Goal: Task Accomplishment & Management: Complete application form

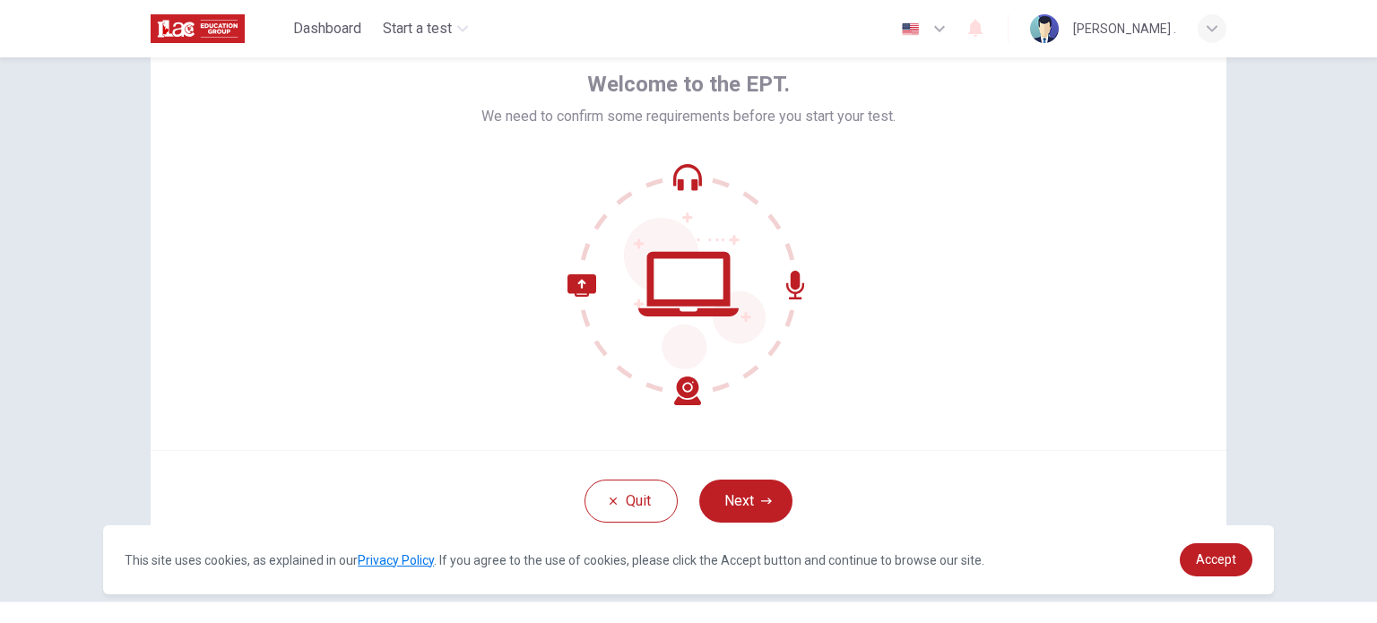
scroll to position [123, 0]
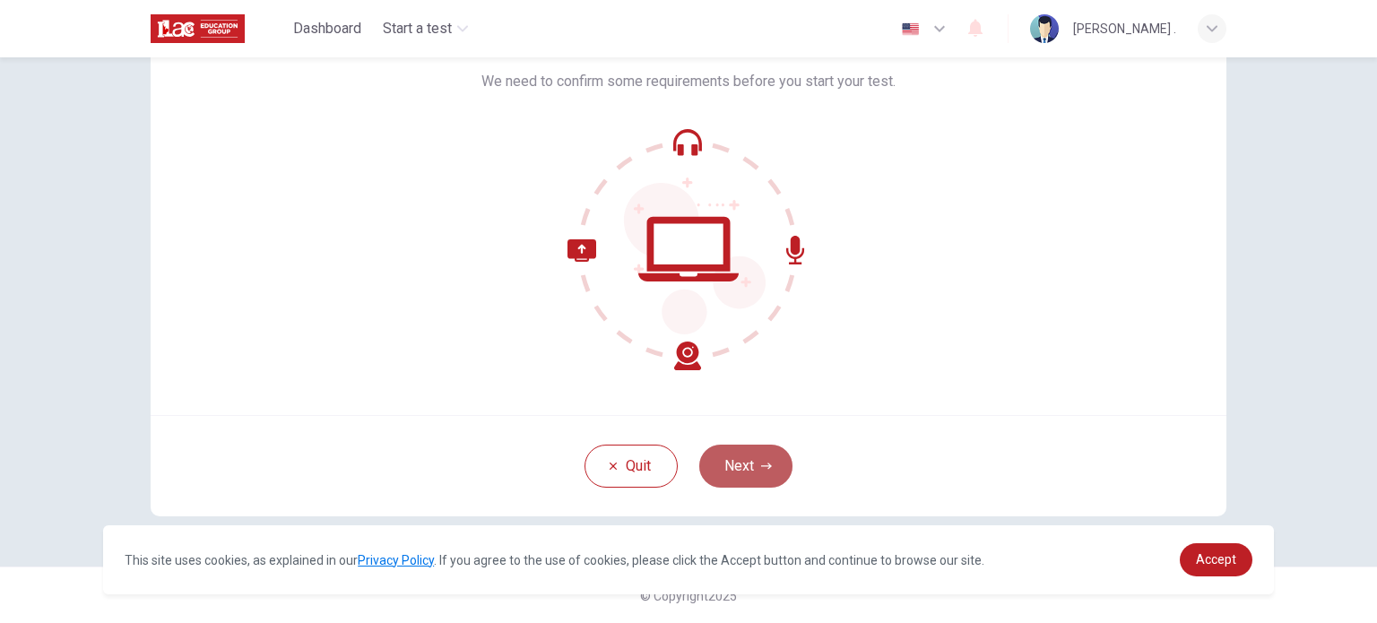
click at [736, 473] on button "Next" at bounding box center [745, 466] width 93 height 43
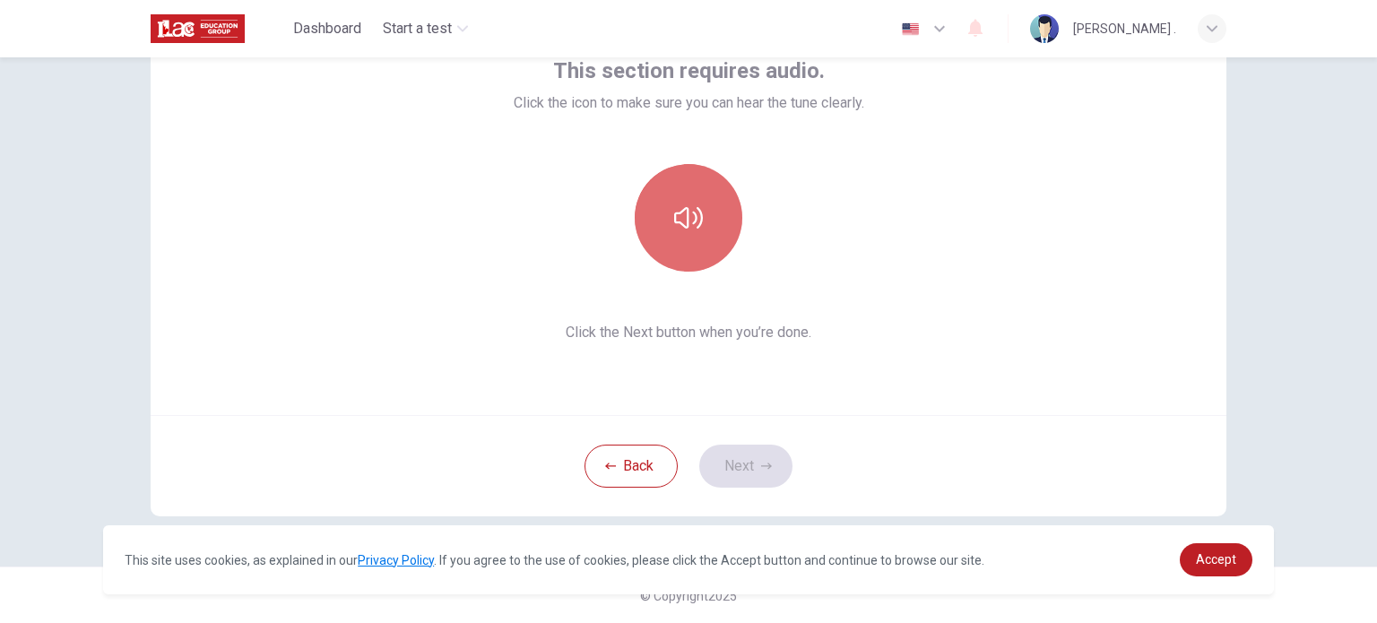
click at [679, 229] on icon "button" at bounding box center [688, 217] width 29 height 29
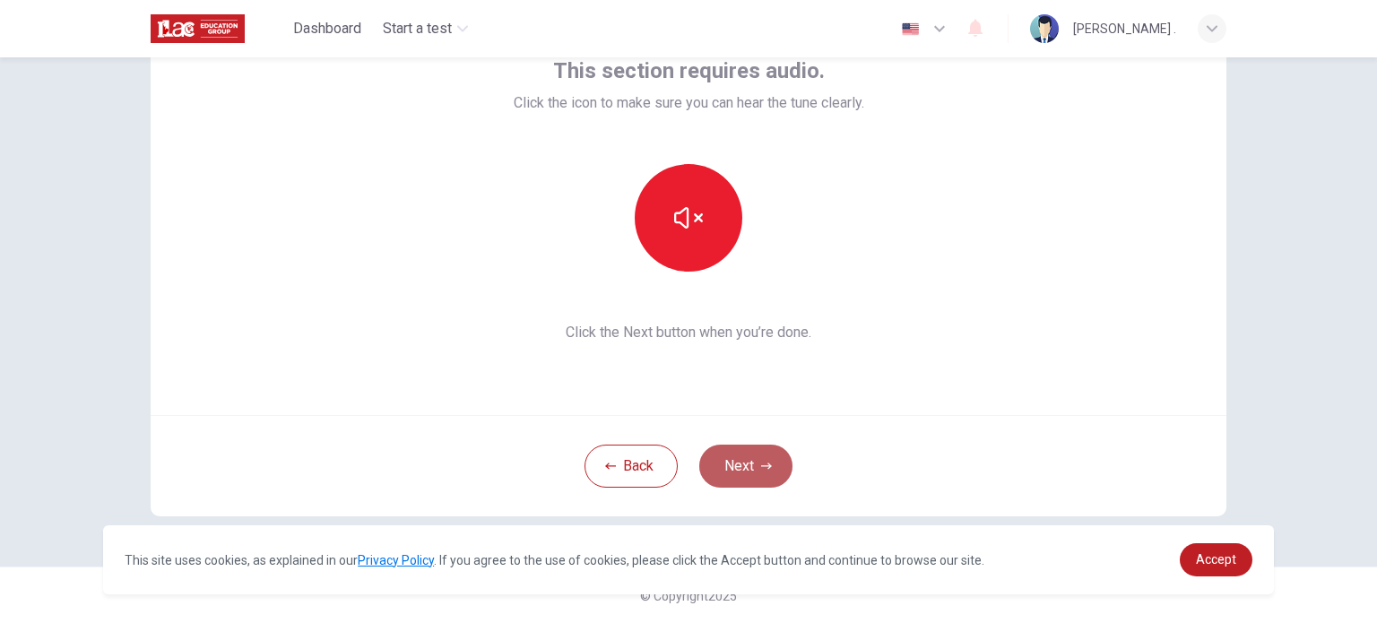
click at [738, 462] on button "Next" at bounding box center [745, 466] width 93 height 43
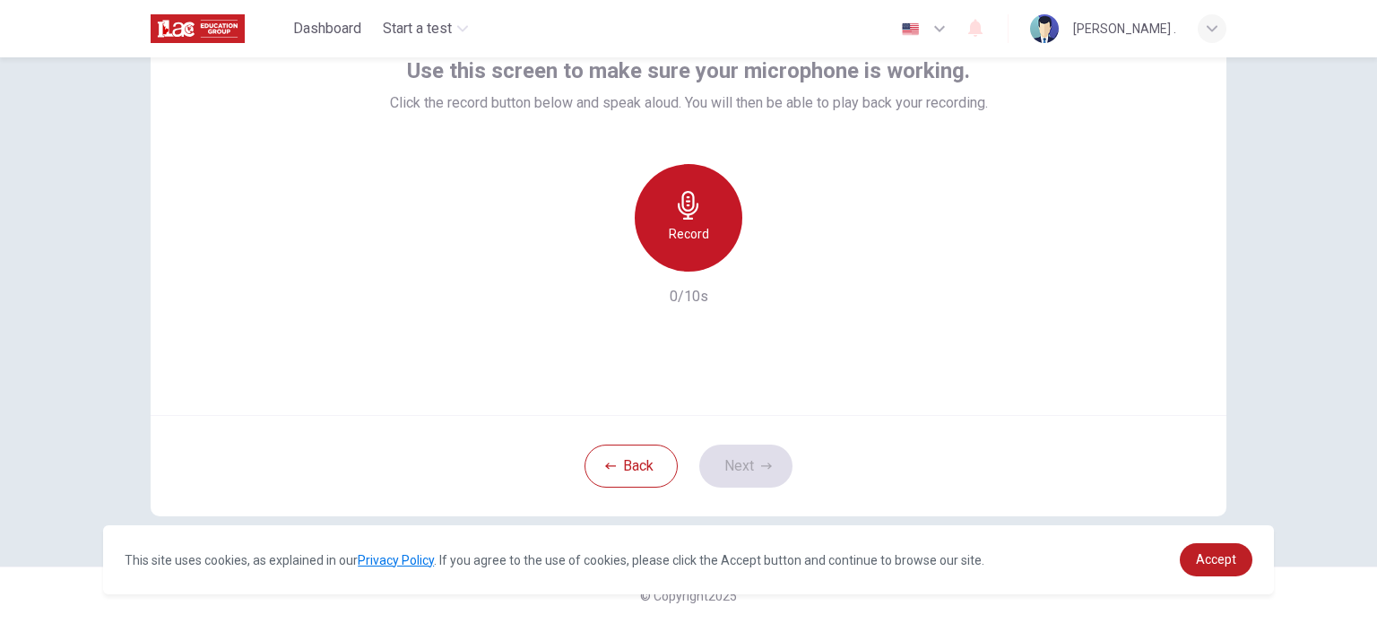
click at [688, 248] on div "Record" at bounding box center [688, 218] width 108 height 108
click at [690, 211] on icon "button" at bounding box center [688, 205] width 21 height 29
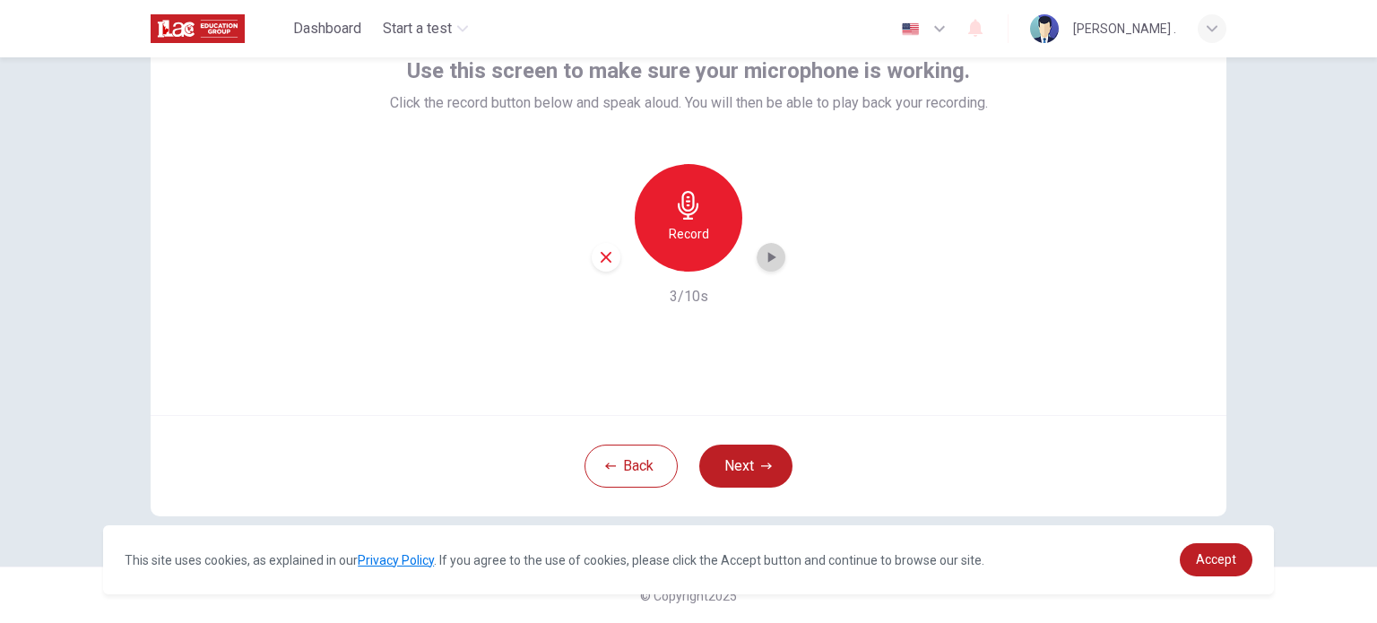
click at [762, 263] on icon "button" at bounding box center [771, 257] width 18 height 18
click at [766, 463] on icon "button" at bounding box center [766, 466] width 11 height 11
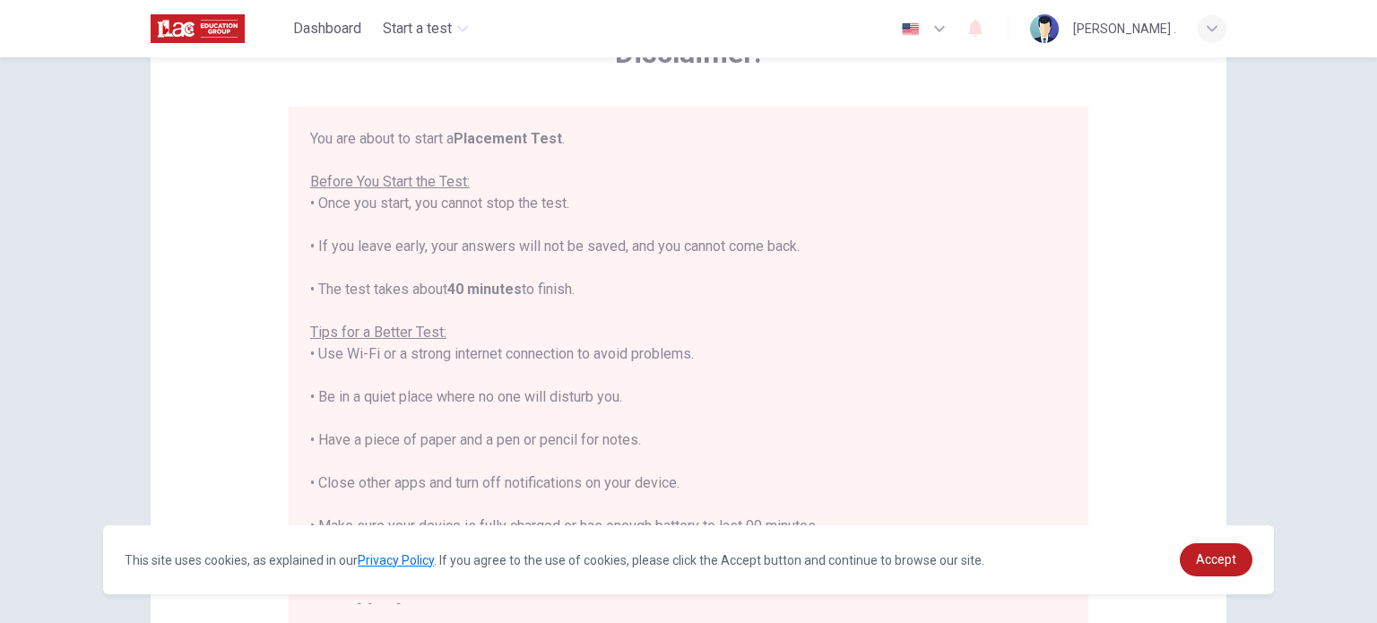
scroll to position [0, 0]
click at [1203, 555] on span "Accept" at bounding box center [1215, 559] width 40 height 14
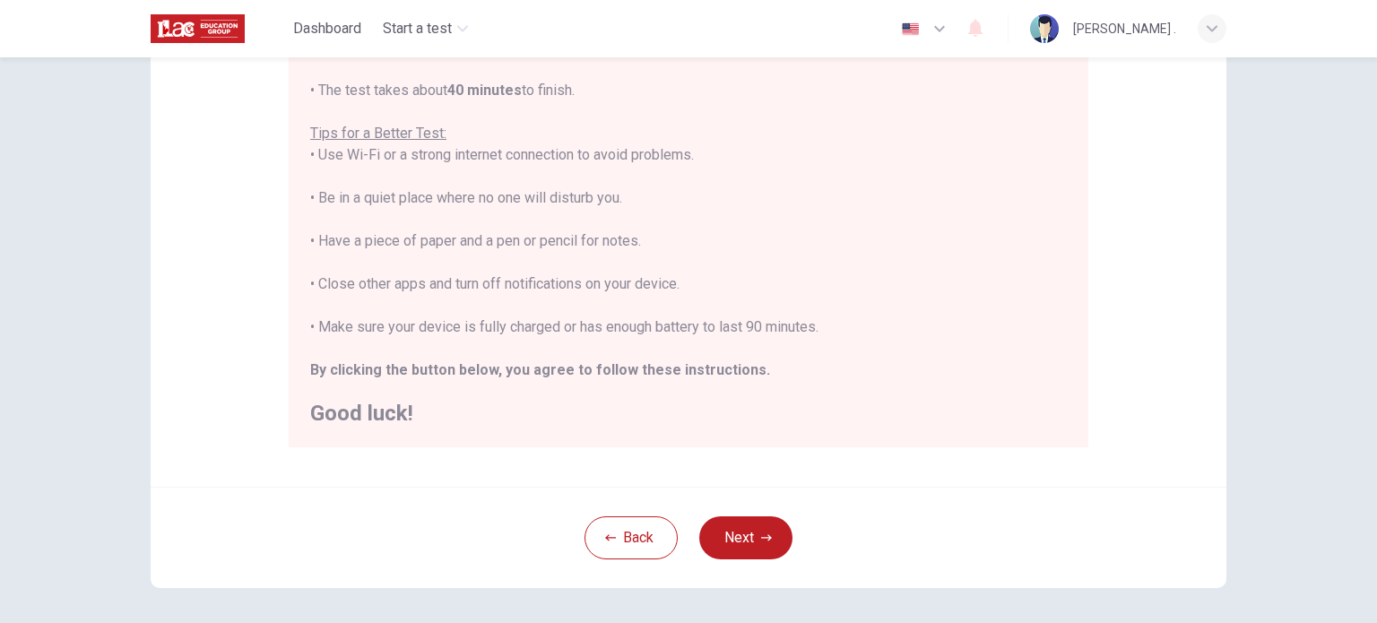
scroll to position [306, 0]
click at [752, 538] on button "Next" at bounding box center [745, 533] width 93 height 43
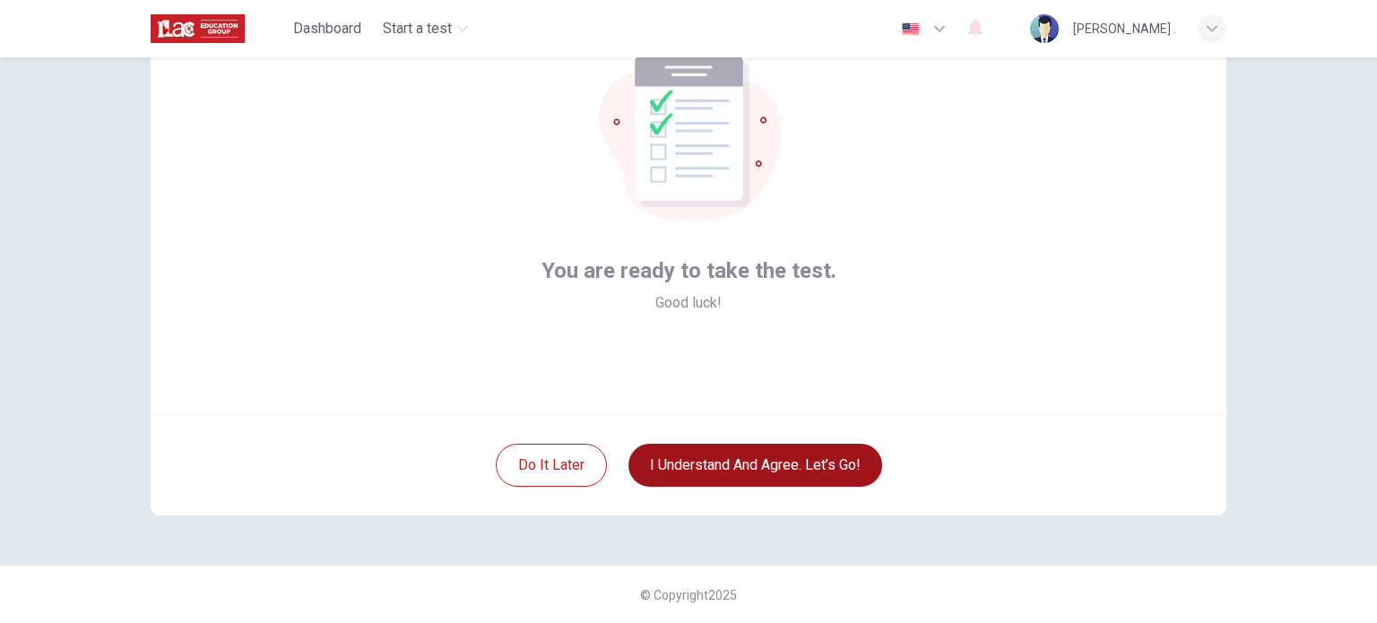
scroll to position [123, 0]
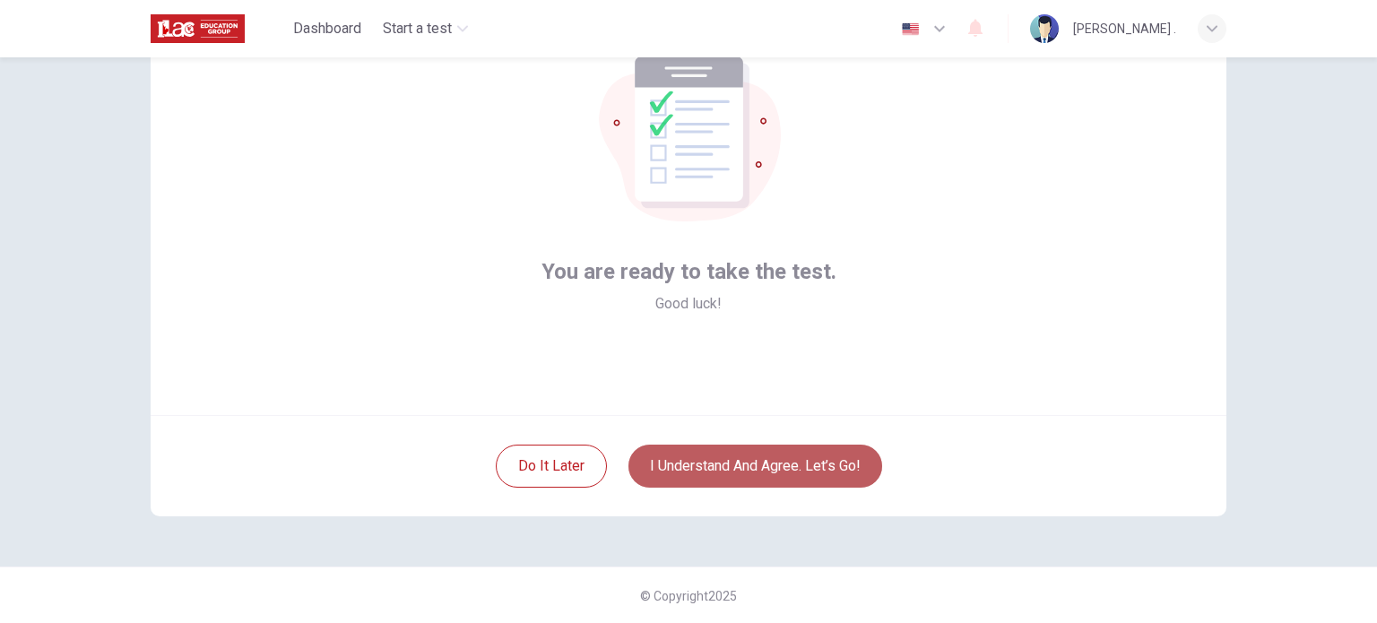
click at [777, 478] on button "I understand and agree. Let’s go!" at bounding box center [755, 466] width 254 height 43
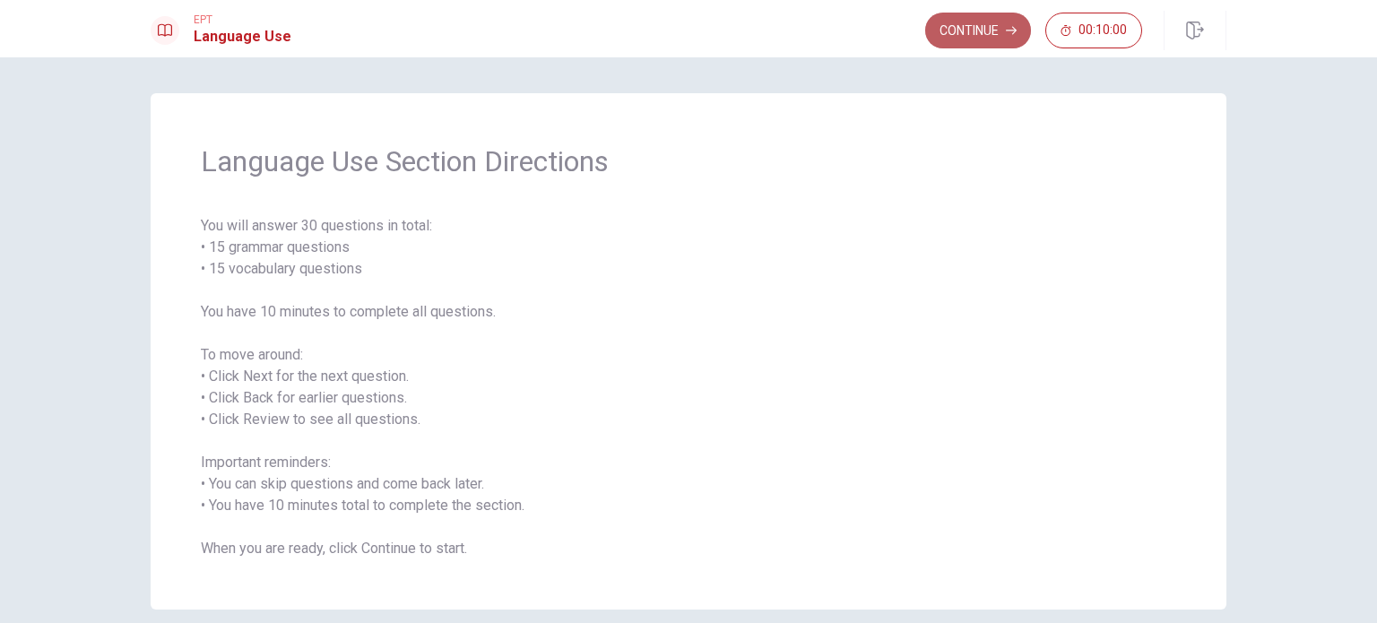
click at [973, 33] on button "Continue" at bounding box center [978, 31] width 106 height 36
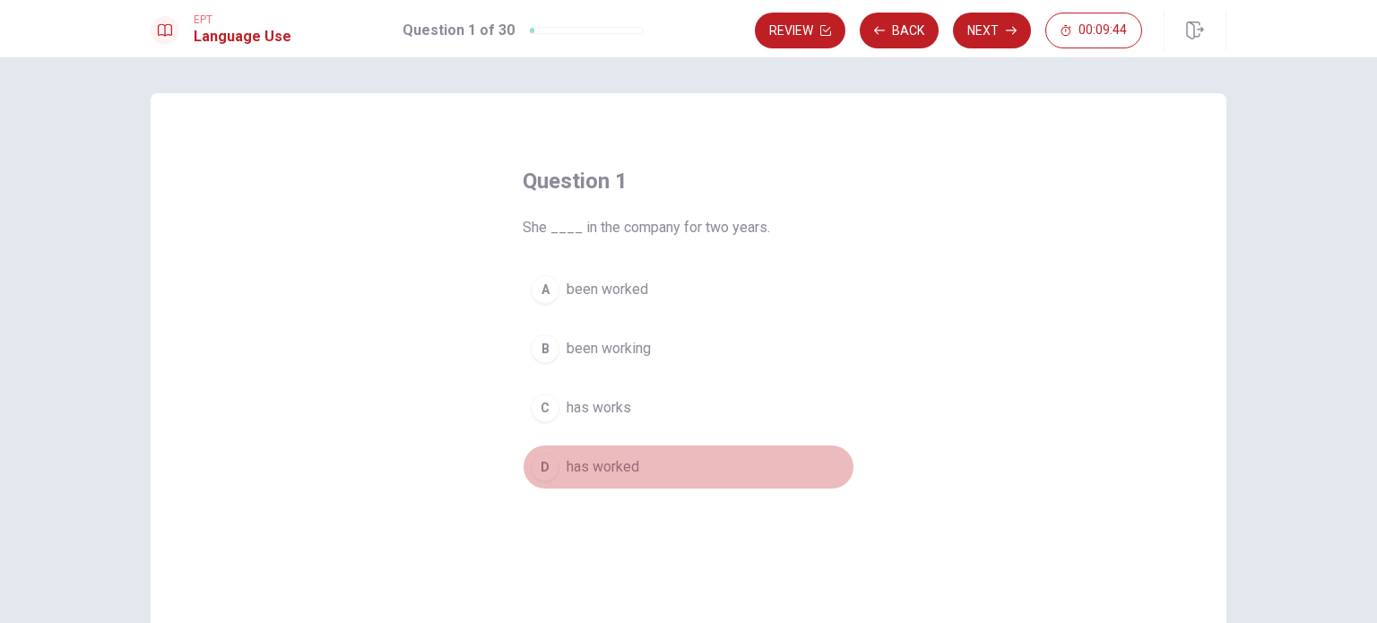
click at [601, 448] on button "D has worked" at bounding box center [688, 467] width 332 height 45
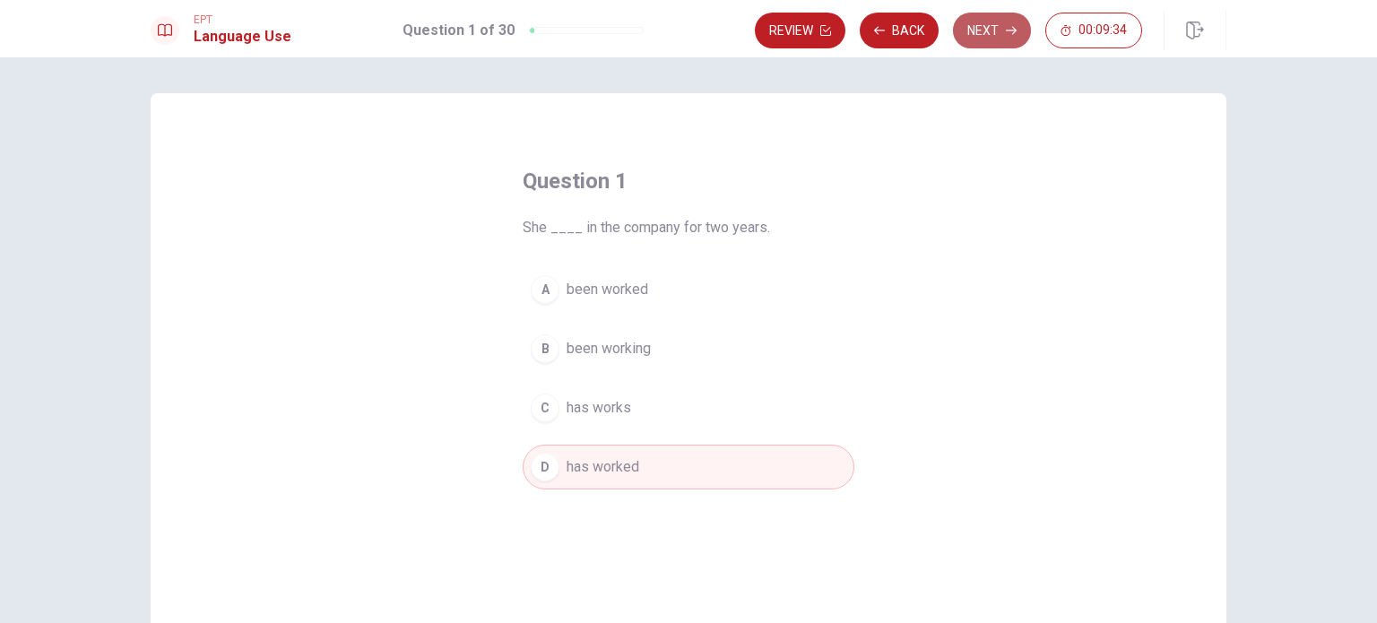
click at [989, 34] on button "Next" at bounding box center [992, 31] width 78 height 36
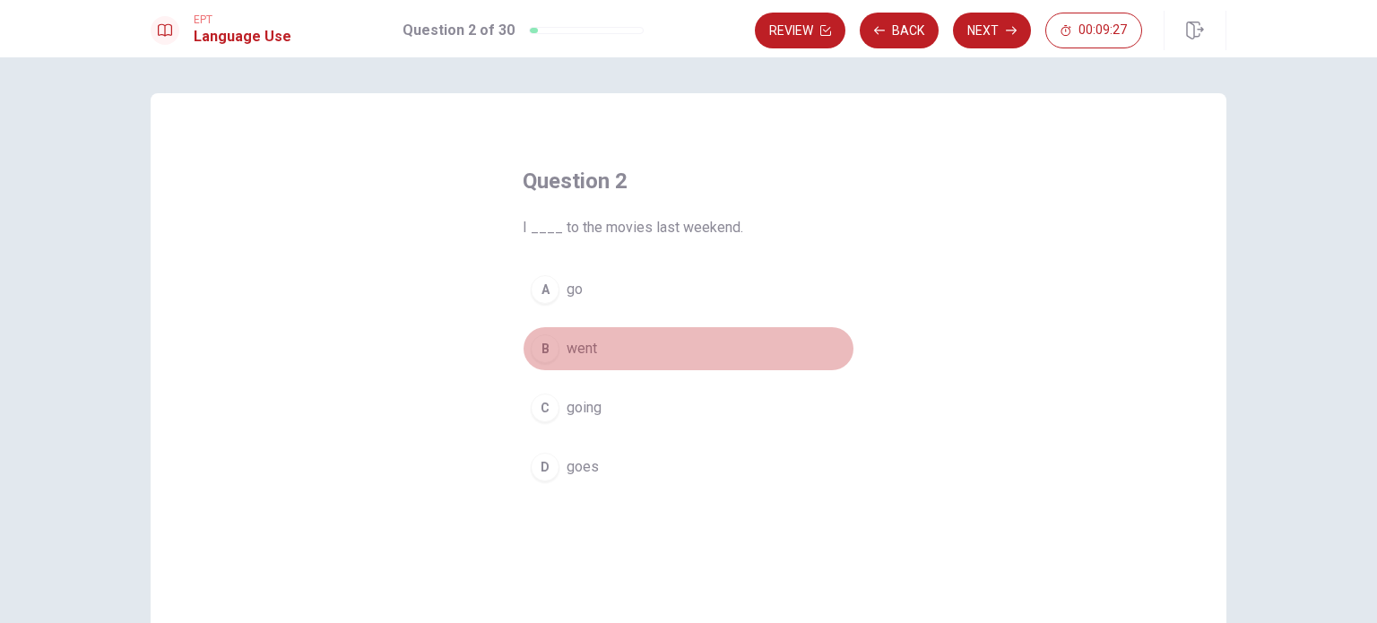
click at [591, 340] on span "went" at bounding box center [581, 349] width 30 height 22
click at [660, 341] on button "B went" at bounding box center [688, 348] width 332 height 45
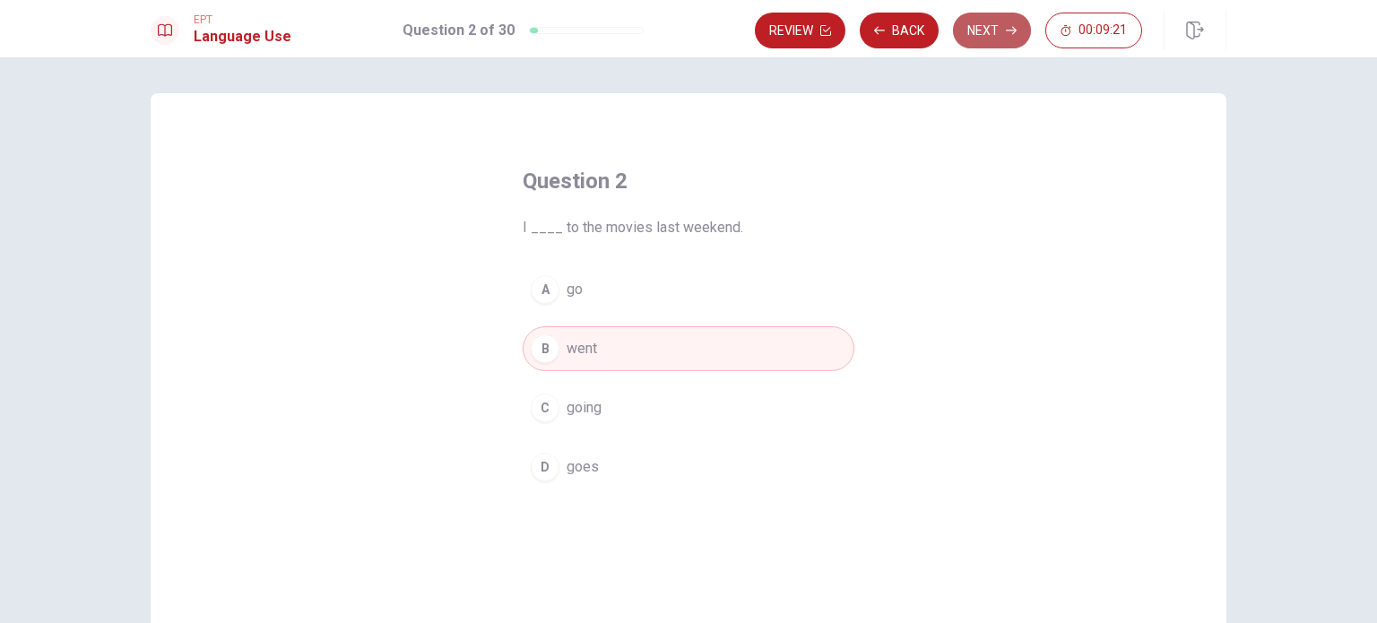
click at [999, 29] on button "Next" at bounding box center [992, 31] width 78 height 36
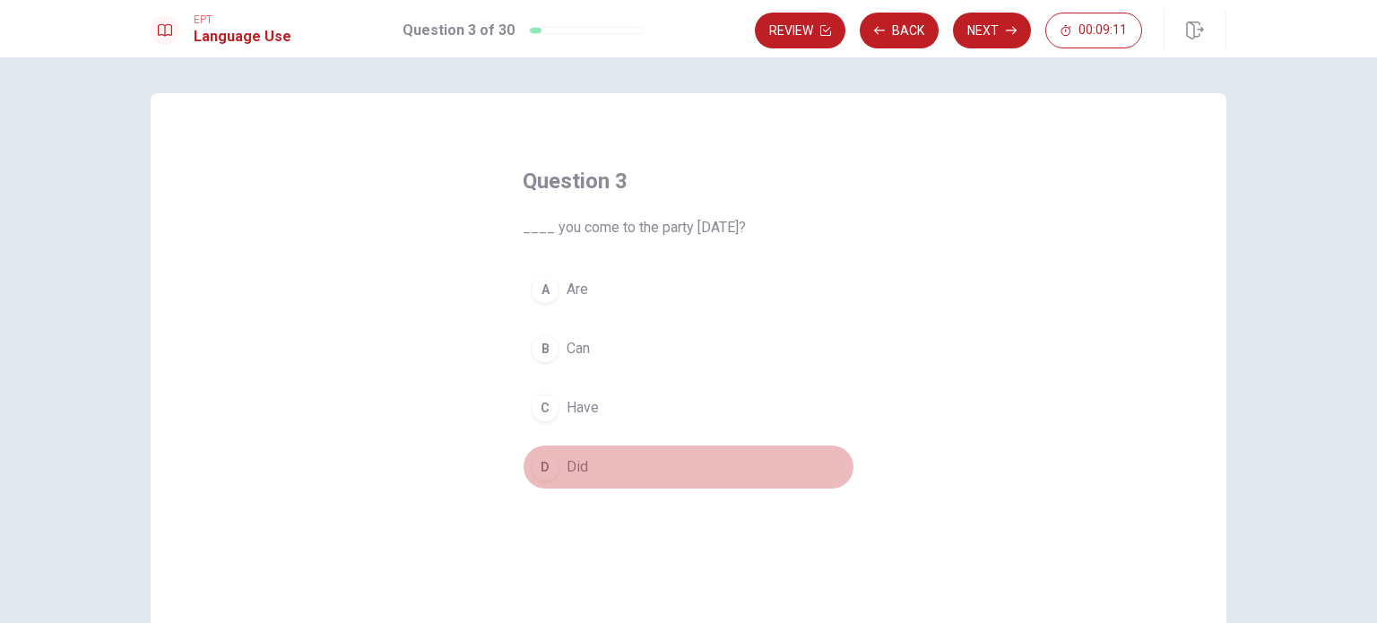
click at [570, 462] on span "Did" at bounding box center [577, 467] width 22 height 22
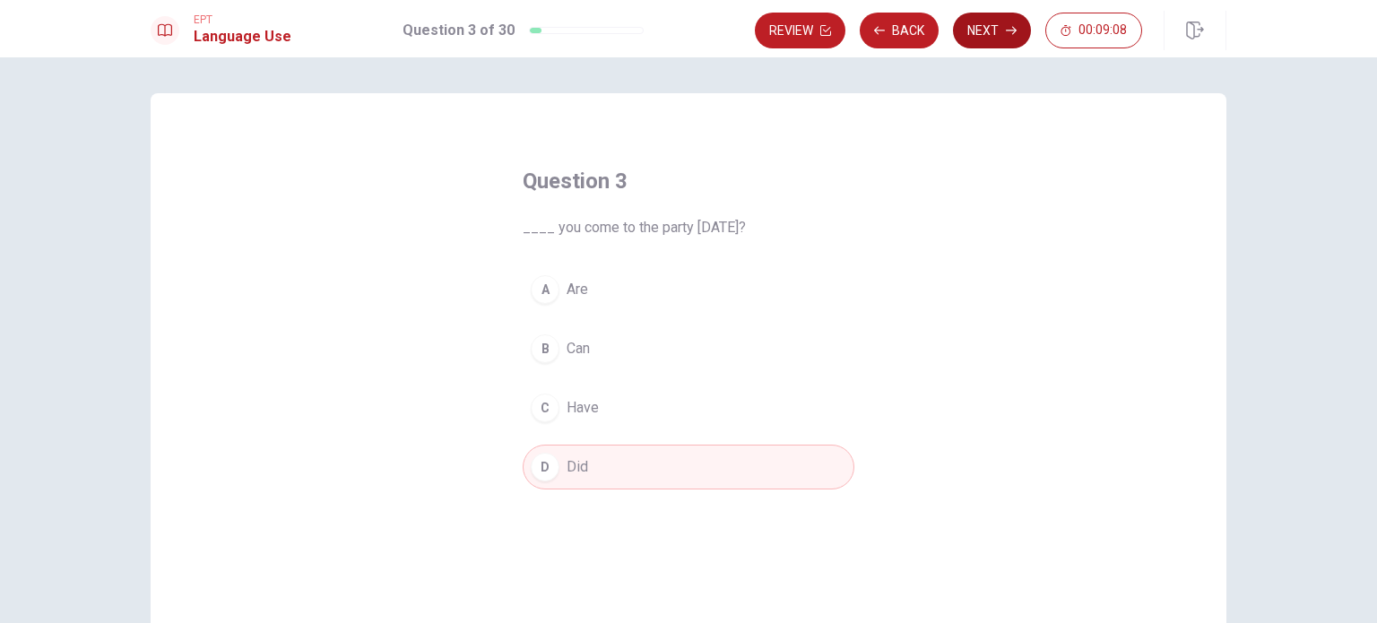
click at [984, 32] on button "Next" at bounding box center [992, 31] width 78 height 36
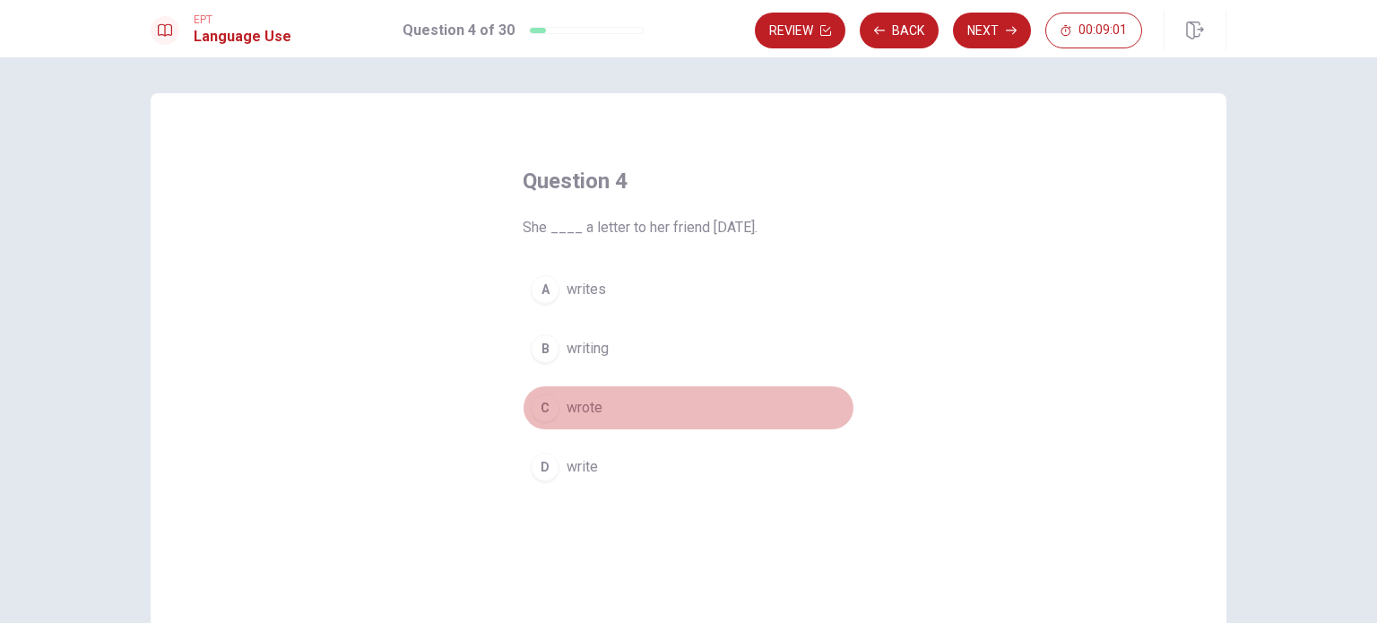
click at [572, 408] on span "wrote" at bounding box center [584, 408] width 36 height 22
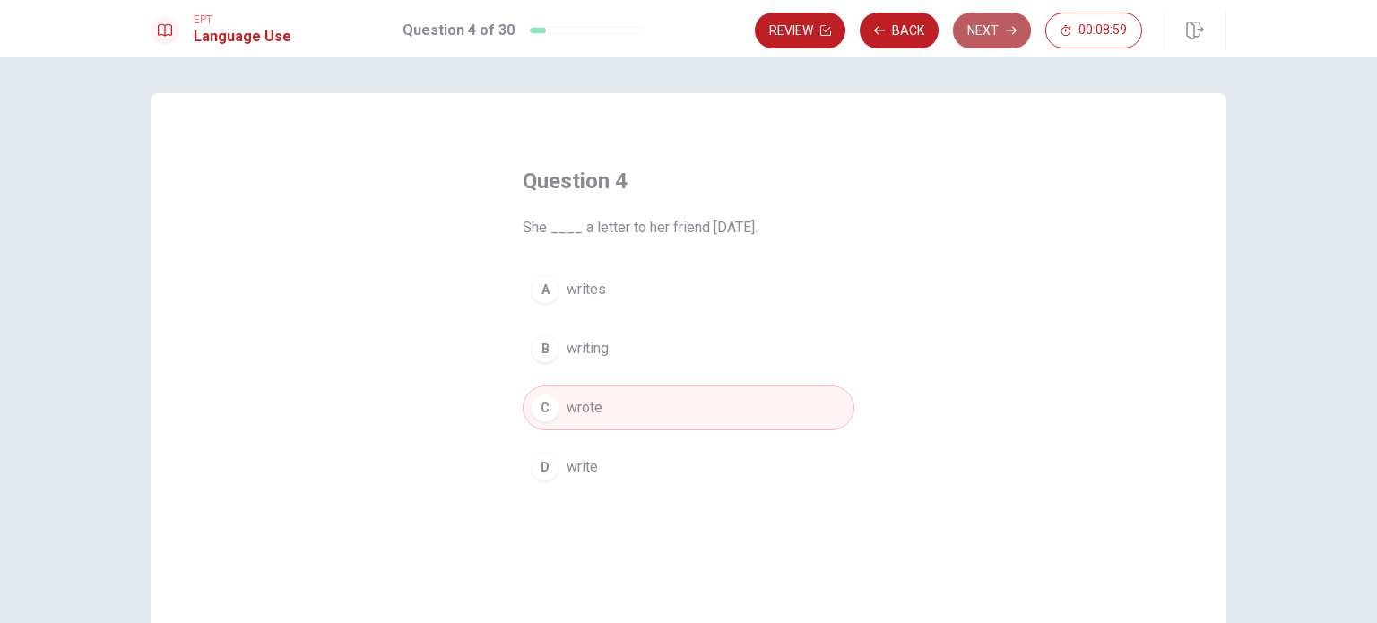
click at [980, 37] on button "Next" at bounding box center [992, 31] width 78 height 36
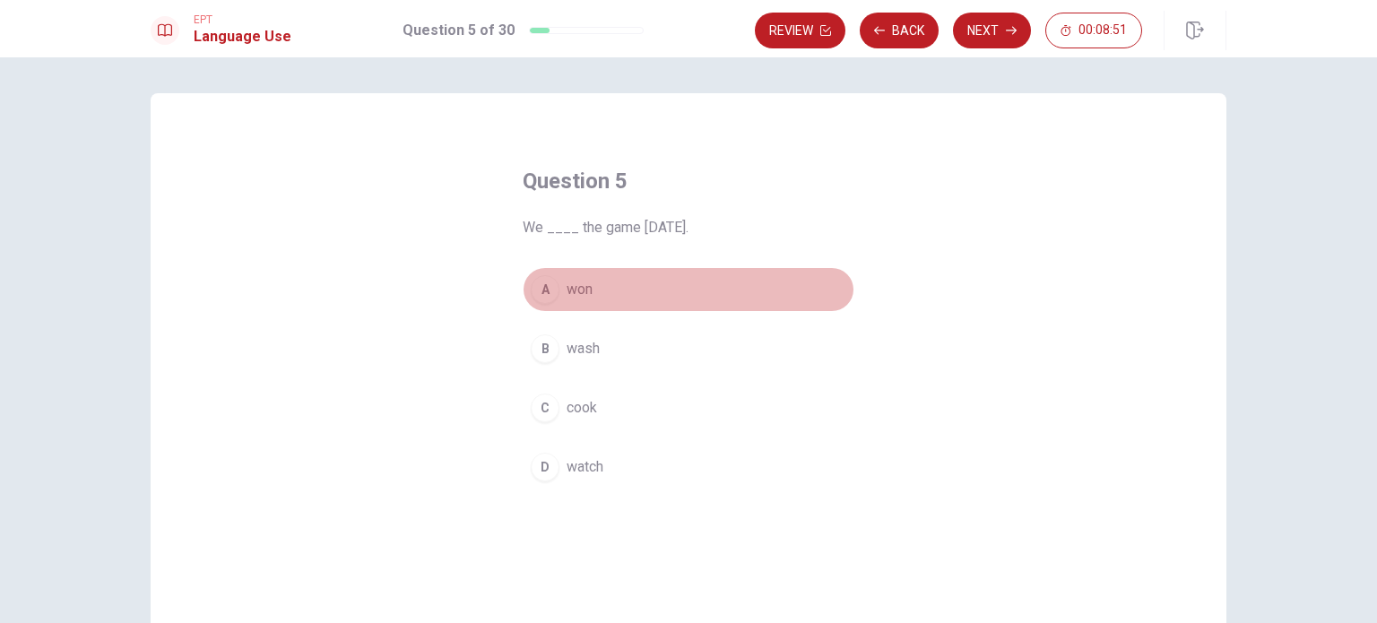
click at [578, 288] on span "won" at bounding box center [579, 290] width 26 height 22
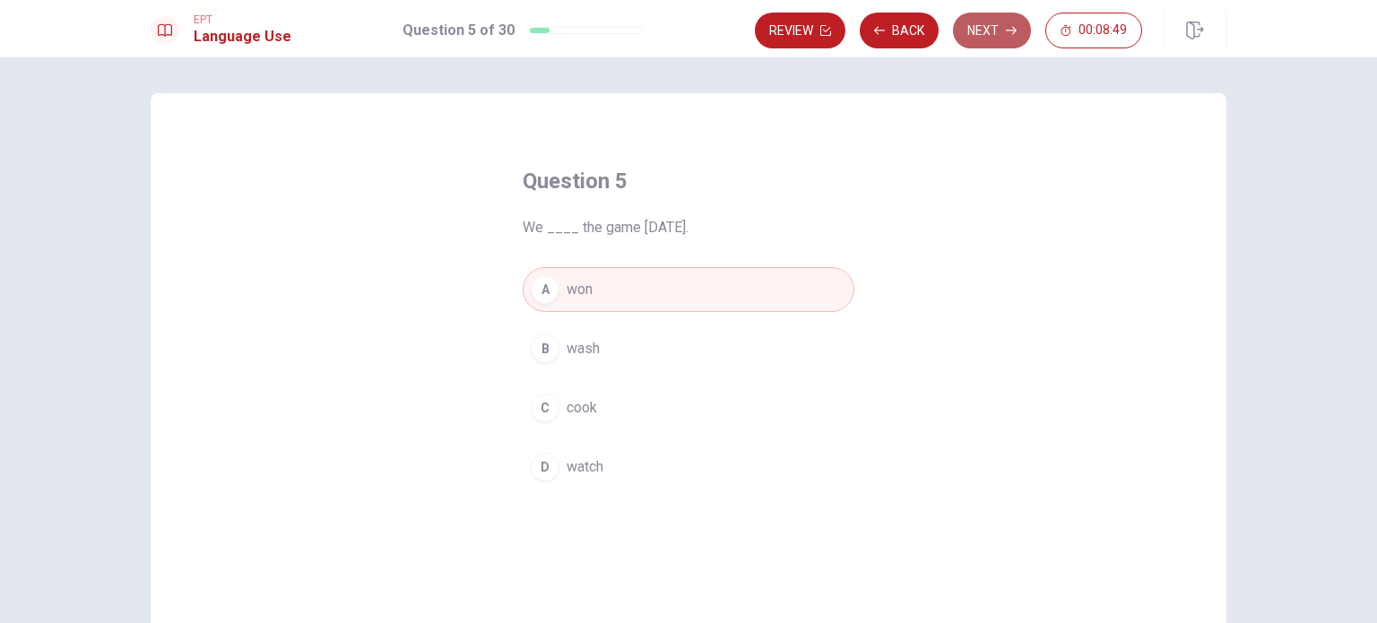
click at [975, 30] on button "Next" at bounding box center [992, 31] width 78 height 36
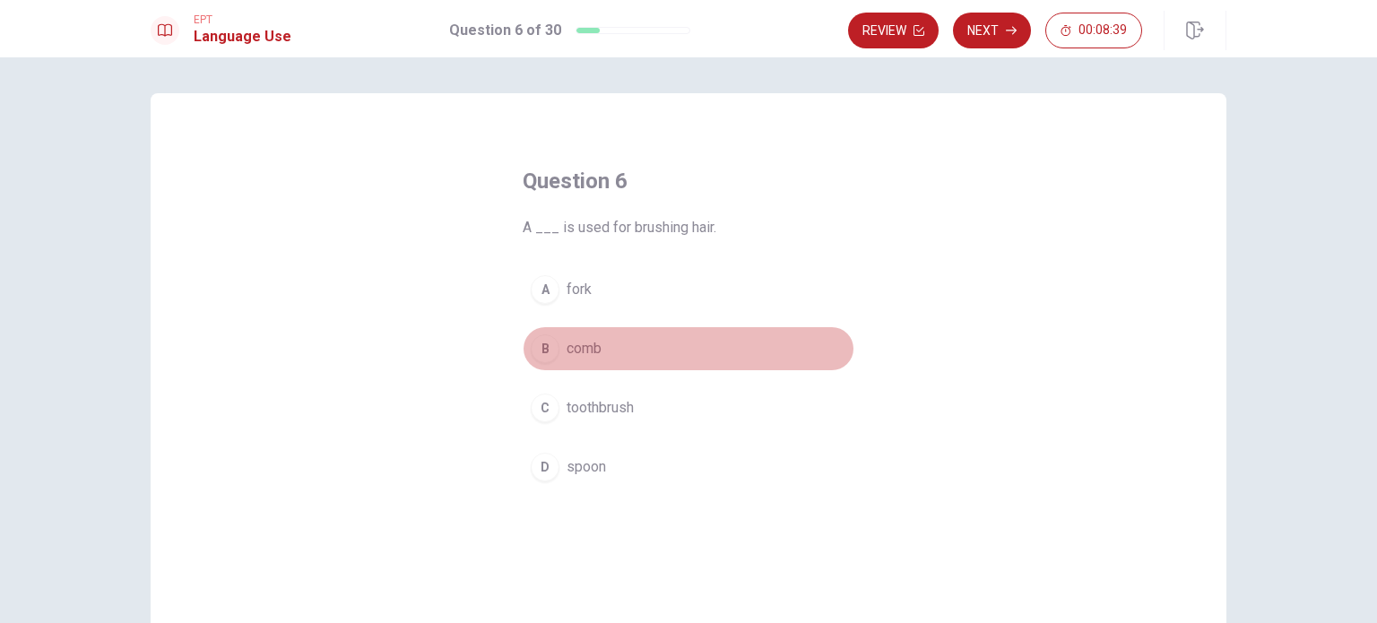
click at [579, 339] on span "comb" at bounding box center [583, 349] width 35 height 22
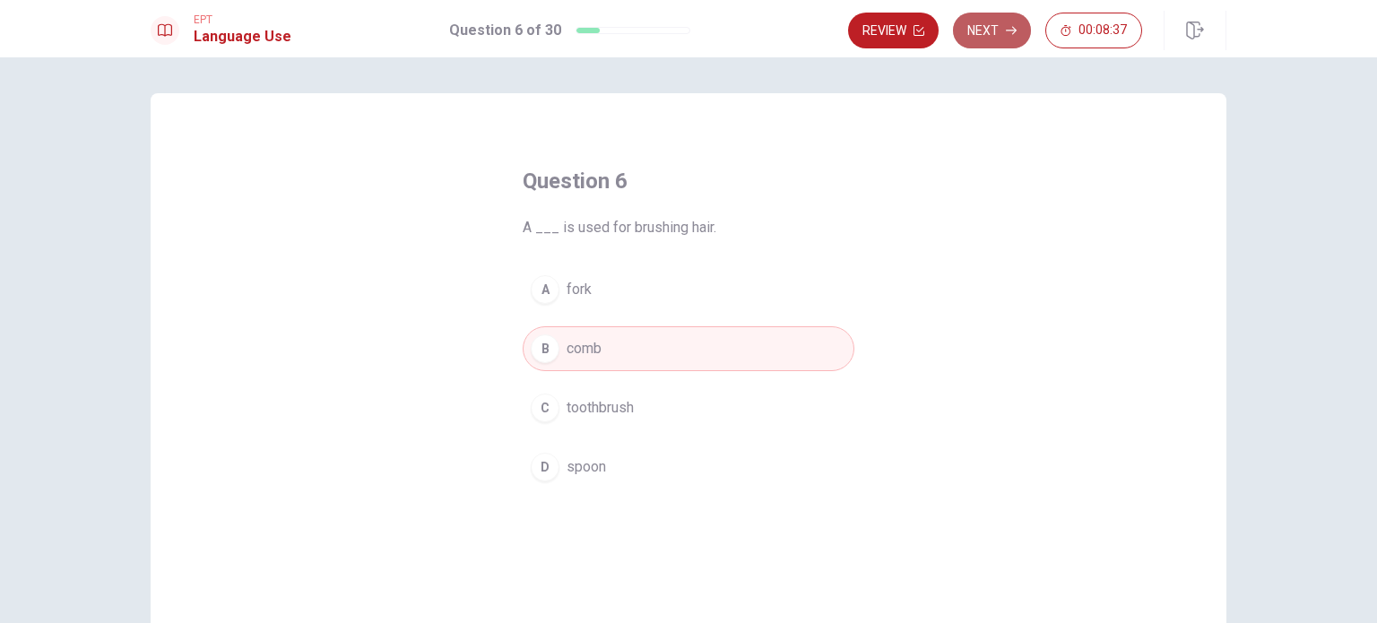
click at [1006, 40] on button "Next" at bounding box center [992, 31] width 78 height 36
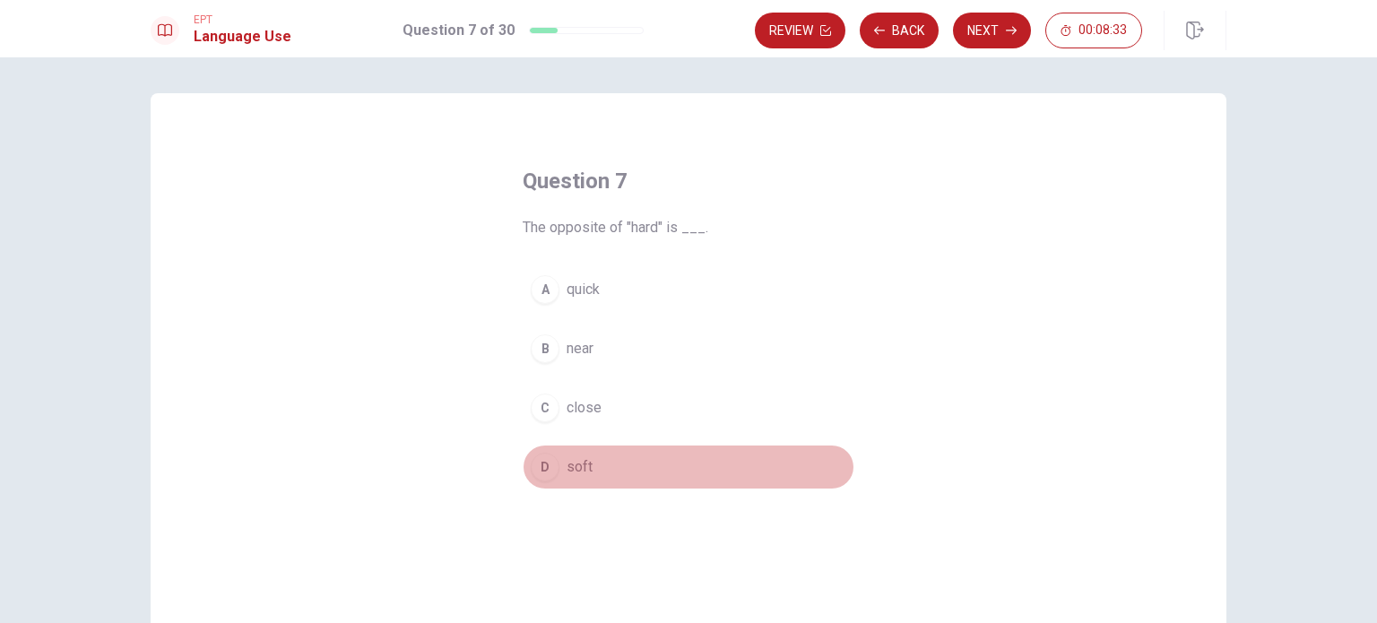
click at [567, 457] on span "soft" at bounding box center [579, 467] width 26 height 22
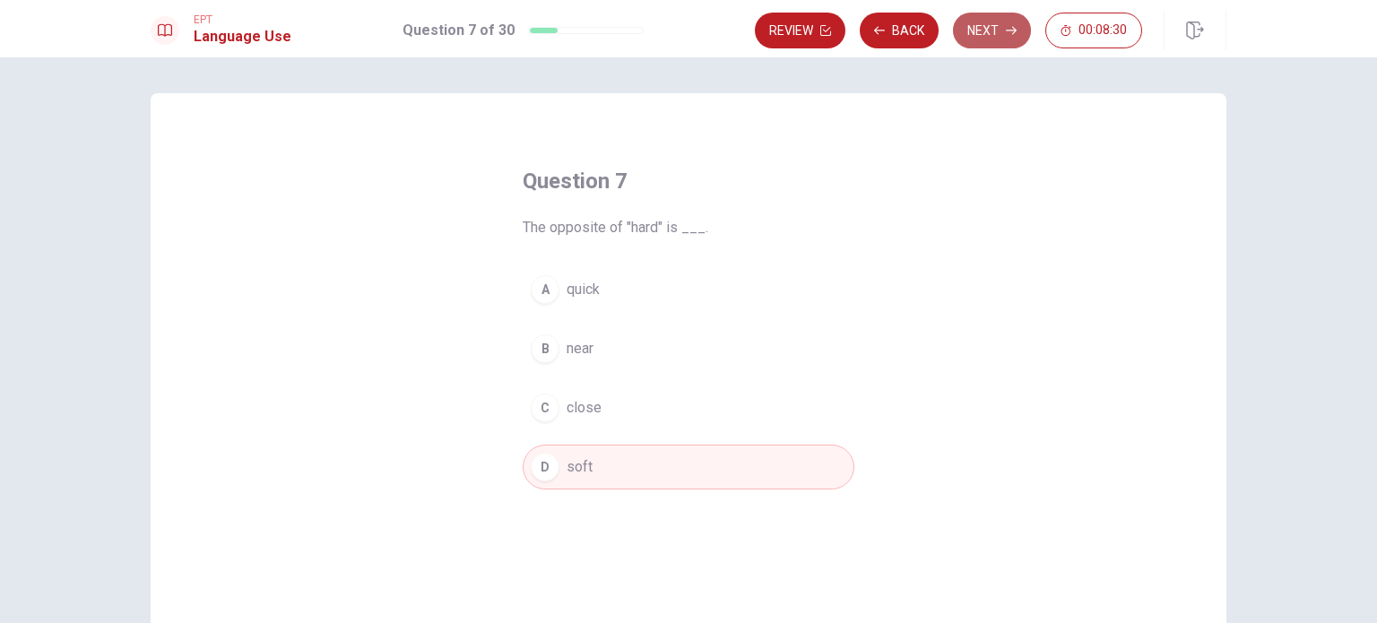
click at [990, 32] on button "Next" at bounding box center [992, 31] width 78 height 36
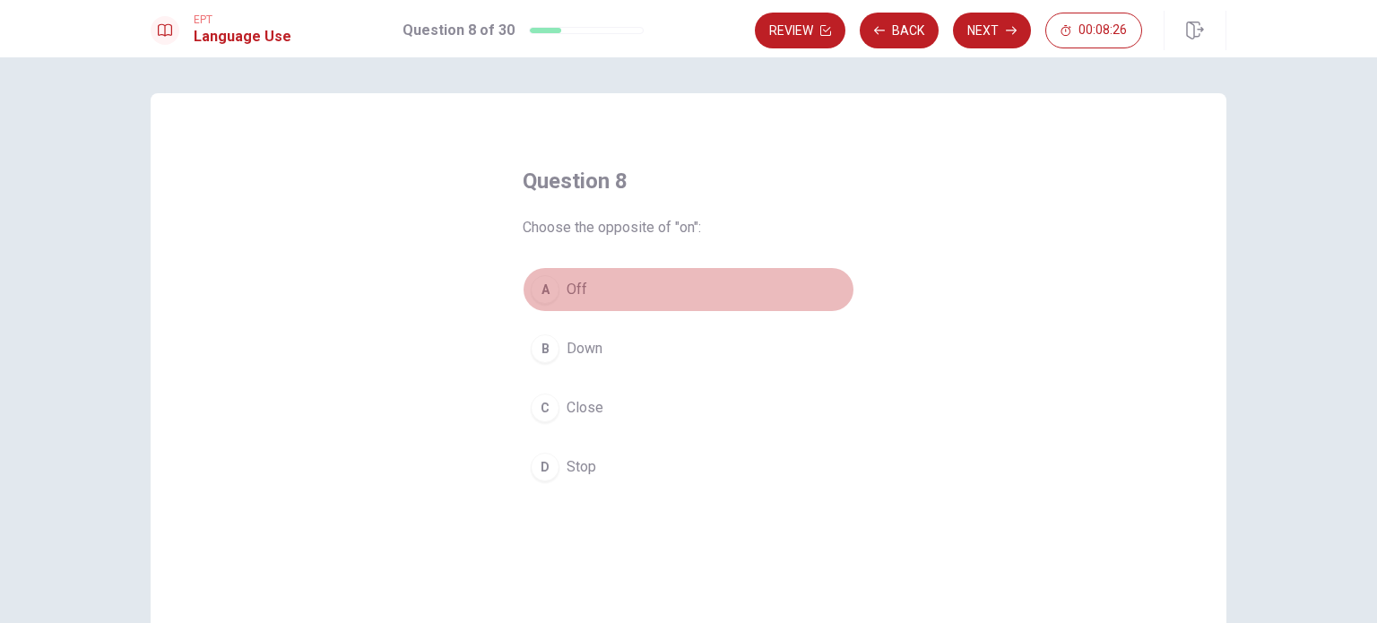
click at [559, 278] on button "A Off" at bounding box center [688, 289] width 332 height 45
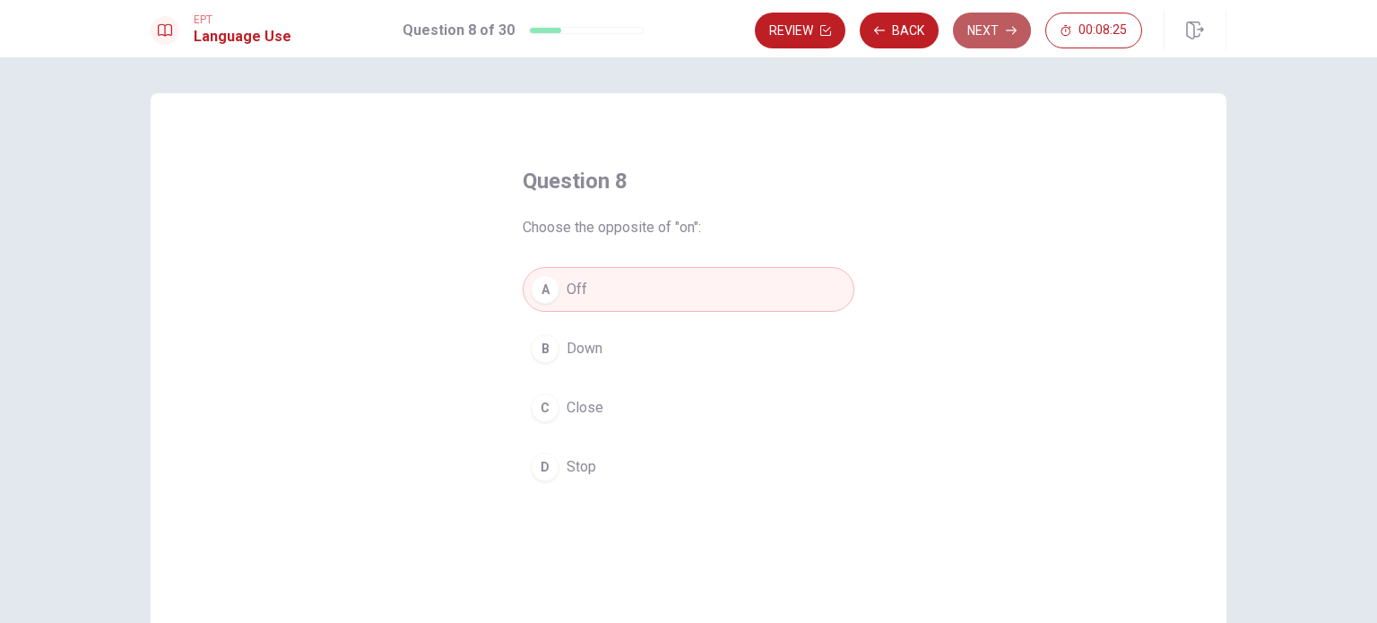
click at [997, 39] on button "Next" at bounding box center [992, 31] width 78 height 36
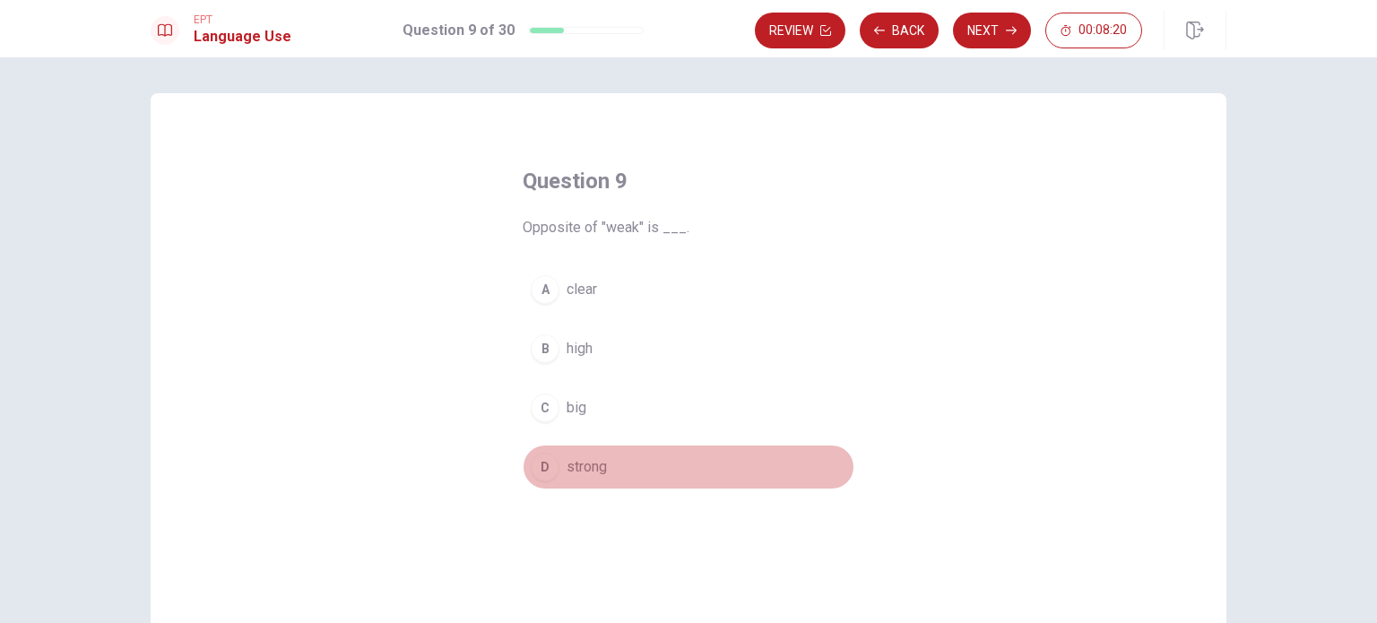
click at [566, 462] on span "strong" at bounding box center [586, 467] width 40 height 22
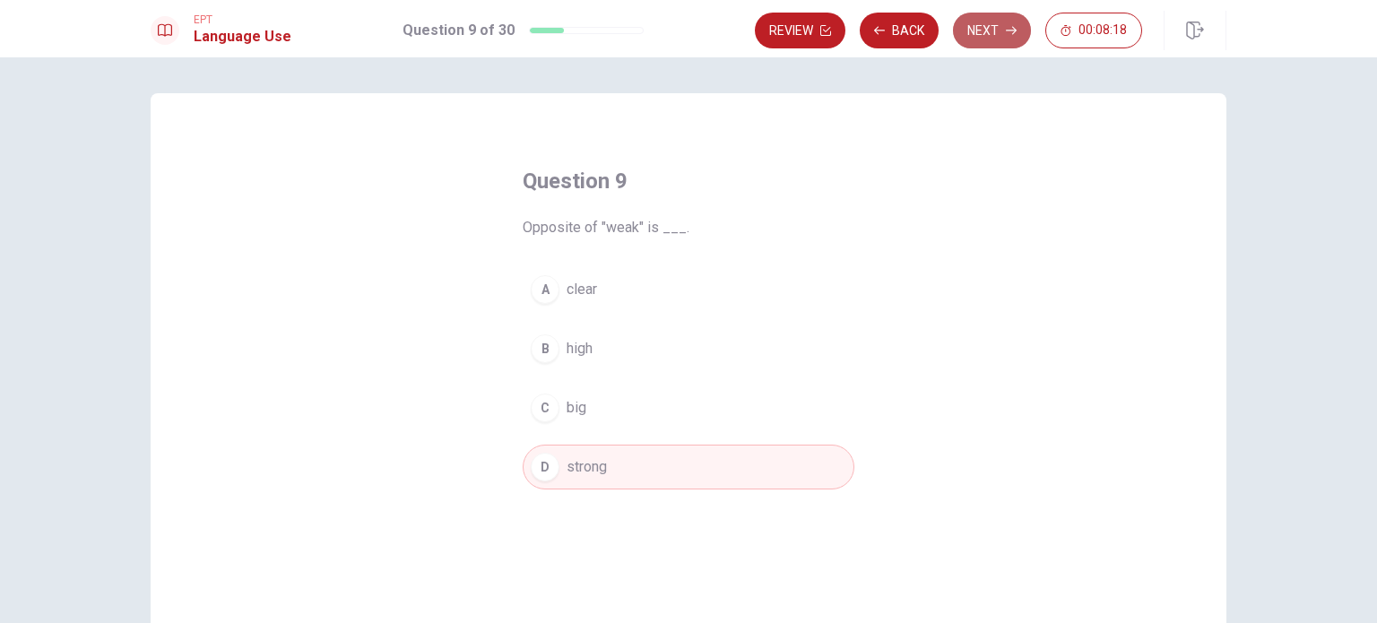
click at [971, 35] on button "Next" at bounding box center [992, 31] width 78 height 36
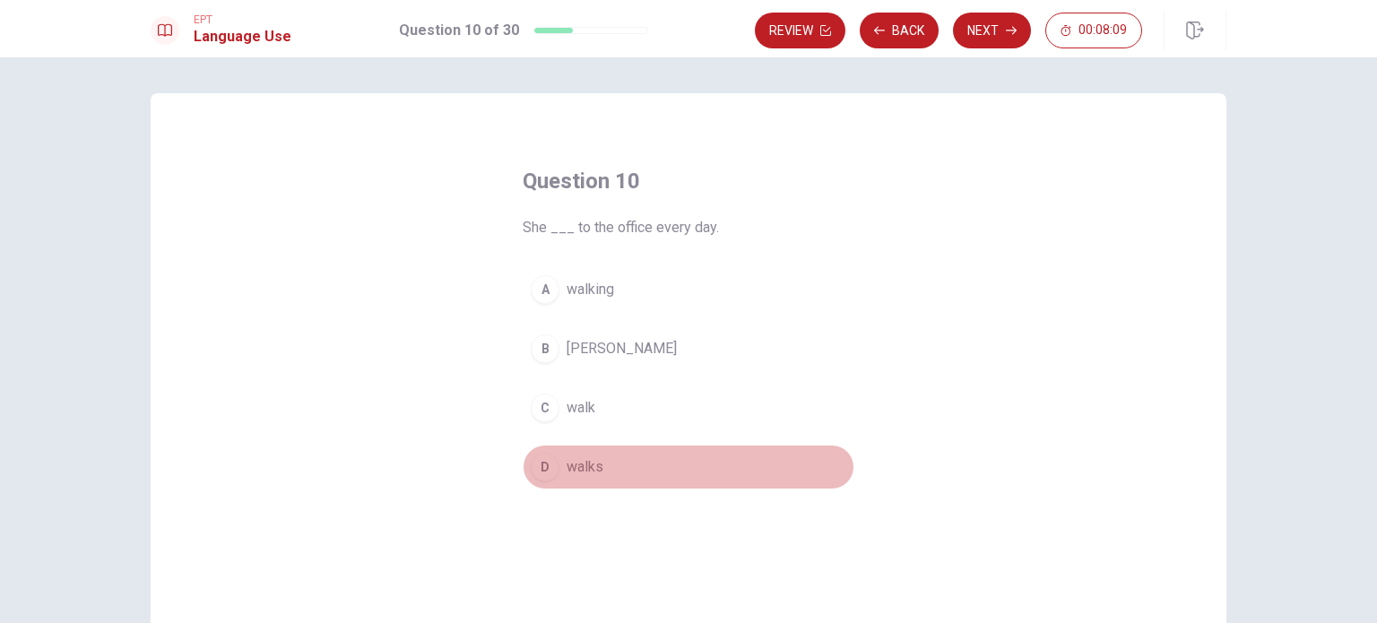
click at [574, 466] on span "walks" at bounding box center [584, 467] width 37 height 22
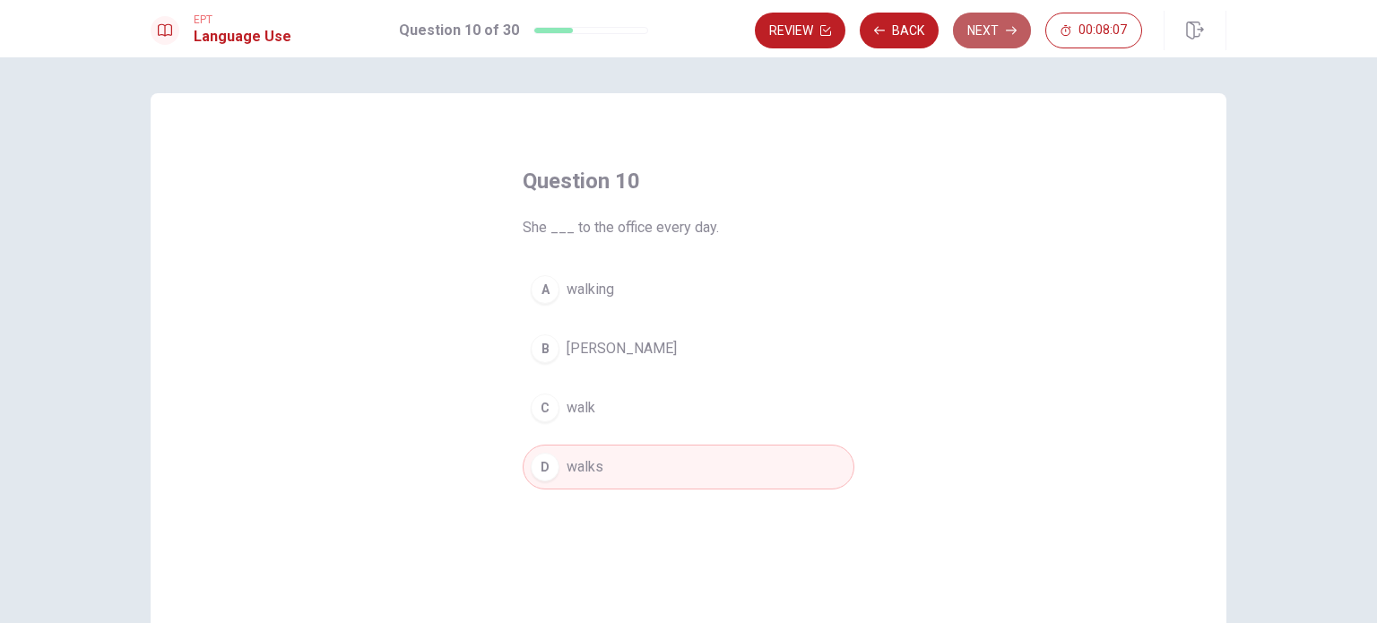
click at [985, 30] on button "Next" at bounding box center [992, 31] width 78 height 36
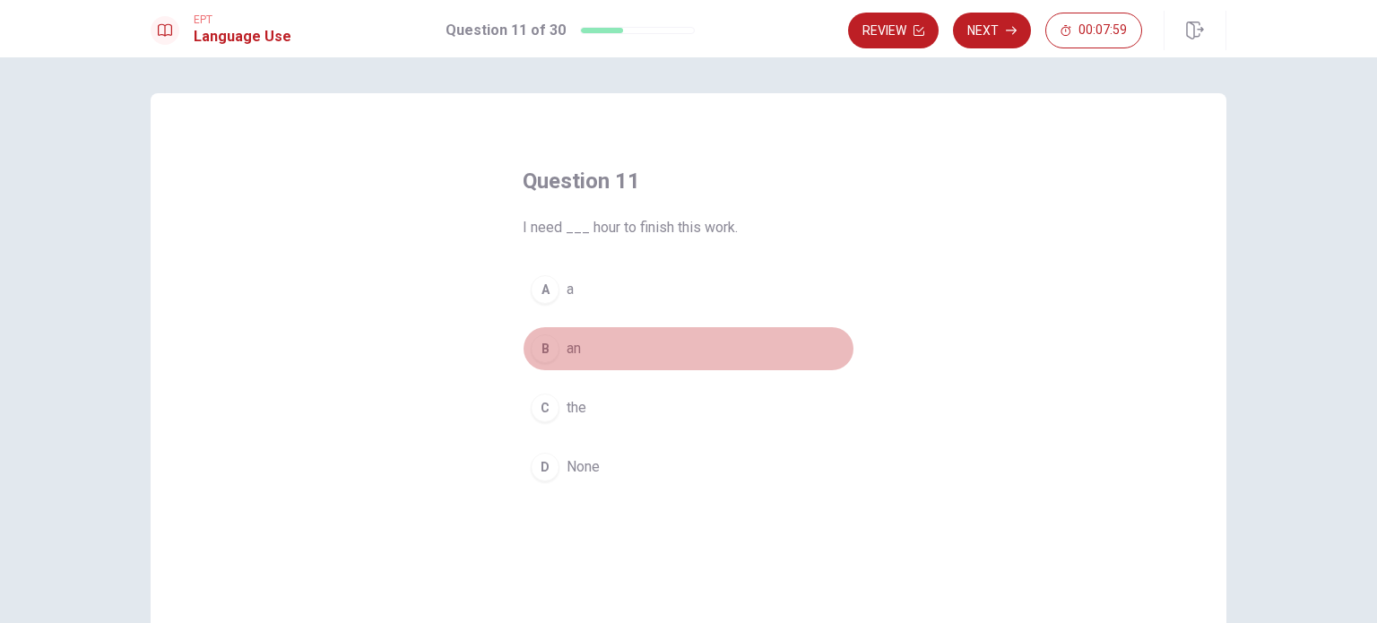
click at [588, 332] on button "B an" at bounding box center [688, 348] width 332 height 45
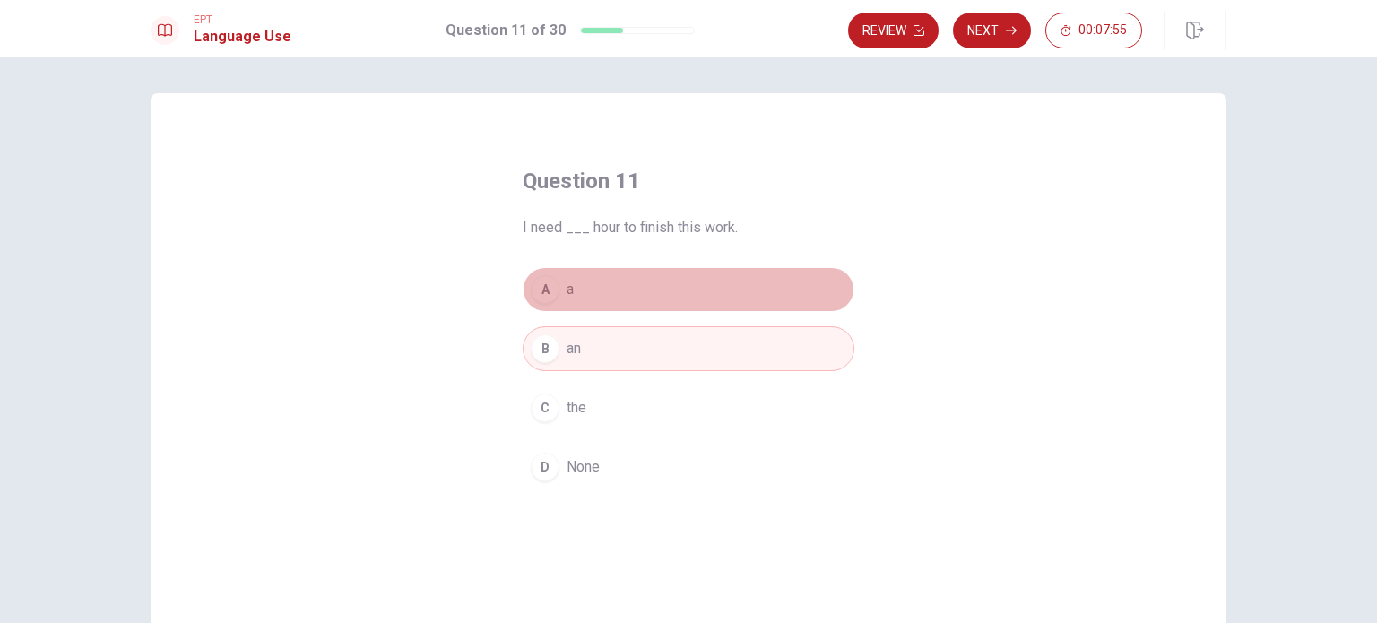
click at [585, 285] on button "A a" at bounding box center [688, 289] width 332 height 45
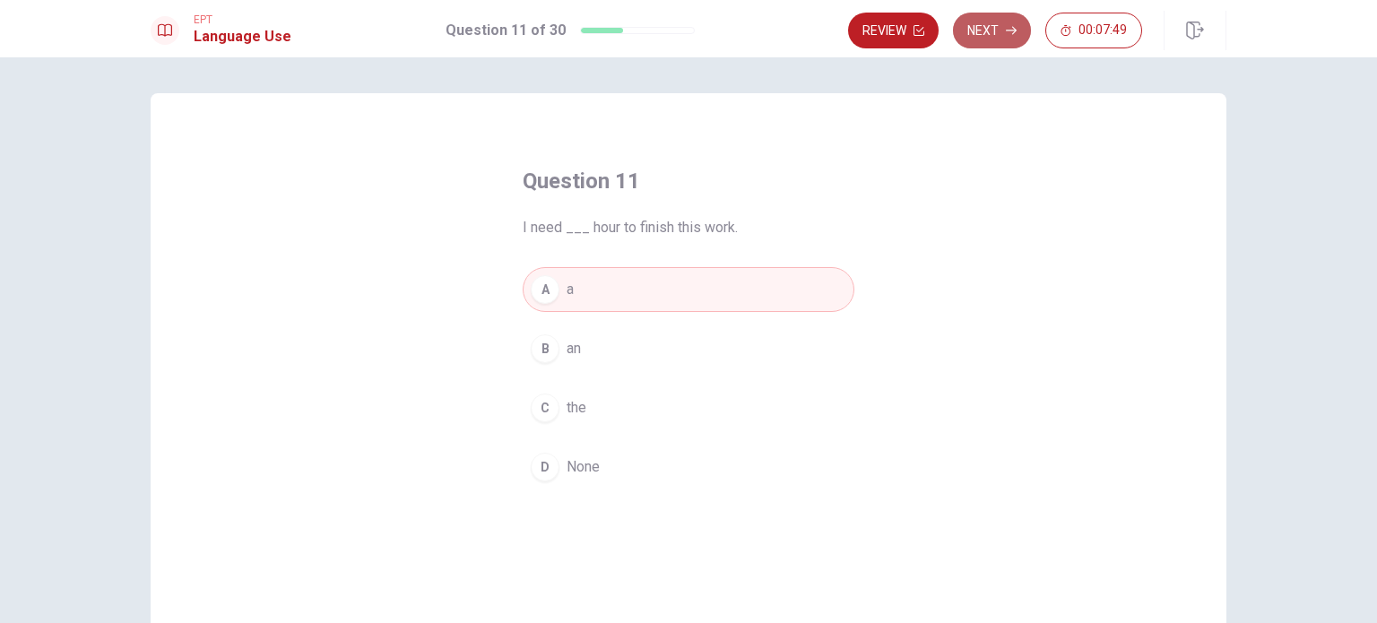
click at [1001, 28] on button "Next" at bounding box center [992, 31] width 78 height 36
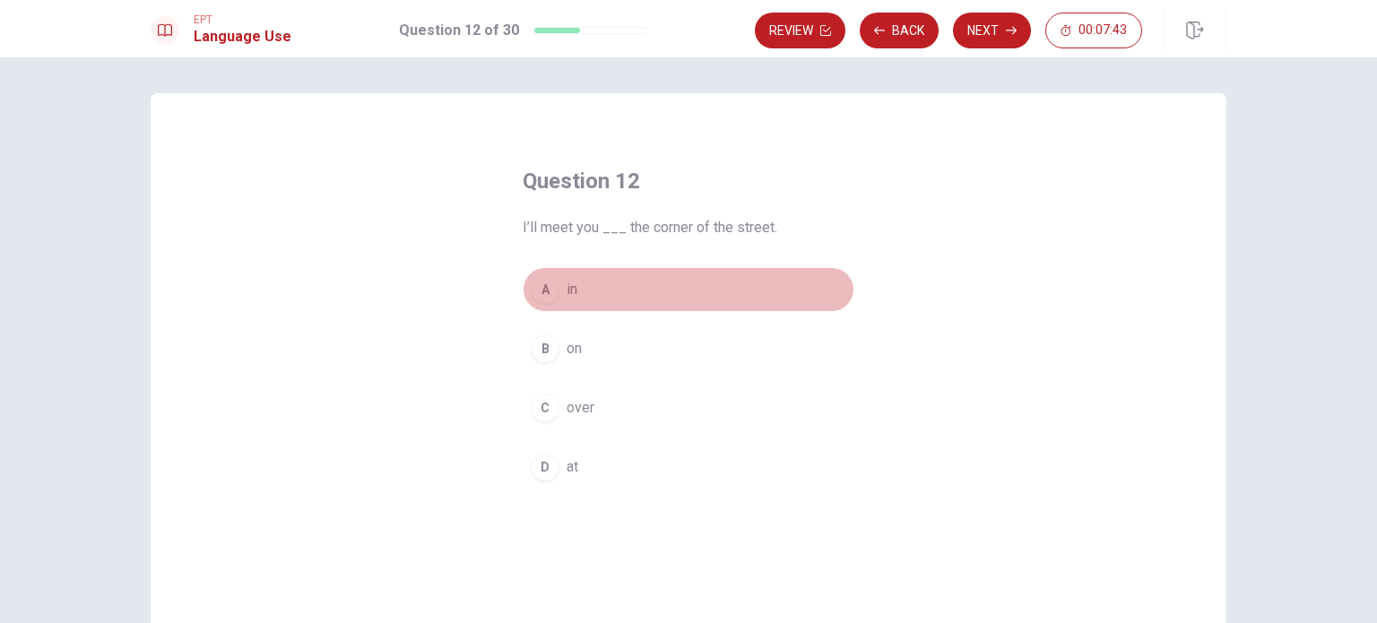
click at [571, 289] on span "in" at bounding box center [571, 290] width 11 height 22
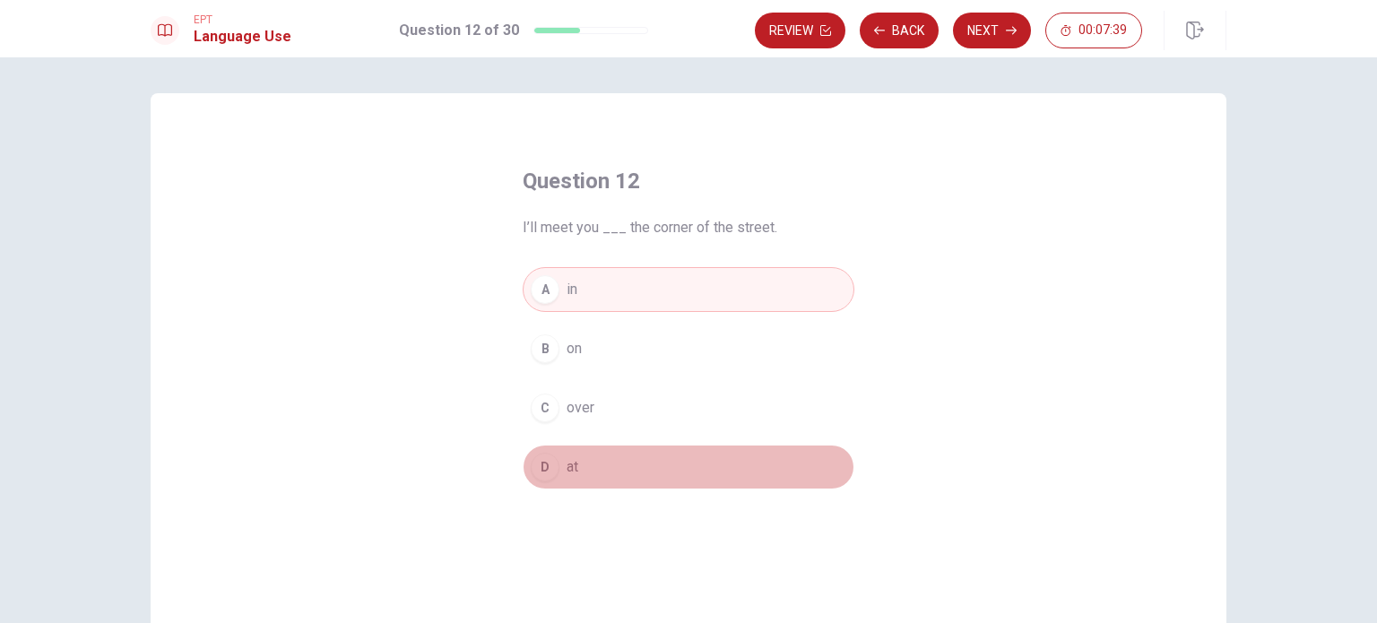
click at [570, 463] on span "at" at bounding box center [572, 467] width 12 height 22
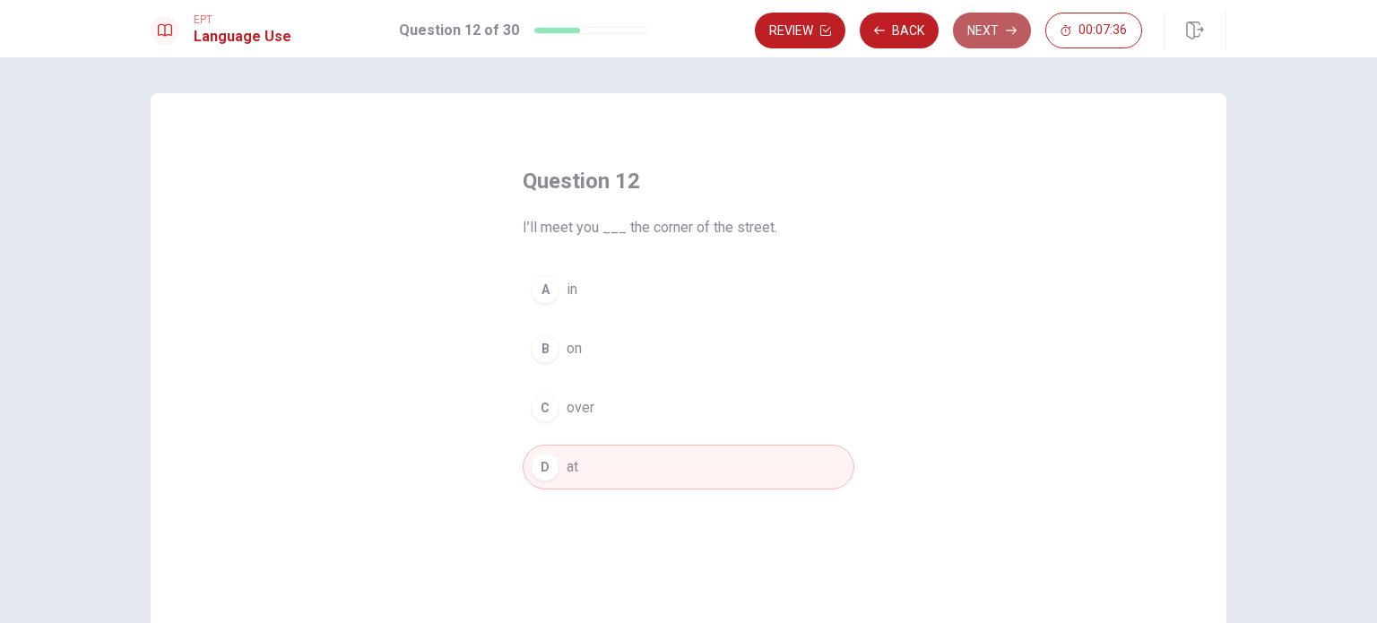
click at [999, 34] on button "Next" at bounding box center [992, 31] width 78 height 36
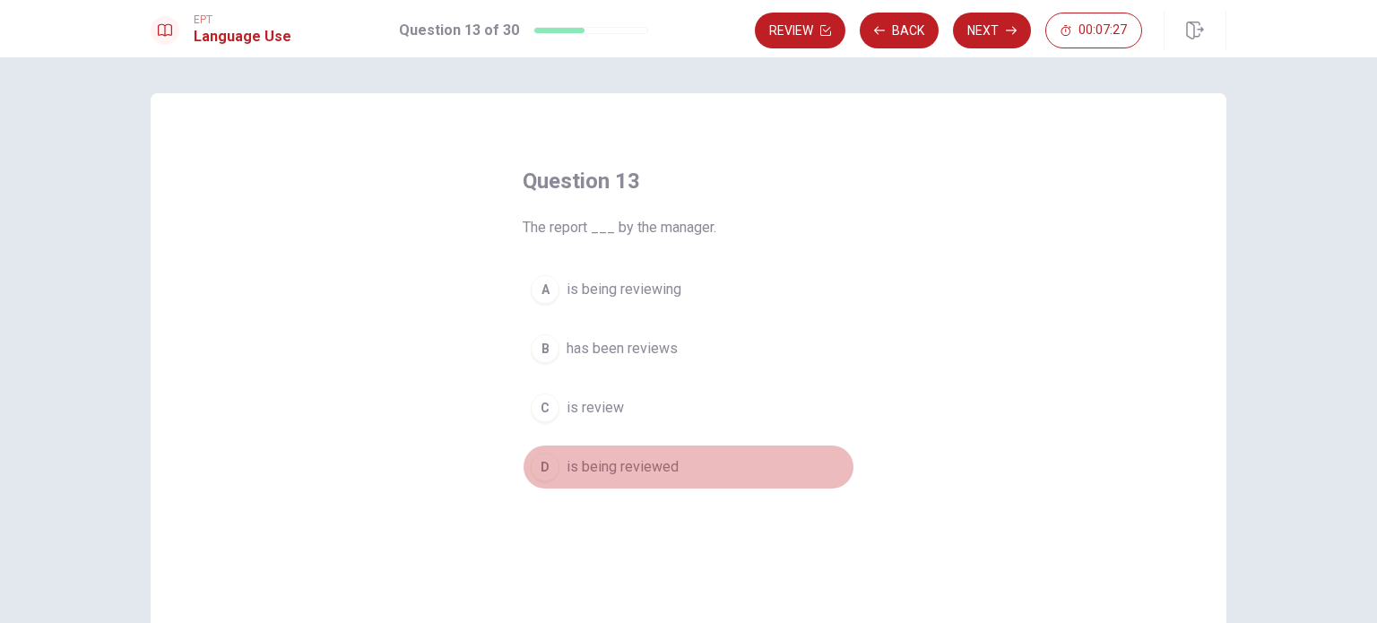
click at [613, 468] on span "is being reviewed" at bounding box center [622, 467] width 112 height 22
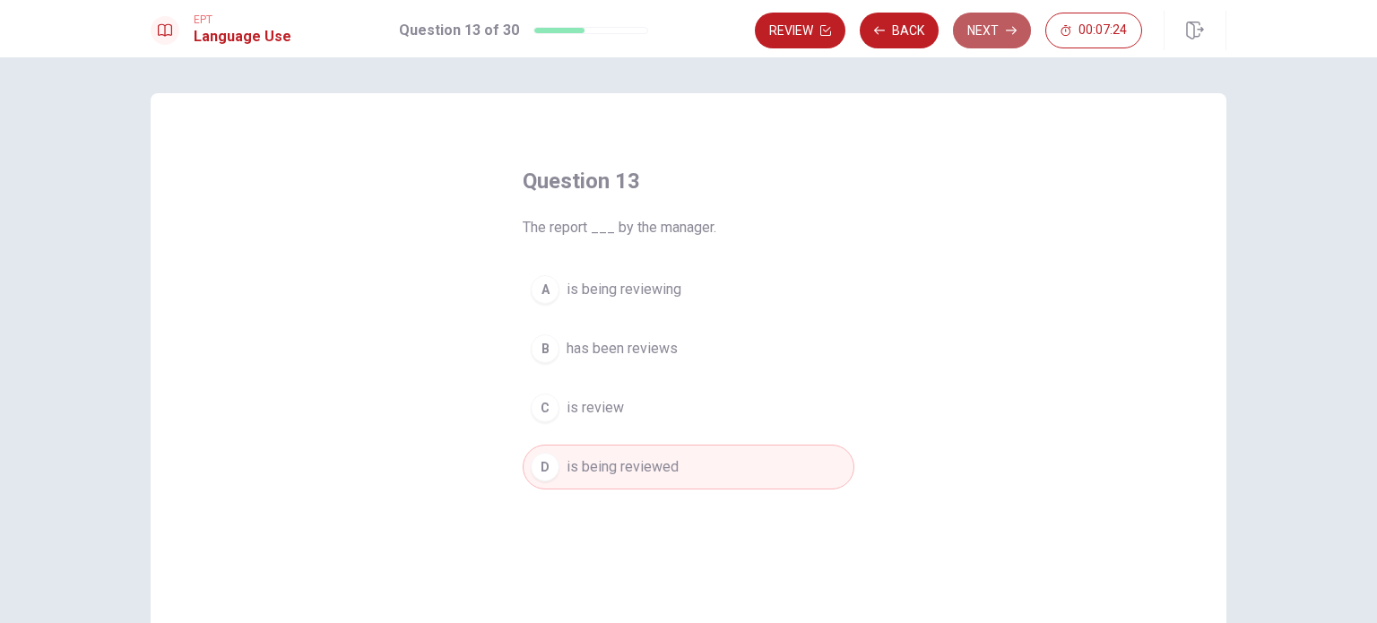
click at [1009, 30] on icon "button" at bounding box center [1011, 31] width 11 height 8
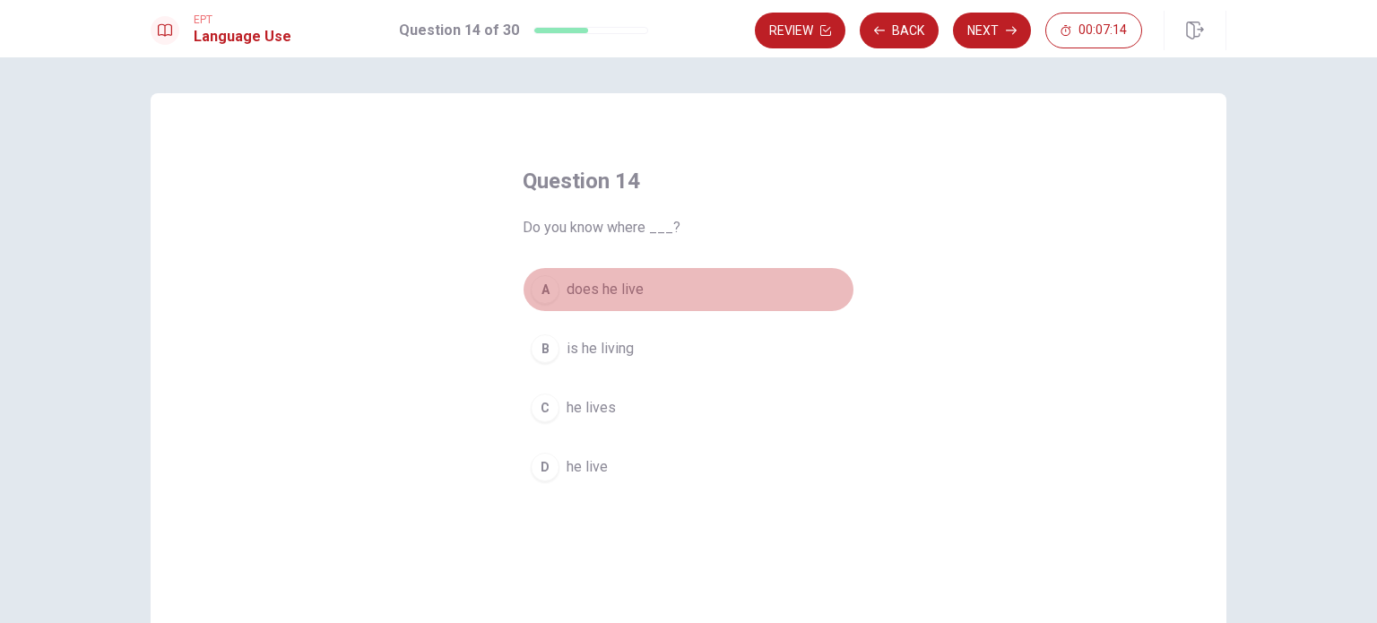
click at [613, 288] on span "does he live" at bounding box center [604, 290] width 77 height 22
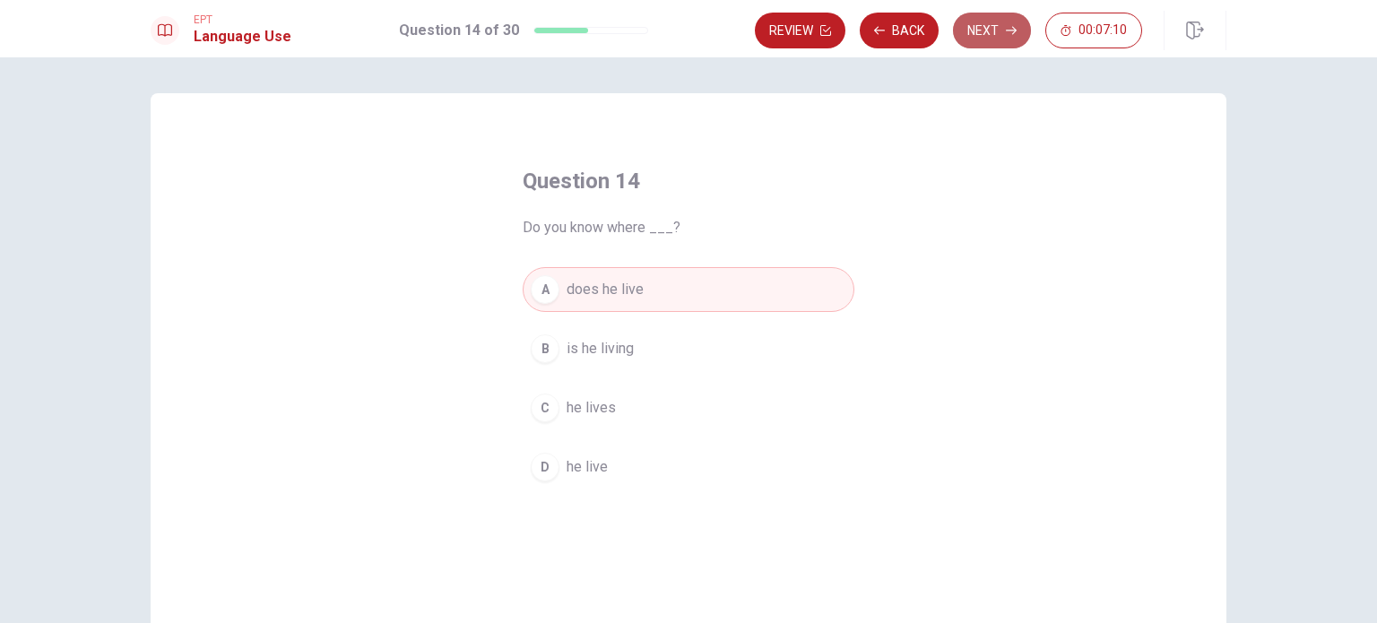
click at [979, 29] on button "Next" at bounding box center [992, 31] width 78 height 36
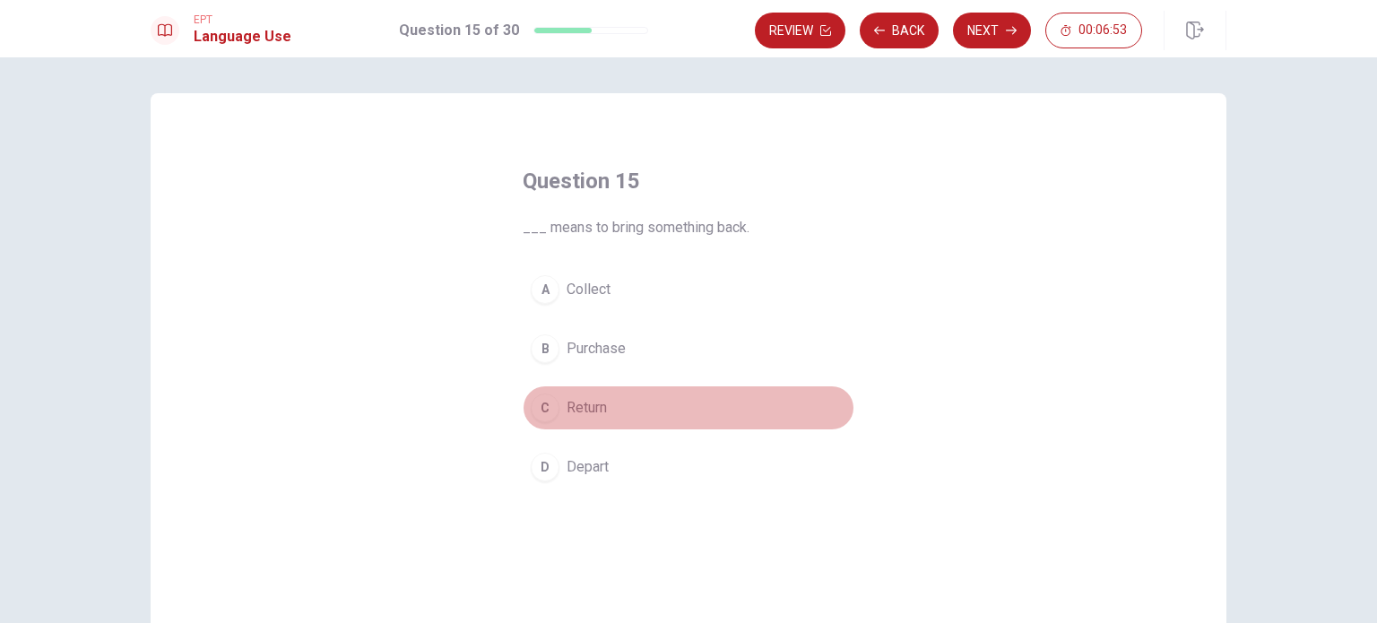
click at [574, 408] on span "Return" at bounding box center [586, 408] width 40 height 22
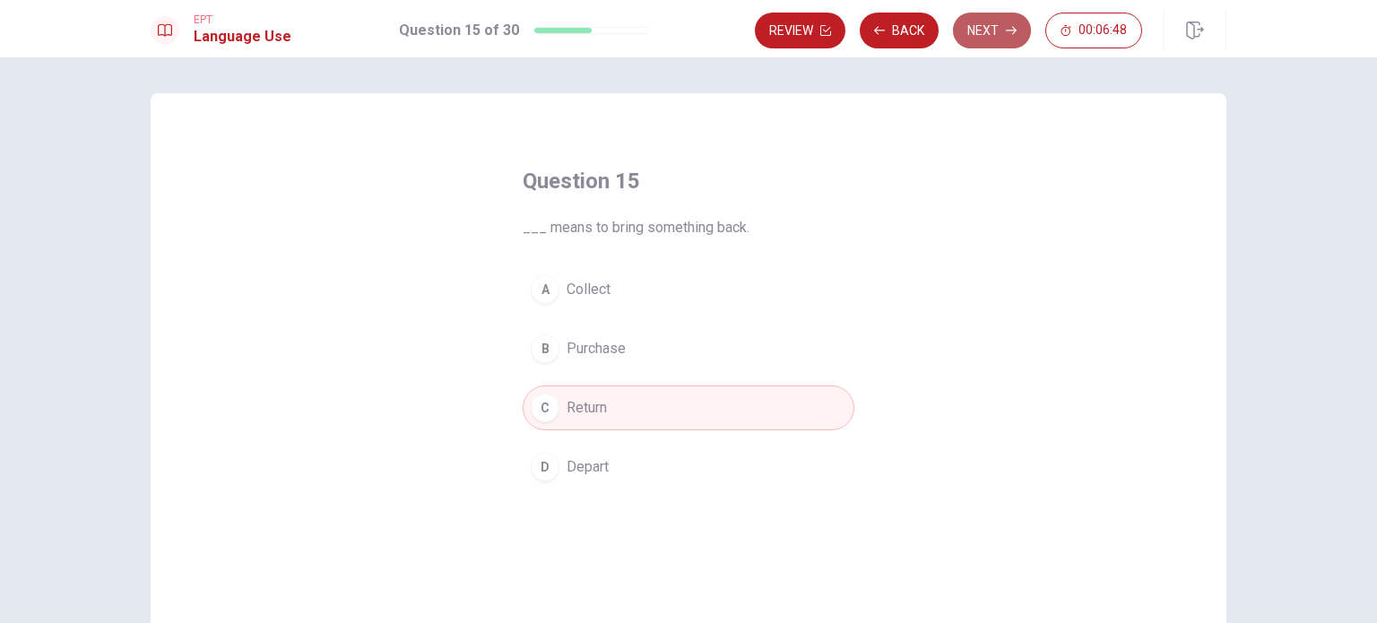
click at [1008, 21] on button "Next" at bounding box center [992, 31] width 78 height 36
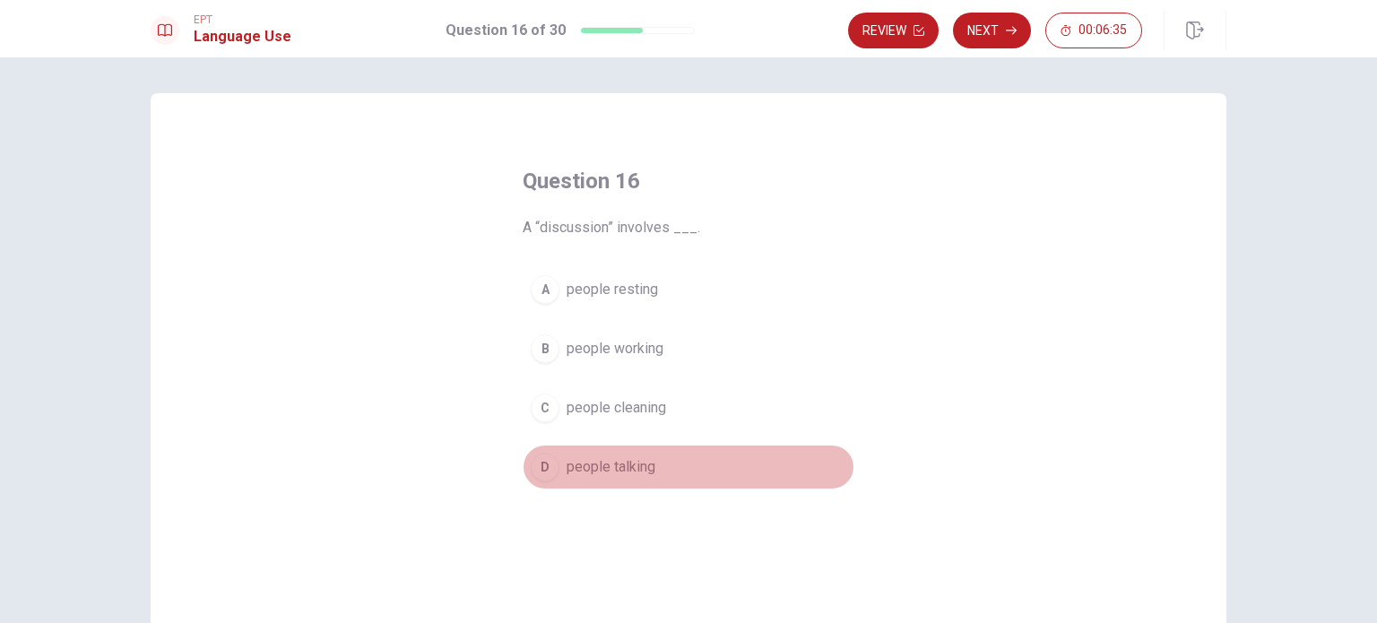
click at [613, 462] on span "people talking" at bounding box center [610, 467] width 89 height 22
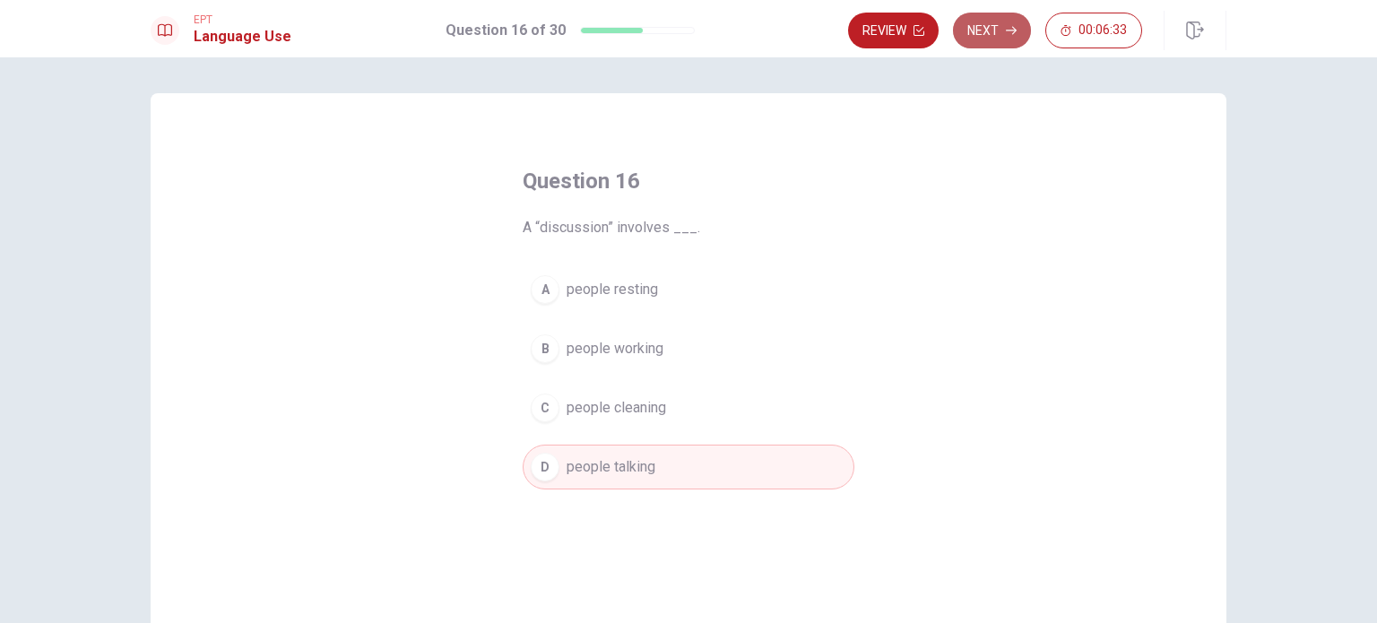
click at [983, 40] on button "Next" at bounding box center [992, 31] width 78 height 36
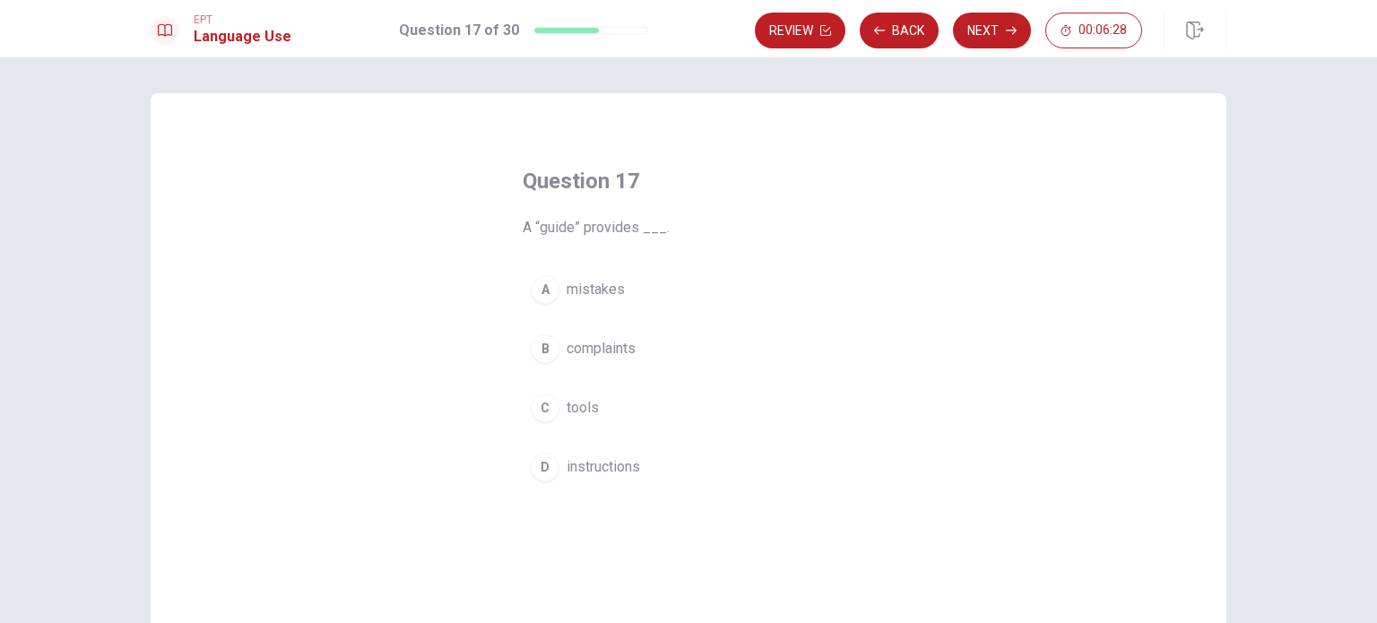
click at [568, 469] on span "instructions" at bounding box center [602, 467] width 73 height 22
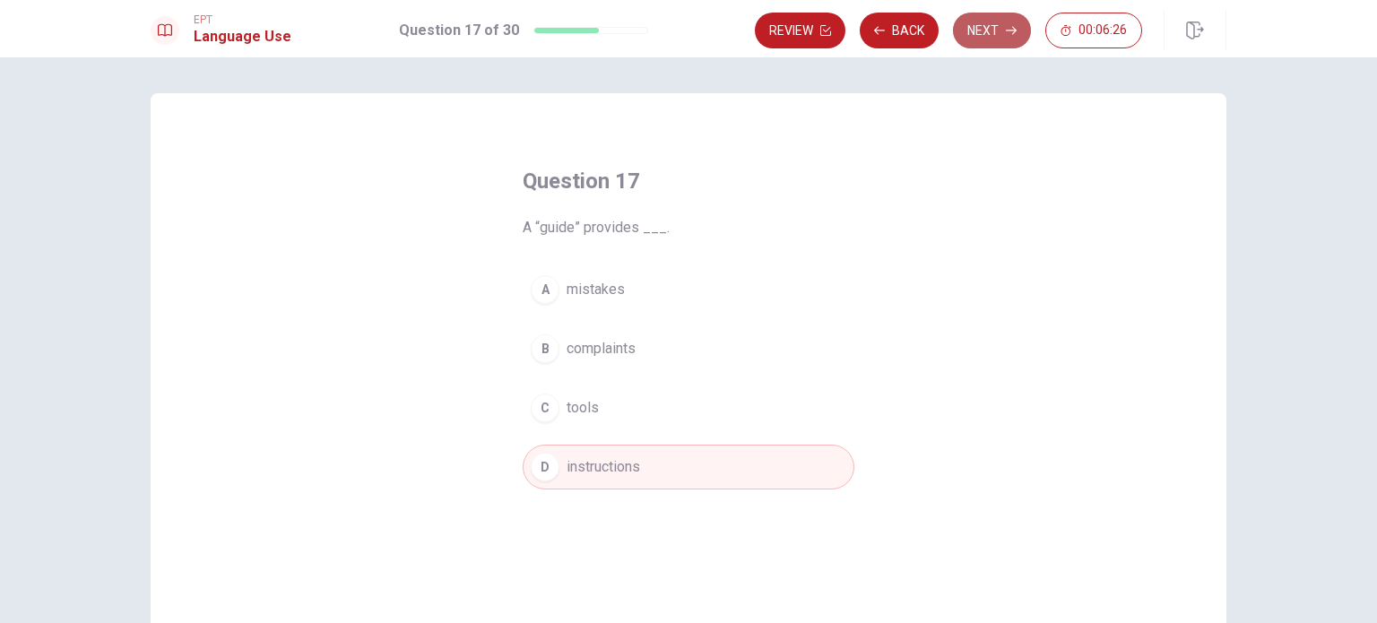
click at [979, 33] on button "Next" at bounding box center [992, 31] width 78 height 36
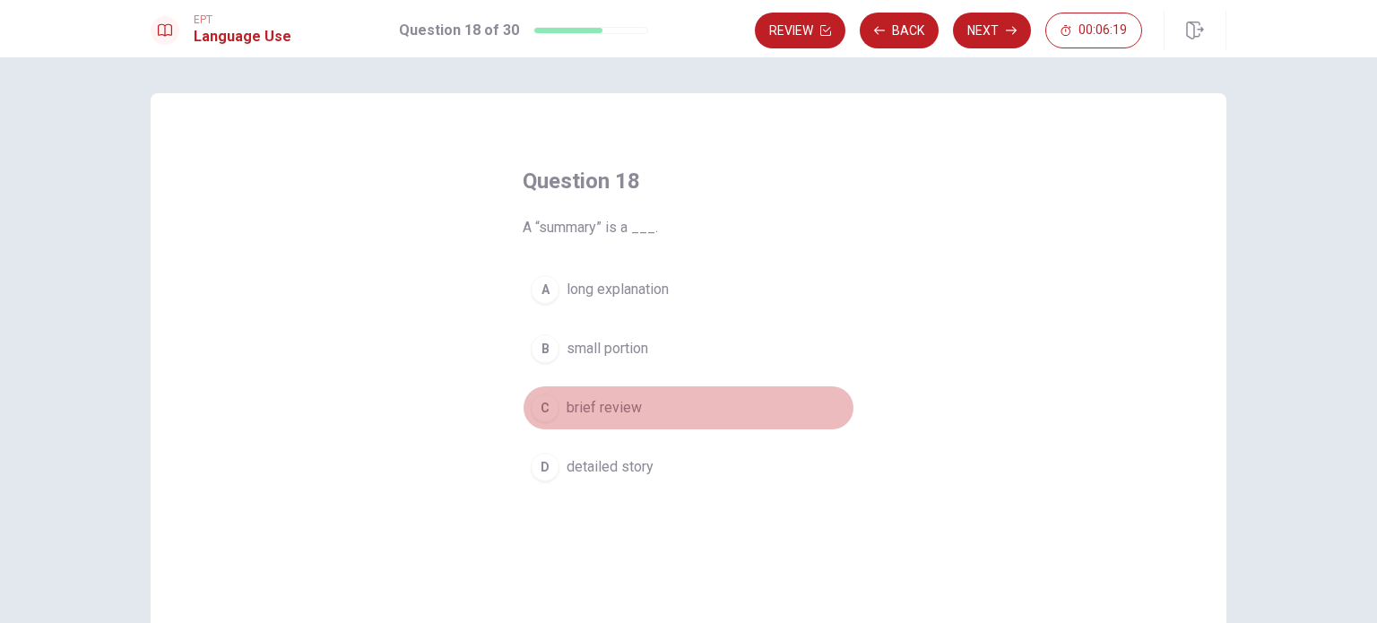
click at [600, 401] on span "brief review" at bounding box center [603, 408] width 75 height 22
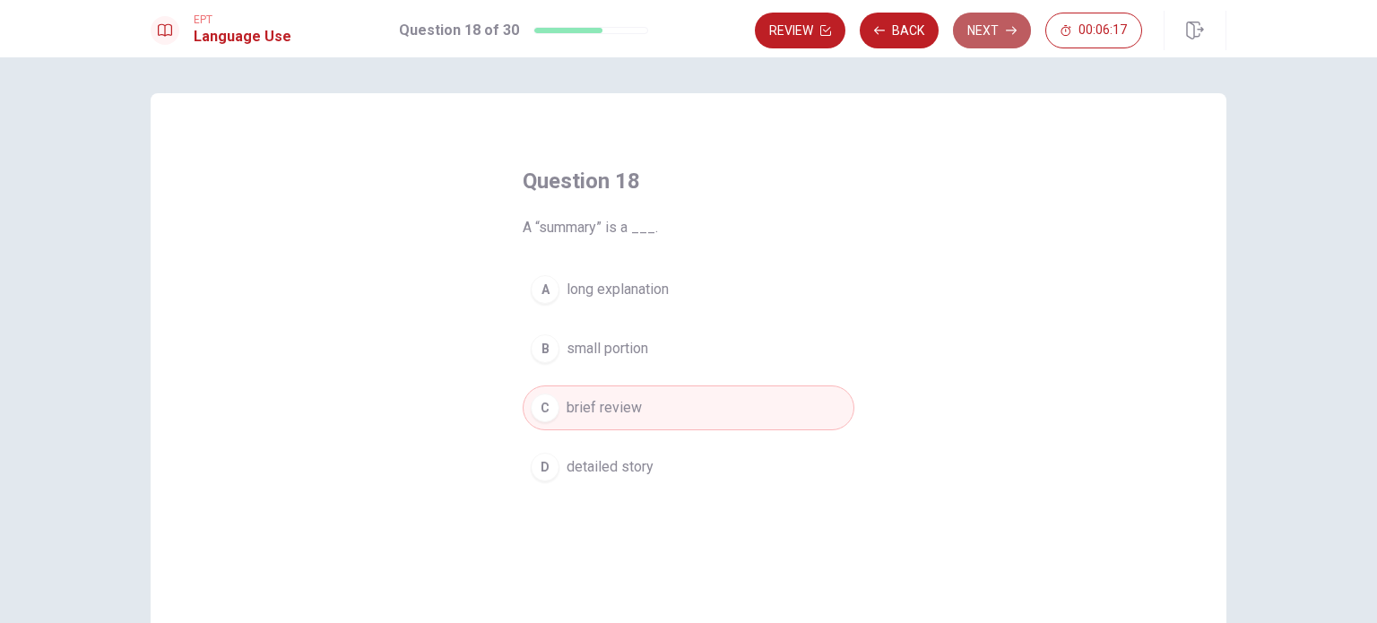
click at [978, 31] on button "Next" at bounding box center [992, 31] width 78 height 36
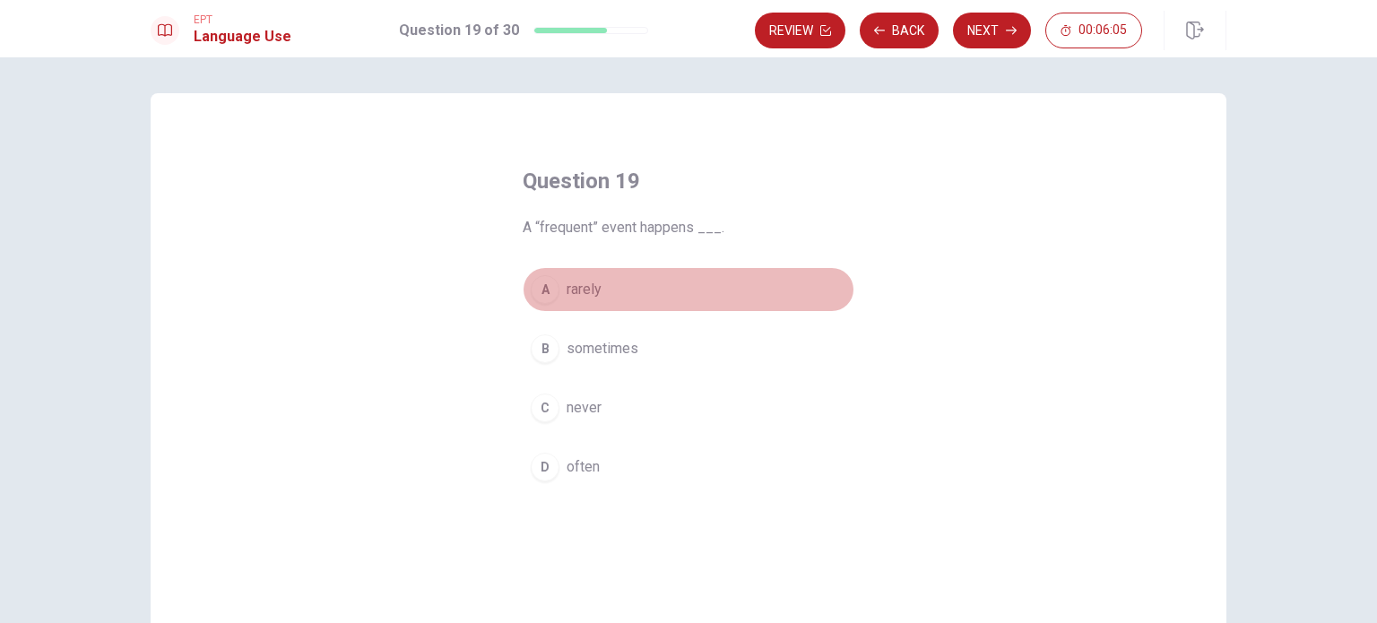
click at [604, 304] on button "A rarely" at bounding box center [688, 289] width 332 height 45
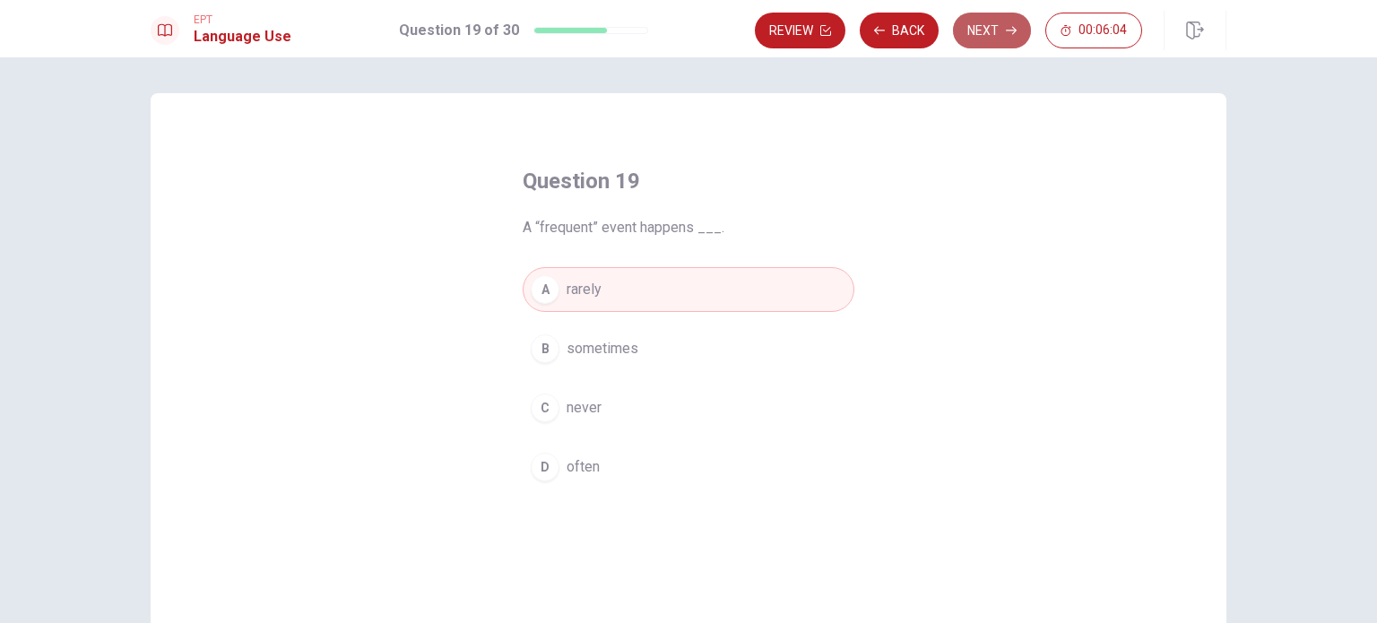
click at [1004, 31] on button "Next" at bounding box center [992, 31] width 78 height 36
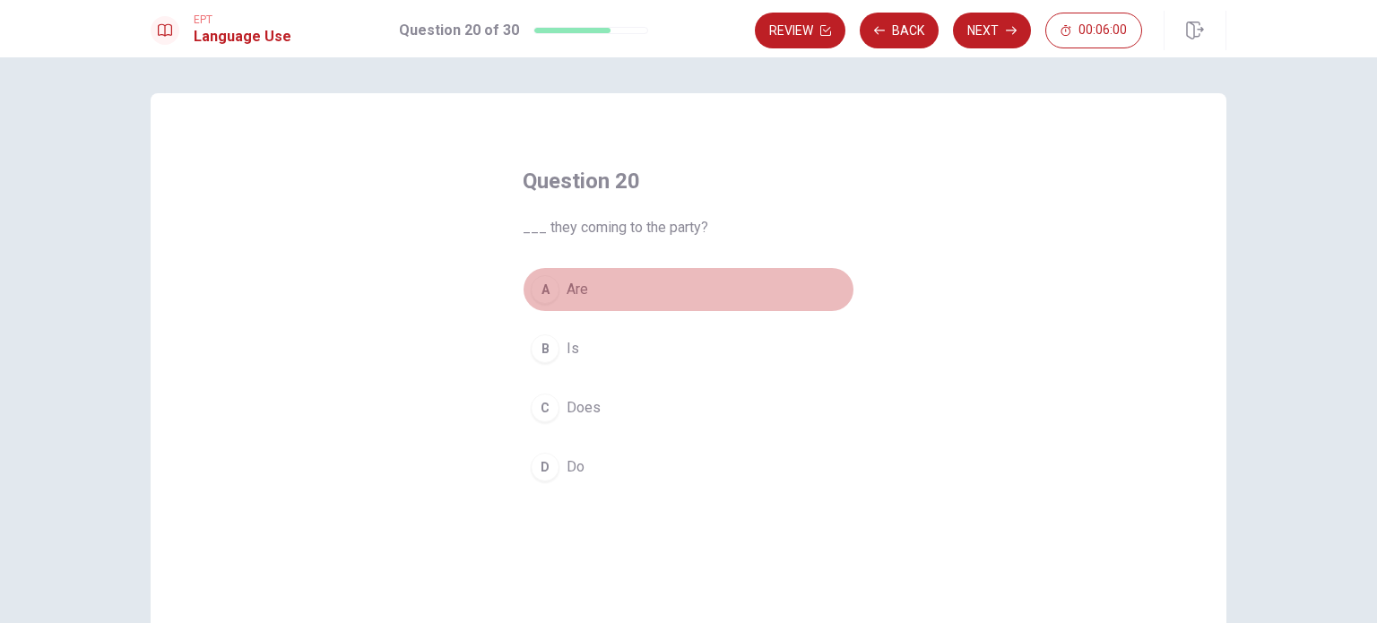
click at [557, 297] on button "A Are" at bounding box center [688, 289] width 332 height 45
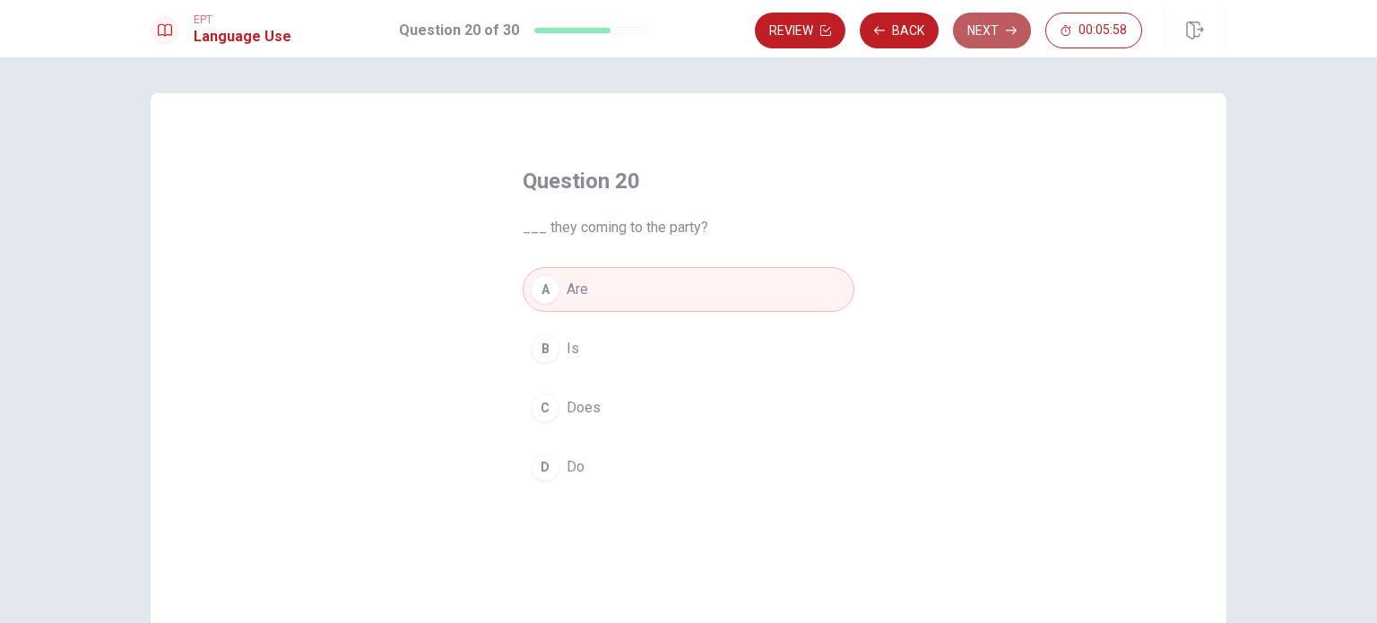
click at [971, 29] on button "Next" at bounding box center [992, 31] width 78 height 36
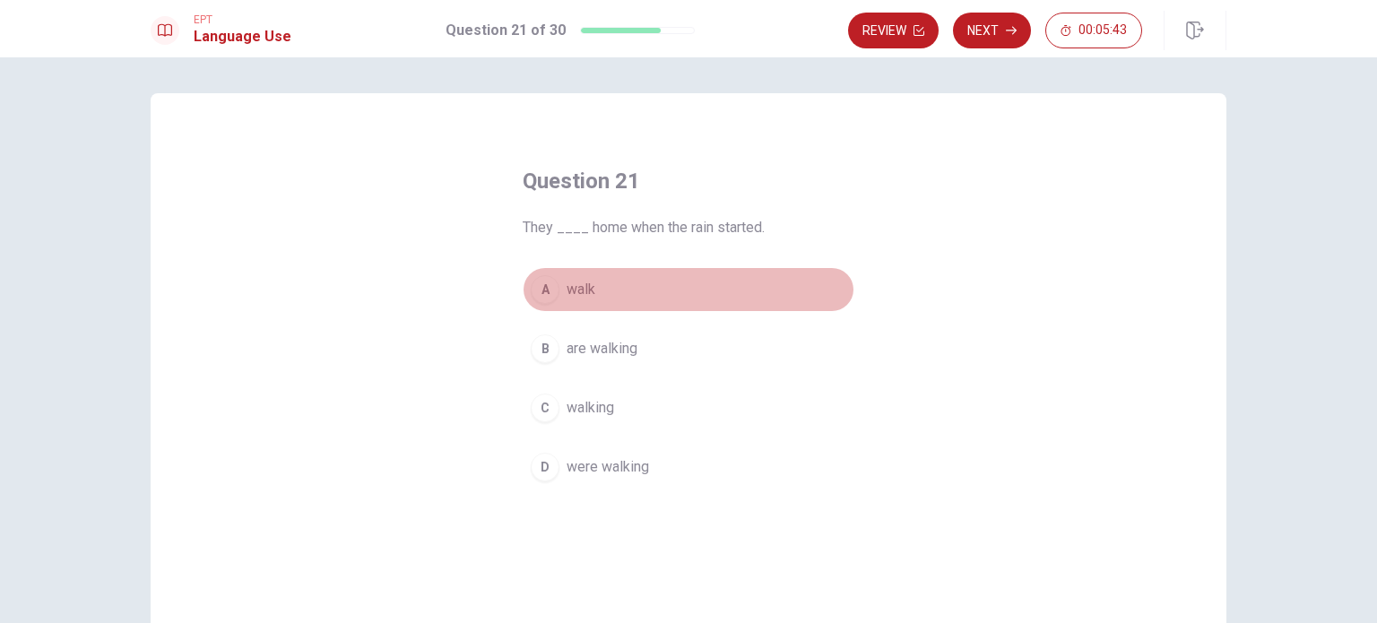
click at [577, 293] on span "walk" at bounding box center [580, 290] width 29 height 22
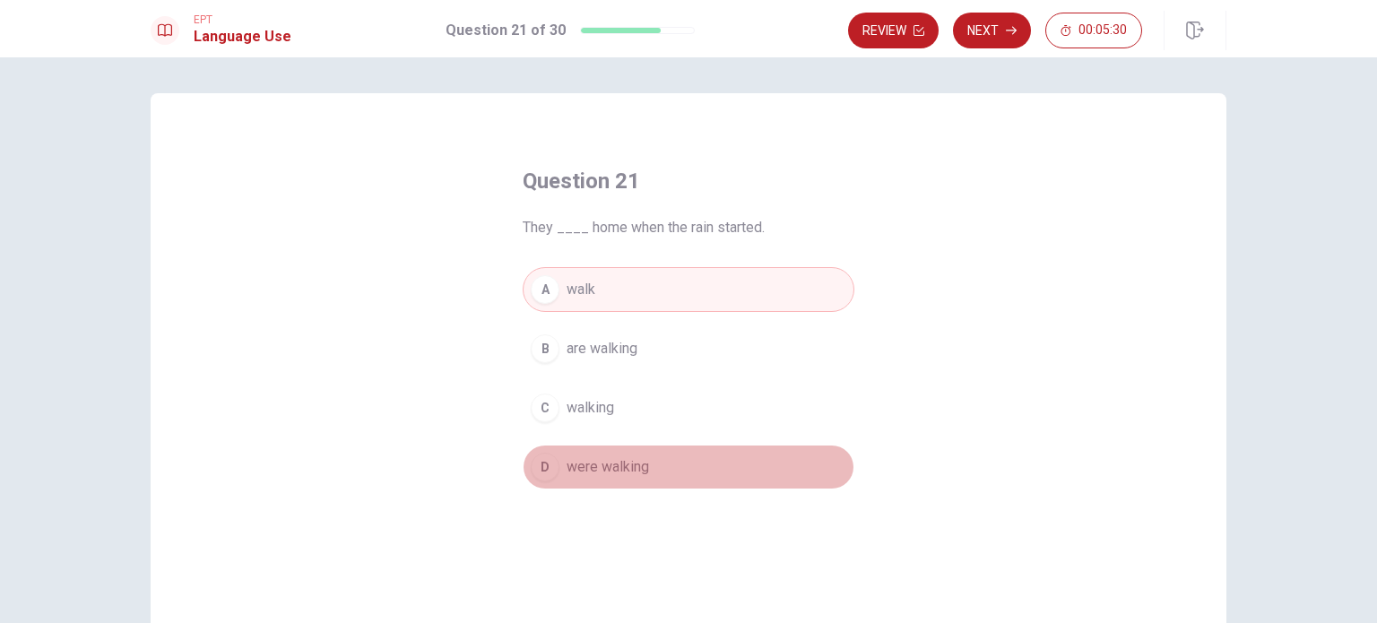
click at [606, 470] on span "were walking" at bounding box center [607, 467] width 82 height 22
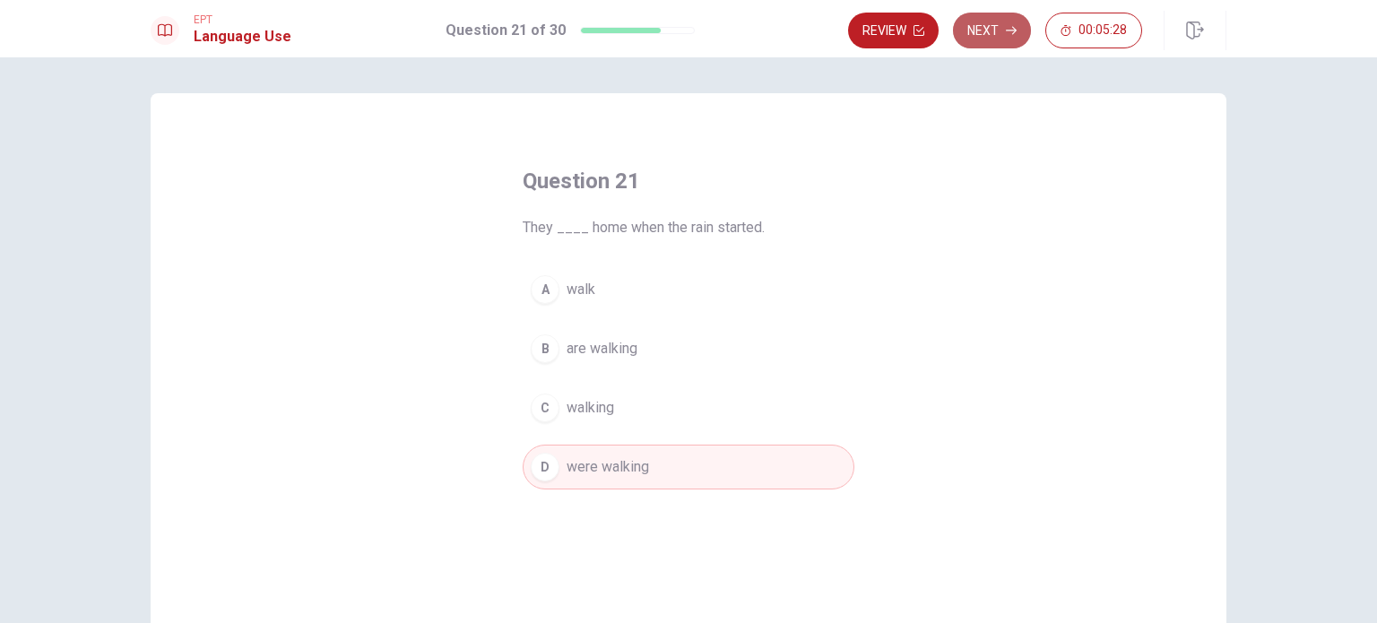
click at [993, 31] on button "Next" at bounding box center [992, 31] width 78 height 36
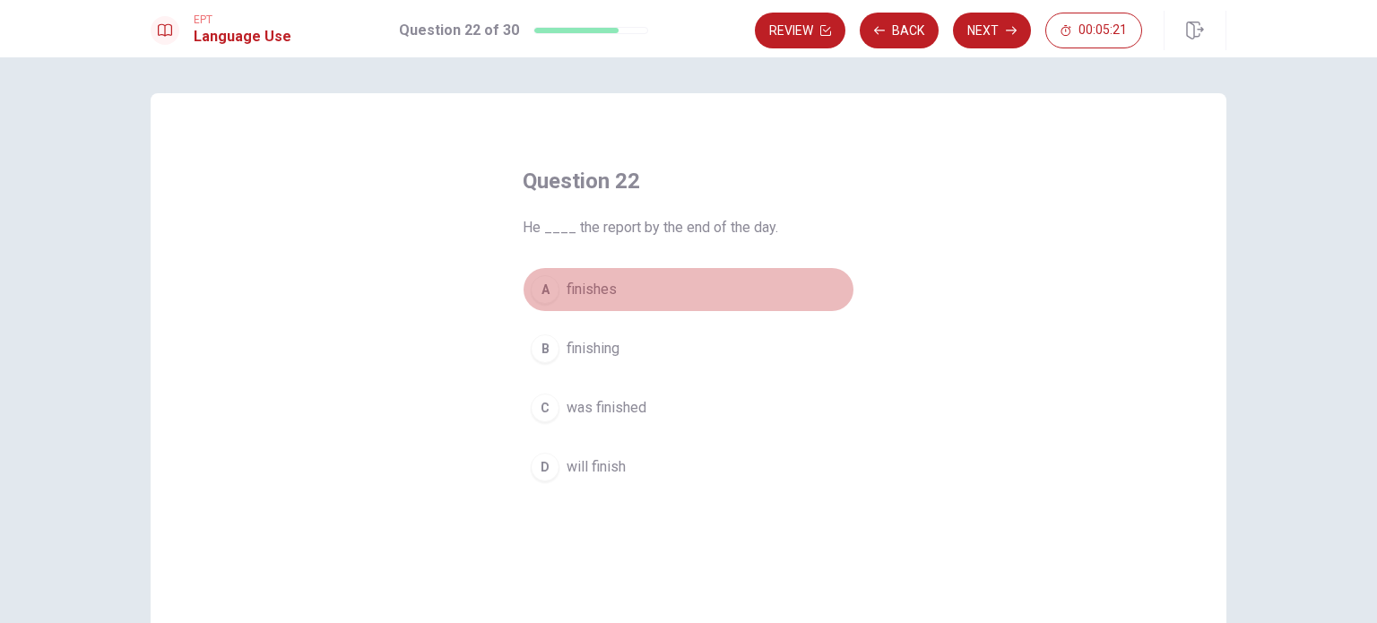
click at [585, 289] on span "finishes" at bounding box center [591, 290] width 50 height 22
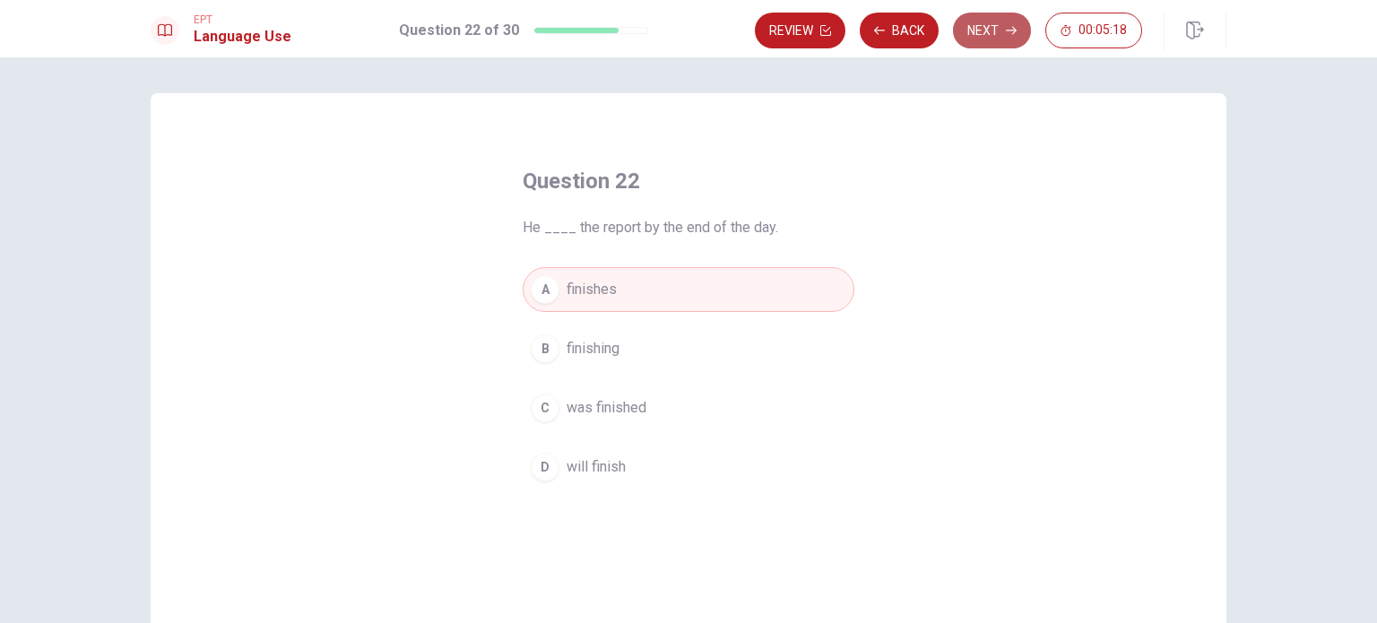
click at [1000, 28] on button "Next" at bounding box center [992, 31] width 78 height 36
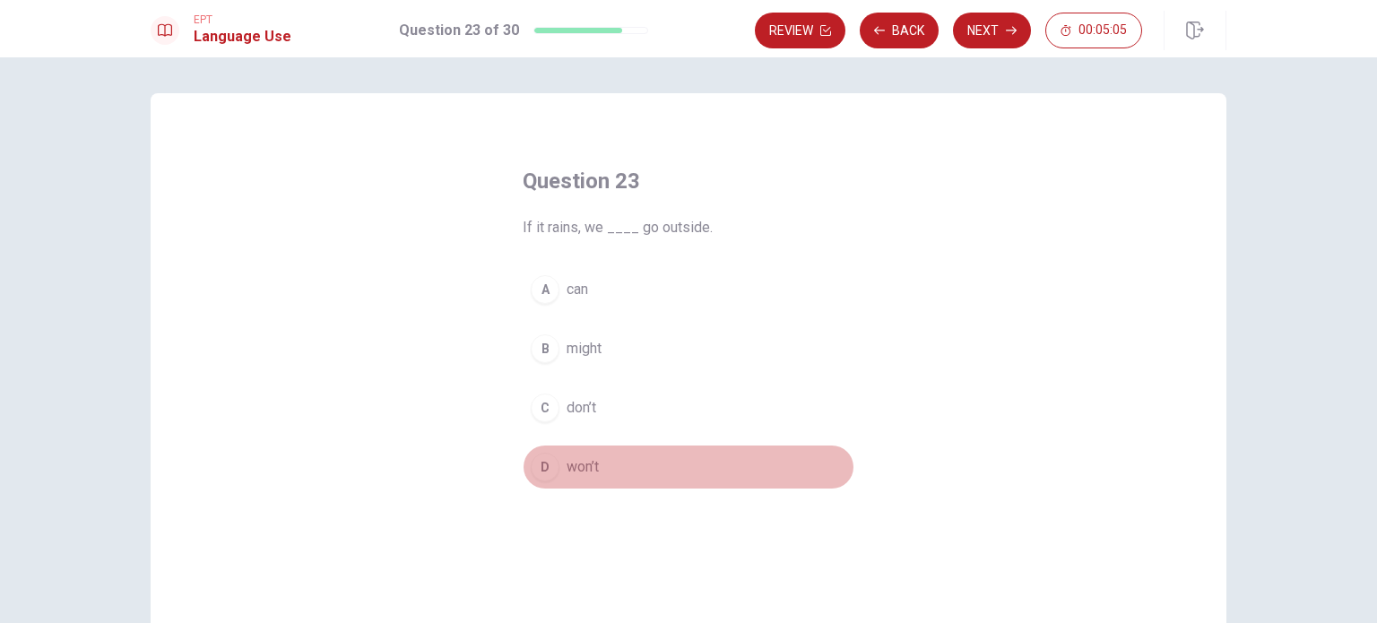
click at [573, 465] on span "won’t" at bounding box center [582, 467] width 32 height 22
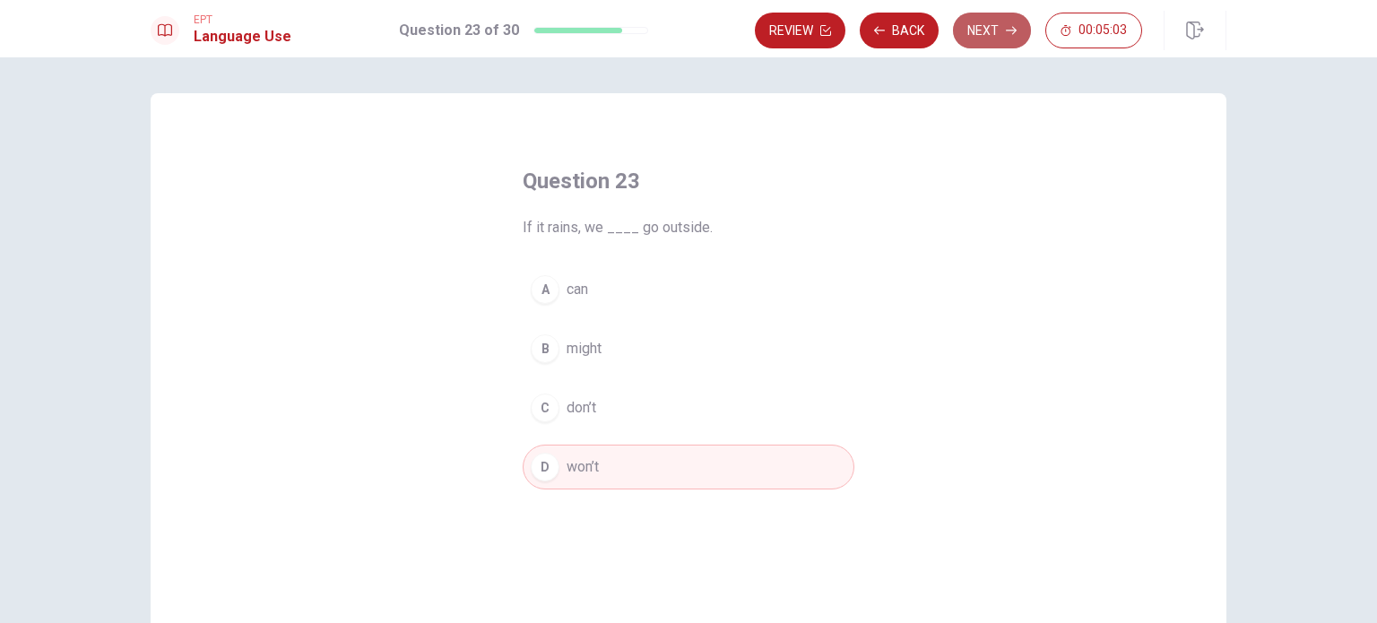
click at [984, 30] on button "Next" at bounding box center [992, 31] width 78 height 36
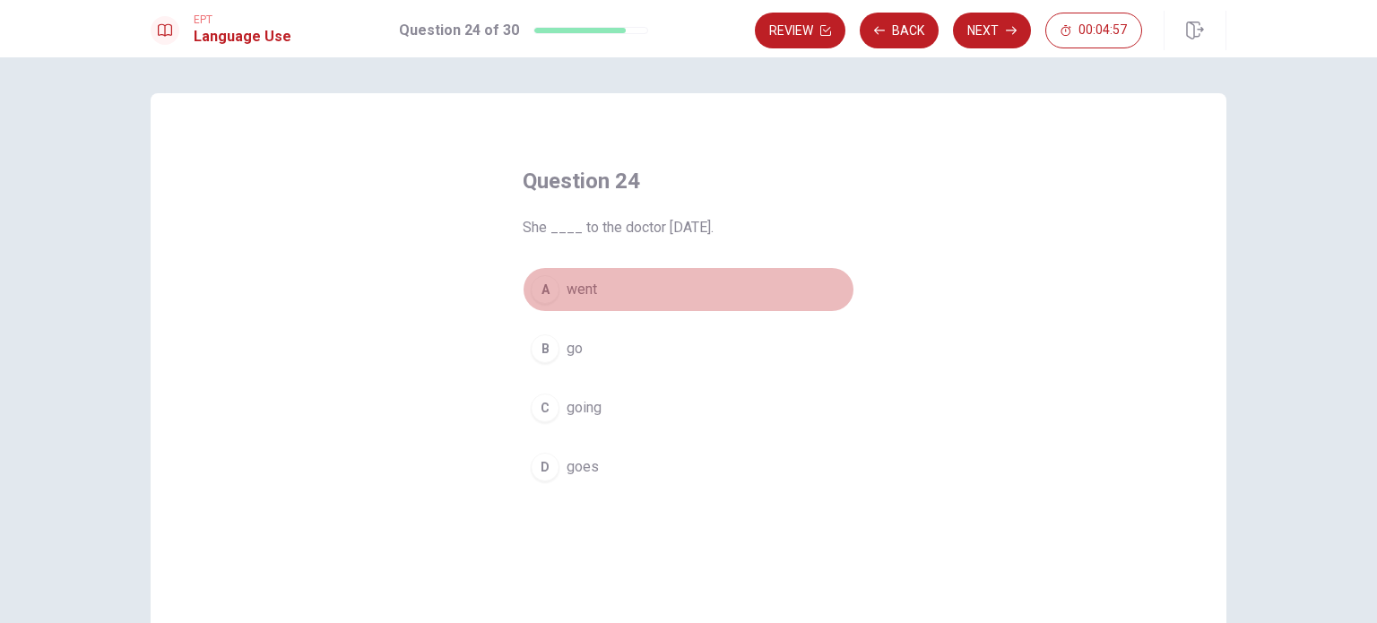
click at [582, 297] on span "went" at bounding box center [581, 290] width 30 height 22
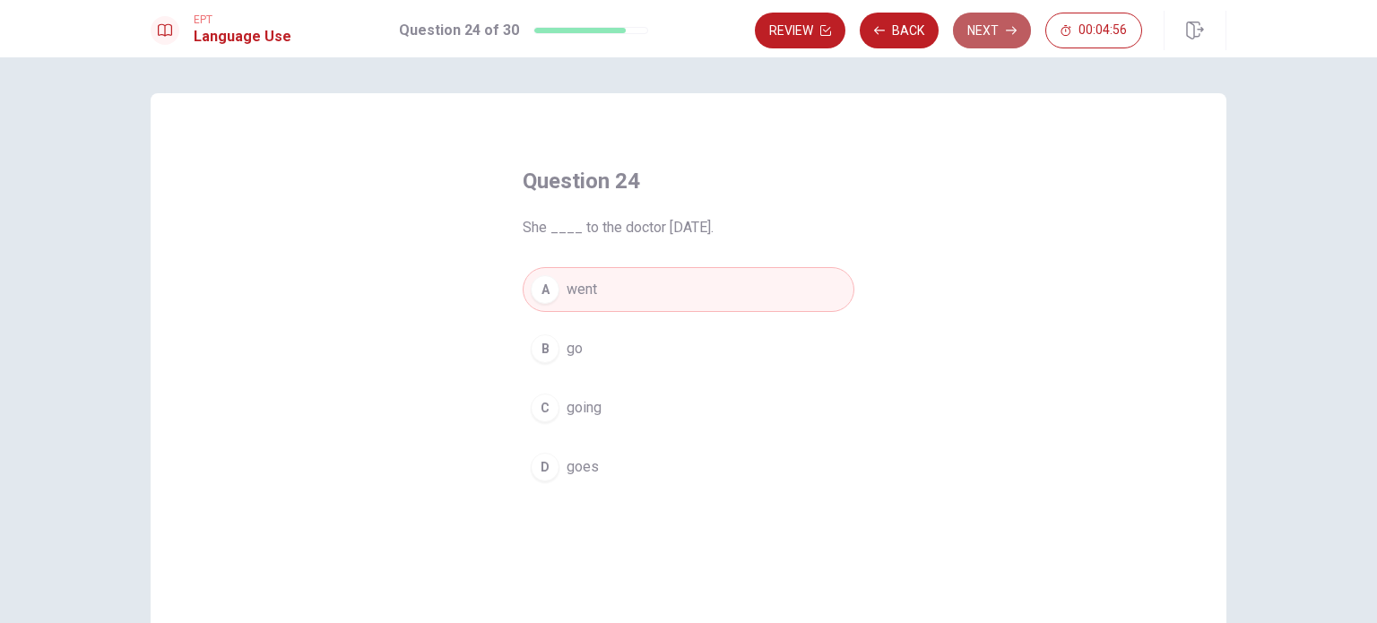
click at [992, 25] on button "Next" at bounding box center [992, 31] width 78 height 36
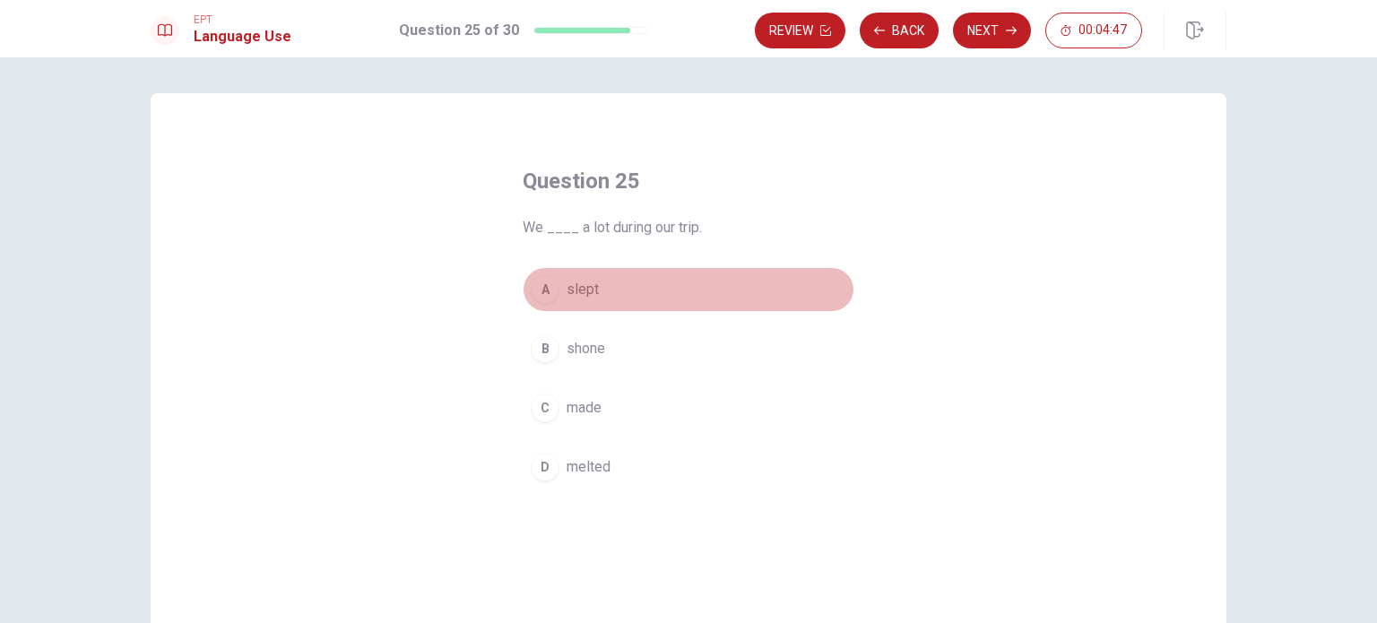
click at [576, 286] on span "slept" at bounding box center [582, 290] width 32 height 22
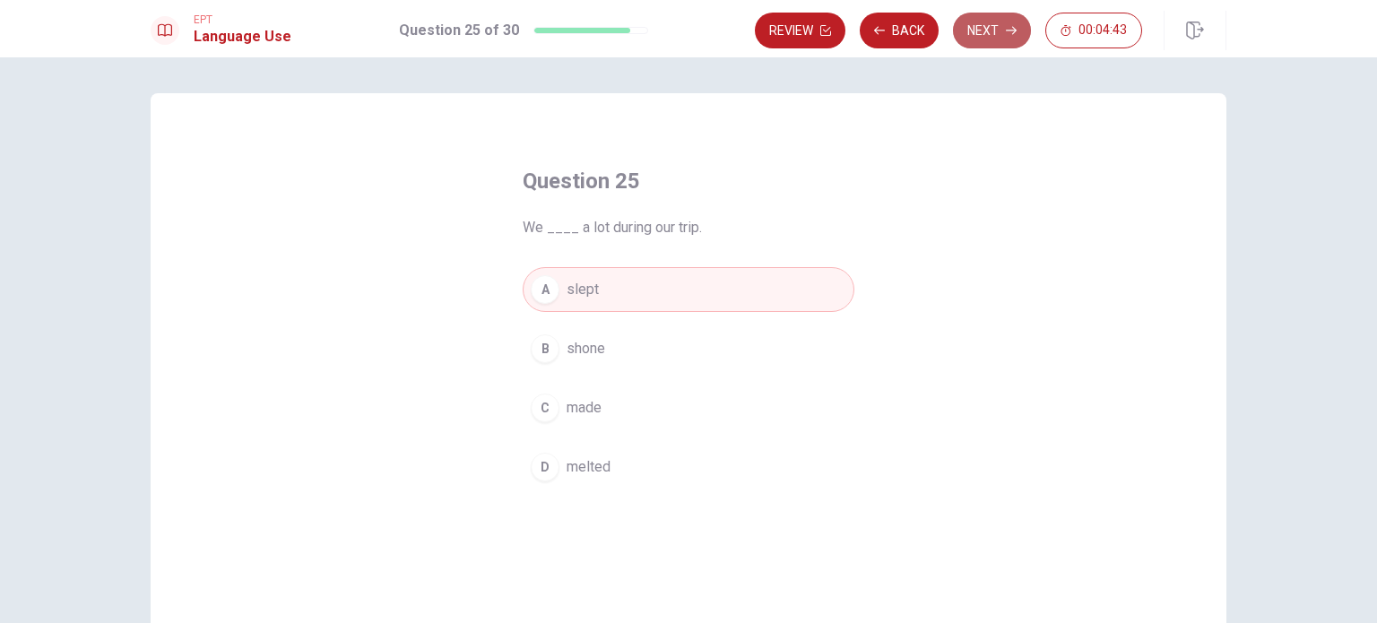
click at [1006, 39] on button "Next" at bounding box center [992, 31] width 78 height 36
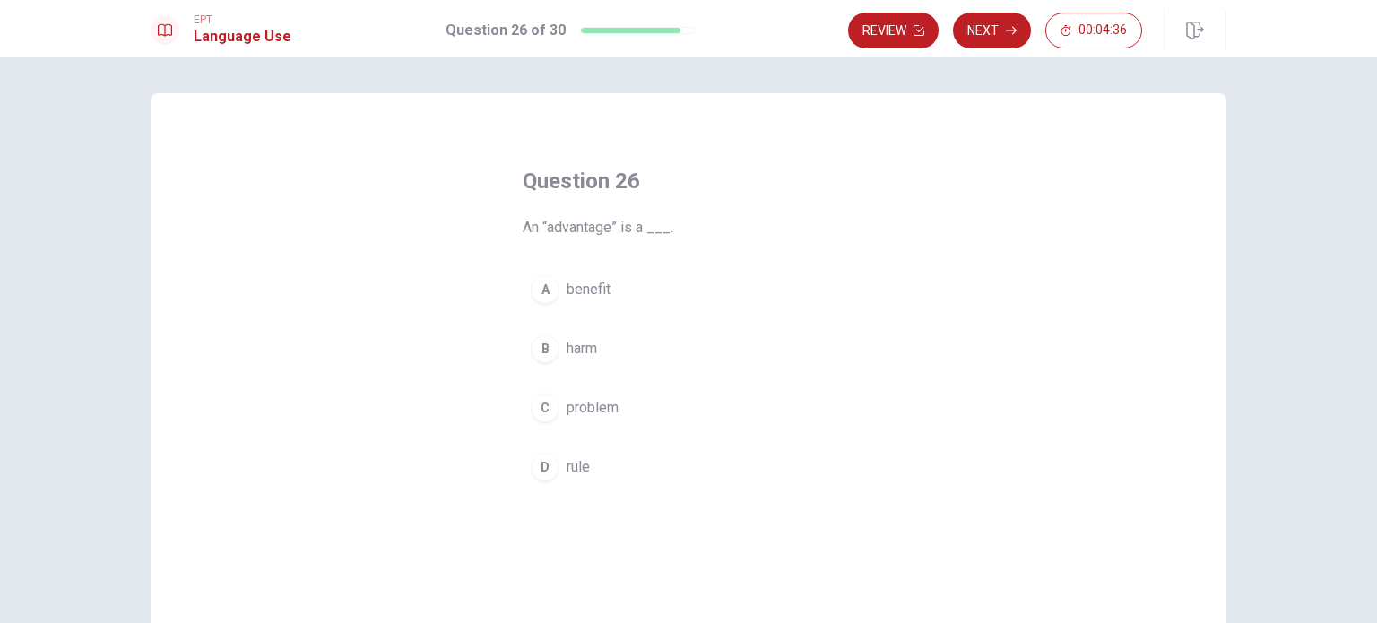
click at [583, 289] on span "benefit" at bounding box center [588, 290] width 44 height 22
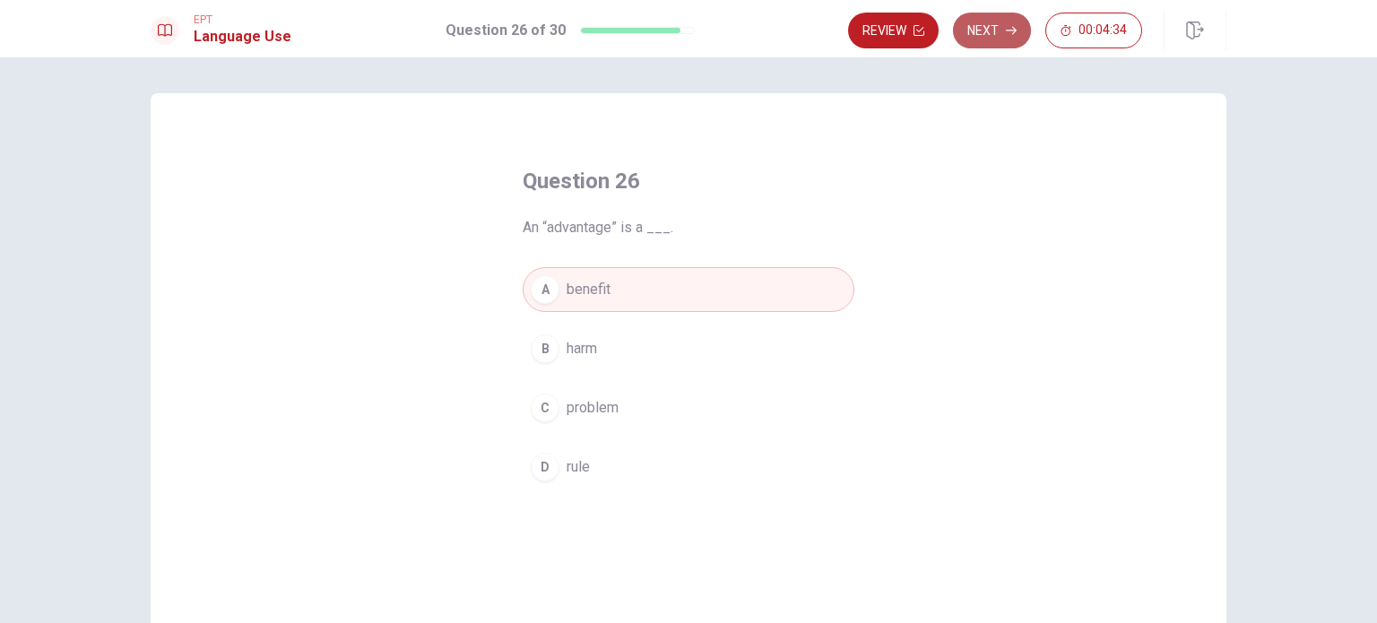
click at [976, 39] on button "Next" at bounding box center [992, 31] width 78 height 36
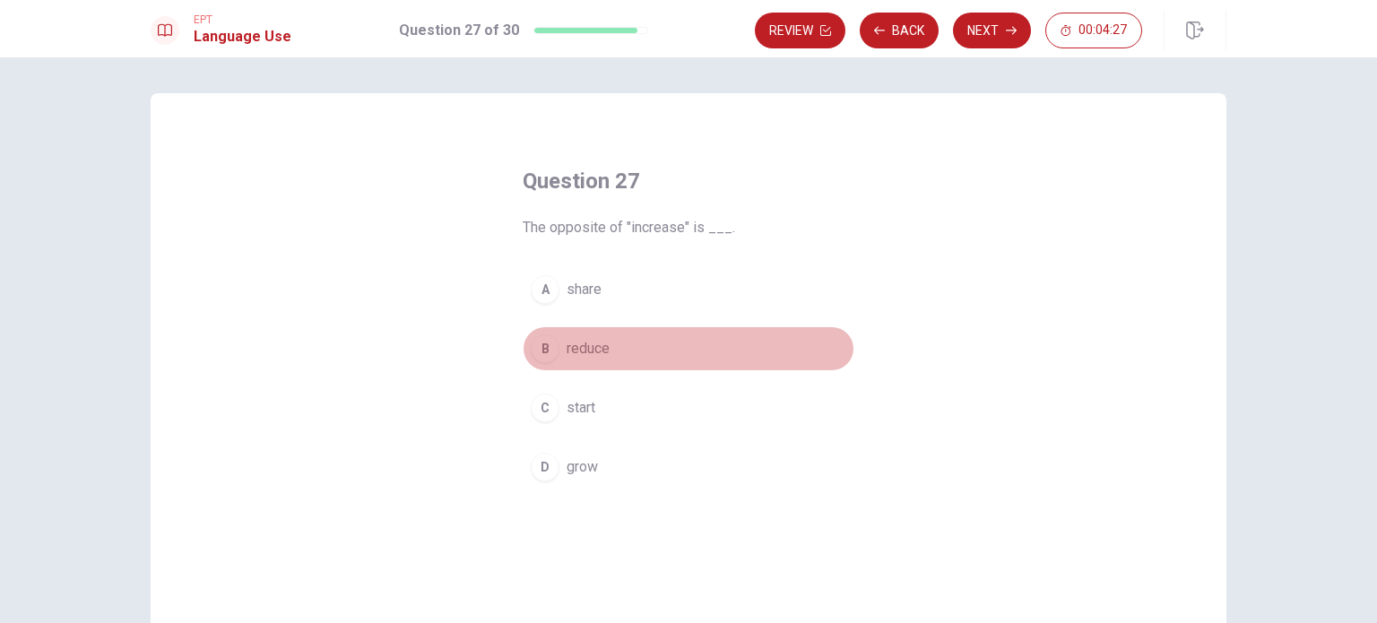
click at [591, 350] on span "reduce" at bounding box center [587, 349] width 43 height 22
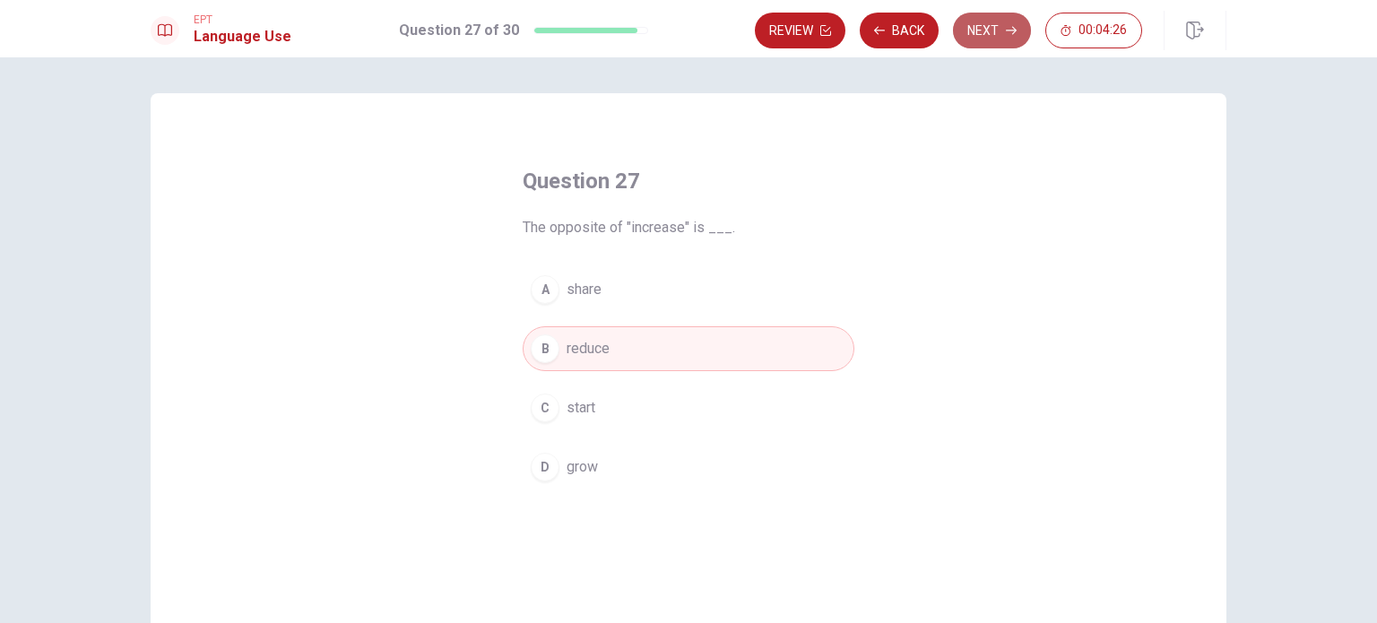
click at [998, 24] on button "Next" at bounding box center [992, 31] width 78 height 36
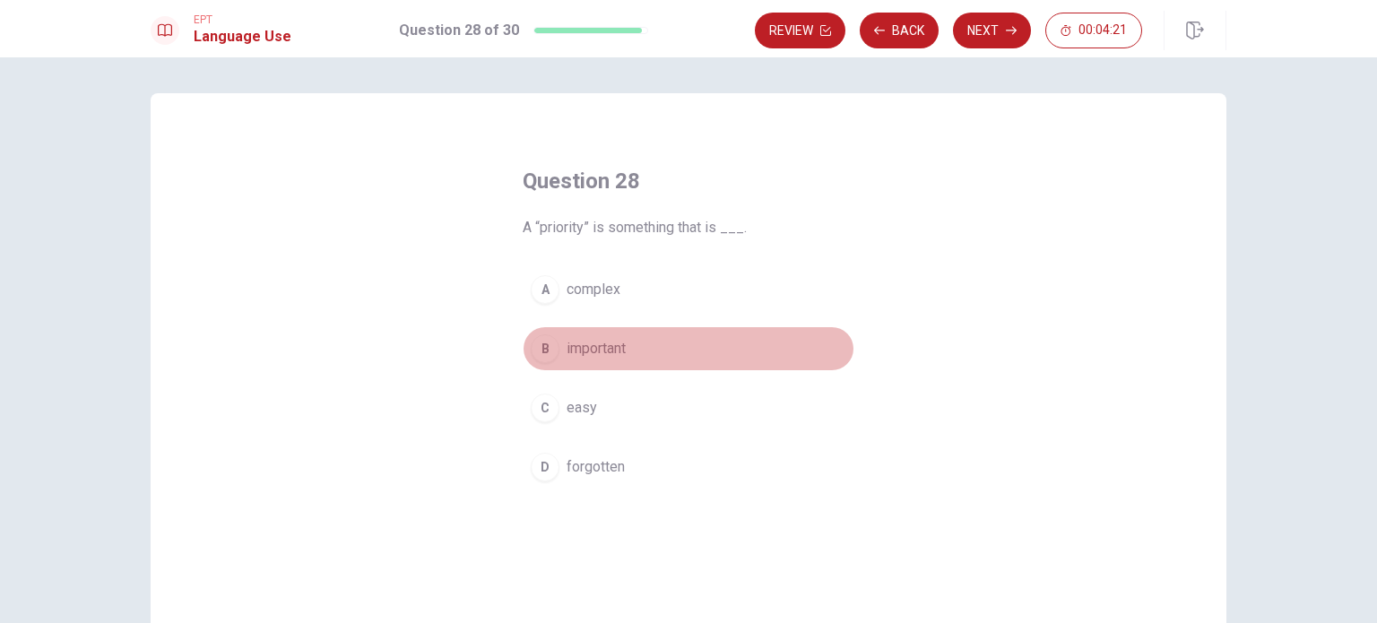
click at [602, 350] on span "important" at bounding box center [595, 349] width 59 height 22
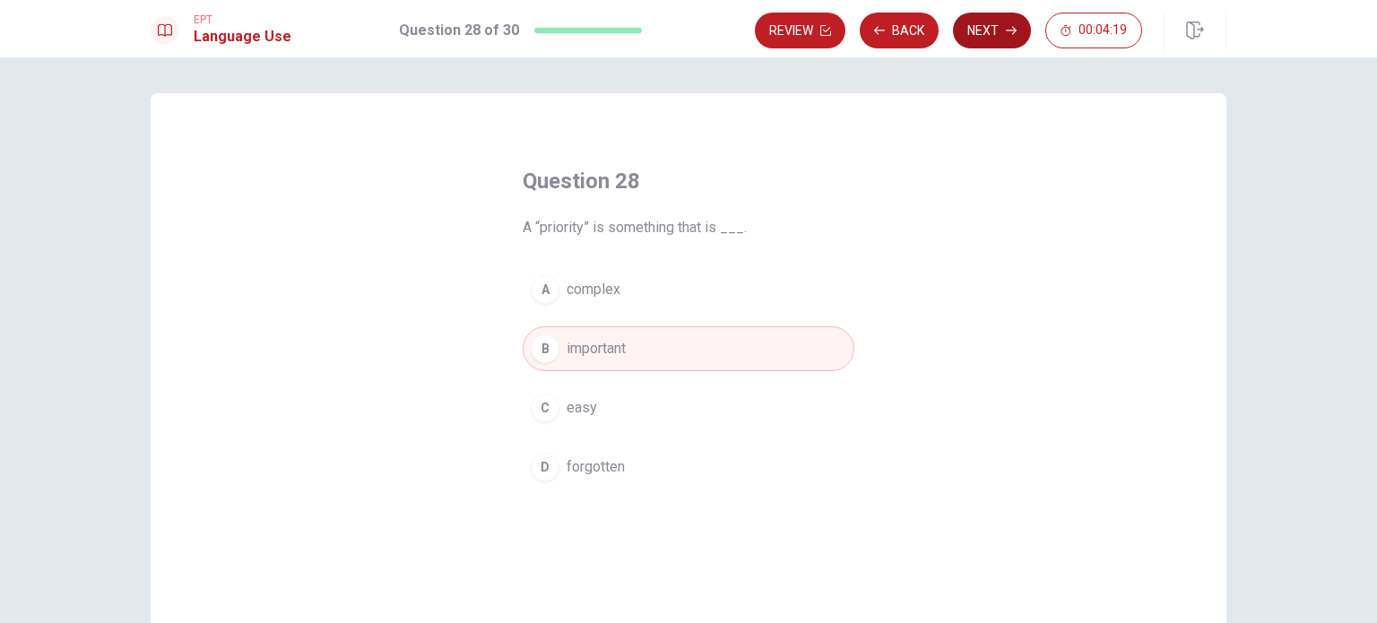
click at [977, 29] on button "Next" at bounding box center [992, 31] width 78 height 36
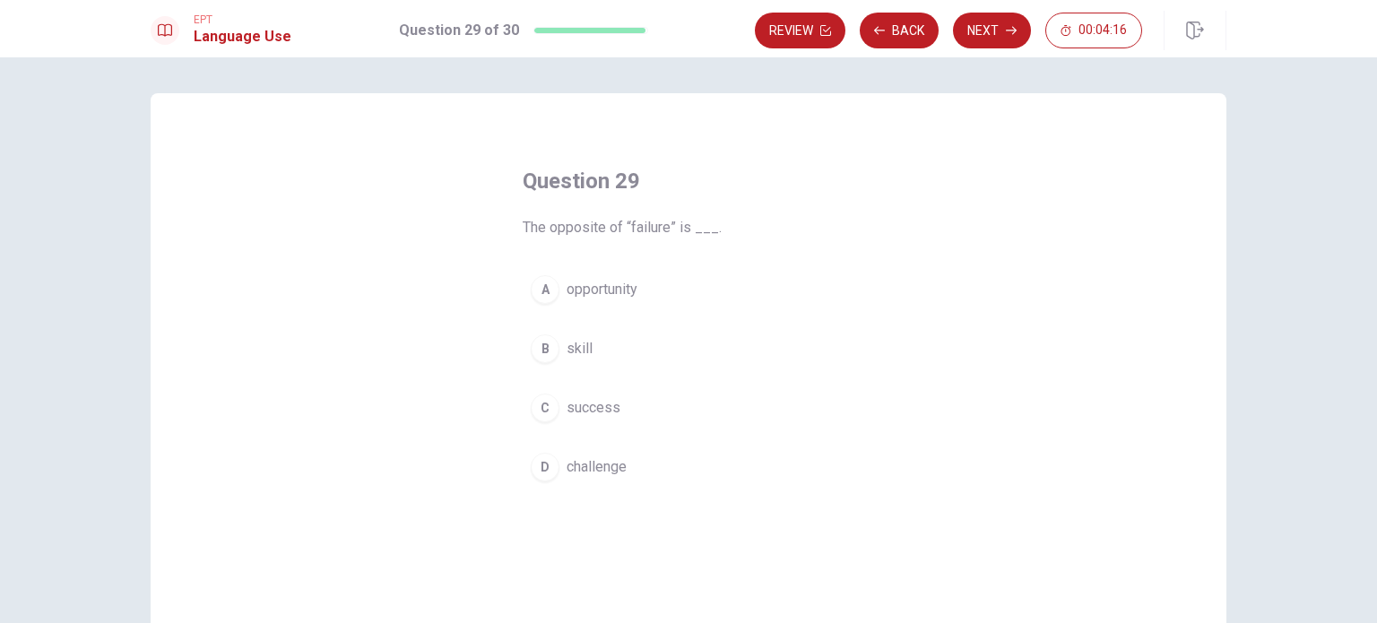
click at [599, 405] on span "success" at bounding box center [593, 408] width 54 height 22
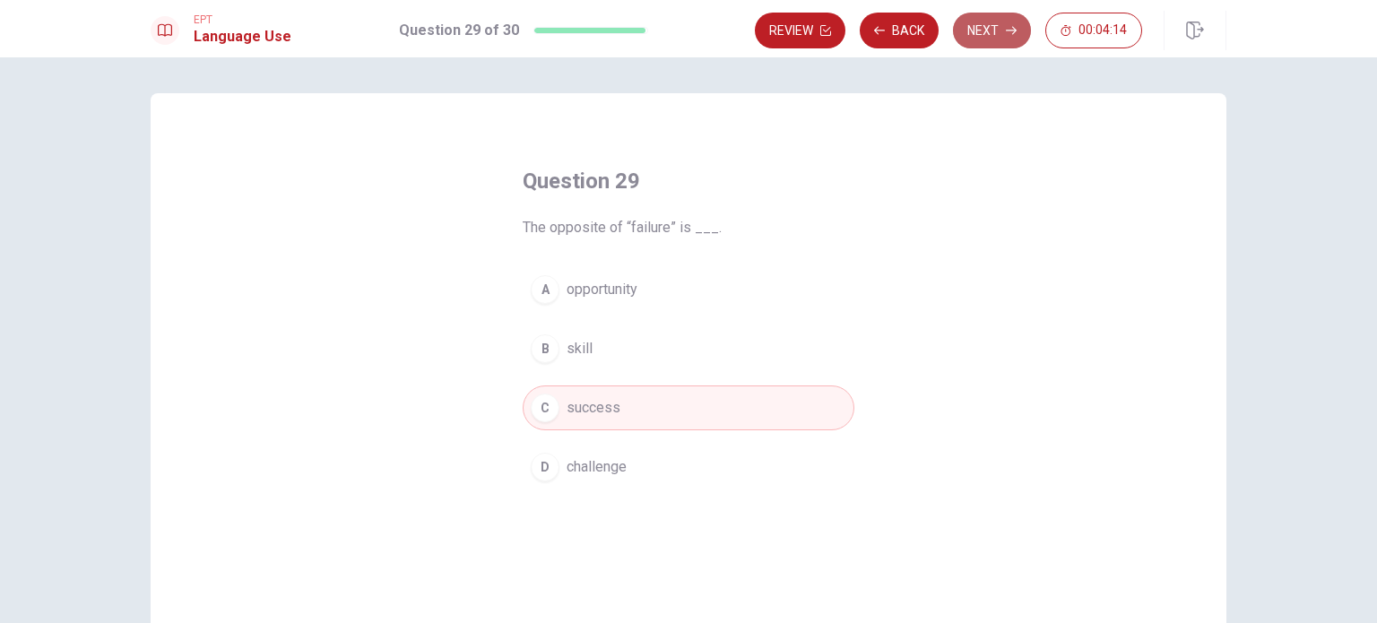
click at [1002, 28] on button "Next" at bounding box center [992, 31] width 78 height 36
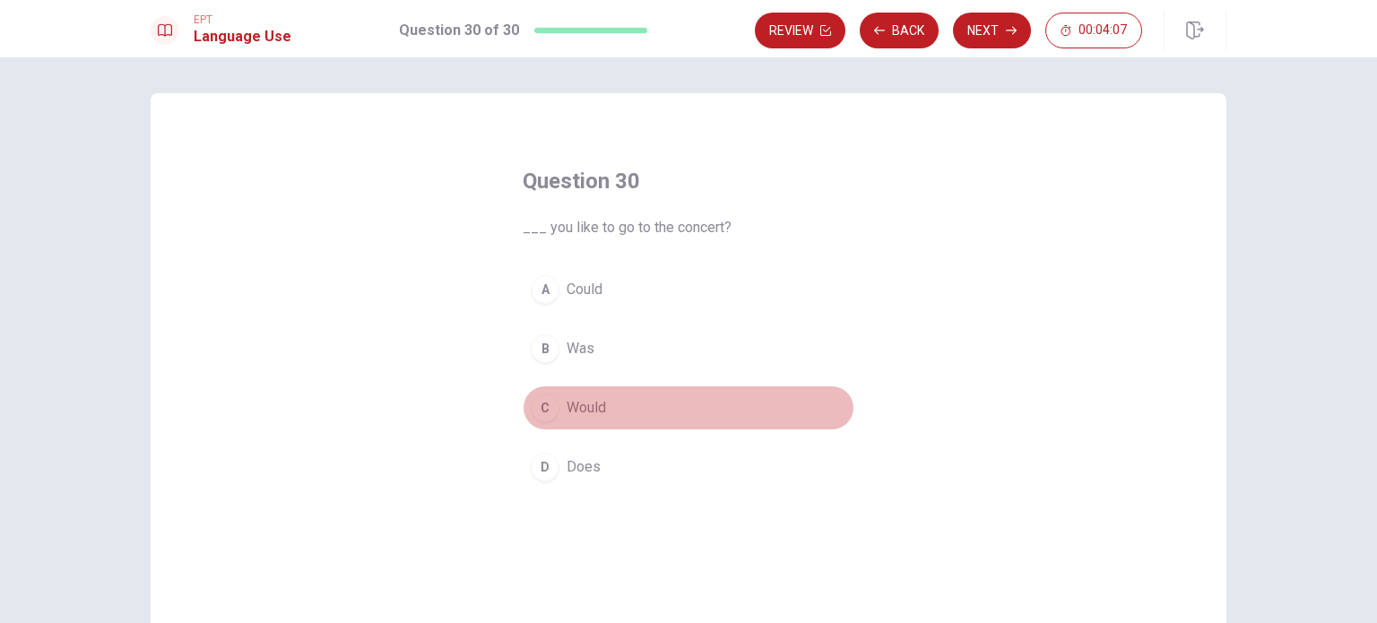
click at [595, 400] on span "Would" at bounding box center [585, 408] width 39 height 22
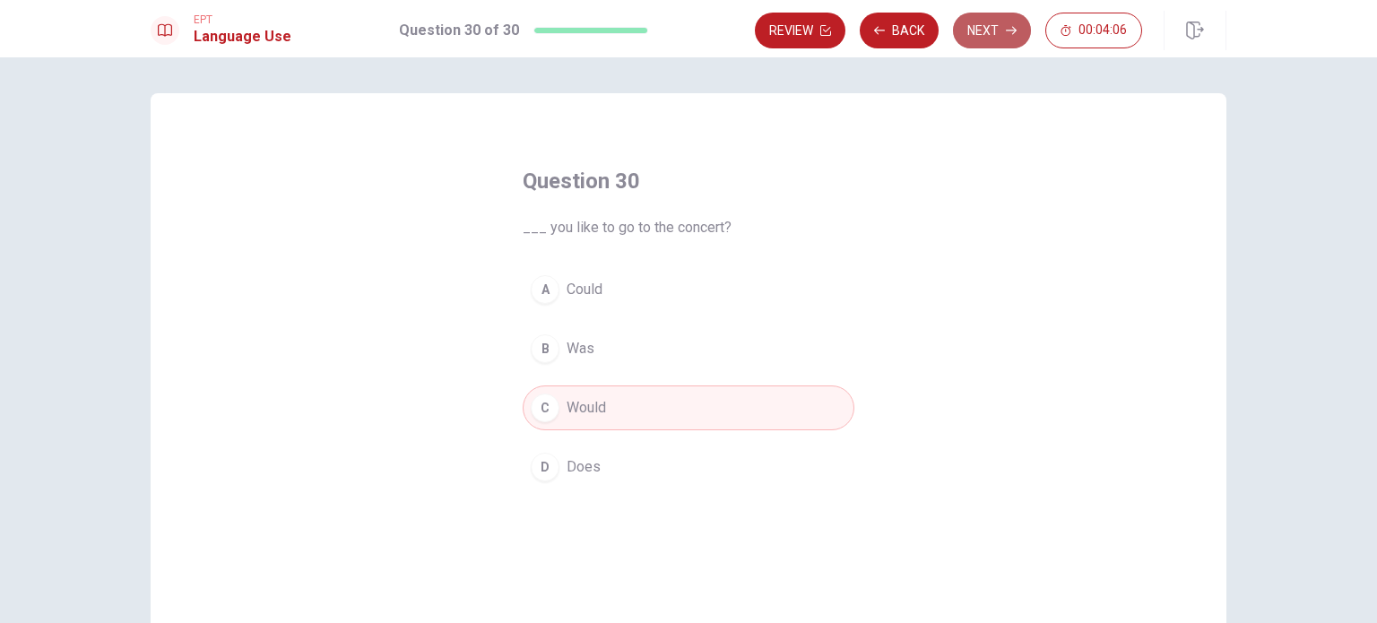
click at [986, 28] on button "Next" at bounding box center [992, 31] width 78 height 36
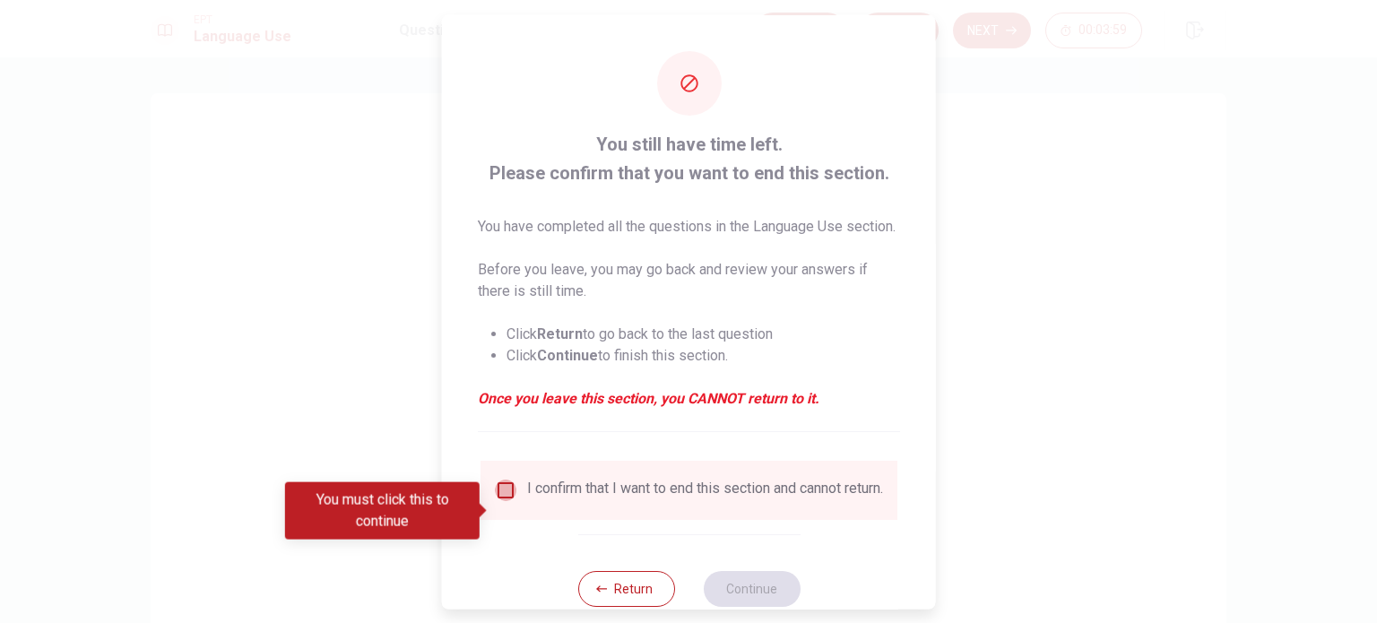
click at [500, 500] on input "You must click this to continue" at bounding box center [506, 490] width 22 height 22
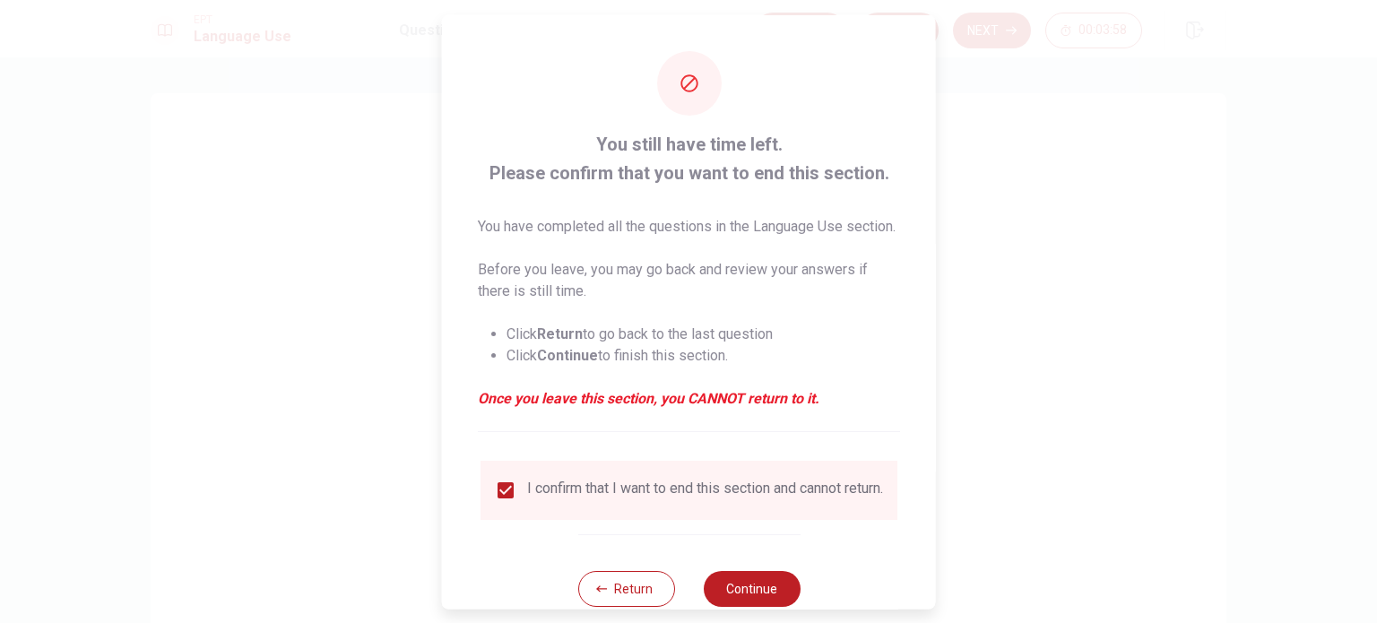
scroll to position [66, 0]
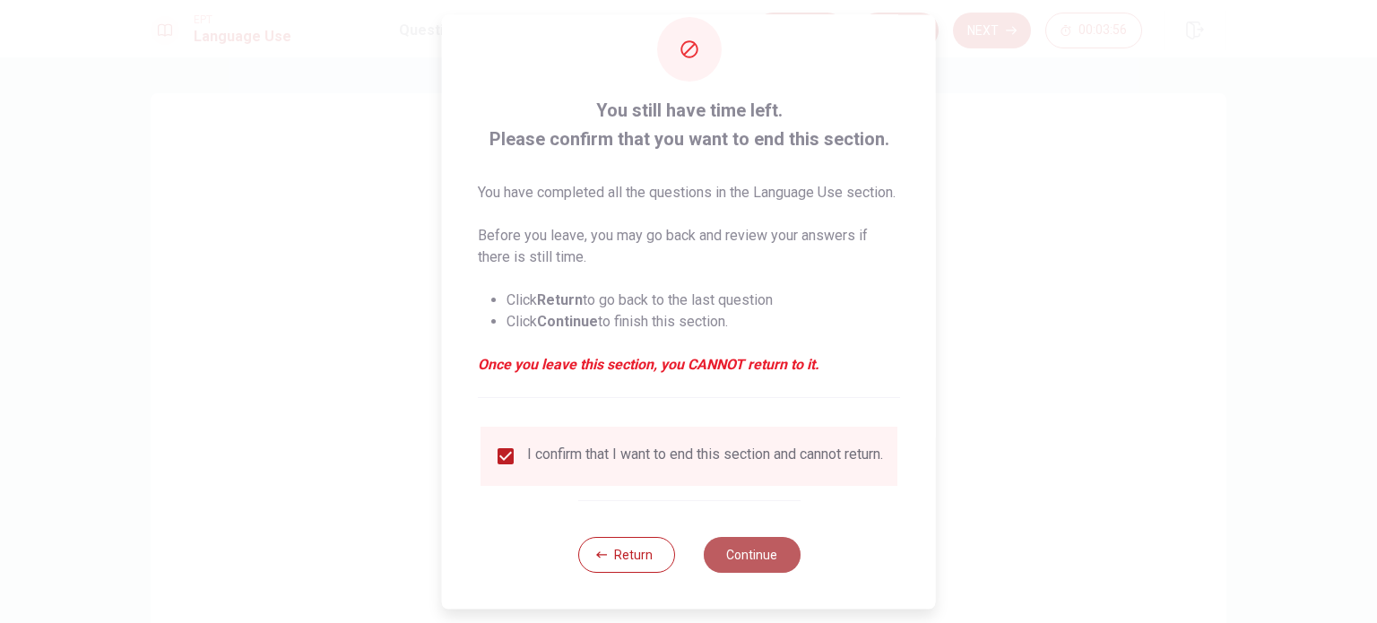
click at [764, 555] on button "Continue" at bounding box center [751, 555] width 97 height 36
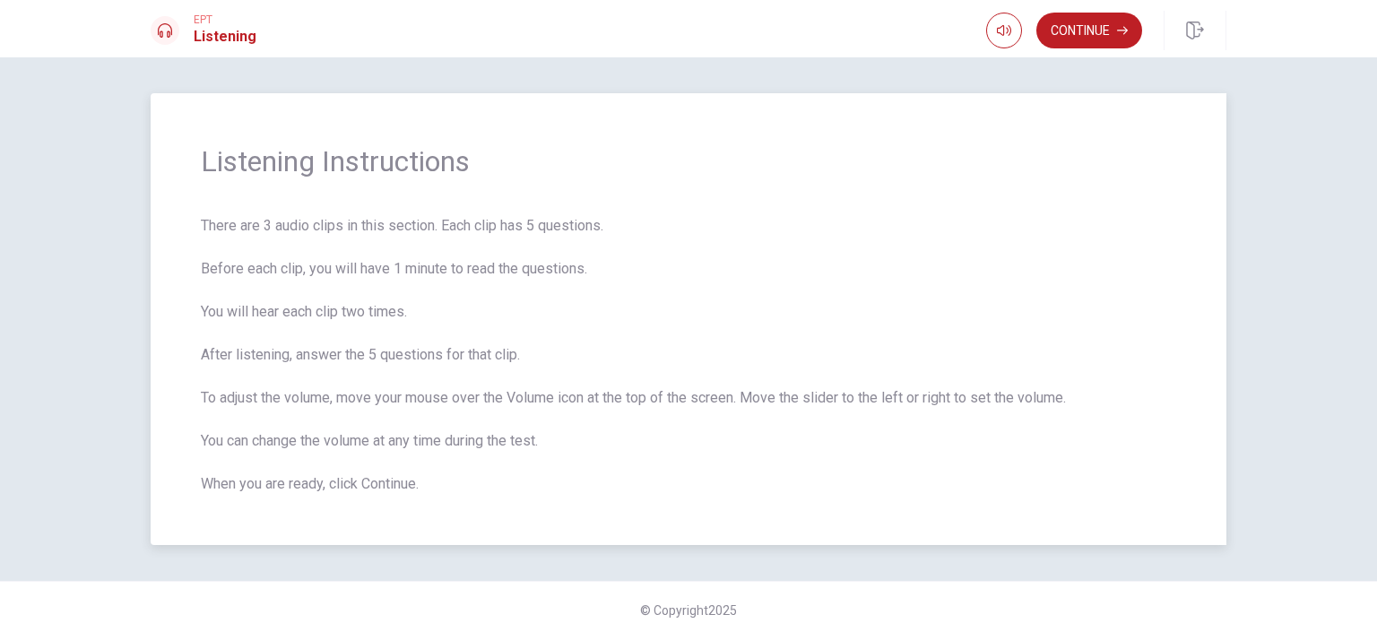
scroll to position [14, 0]
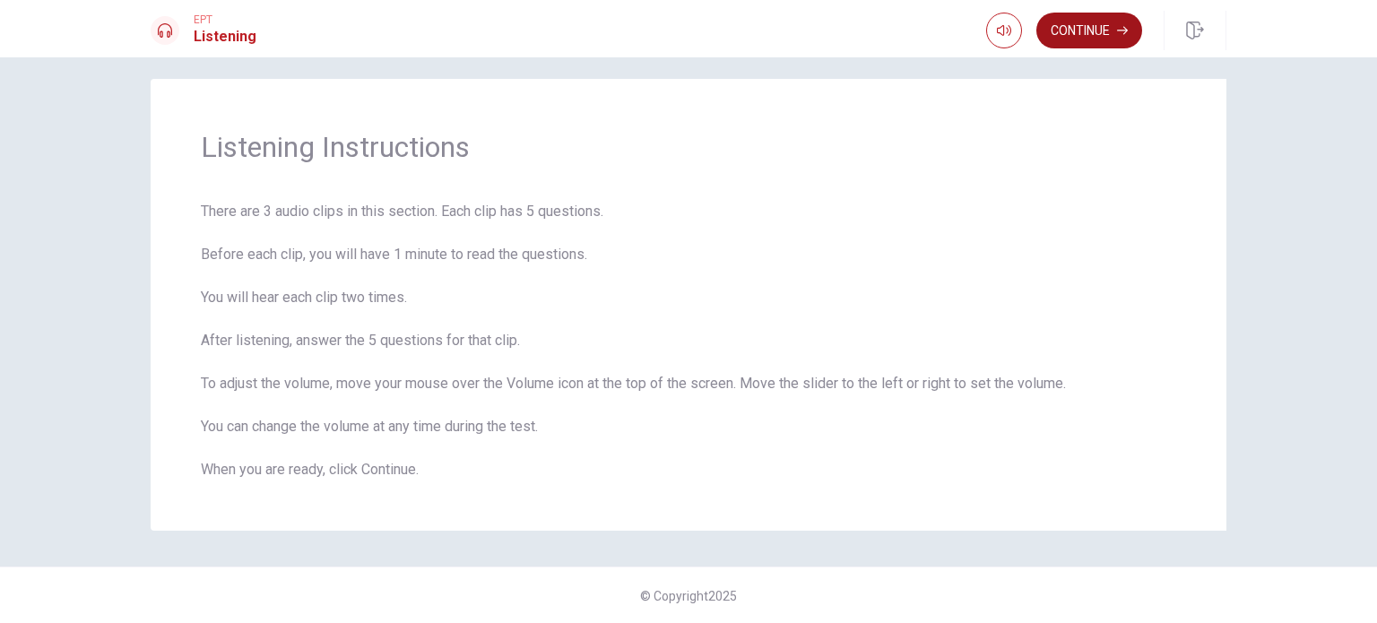
click at [1089, 29] on button "Continue" at bounding box center [1089, 31] width 106 height 36
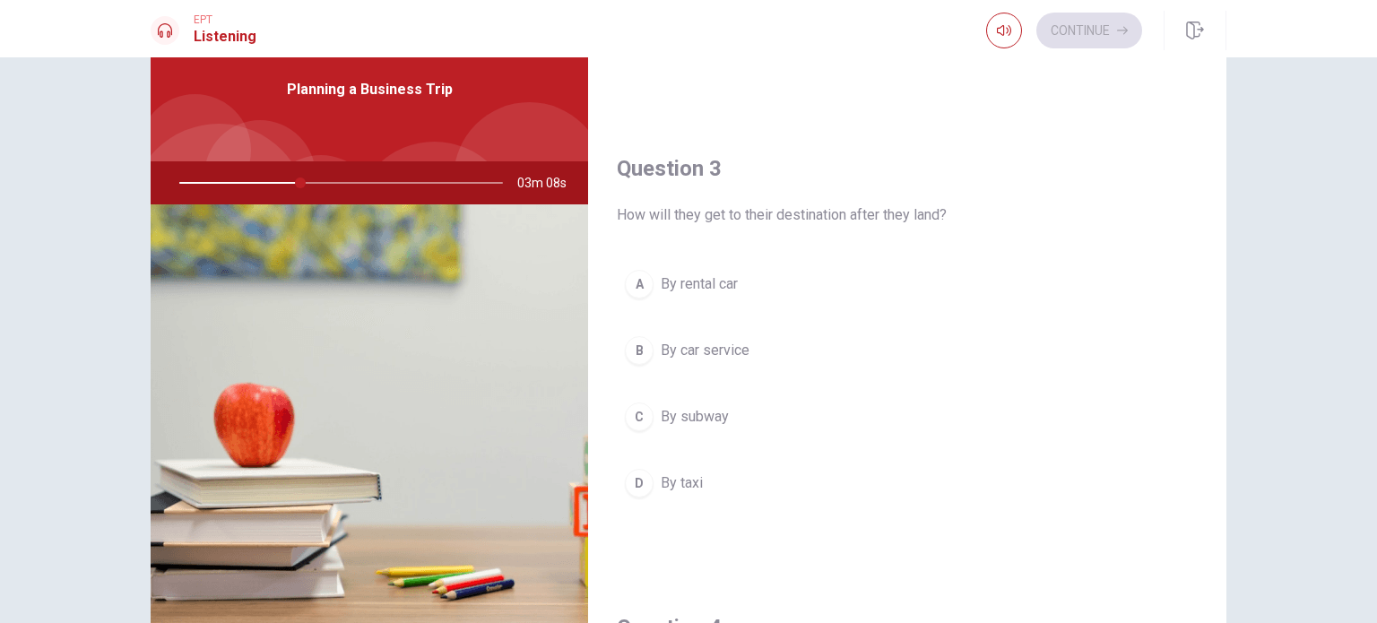
scroll to position [819, 0]
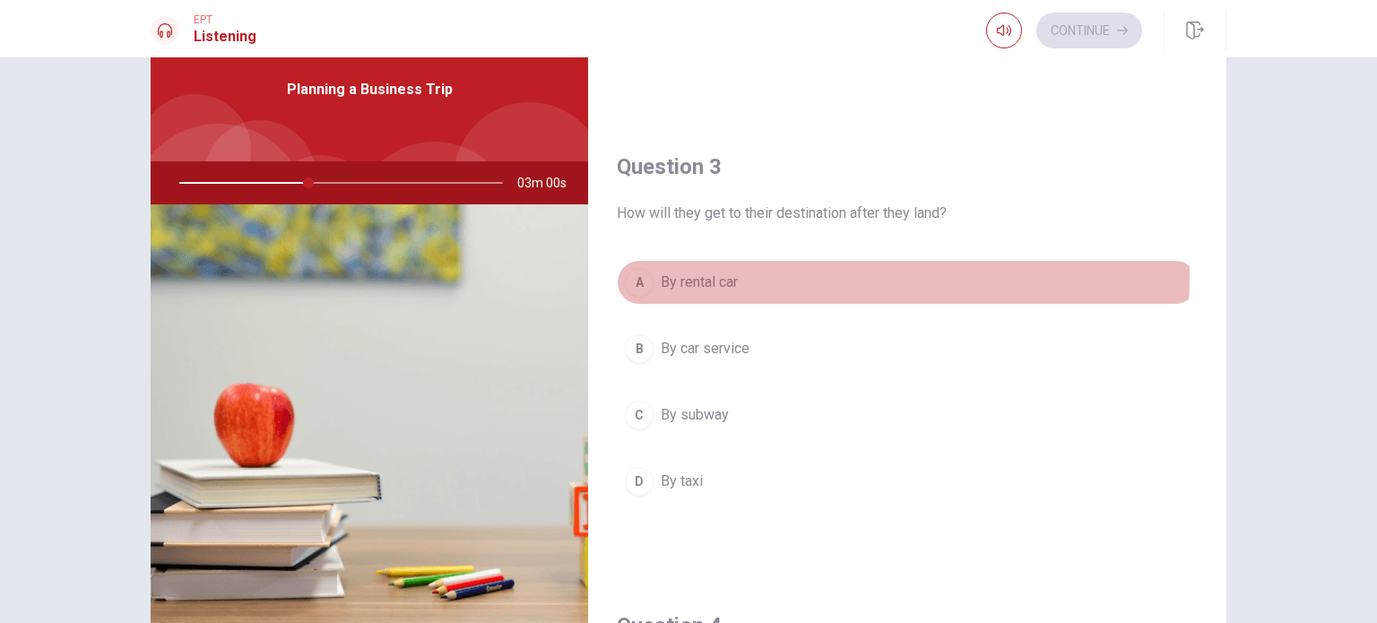
click at [678, 272] on span "By rental car" at bounding box center [698, 283] width 77 height 22
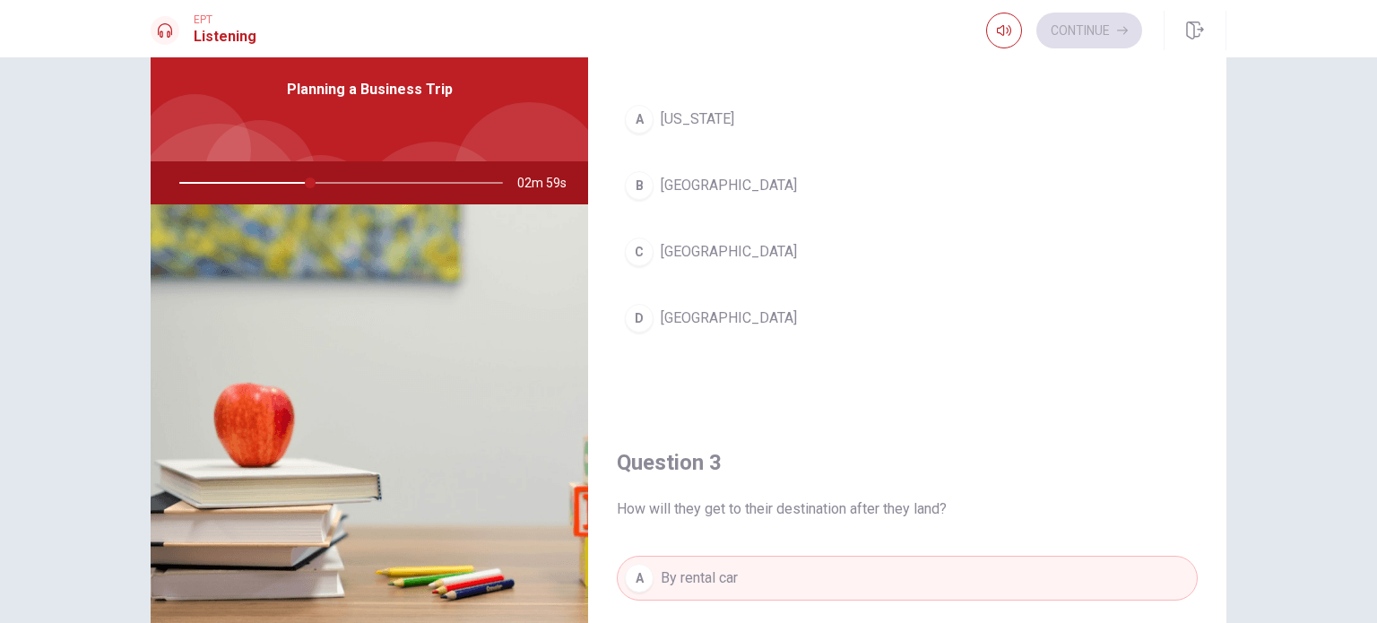
scroll to position [513, 0]
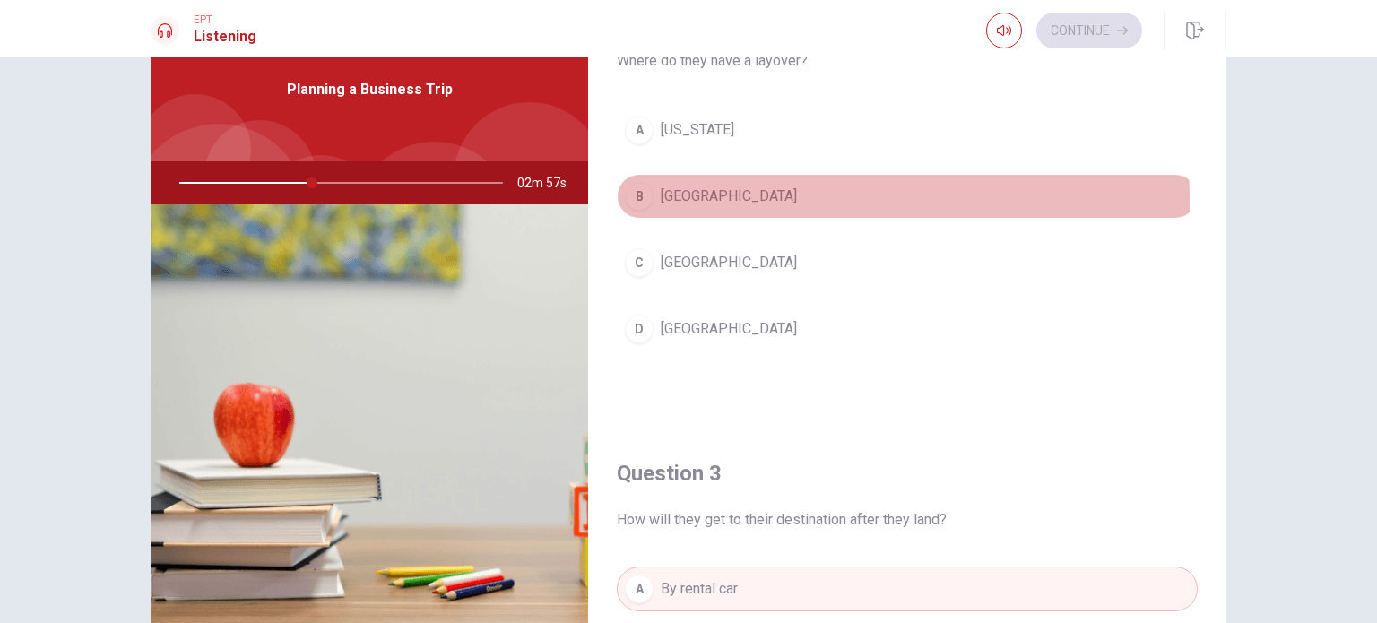
click at [673, 199] on span "[GEOGRAPHIC_DATA]" at bounding box center [728, 197] width 136 height 22
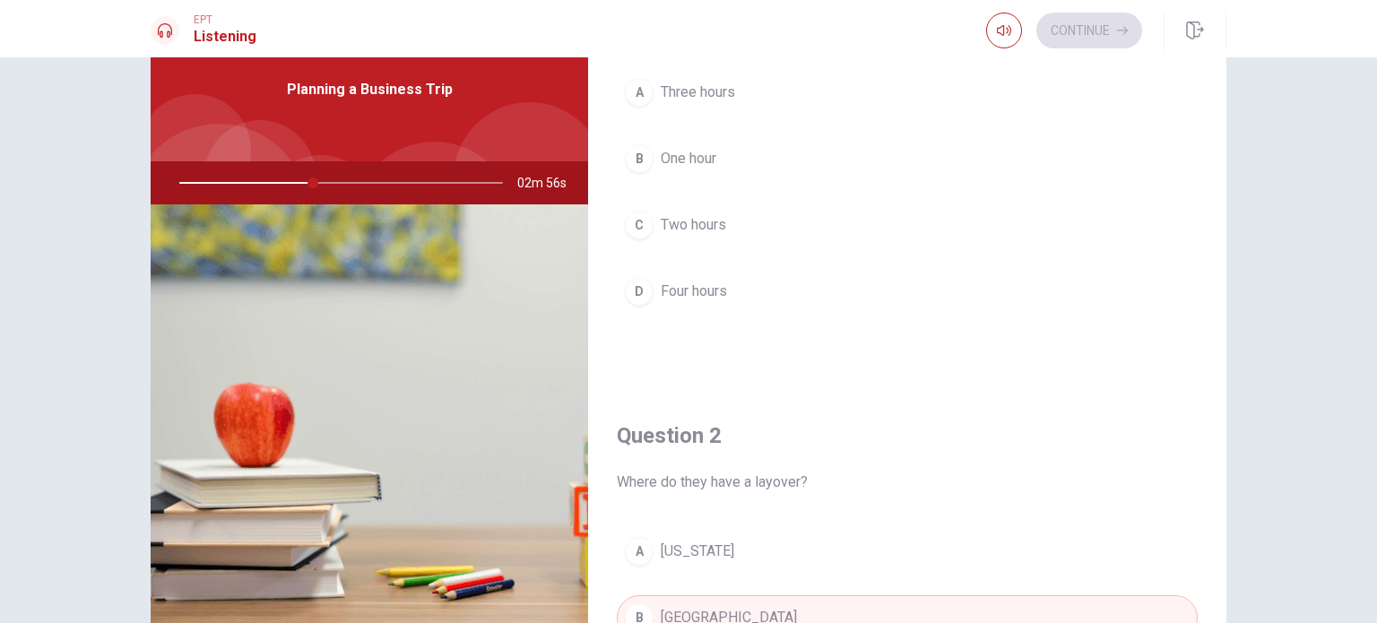
scroll to position [90, 0]
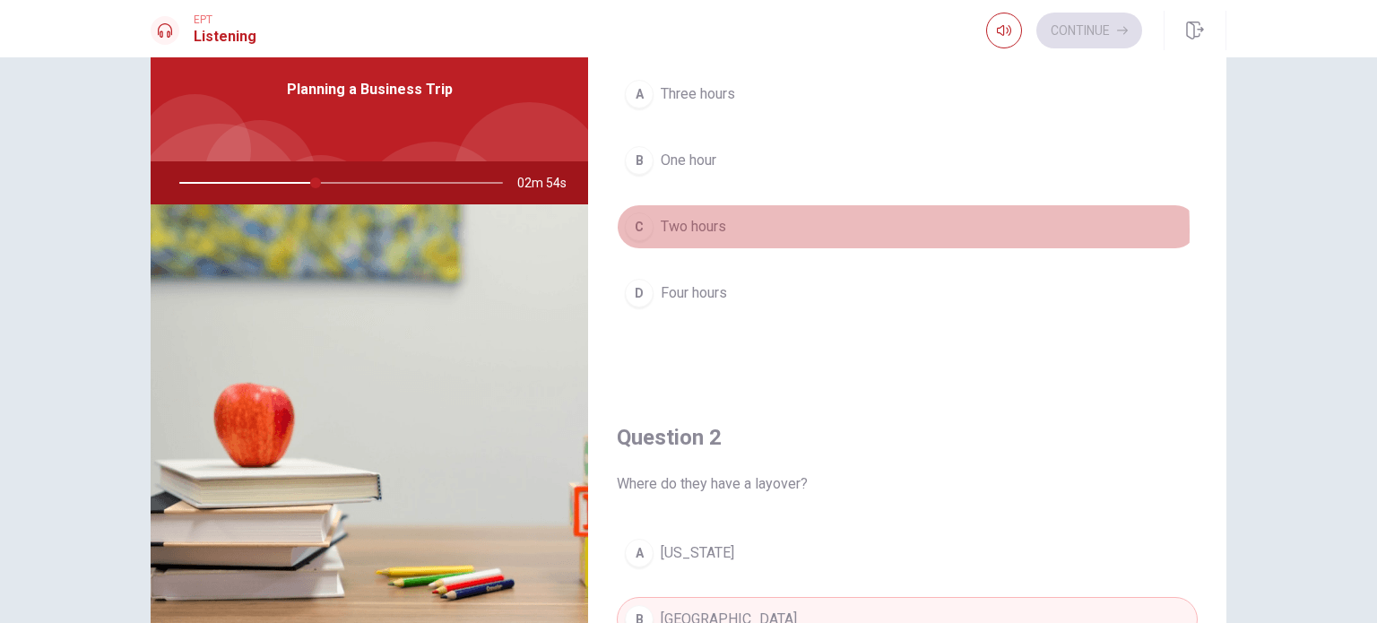
click at [701, 229] on span "Two hours" at bounding box center [692, 227] width 65 height 22
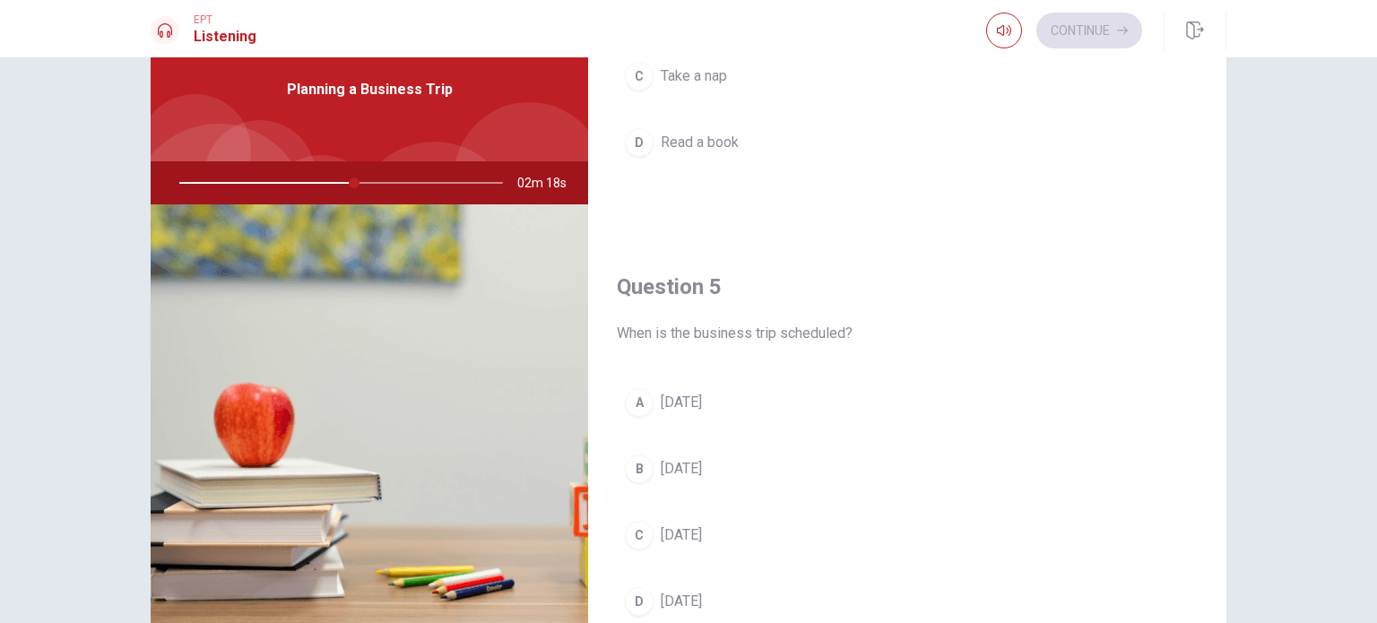
scroll to position [1618, 0]
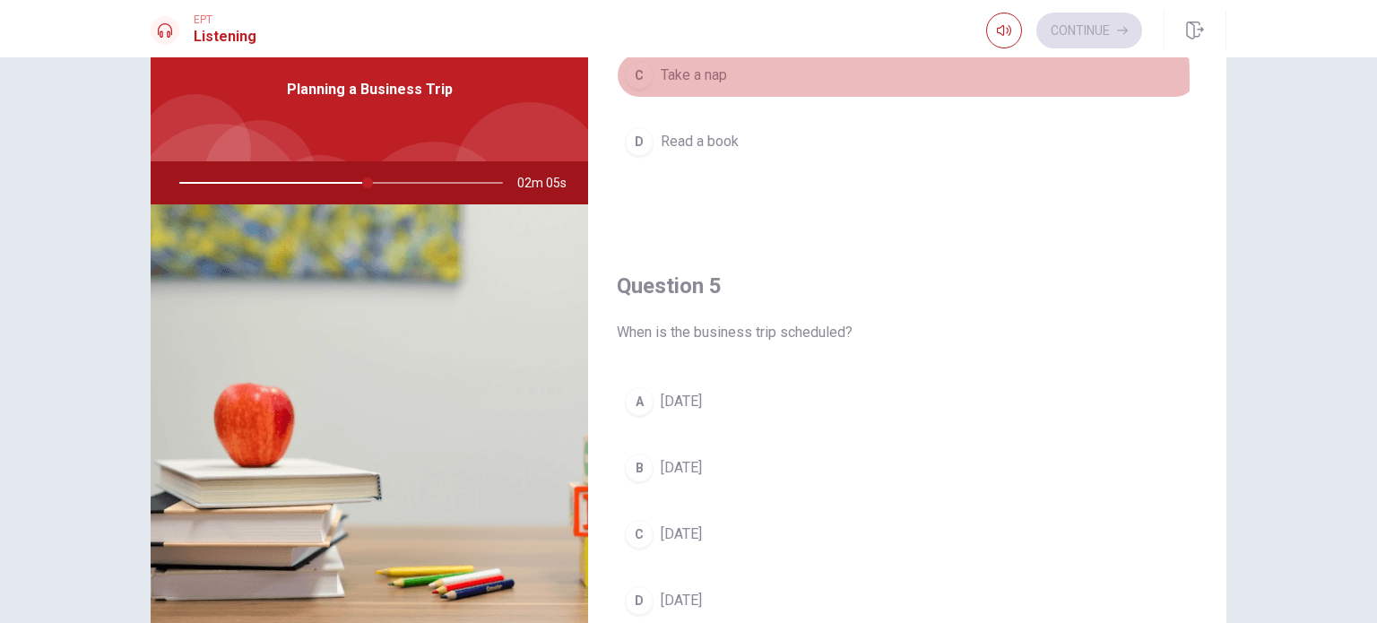
click at [721, 74] on span "Take a nap" at bounding box center [693, 76] width 66 height 22
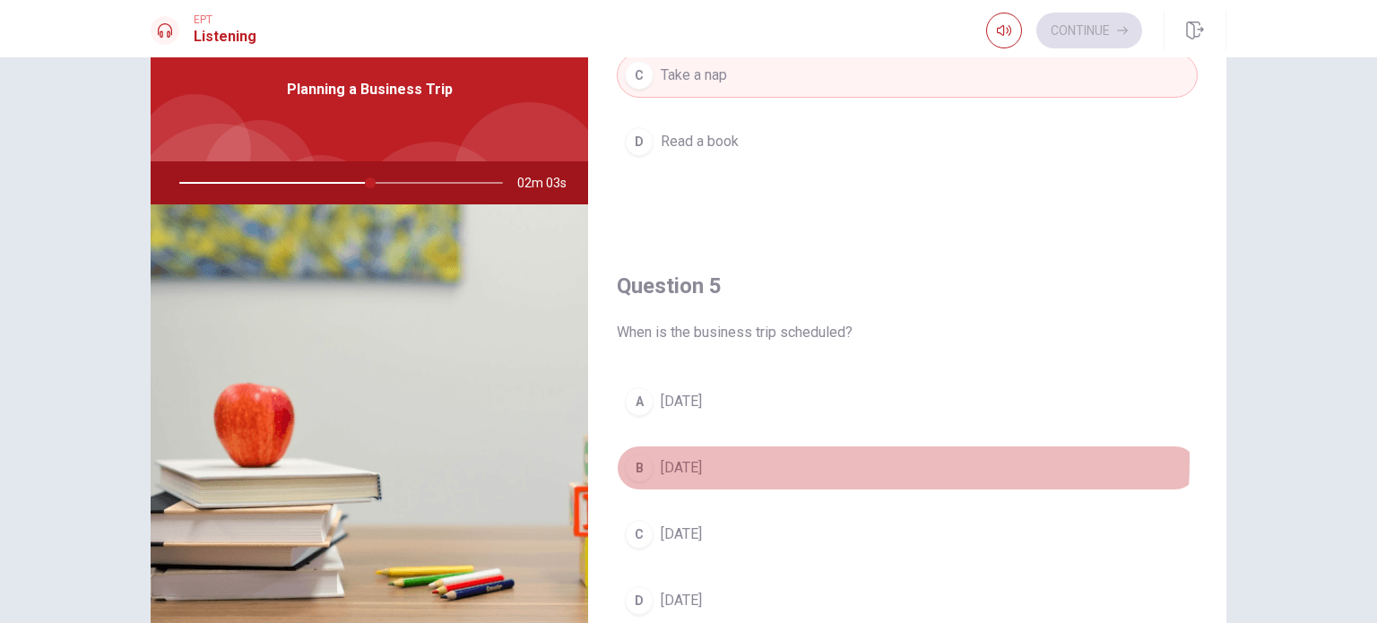
click at [702, 457] on span "[DATE]" at bounding box center [680, 468] width 41 height 22
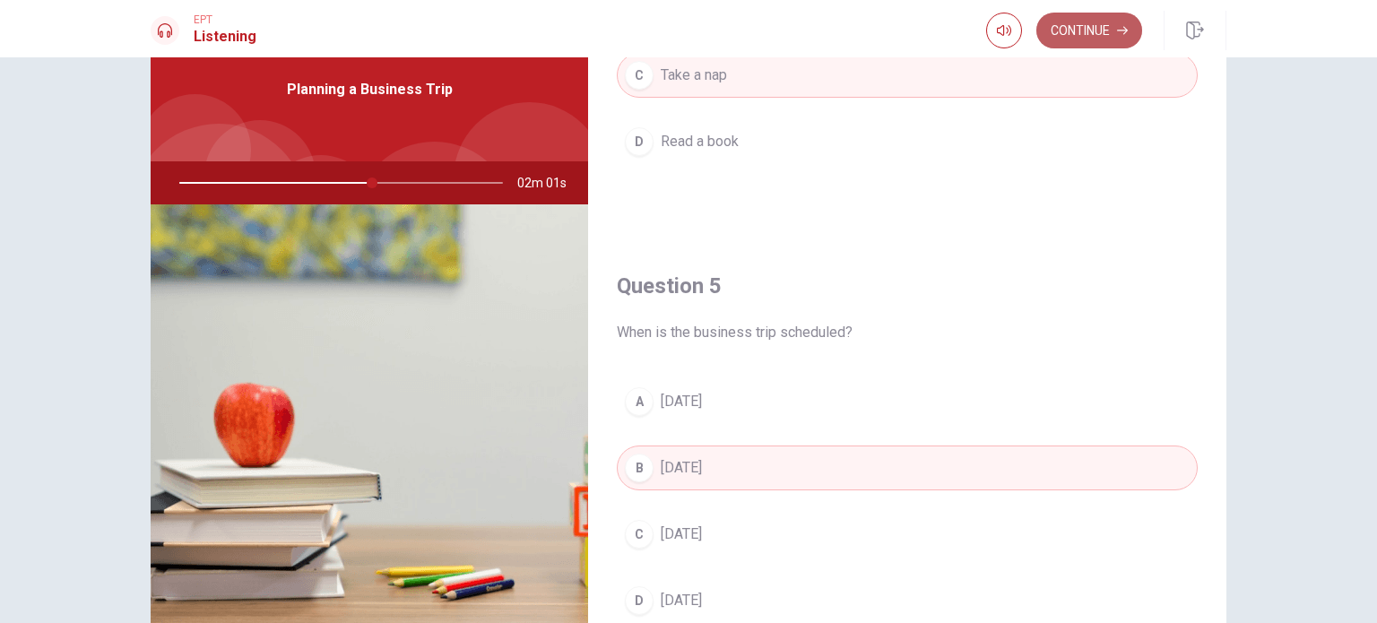
click at [1093, 24] on button "Continue" at bounding box center [1089, 31] width 106 height 36
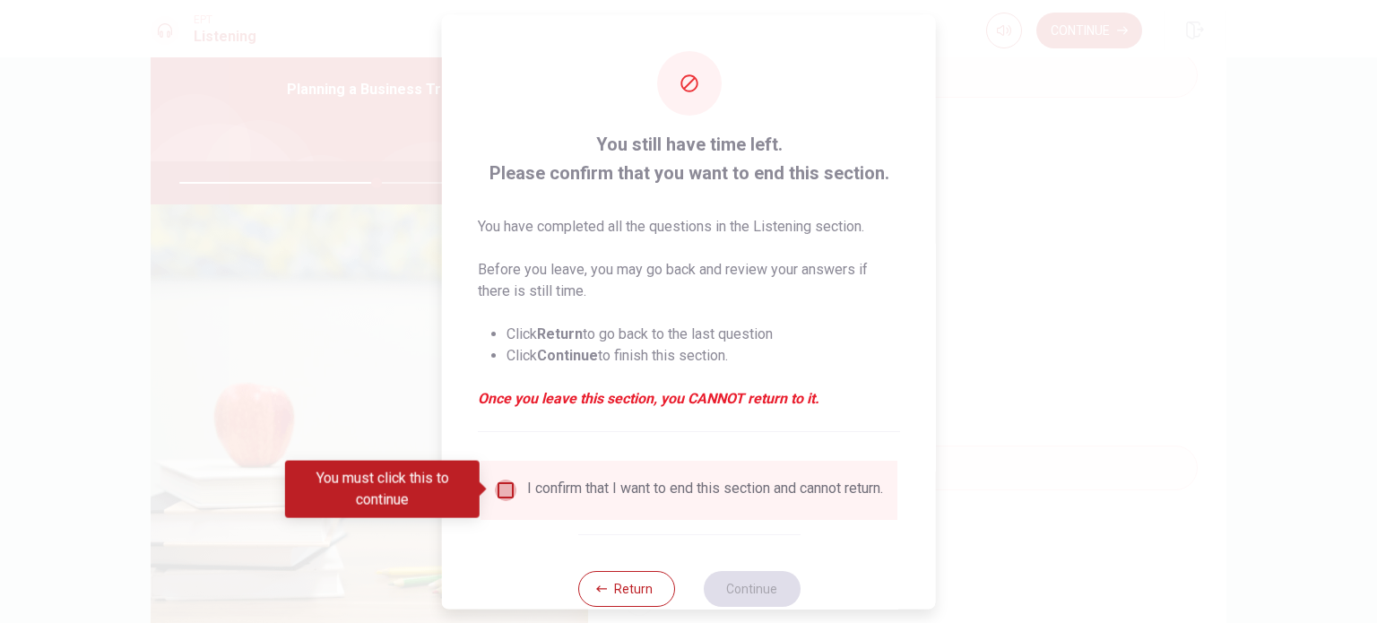
click at [505, 484] on input "You must click this to continue" at bounding box center [506, 490] width 22 height 22
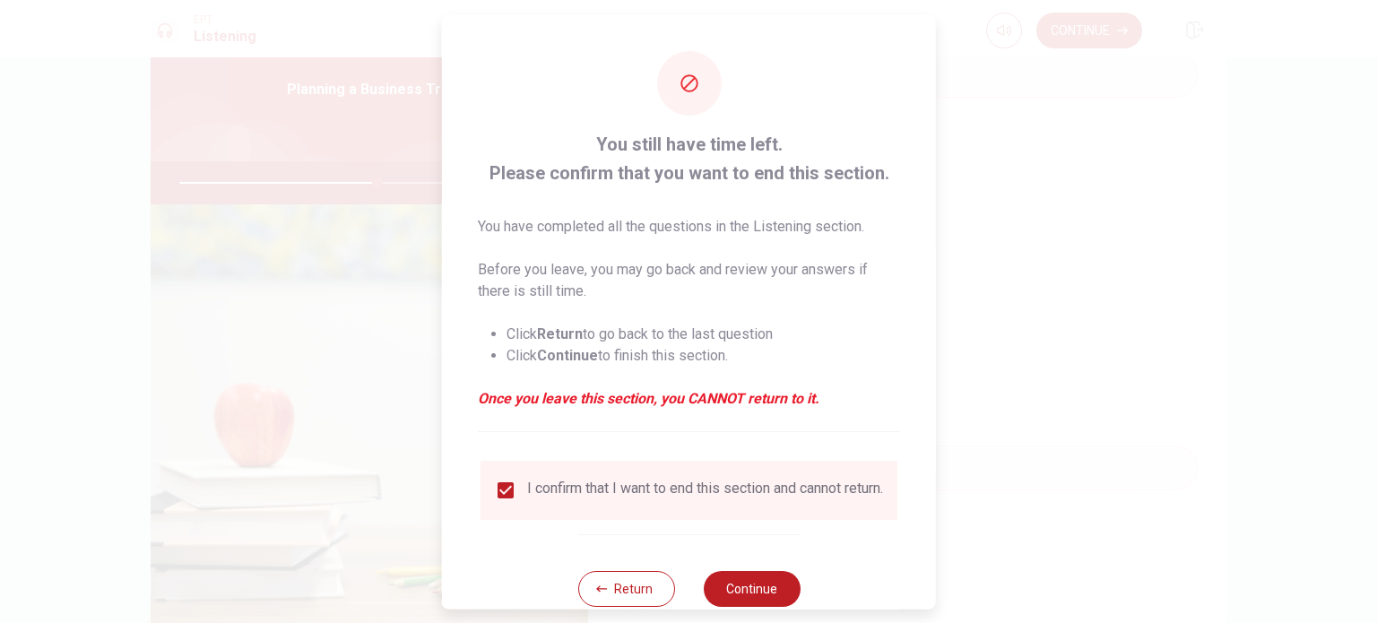
scroll to position [45, 0]
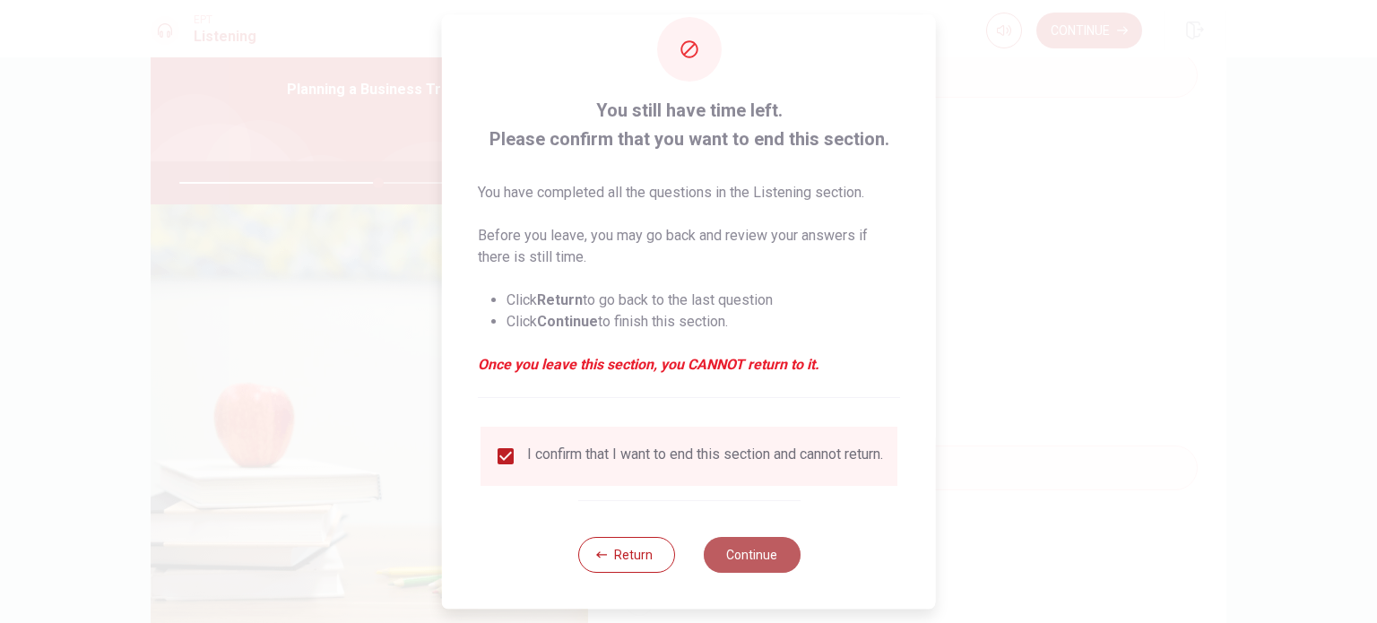
click at [751, 560] on button "Continue" at bounding box center [751, 555] width 97 height 36
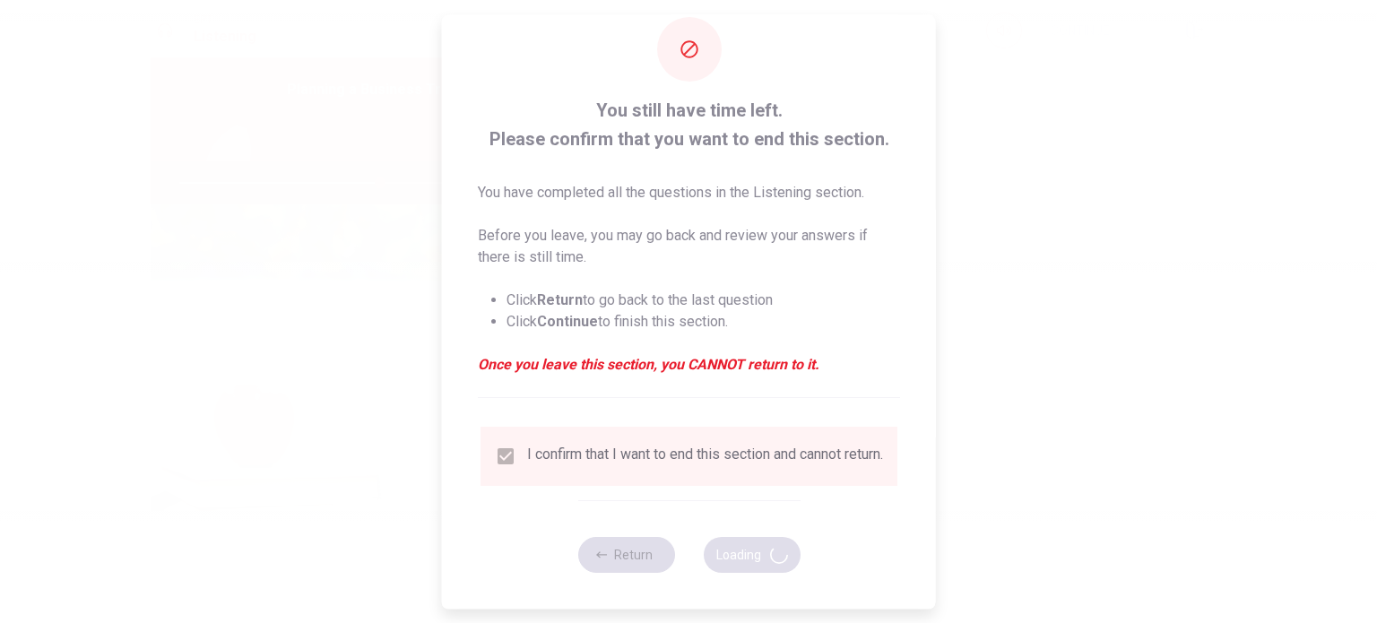
type input "62"
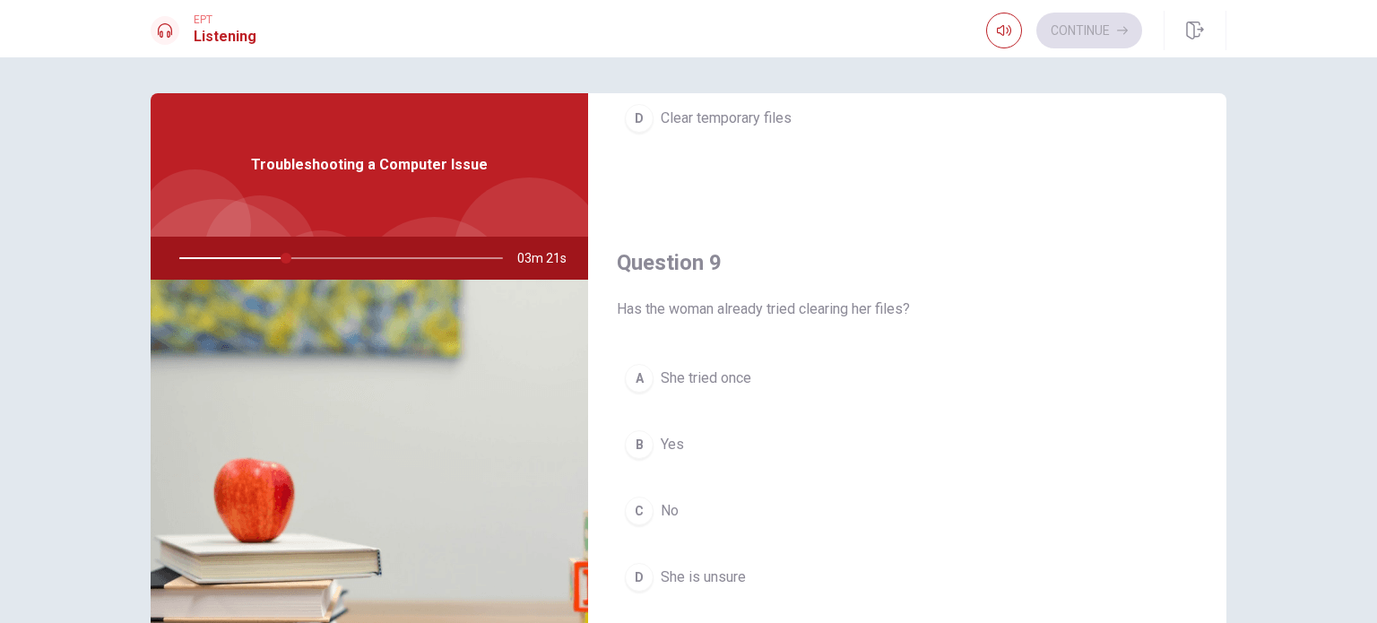
scroll to position [1257, 0]
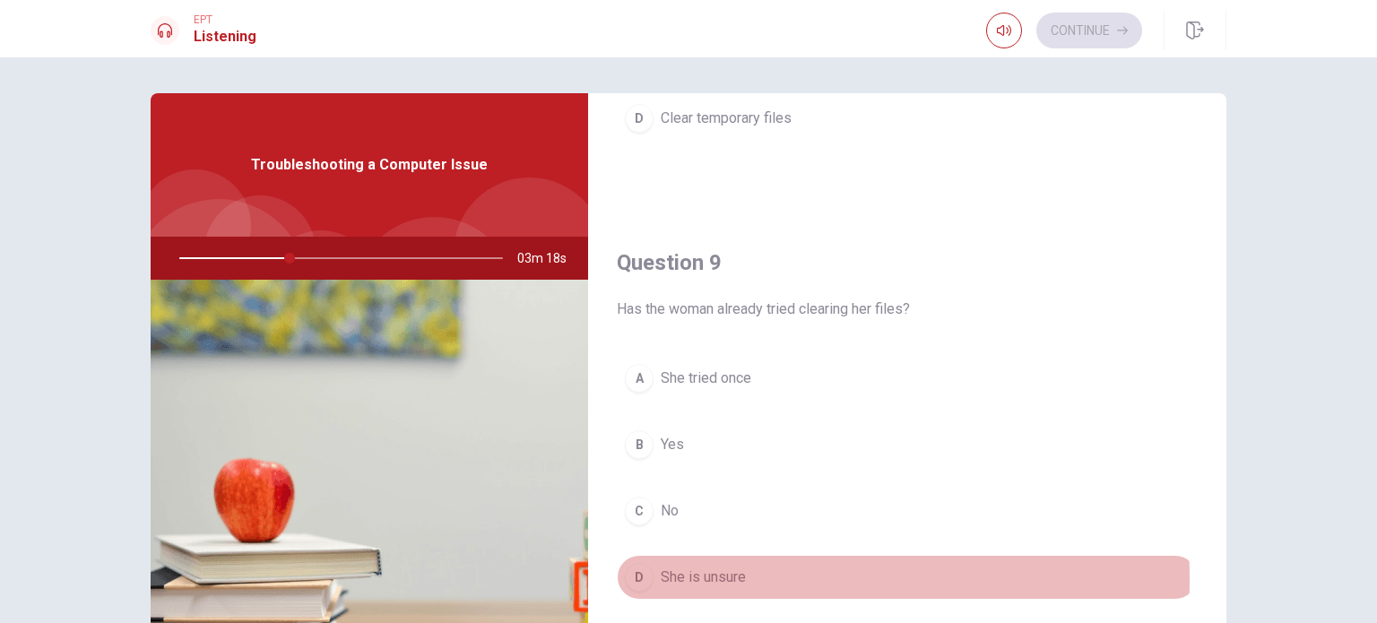
click at [681, 573] on span "She is unsure" at bounding box center [702, 577] width 85 height 22
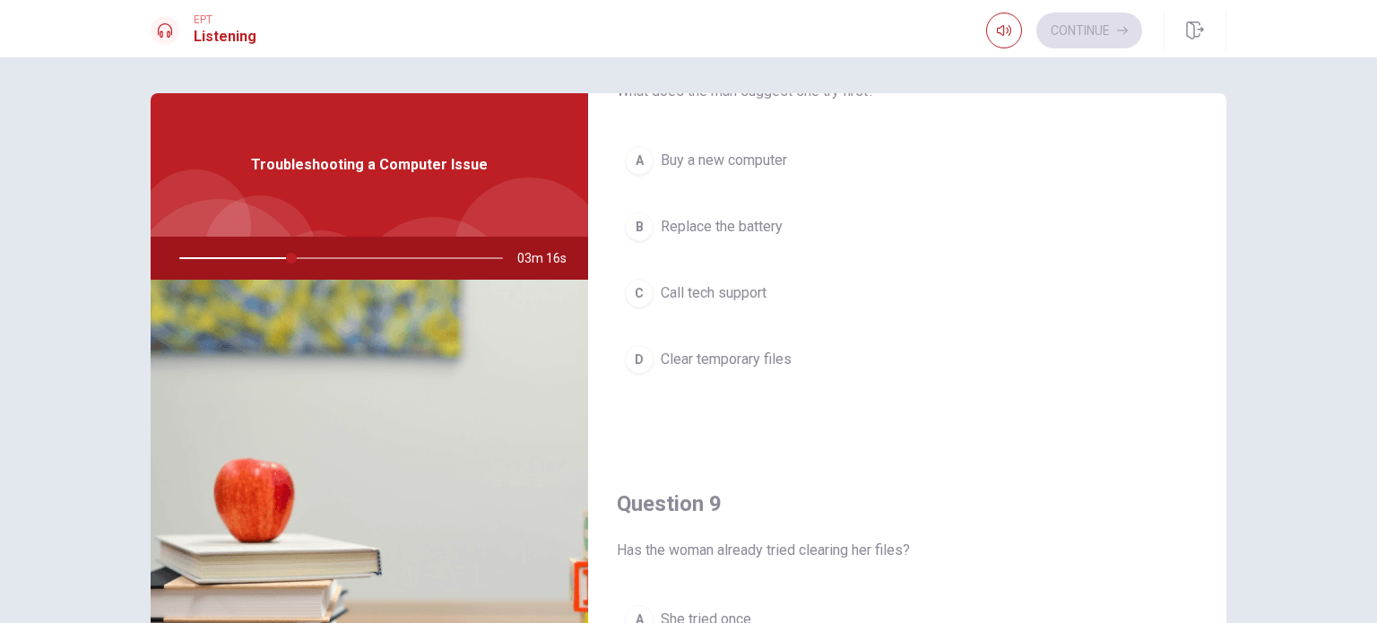
scroll to position [988, 0]
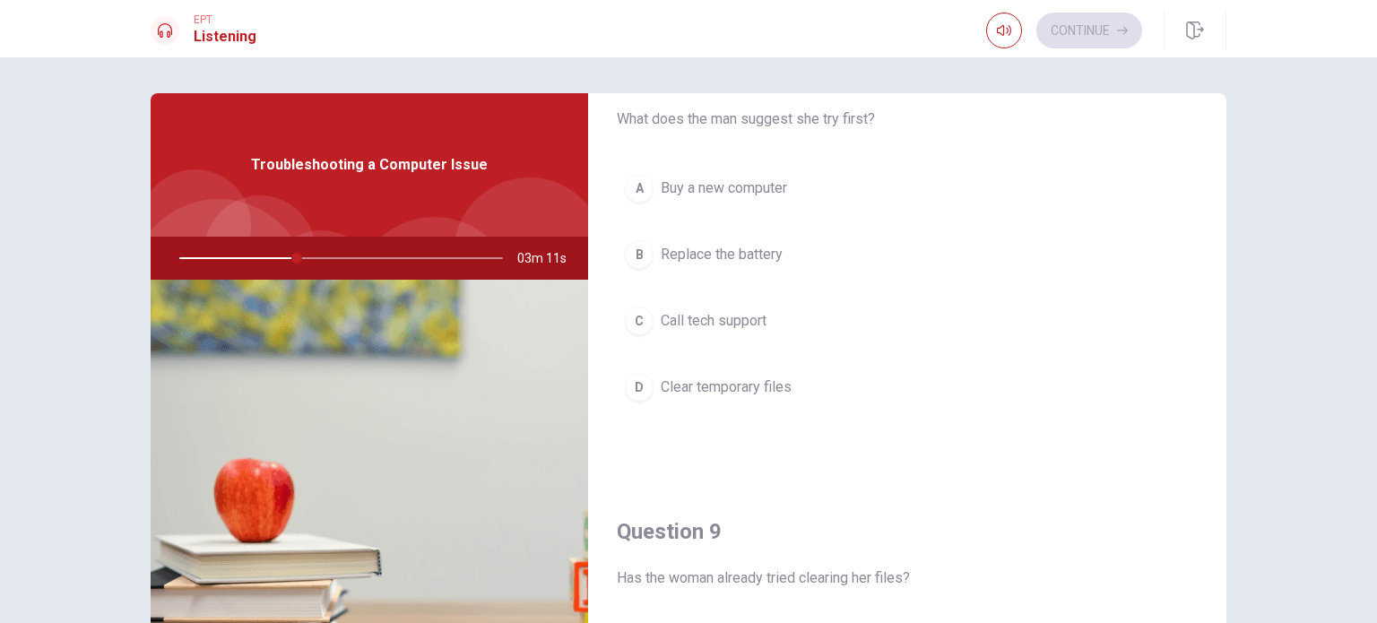
click at [751, 397] on button "D Clear temporary files" at bounding box center [907, 387] width 581 height 45
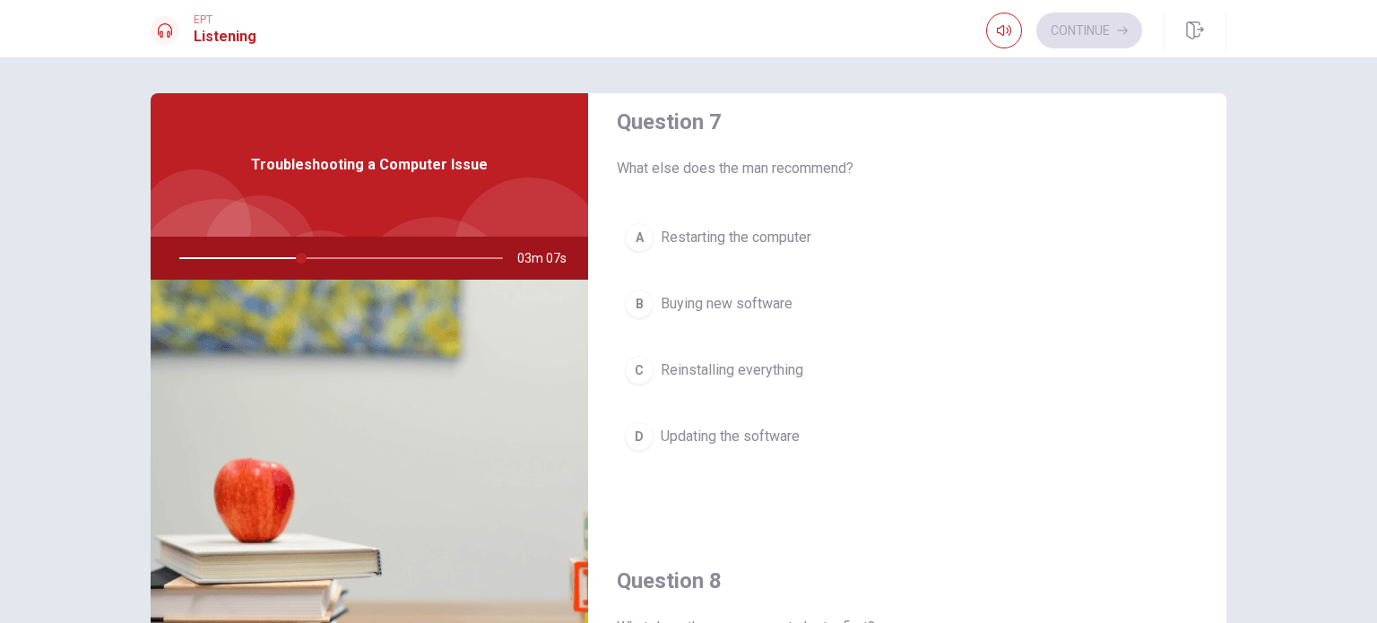
scroll to position [472, 0]
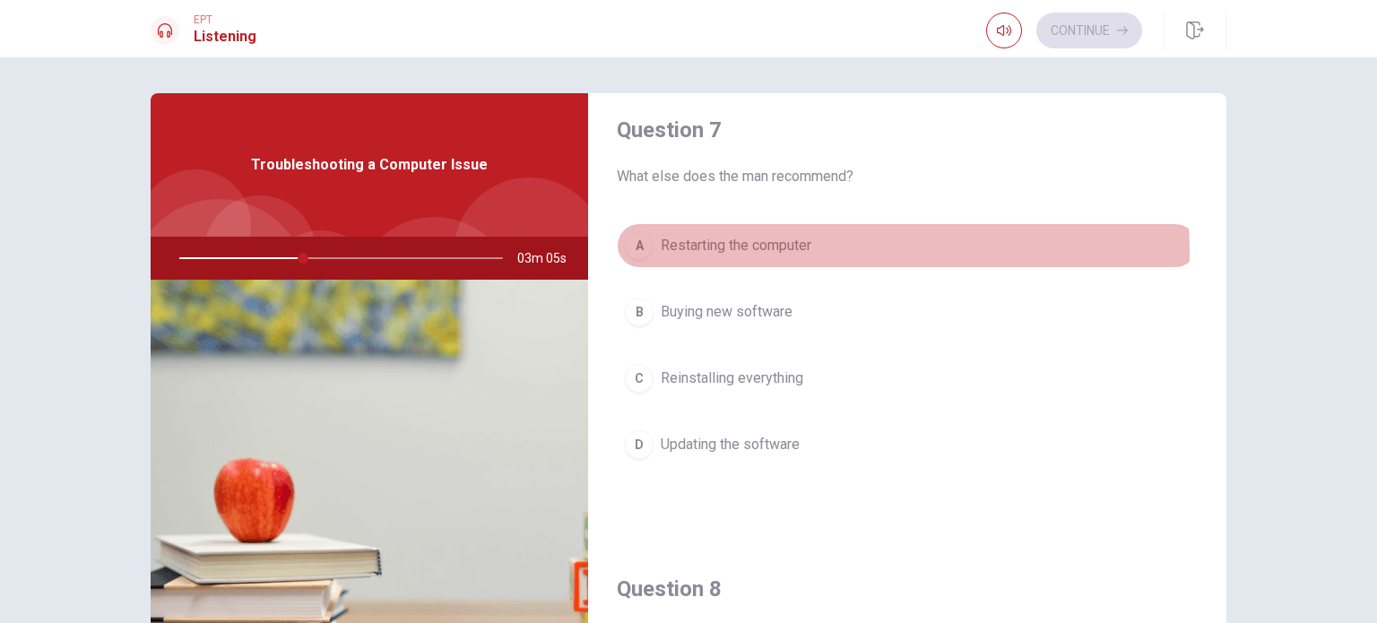
click at [734, 251] on span "Restarting the computer" at bounding box center [735, 246] width 151 height 22
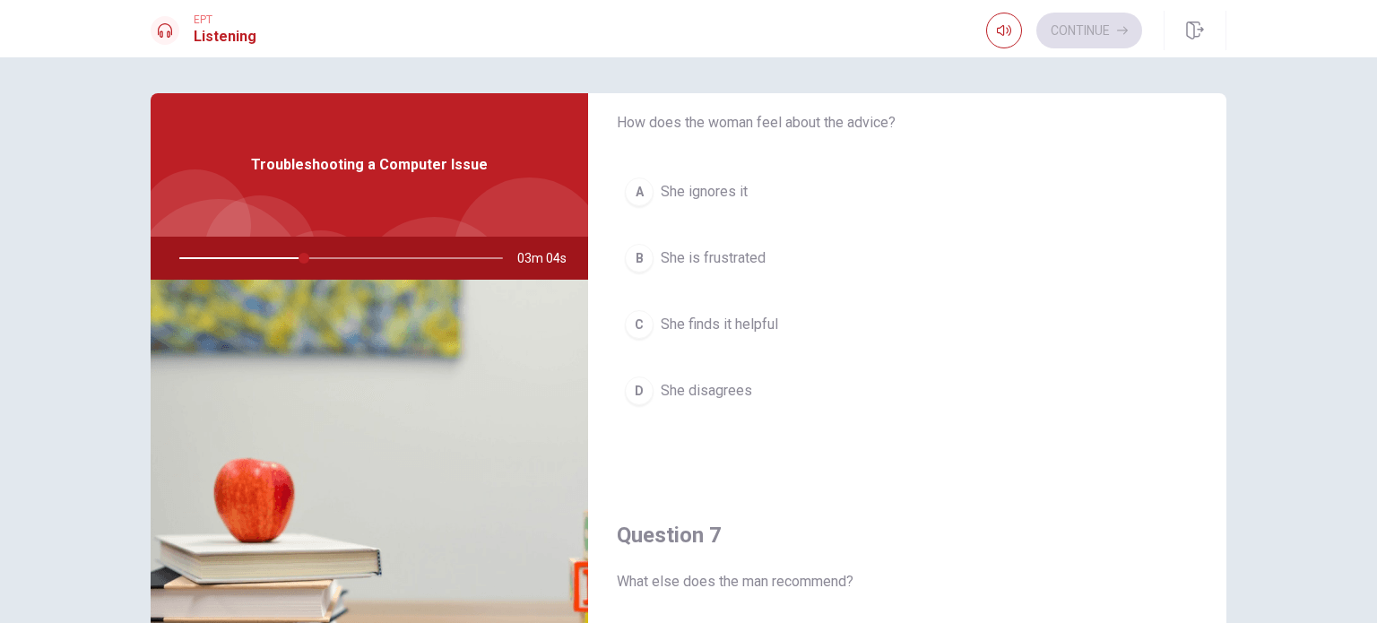
scroll to position [57, 0]
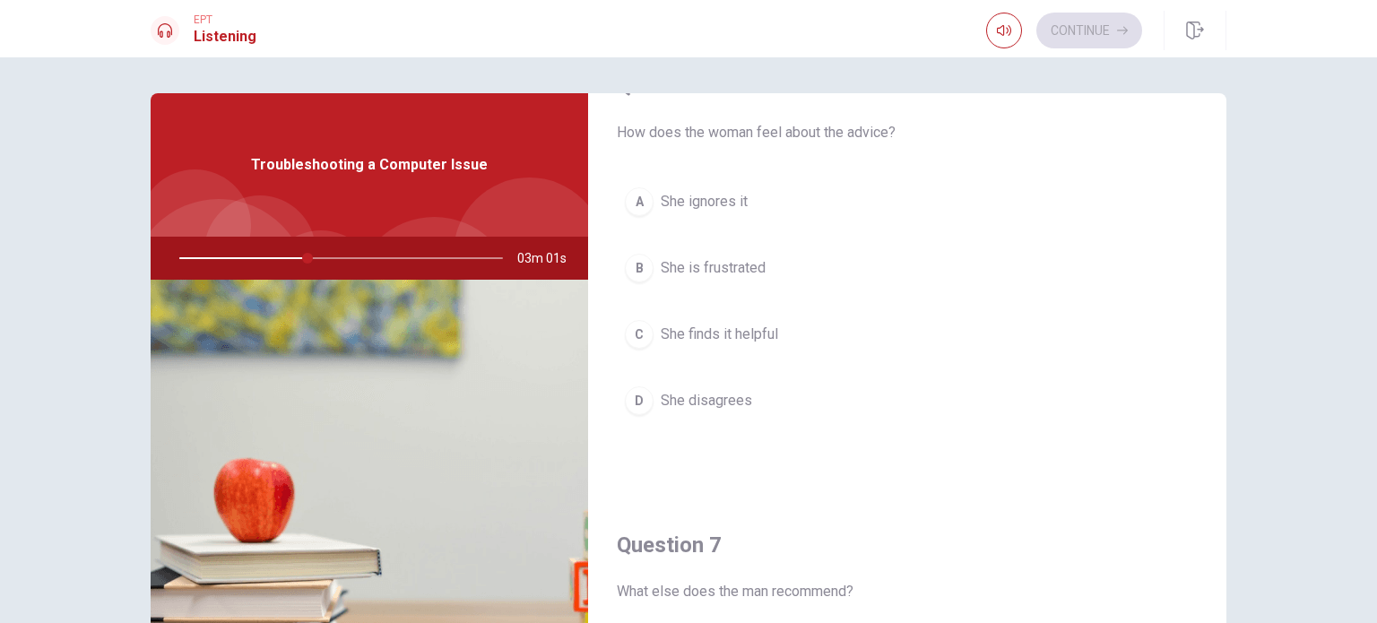
click at [728, 338] on span "She finds it helpful" at bounding box center [718, 335] width 117 height 22
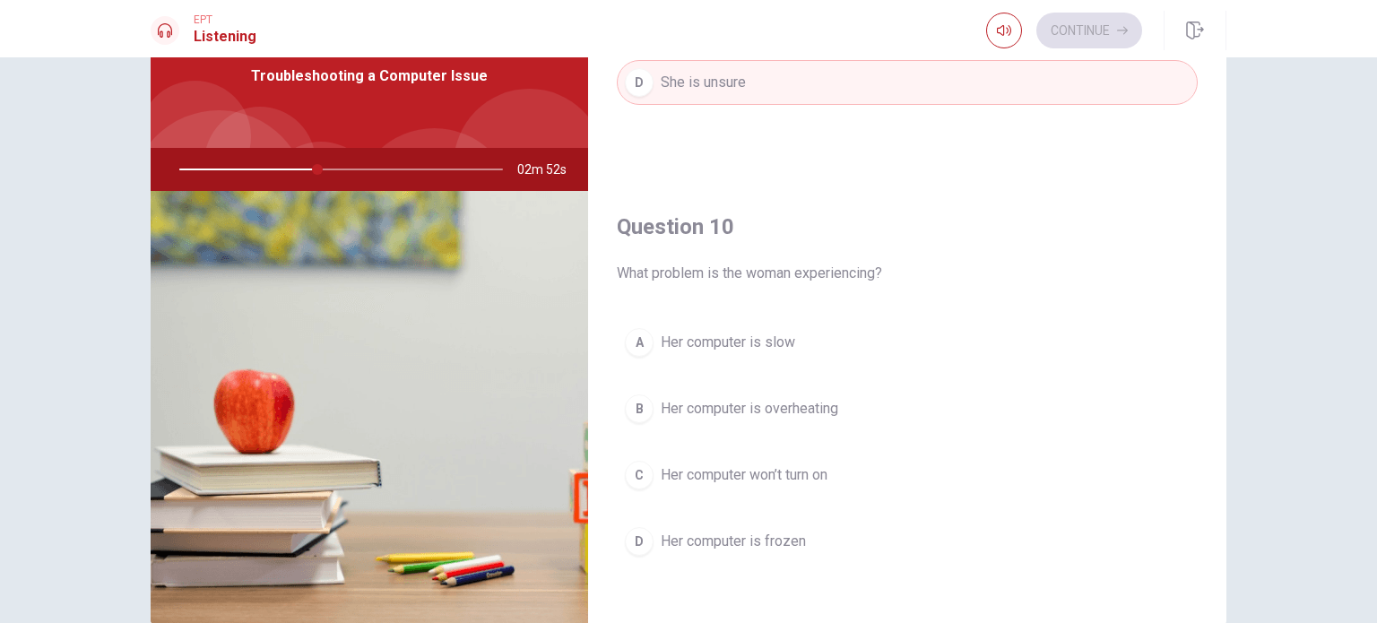
scroll to position [100, 0]
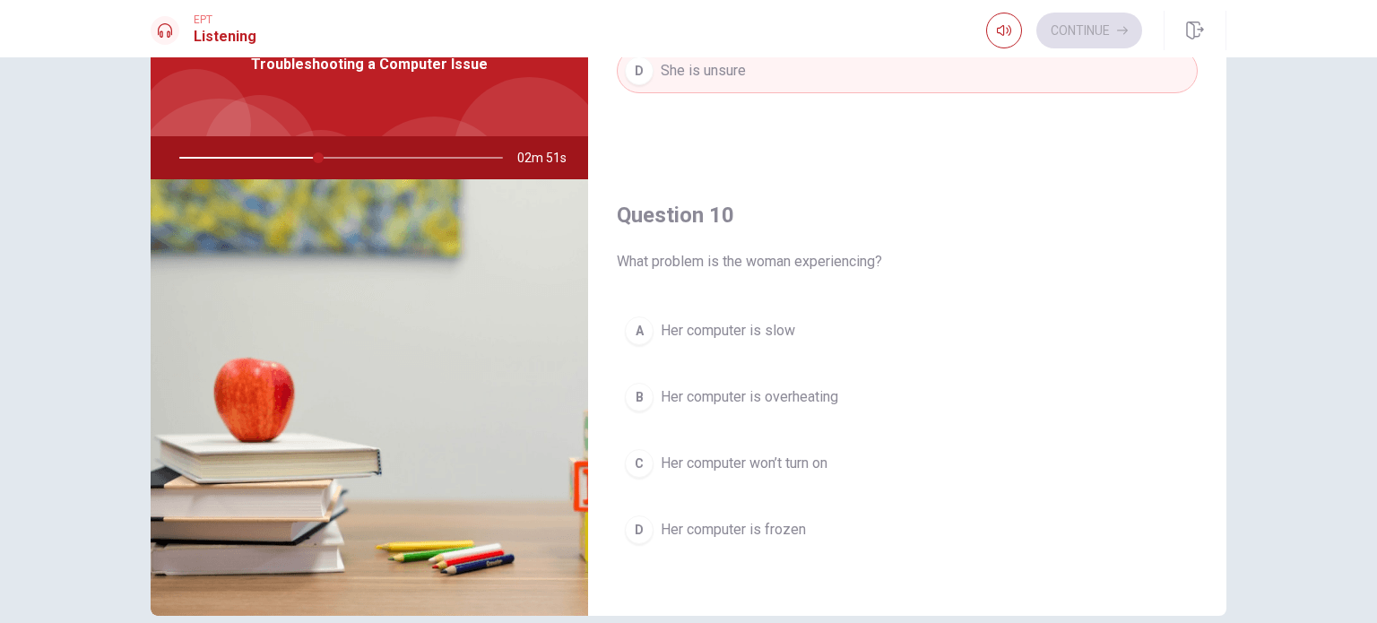
click at [731, 321] on span "Her computer is slow" at bounding box center [727, 331] width 134 height 22
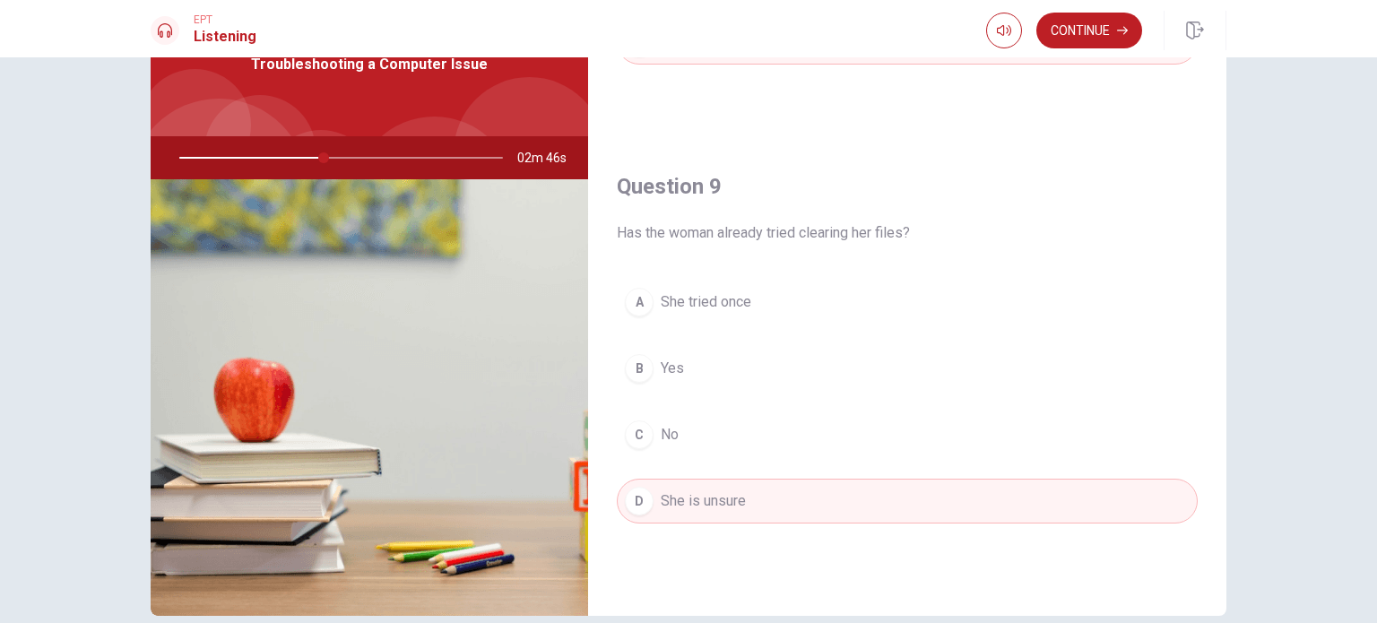
scroll to position [1230, 0]
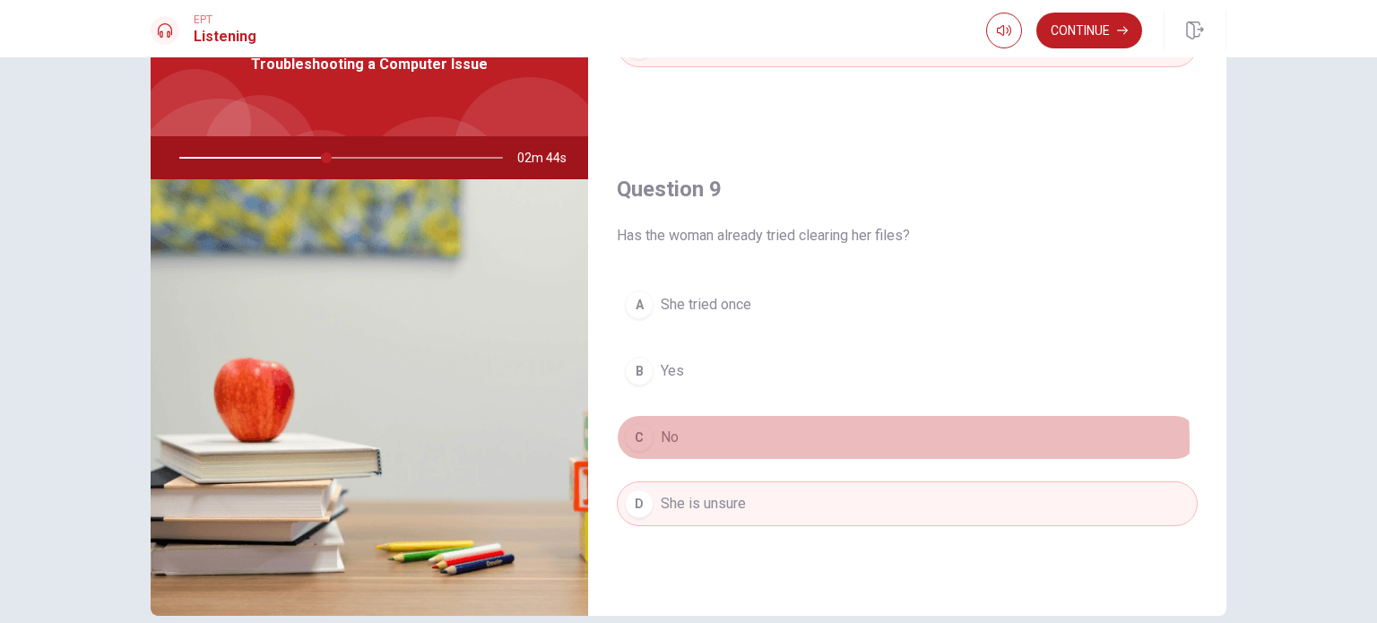
click at [670, 439] on span "No" at bounding box center [669, 438] width 18 height 22
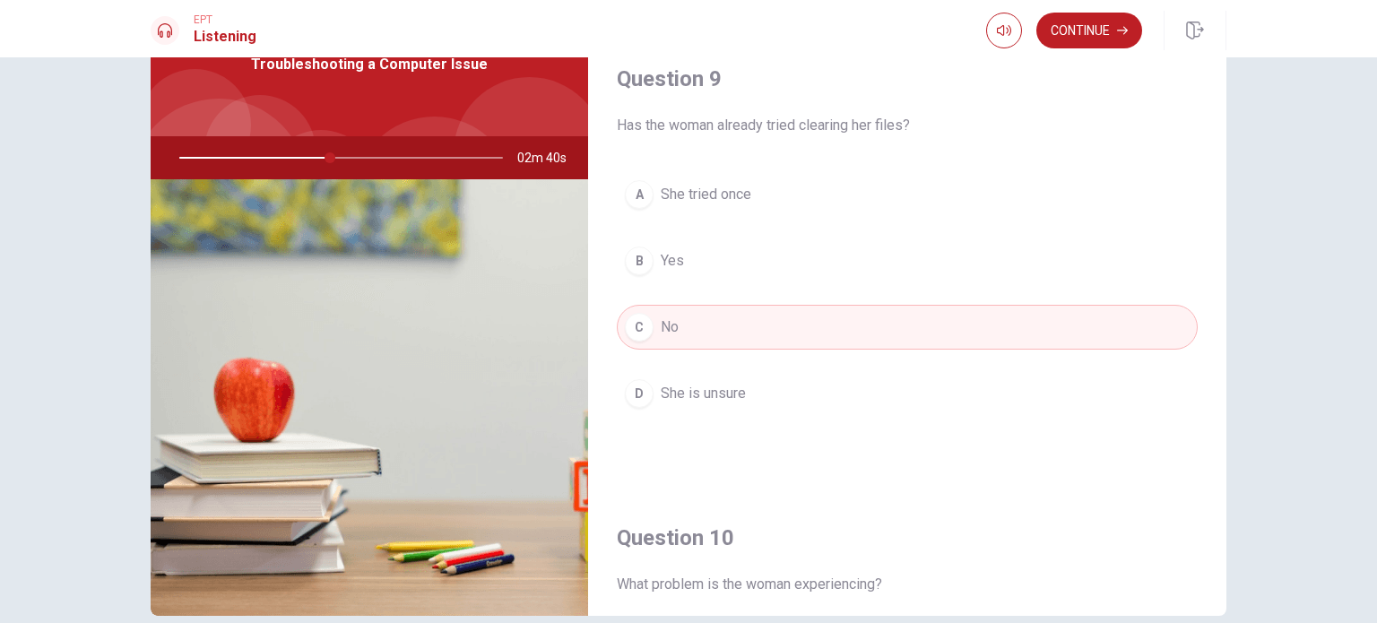
scroll to position [1423, 0]
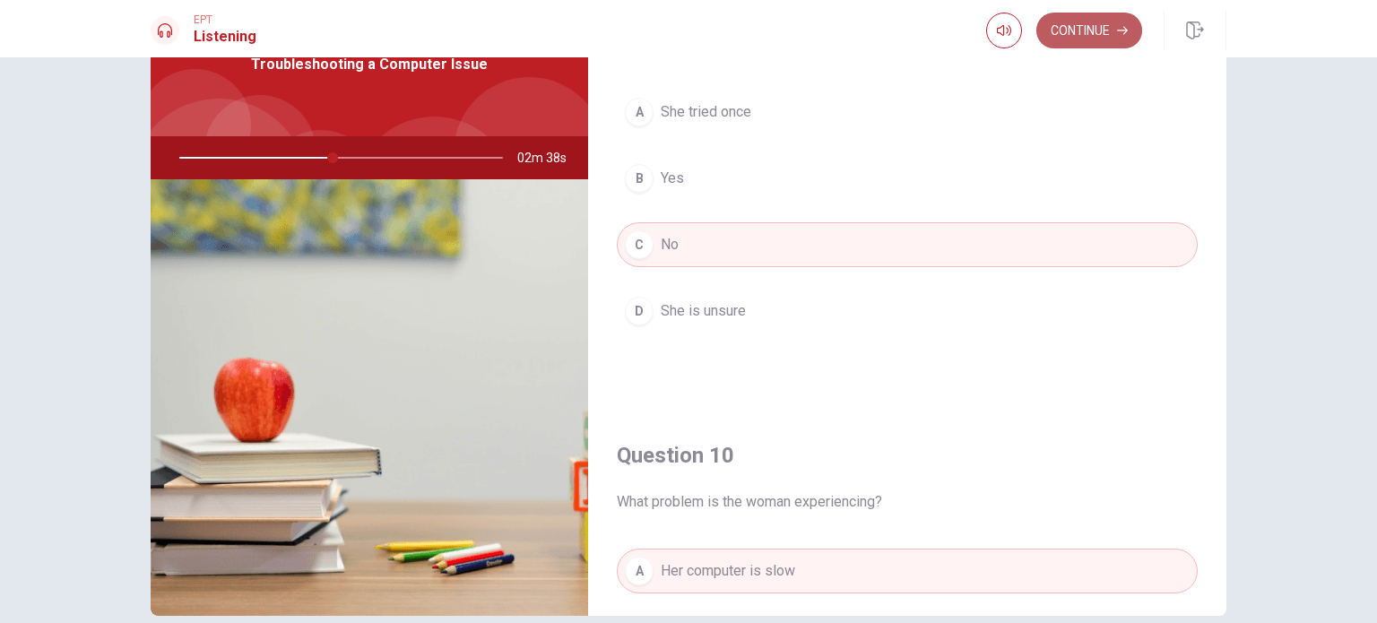
click at [1125, 28] on icon "button" at bounding box center [1122, 31] width 11 height 8
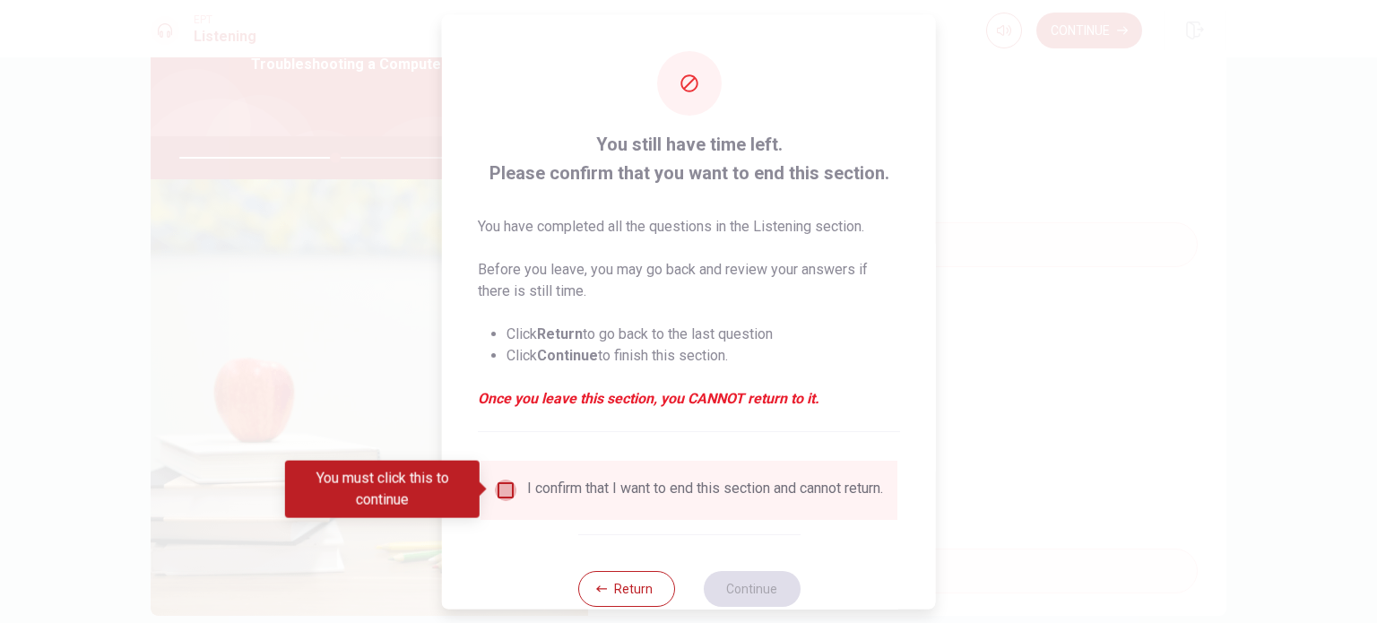
click at [505, 494] on input "You must click this to continue" at bounding box center [506, 490] width 22 height 22
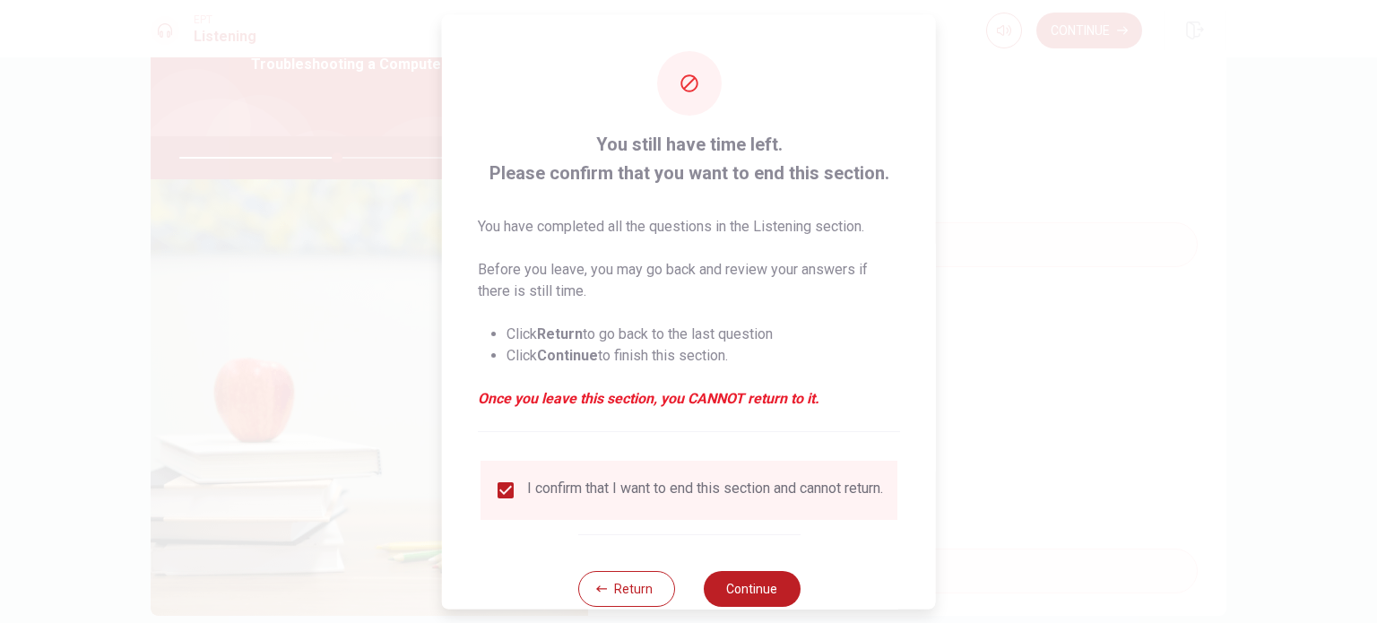
scroll to position [45, 0]
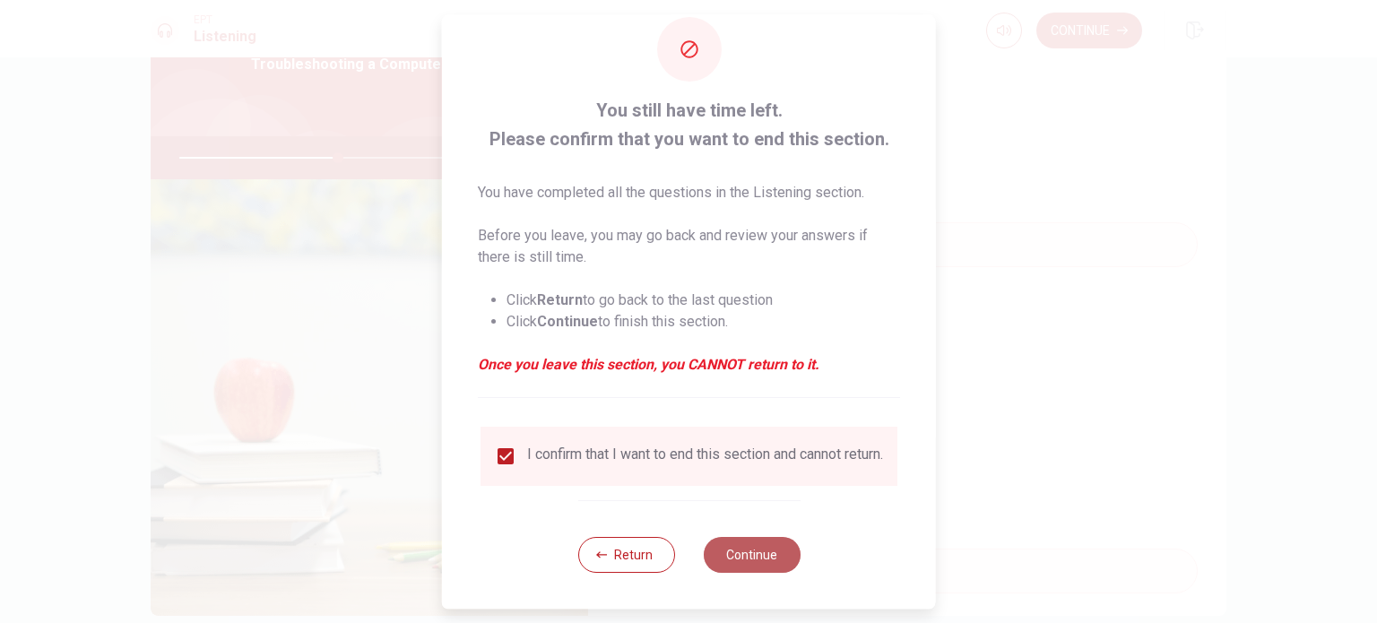
click at [764, 555] on button "Continue" at bounding box center [751, 555] width 97 height 36
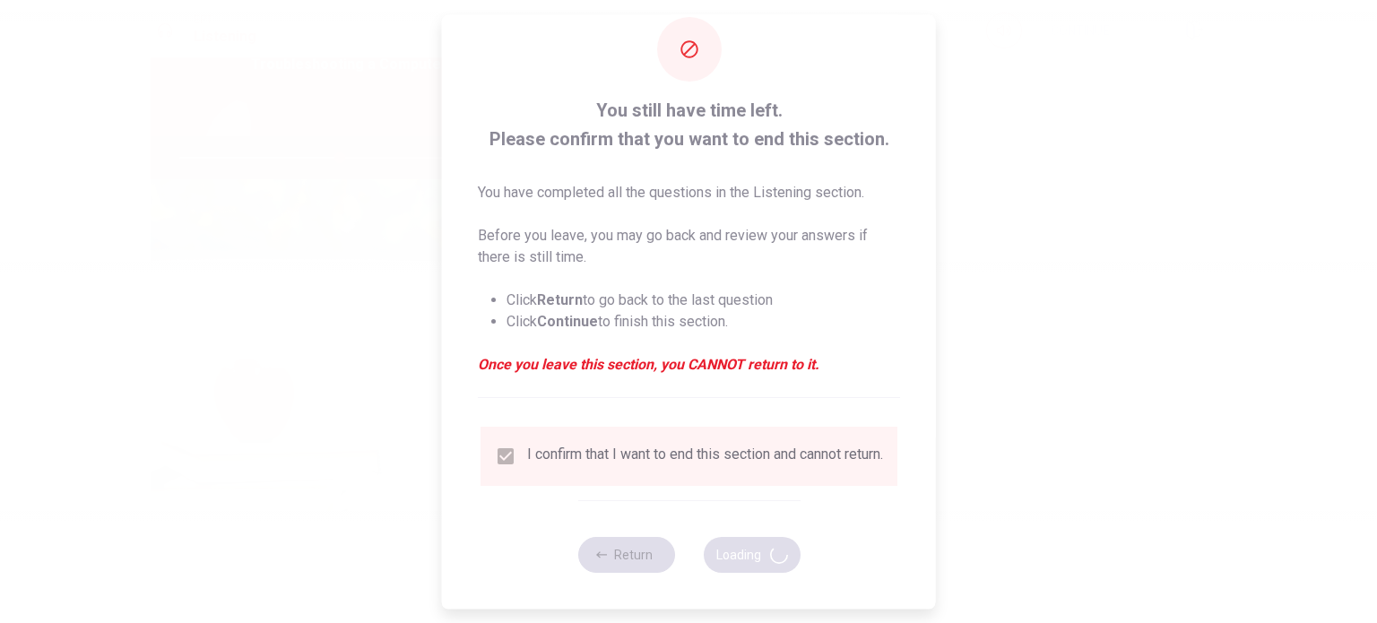
type input "50"
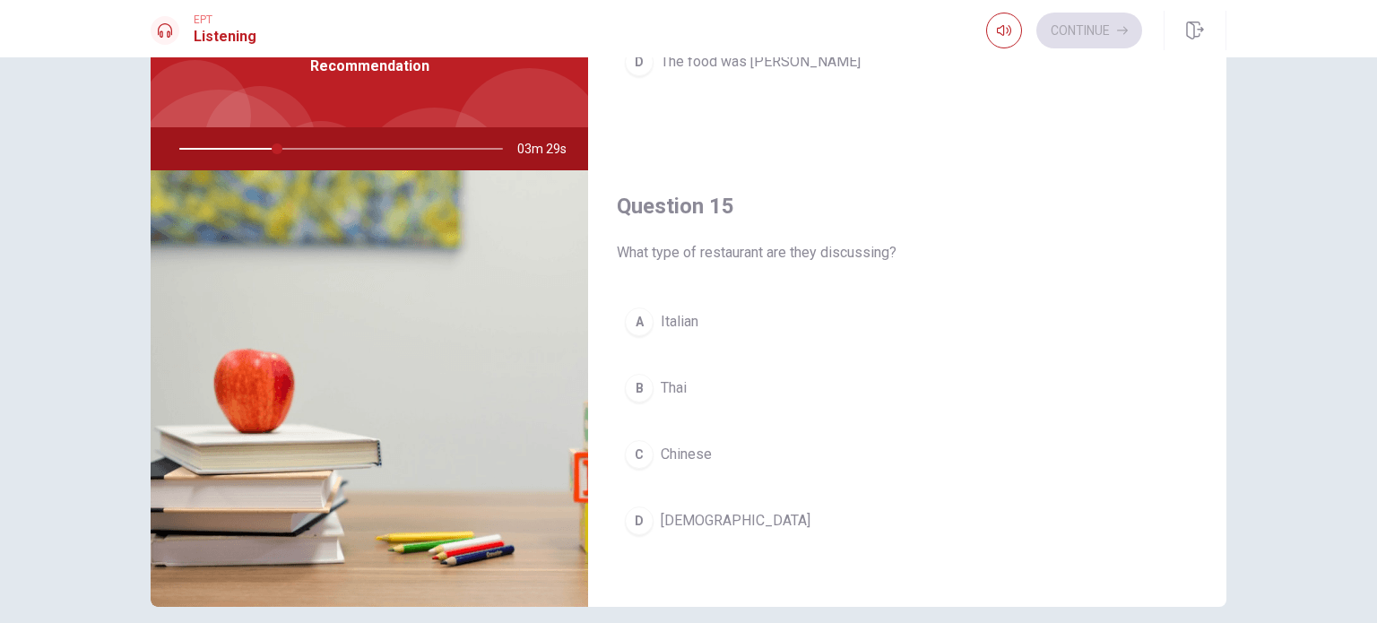
scroll to position [113, 0]
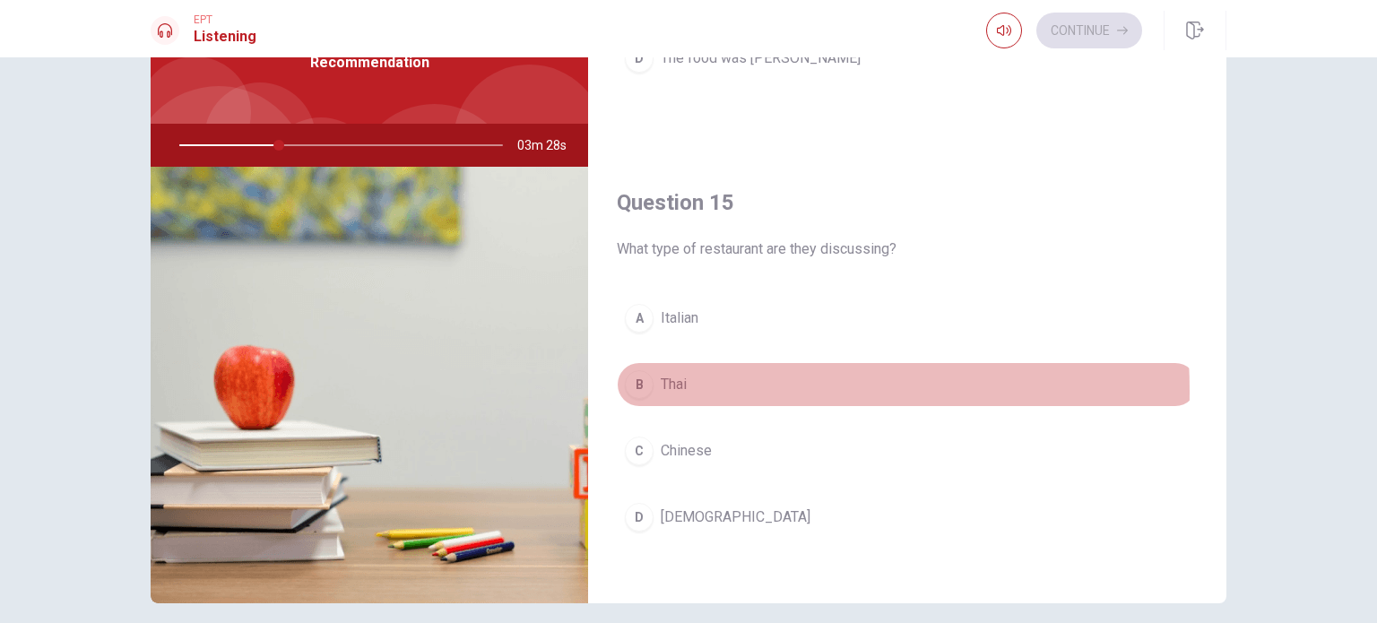
click at [660, 384] on span "Thai" at bounding box center [673, 385] width 26 height 22
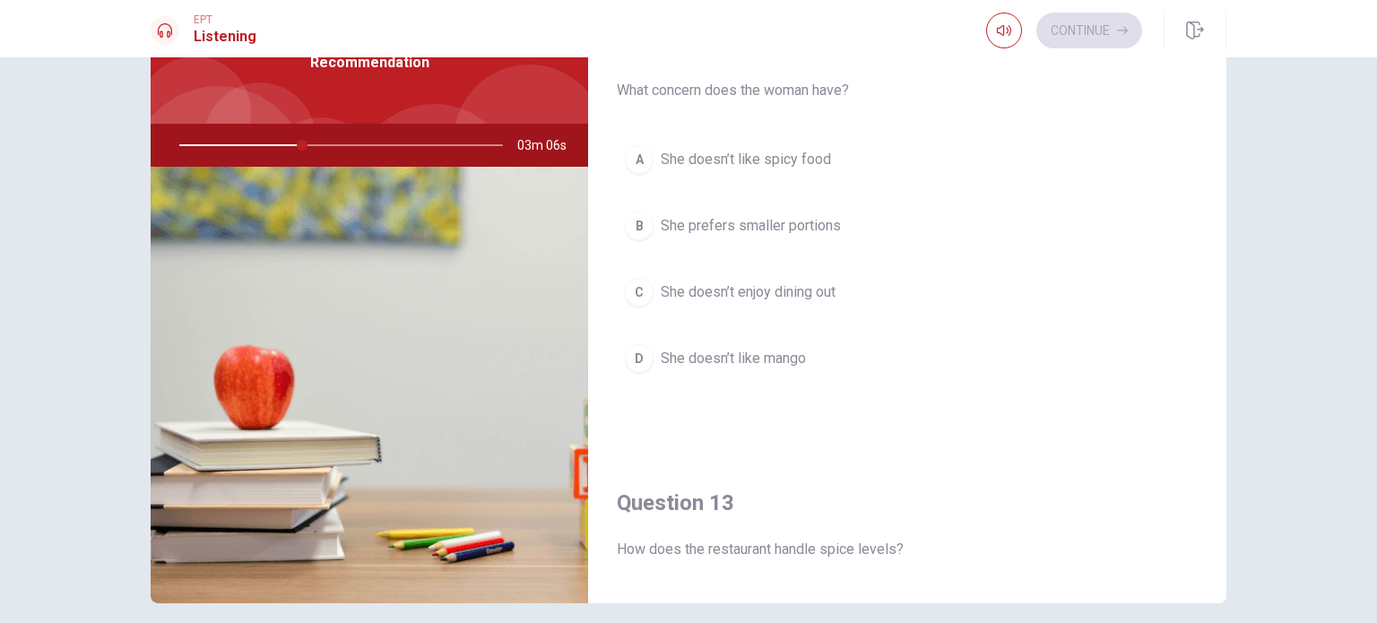
scroll to position [437, 0]
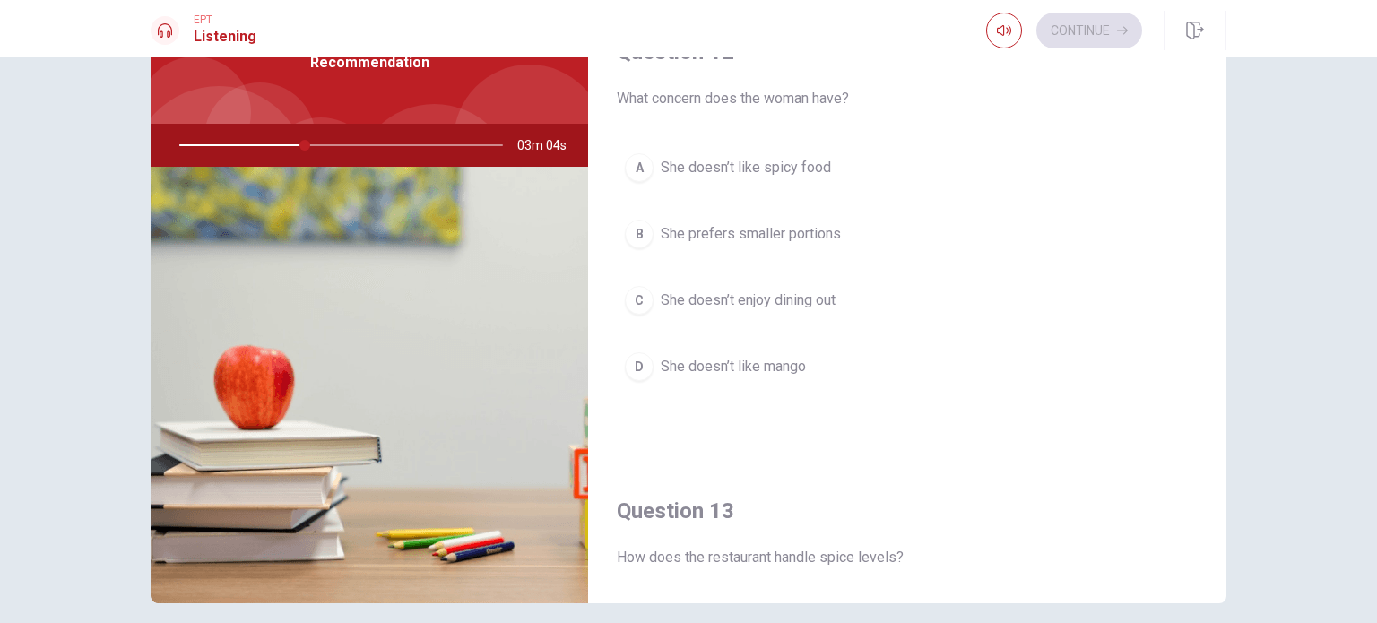
click at [778, 167] on span "She doesn’t like spicy food" at bounding box center [745, 168] width 170 height 22
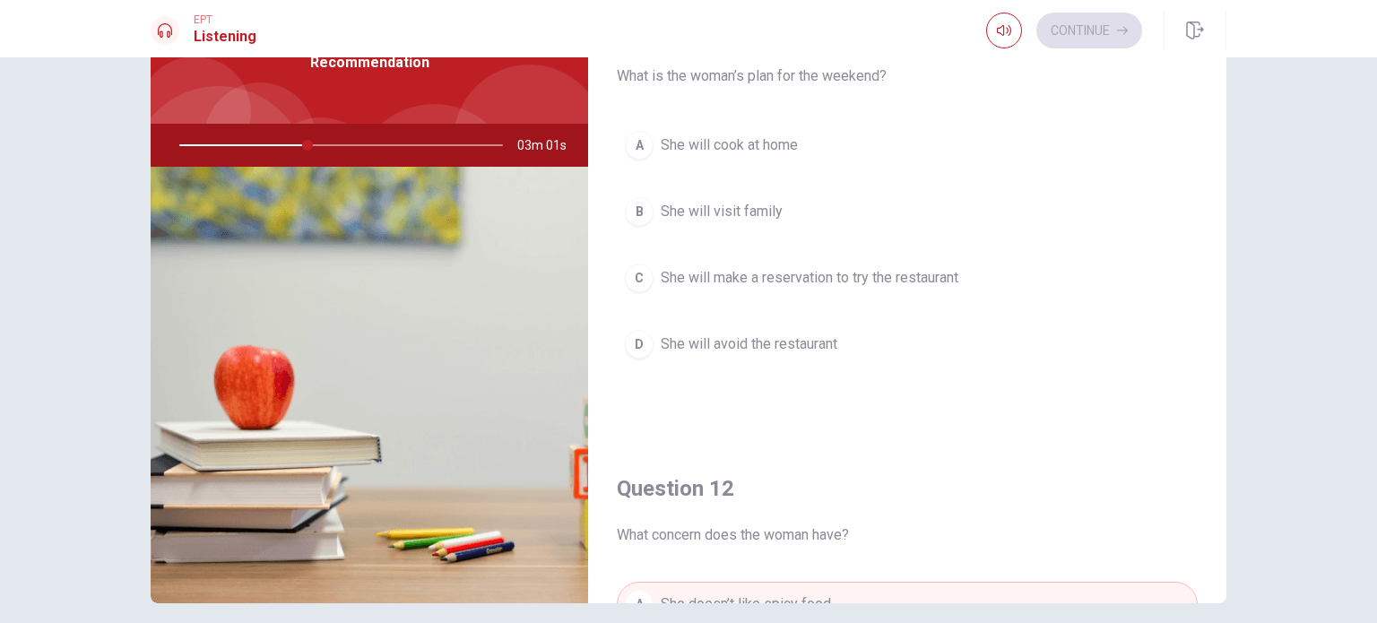
scroll to position [0, 0]
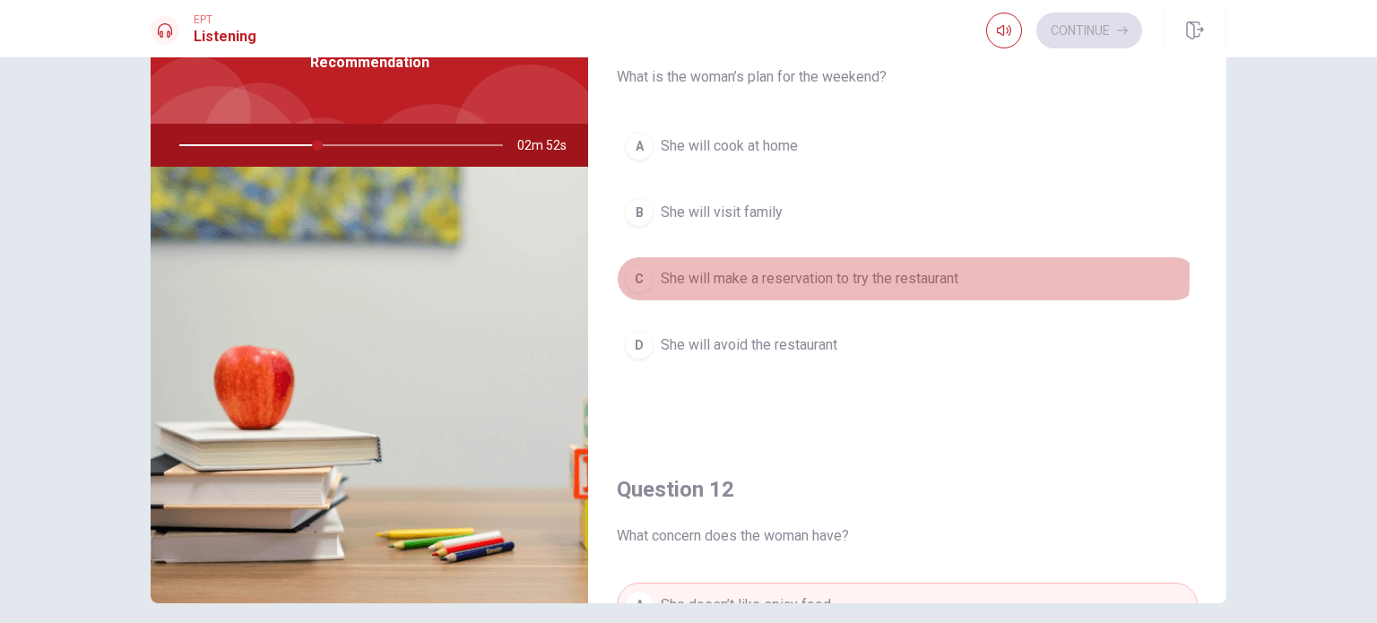
click at [839, 273] on span "She will make a reservation to try the restaurant" at bounding box center [809, 279] width 298 height 22
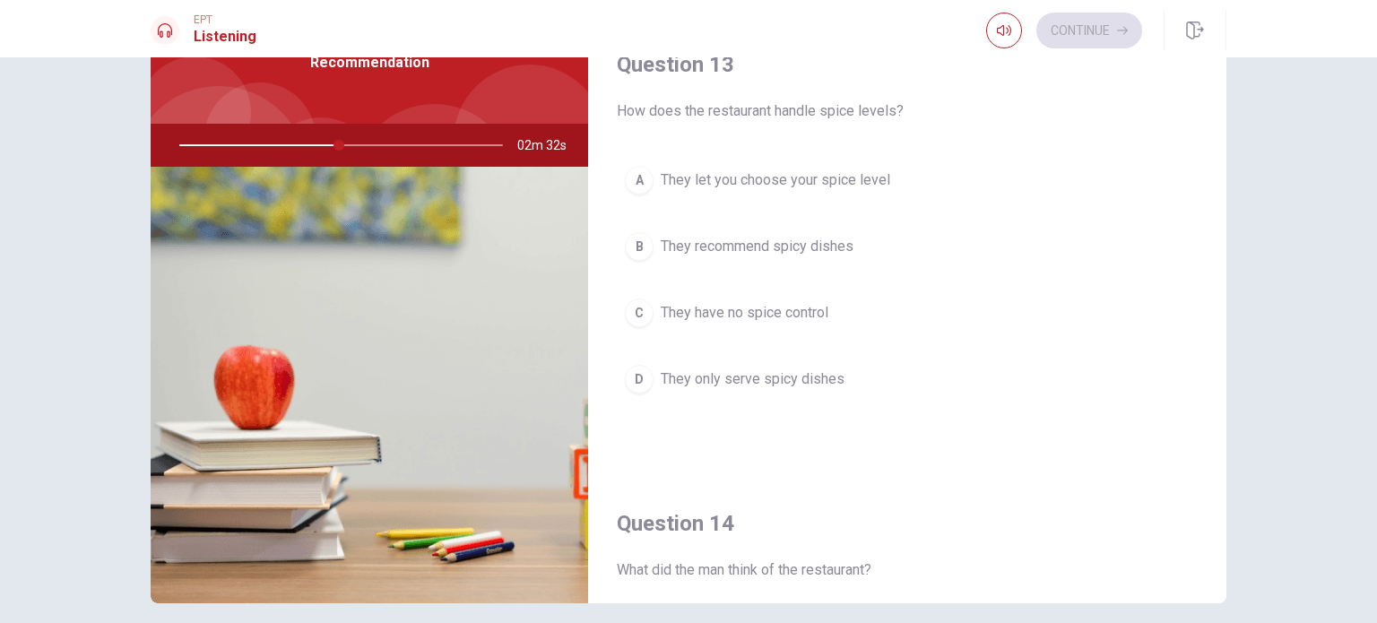
scroll to position [877, 0]
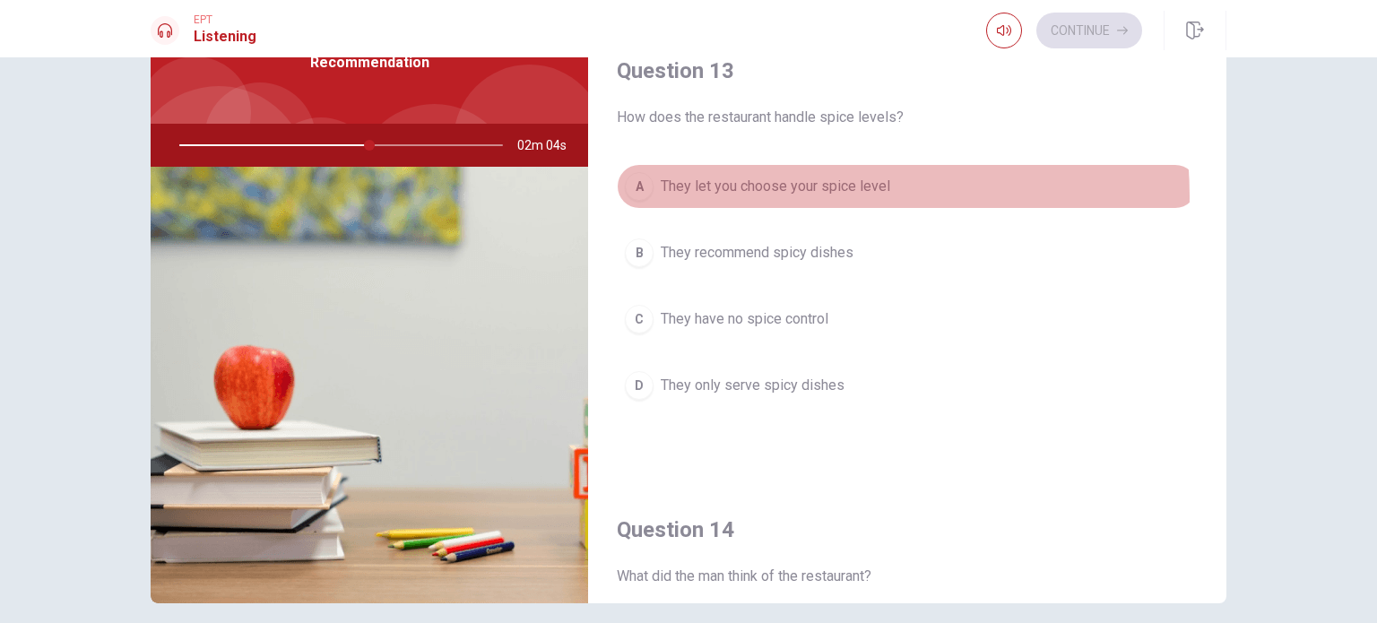
click at [781, 193] on span "They let you choose your spice level" at bounding box center [774, 187] width 229 height 22
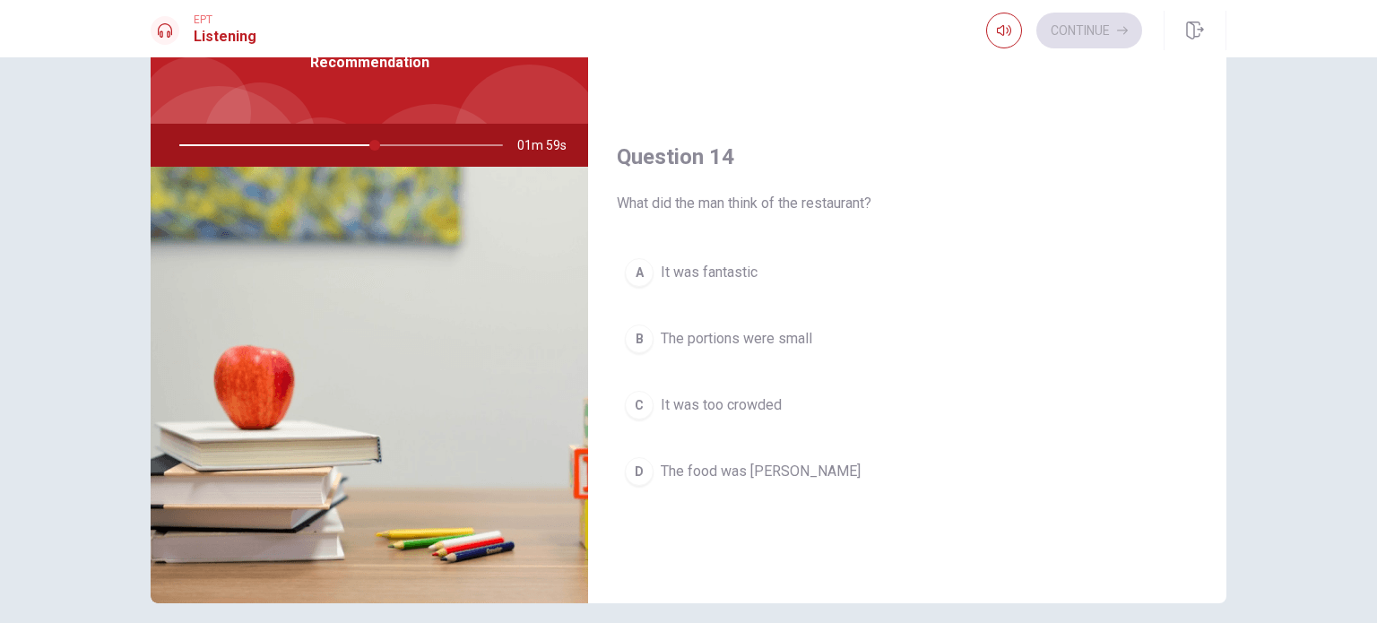
scroll to position [1251, 0]
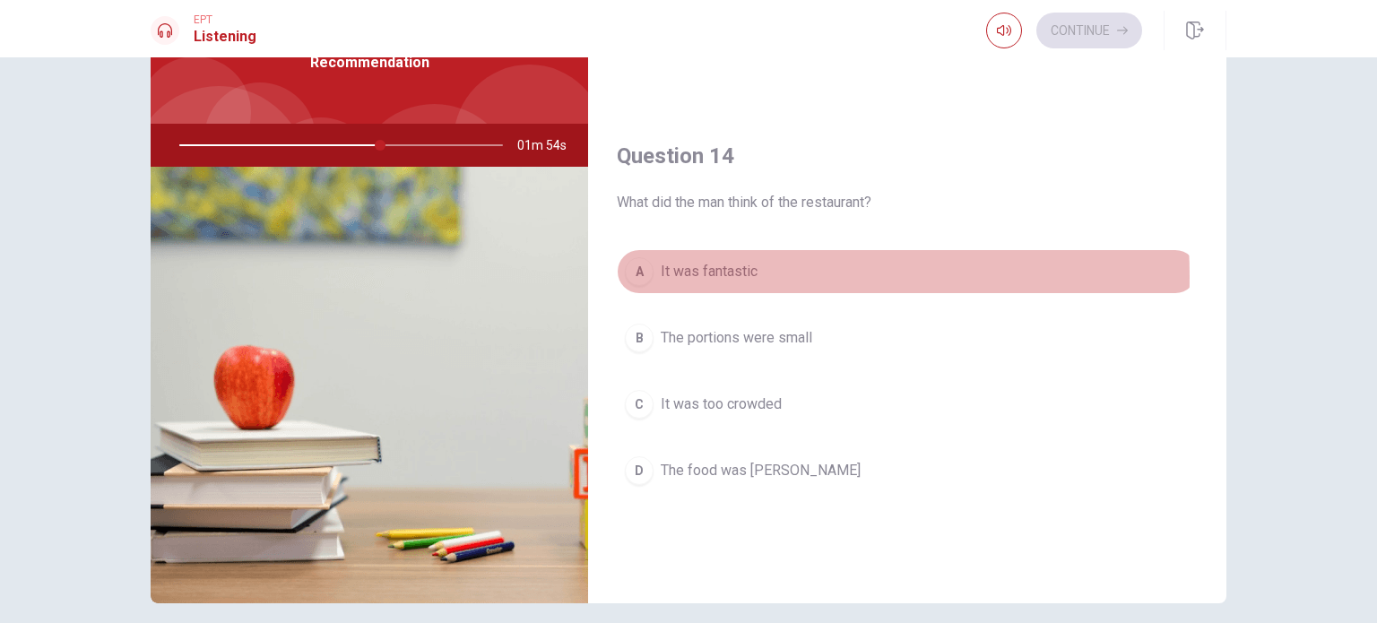
click at [711, 272] on span "It was fantastic" at bounding box center [708, 272] width 97 height 22
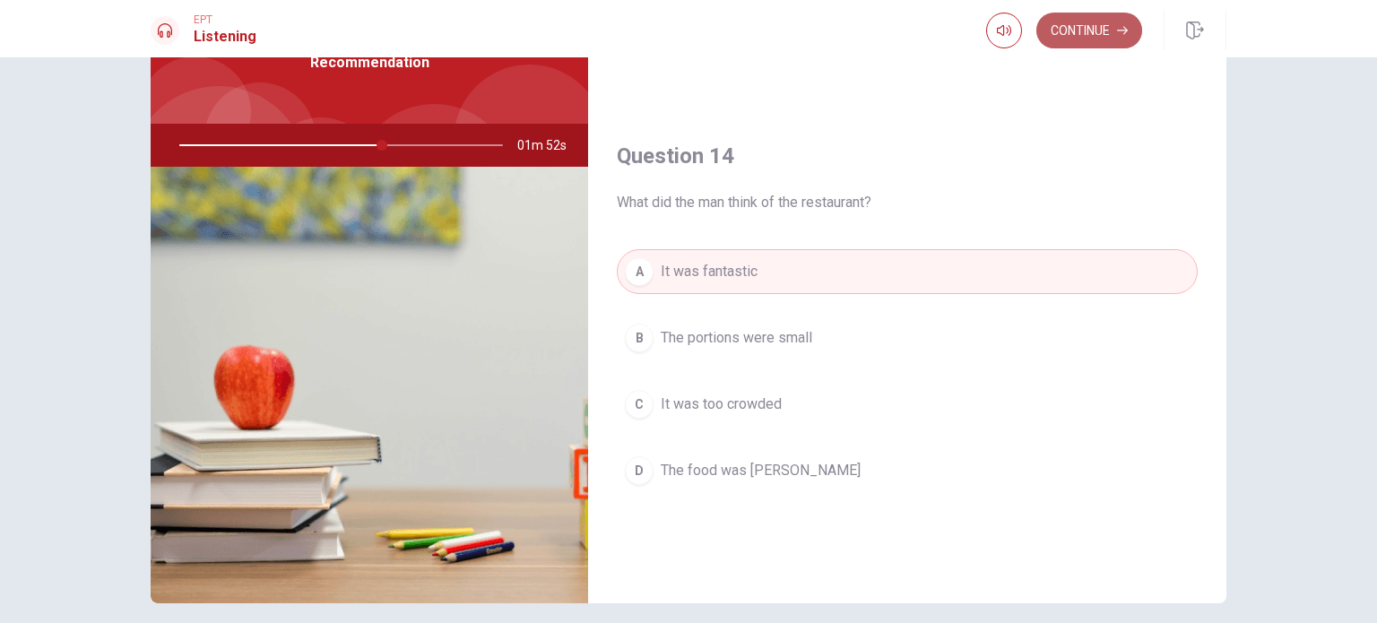
click at [1097, 34] on button "Continue" at bounding box center [1089, 31] width 106 height 36
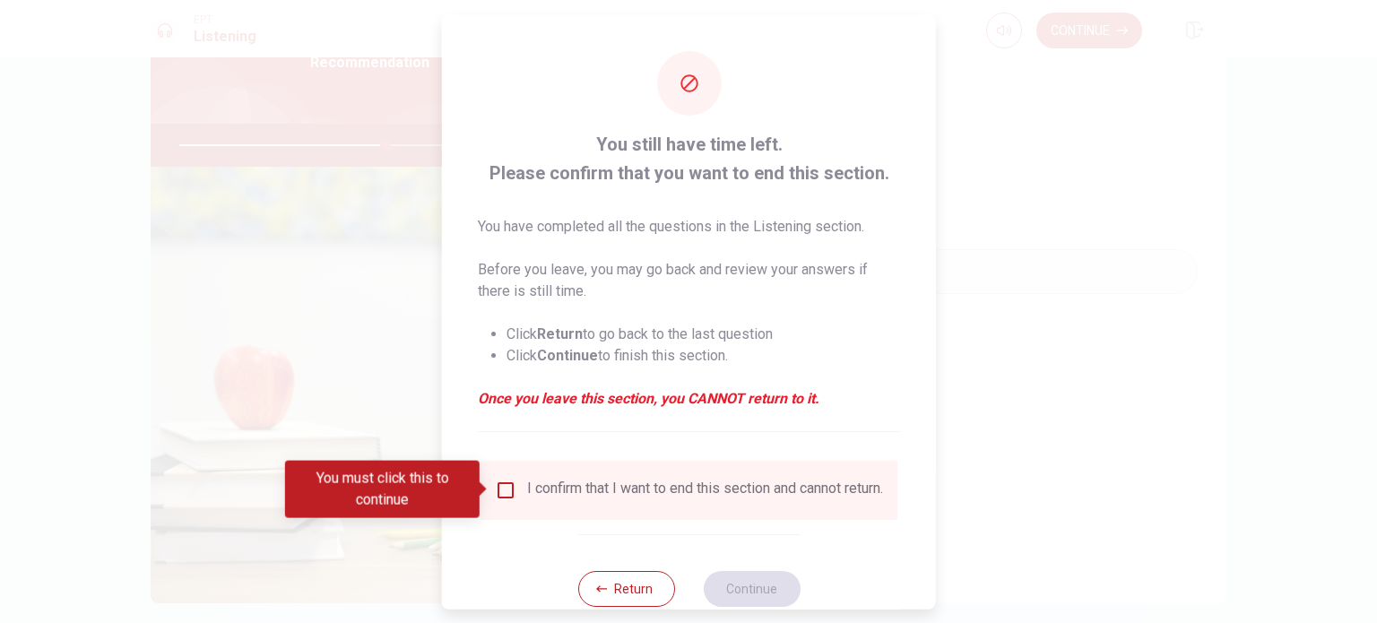
click at [501, 494] on input "You must click this to continue" at bounding box center [506, 490] width 22 height 22
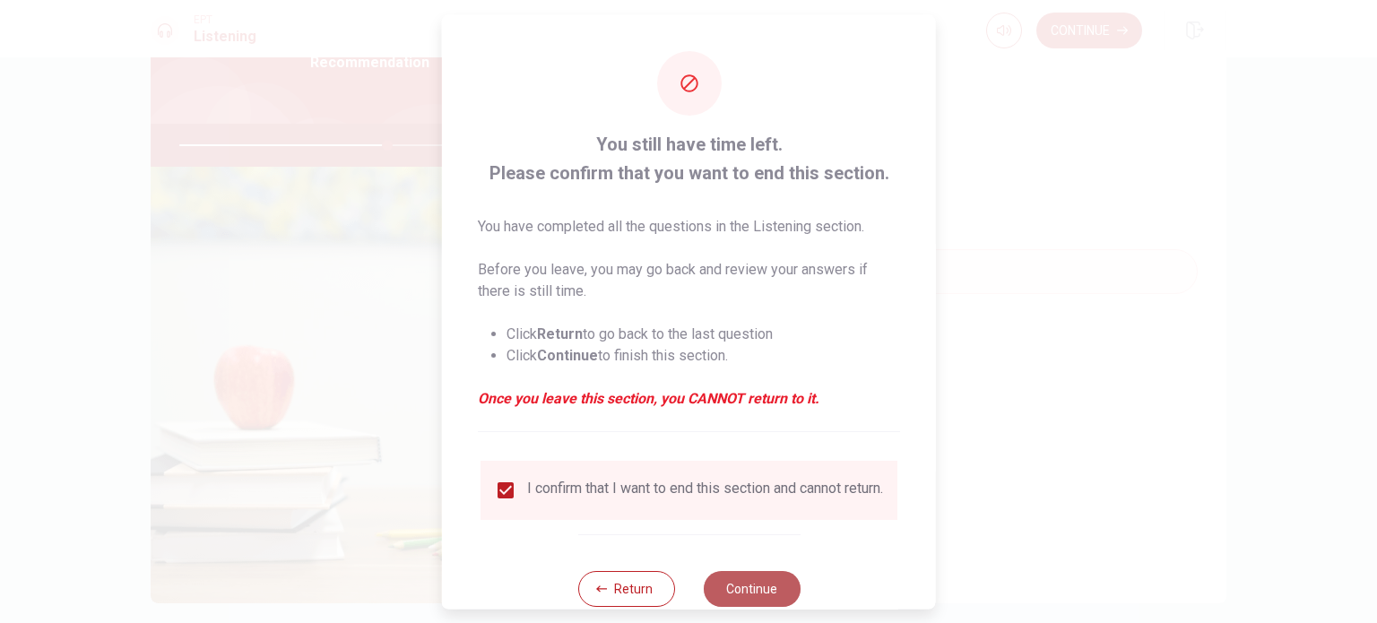
click at [741, 597] on button "Continue" at bounding box center [751, 588] width 97 height 36
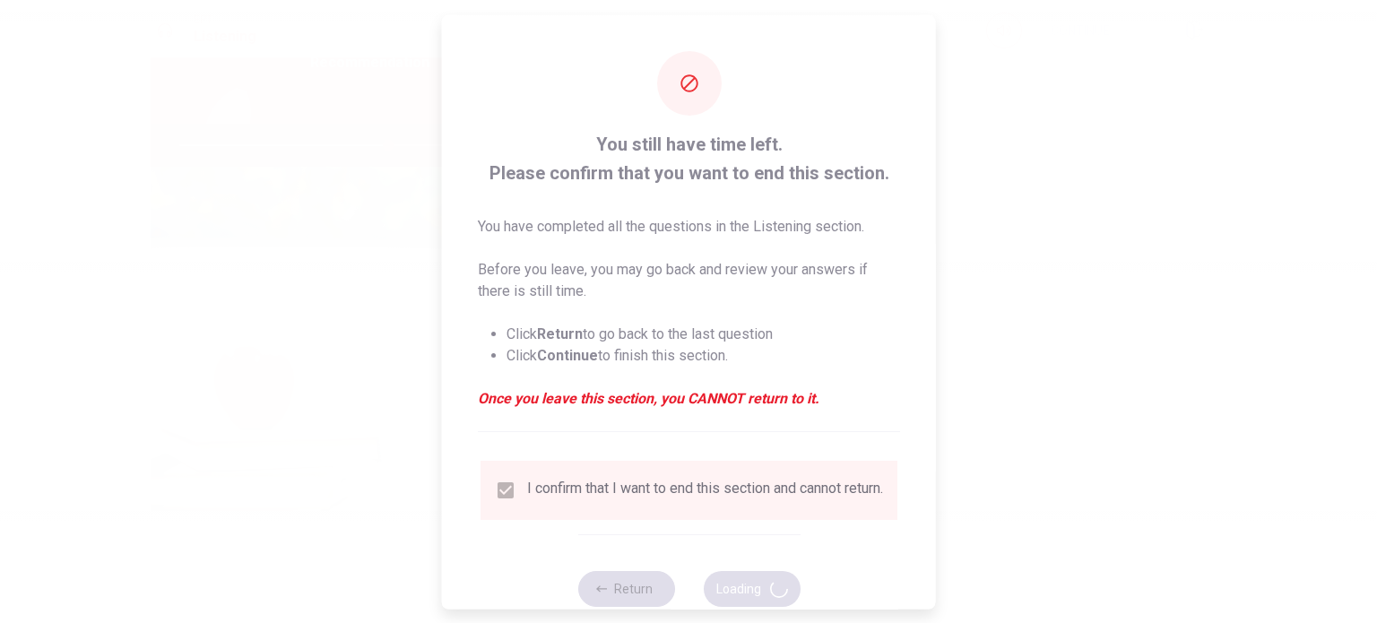
type input "65"
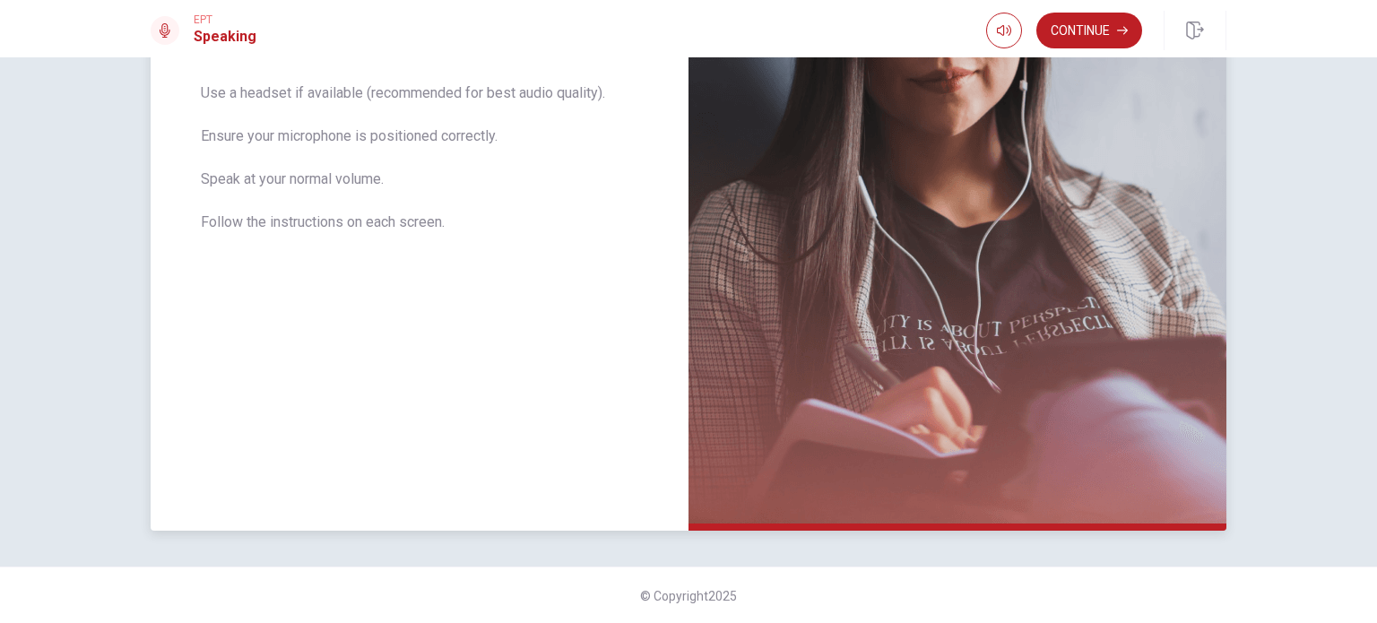
scroll to position [302, 0]
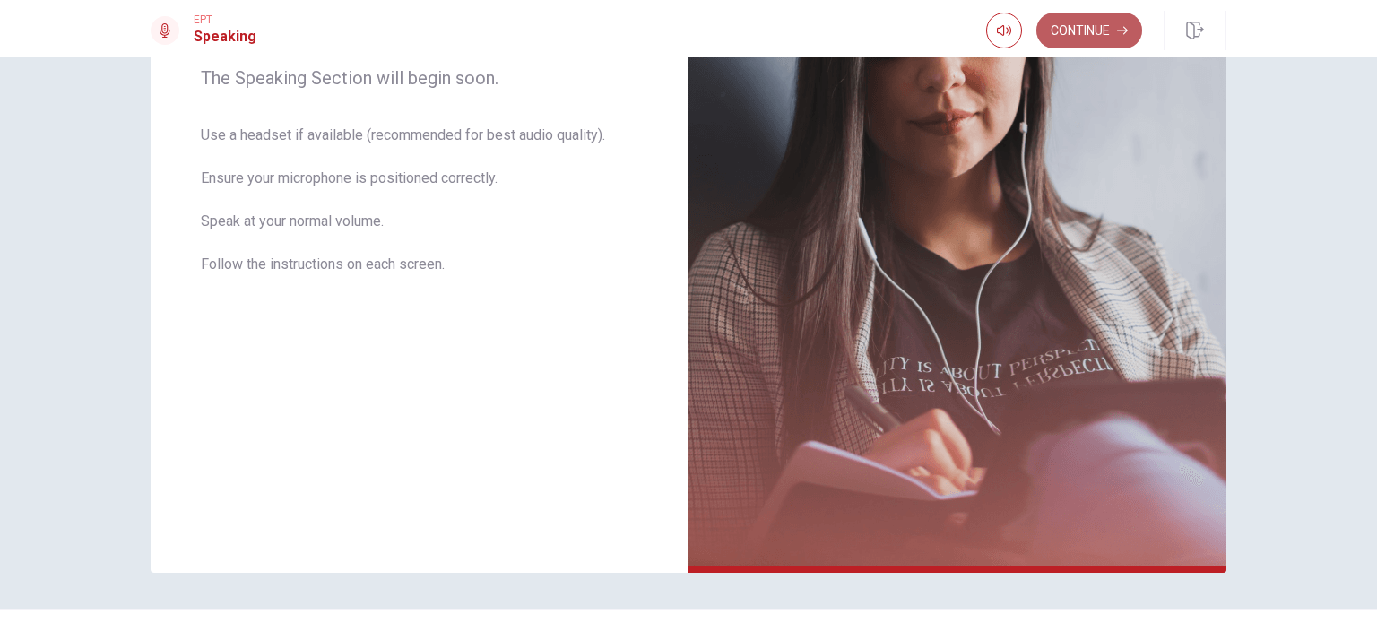
click at [1095, 24] on button "Continue" at bounding box center [1089, 31] width 106 height 36
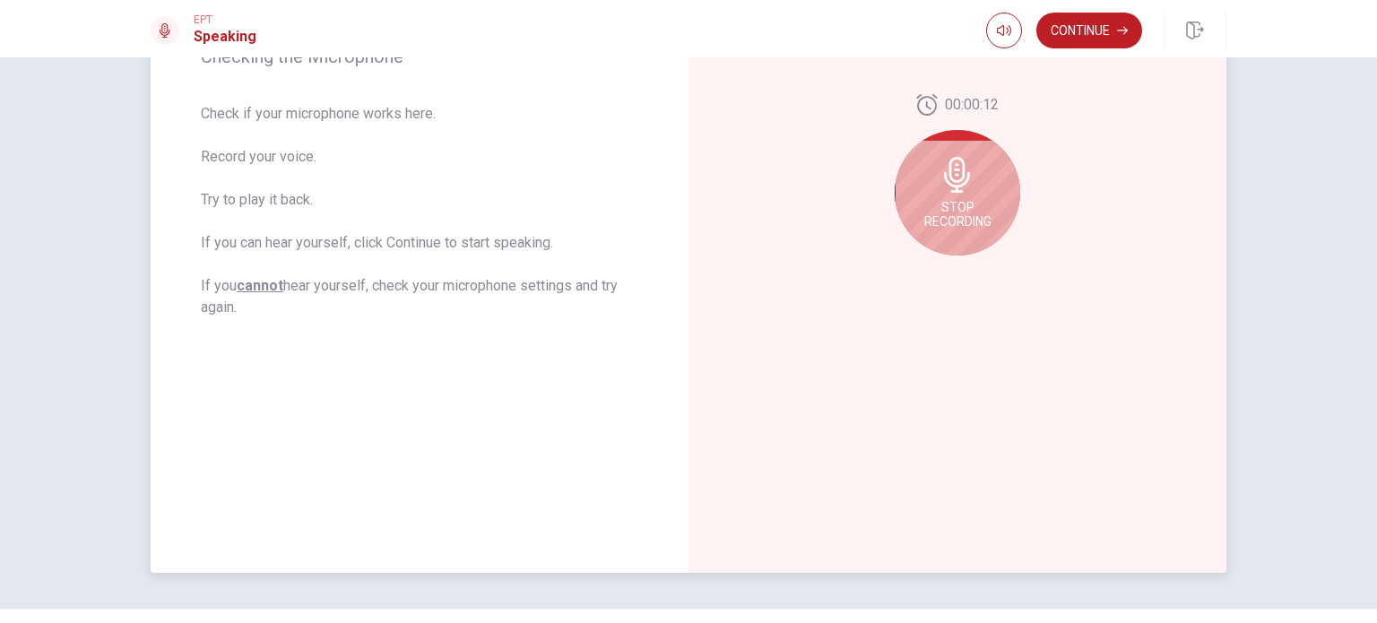
click at [975, 189] on div "Stop Recording" at bounding box center [956, 192] width 125 height 125
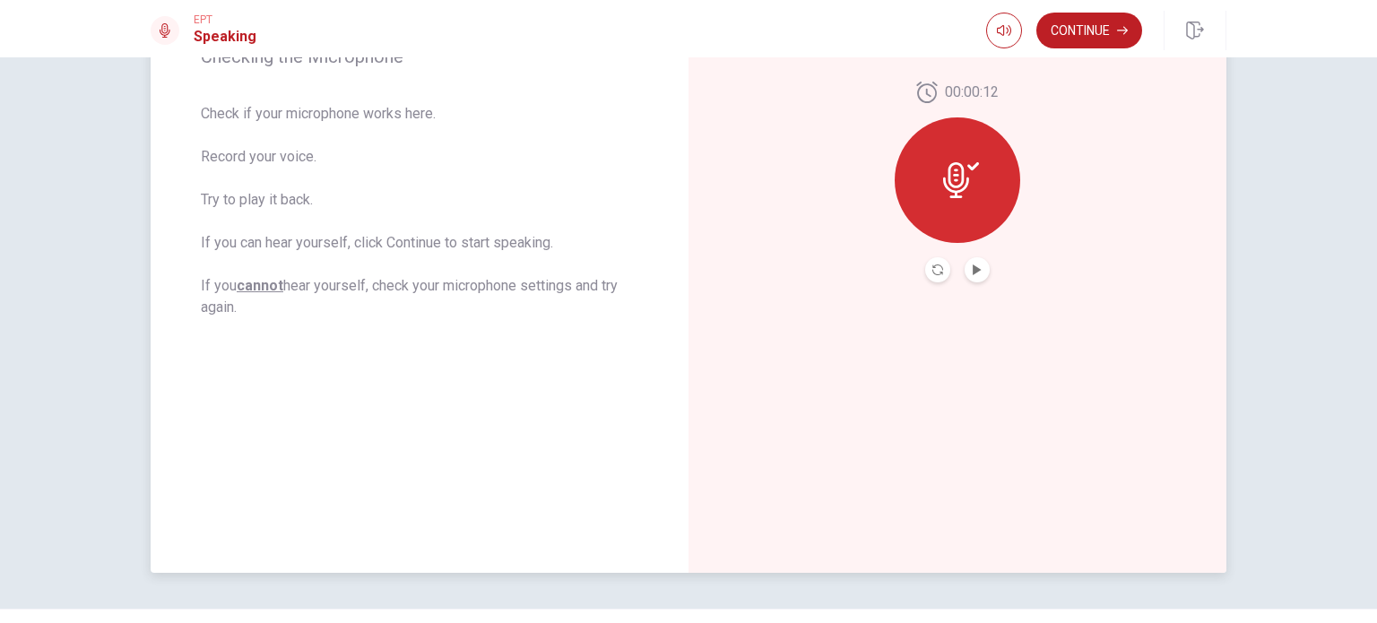
click at [966, 176] on icon at bounding box center [961, 180] width 36 height 36
click at [940, 259] on button "Record Again" at bounding box center [937, 269] width 25 height 25
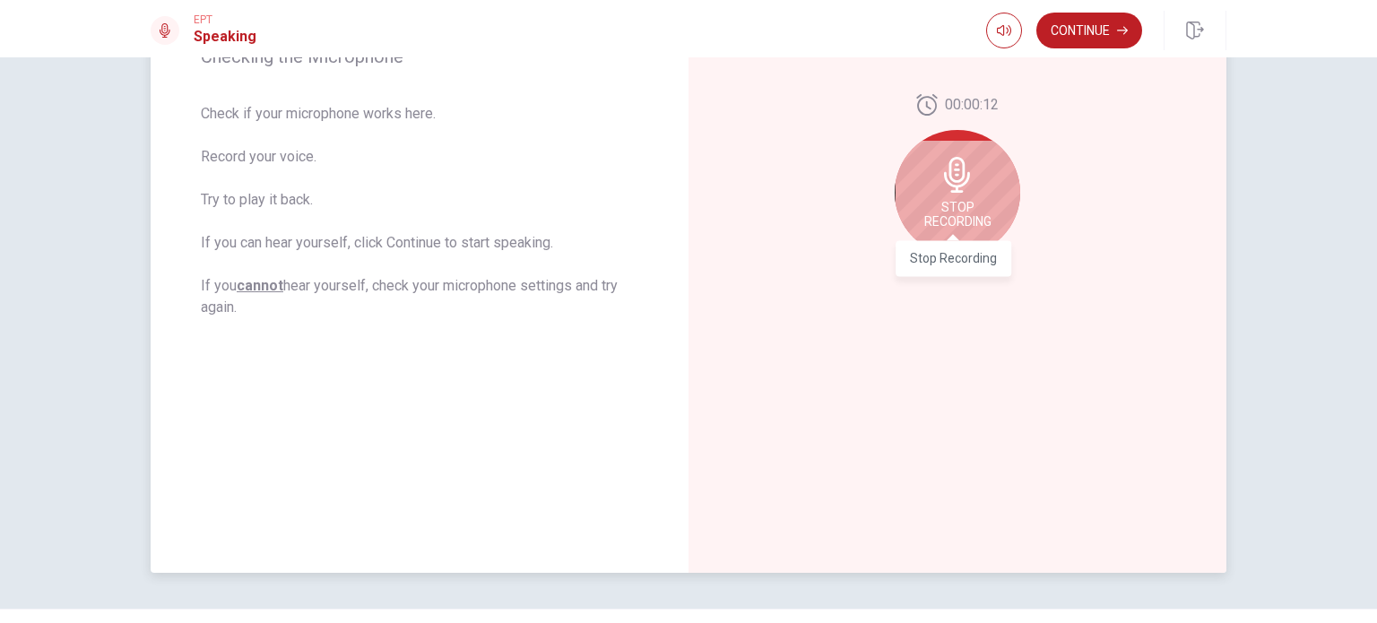
click at [955, 216] on span "Stop Recording" at bounding box center [957, 214] width 67 height 29
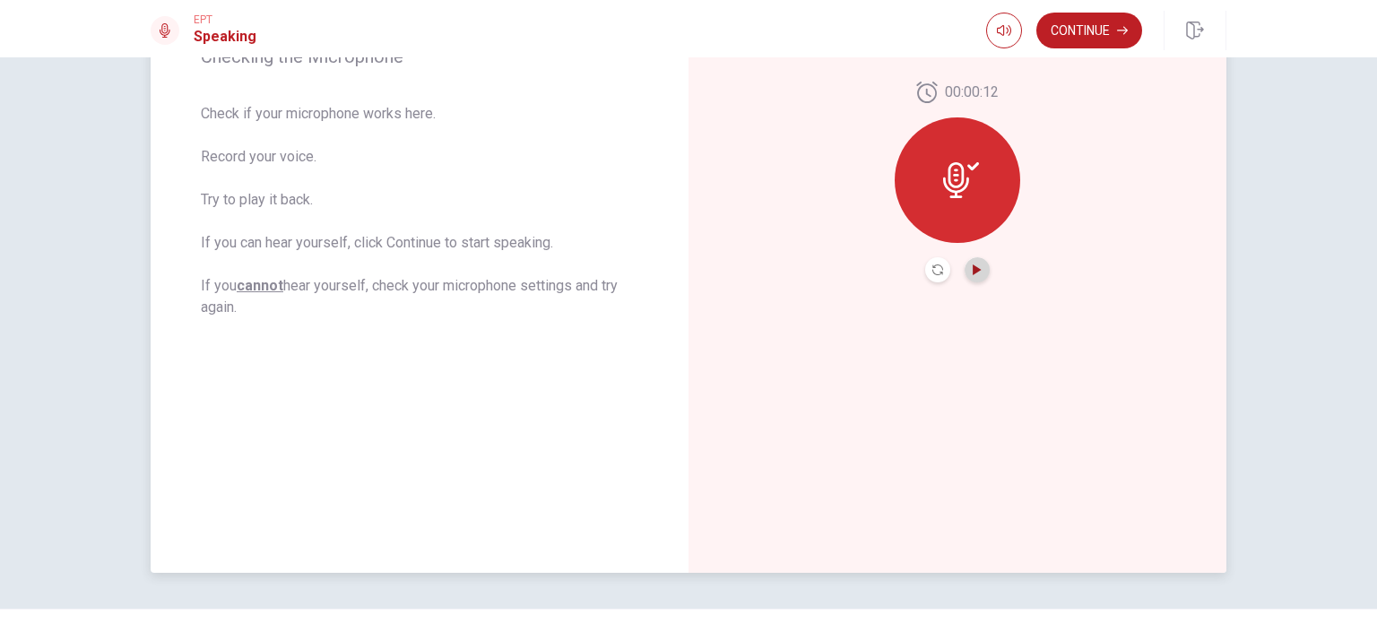
click at [972, 268] on icon "Play Audio" at bounding box center [976, 269] width 8 height 11
click at [1069, 30] on button "Continue" at bounding box center [1089, 31] width 106 height 36
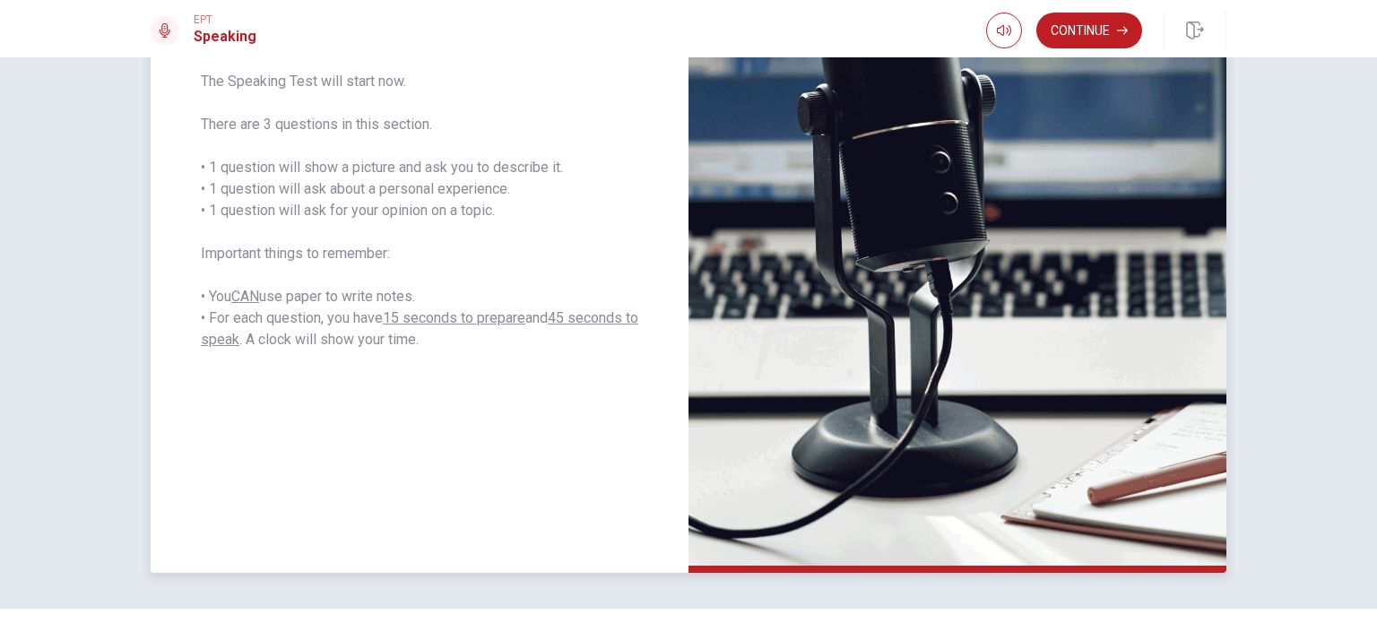
scroll to position [344, 0]
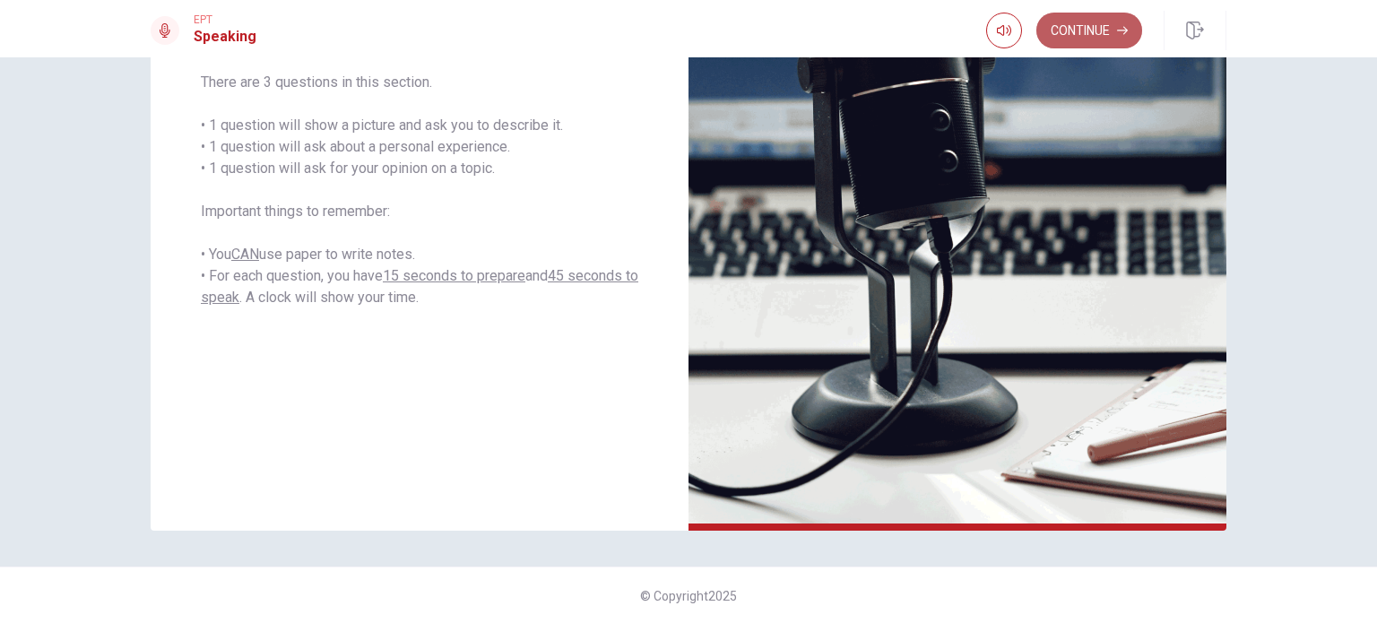
click at [1062, 37] on button "Continue" at bounding box center [1089, 31] width 106 height 36
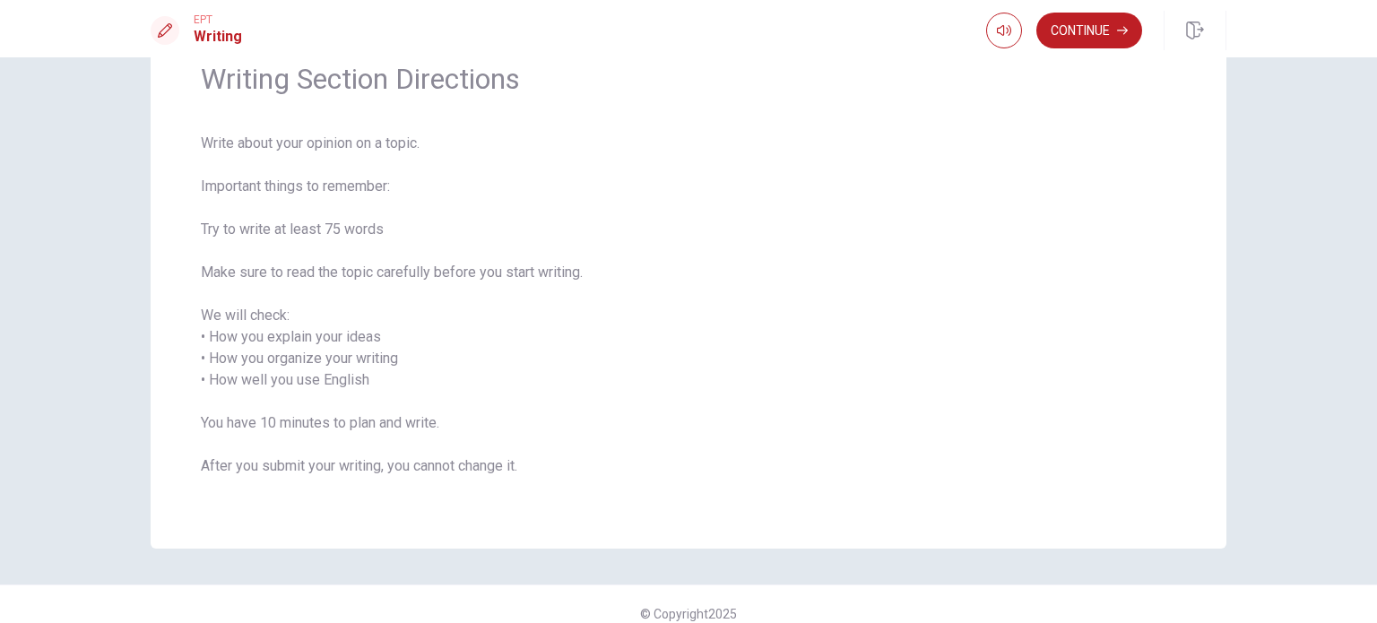
scroll to position [100, 0]
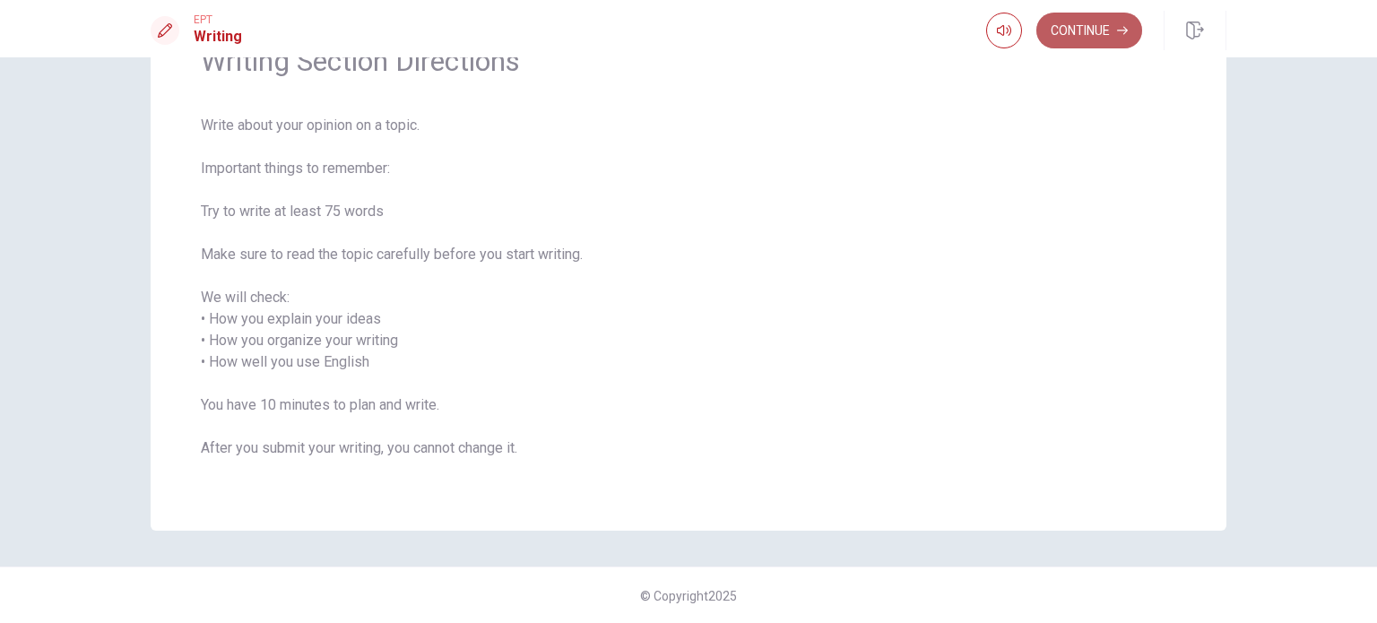
click at [1102, 27] on button "Continue" at bounding box center [1089, 31] width 106 height 36
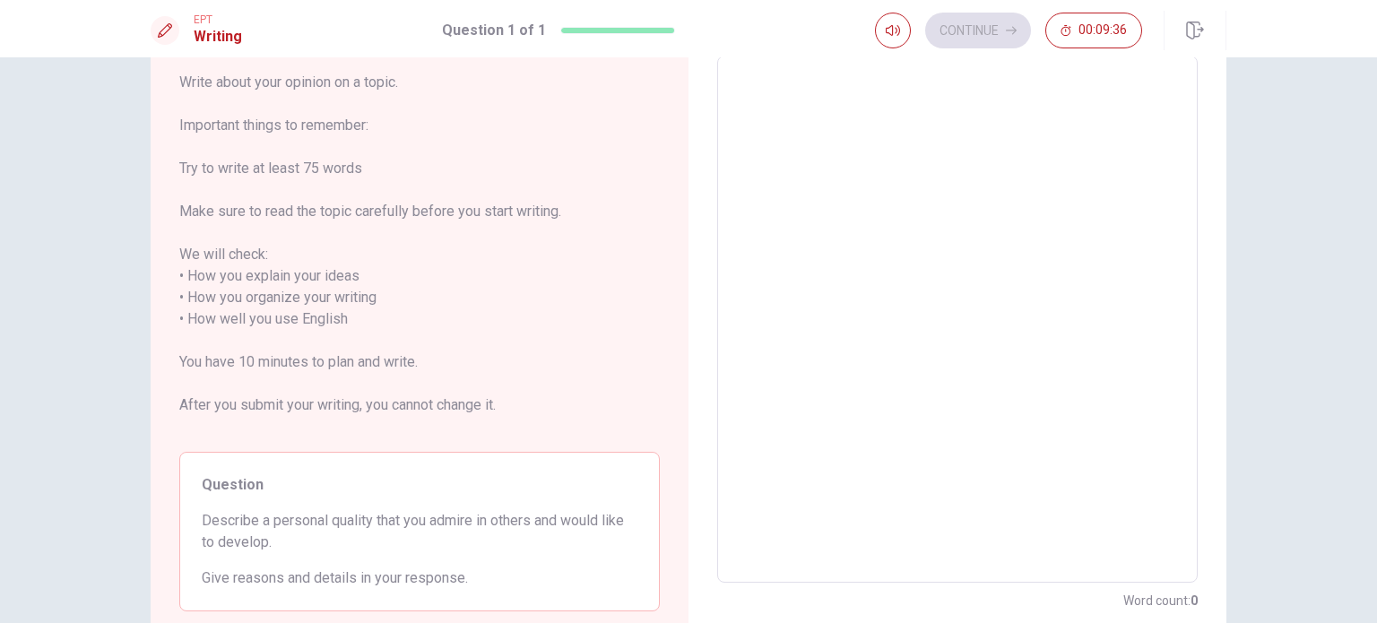
click at [859, 146] on textarea at bounding box center [956, 319] width 455 height 497
type textarea "O"
type textarea "x"
type textarea "On"
type textarea "x"
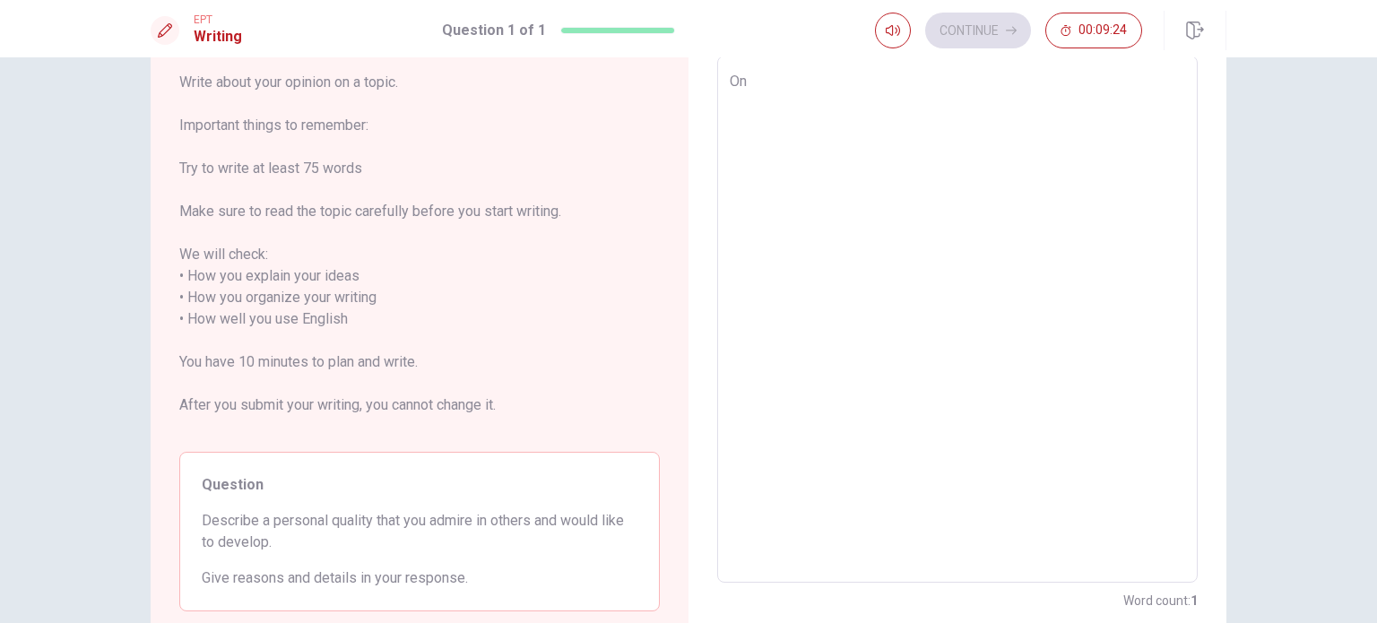
type textarea "One"
type textarea "x"
type textarea "One"
type textarea "x"
type textarea "One p"
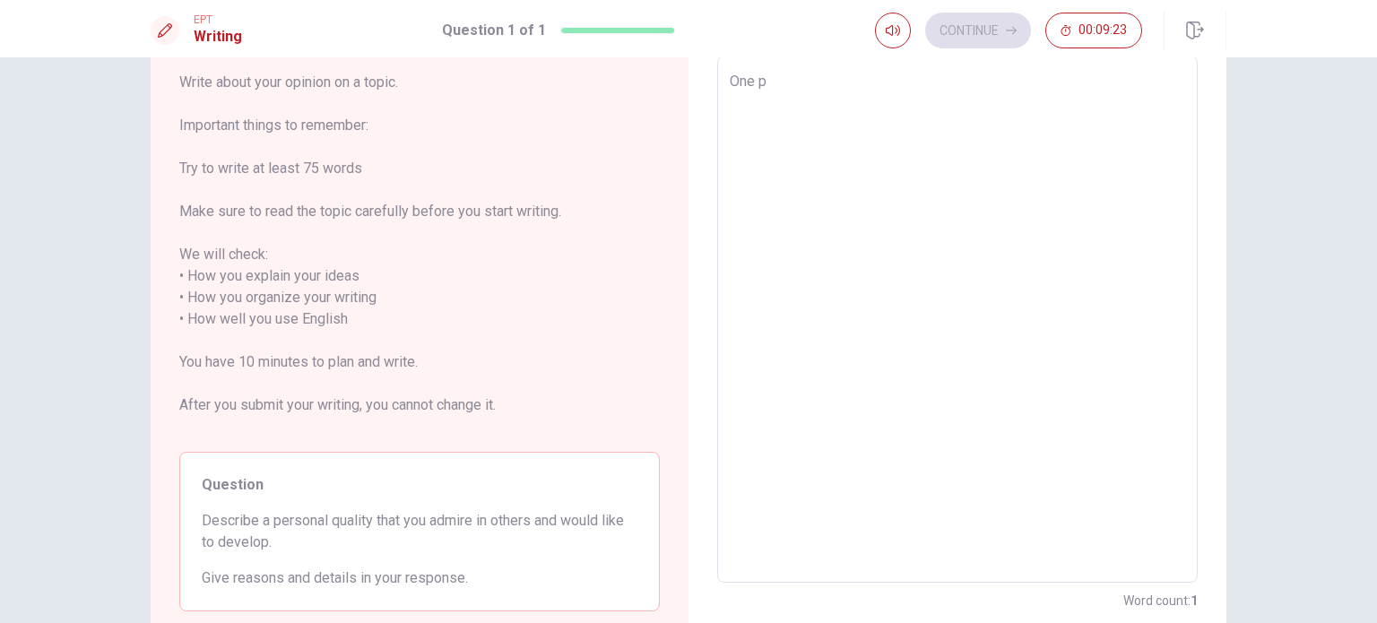
type textarea "x"
type textarea "One pe"
type textarea "x"
type textarea "One per"
type textarea "x"
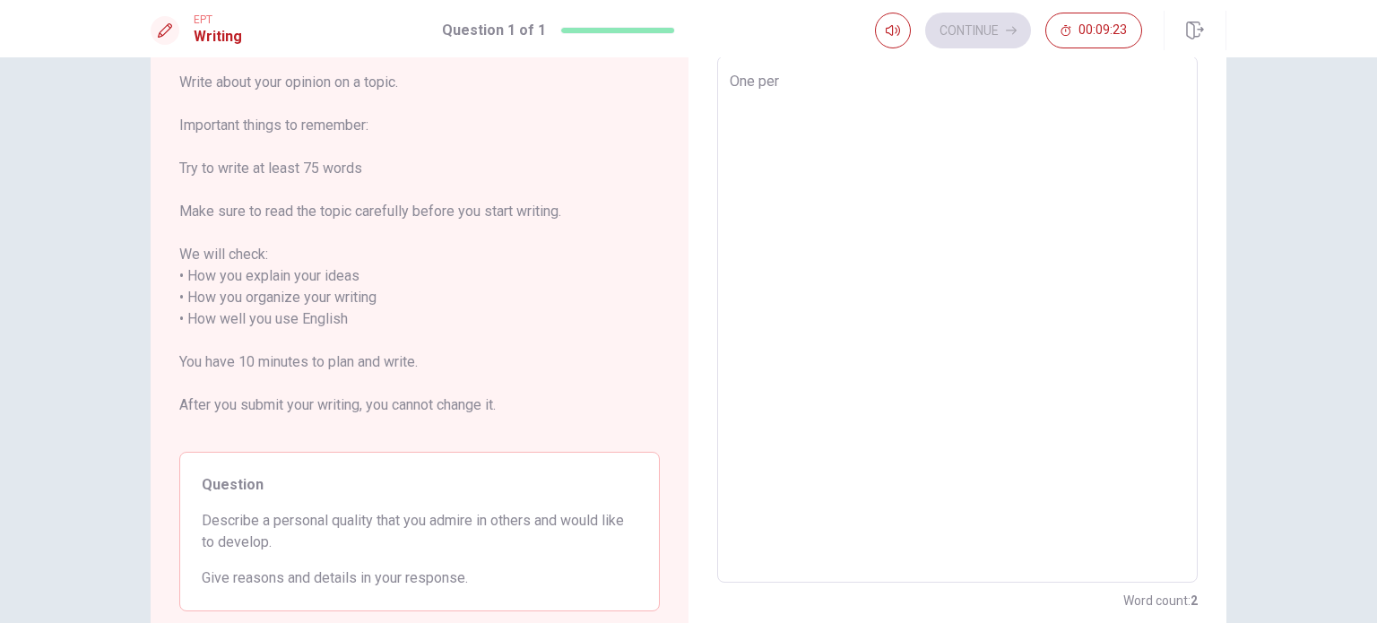
type textarea "One pers"
type textarea "x"
type textarea "One perso"
type textarea "x"
type textarea "One person"
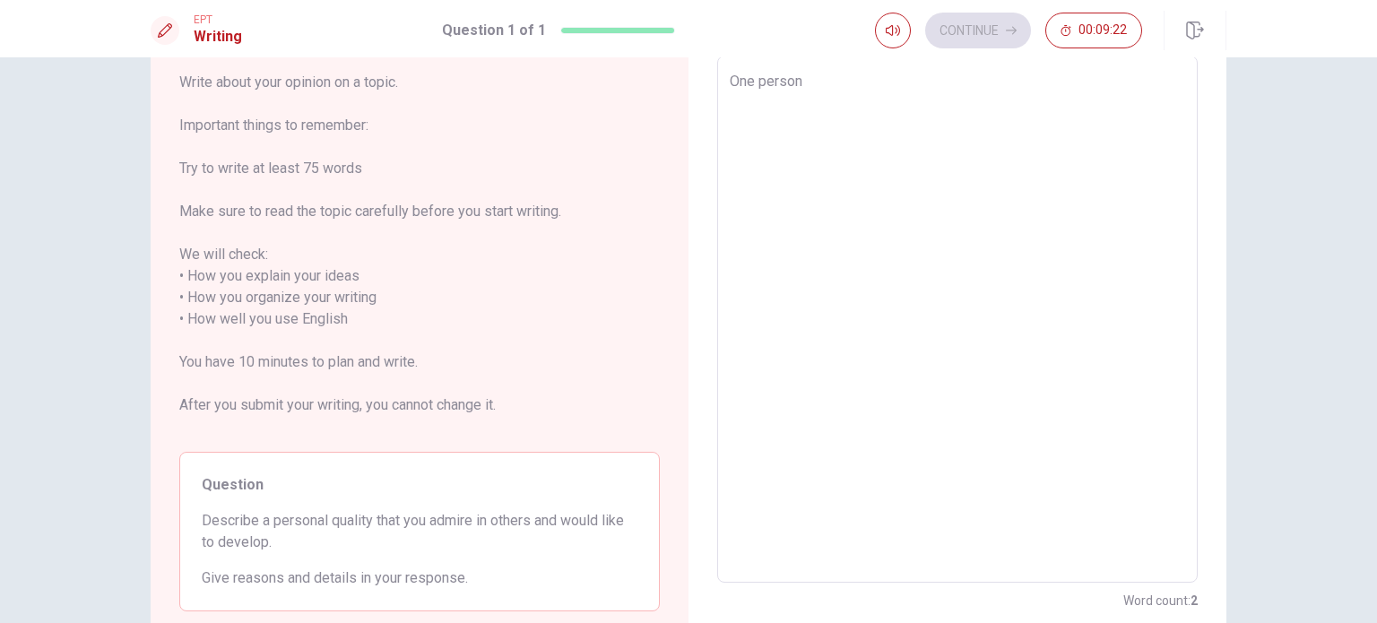
type textarea "x"
type textarea "One persona"
type textarea "x"
type textarea "One personal"
type textarea "x"
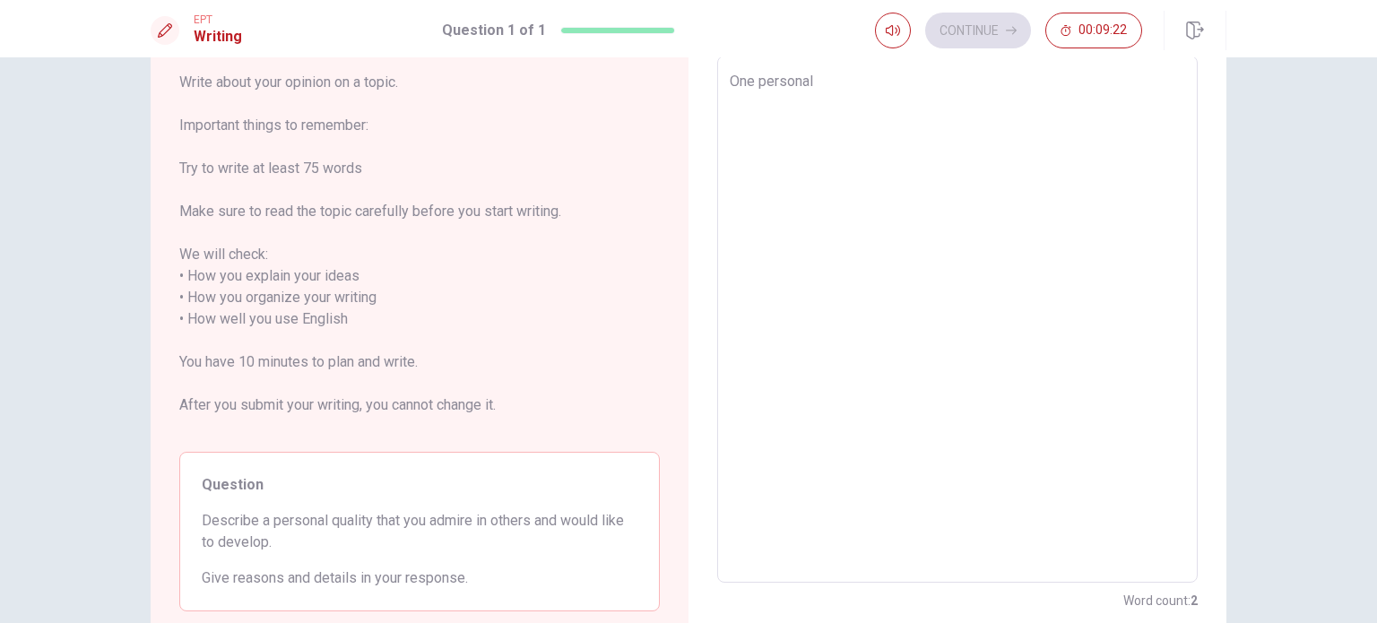
type textarea "One personal"
type textarea "x"
type textarea "One personal q"
type textarea "x"
type textarea "One personal qu"
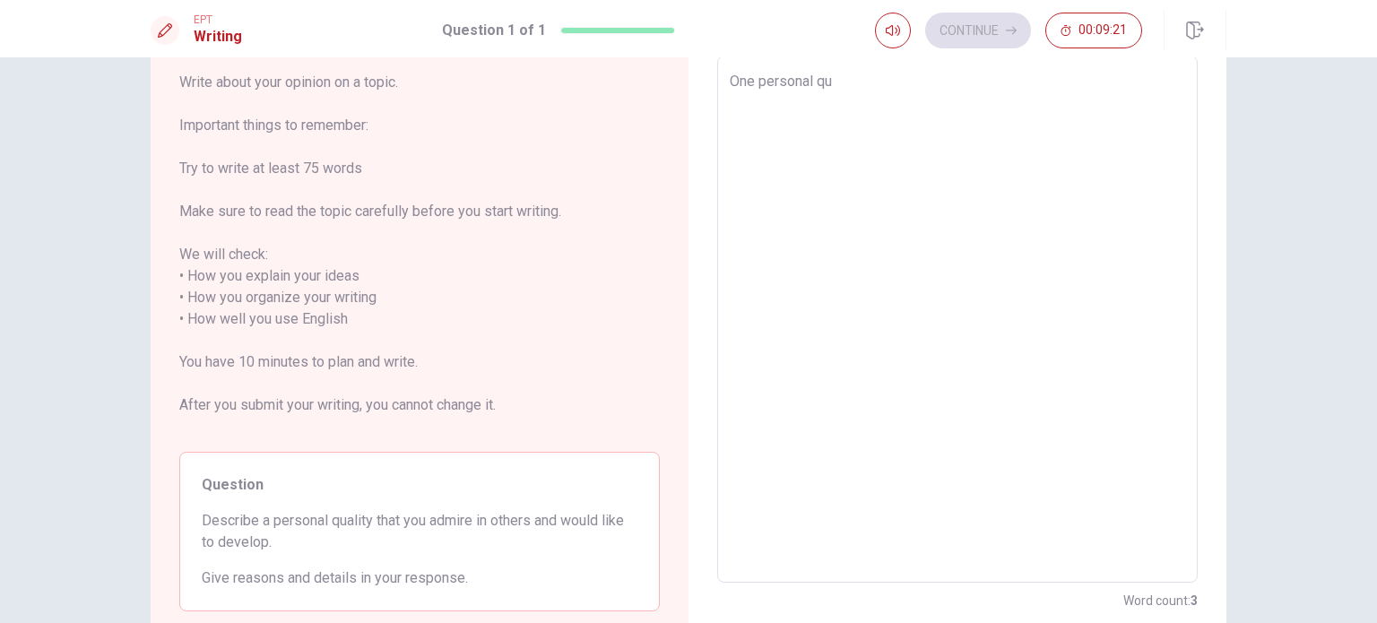
type textarea "x"
type textarea "One personal qua"
type textarea "x"
type textarea "One personal qual"
type textarea "x"
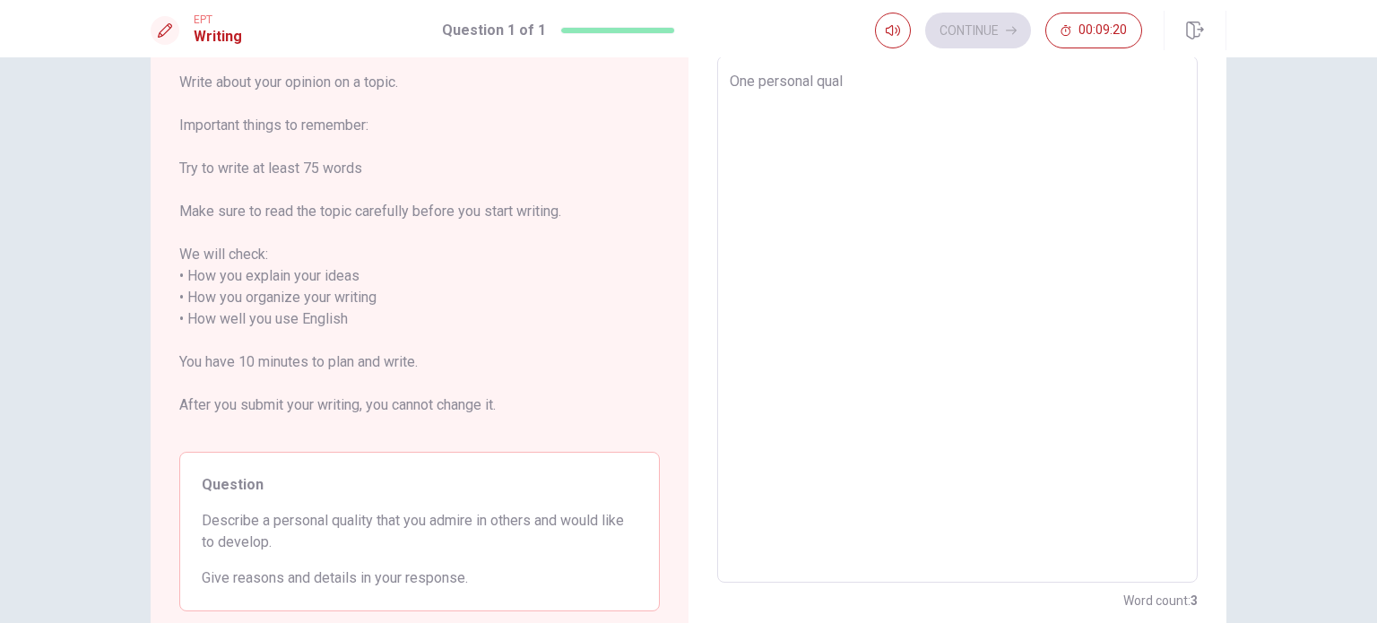
type textarea "One personal quali"
type textarea "x"
type textarea "One personal qualit"
type textarea "x"
type textarea "One personal quality"
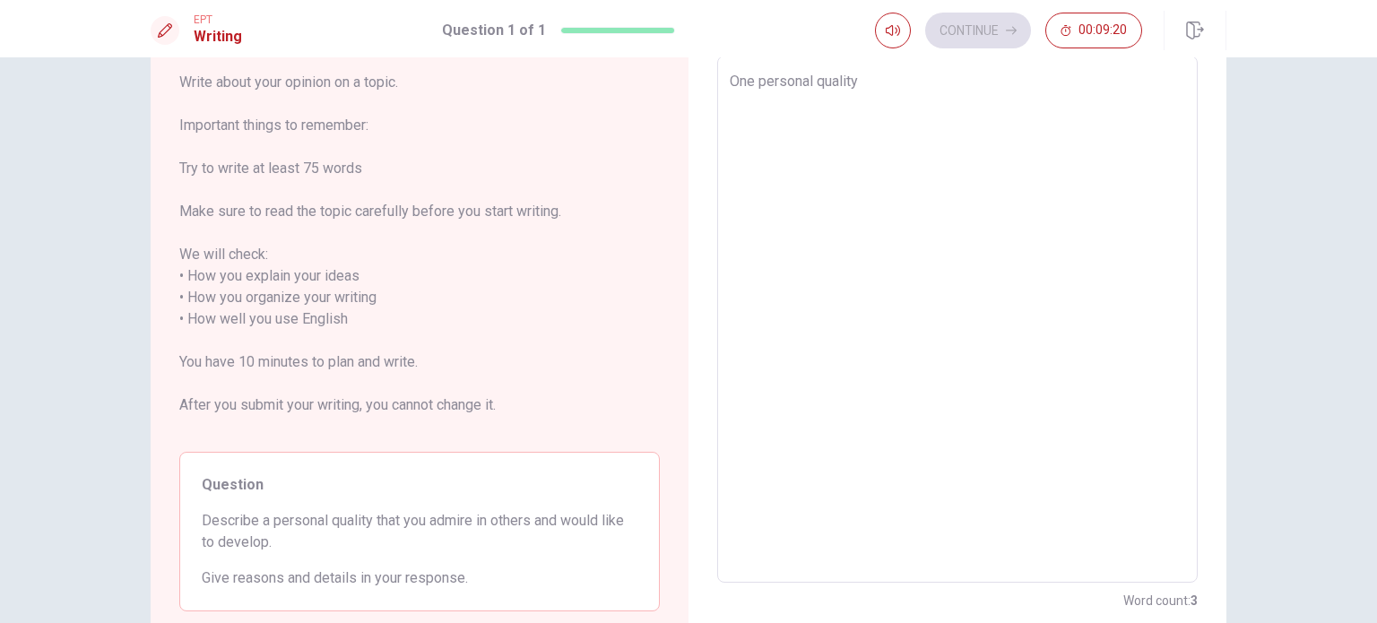
type textarea "x"
type textarea "One personal qualityb"
type textarea "x"
type textarea "One personal quality"
type textarea "x"
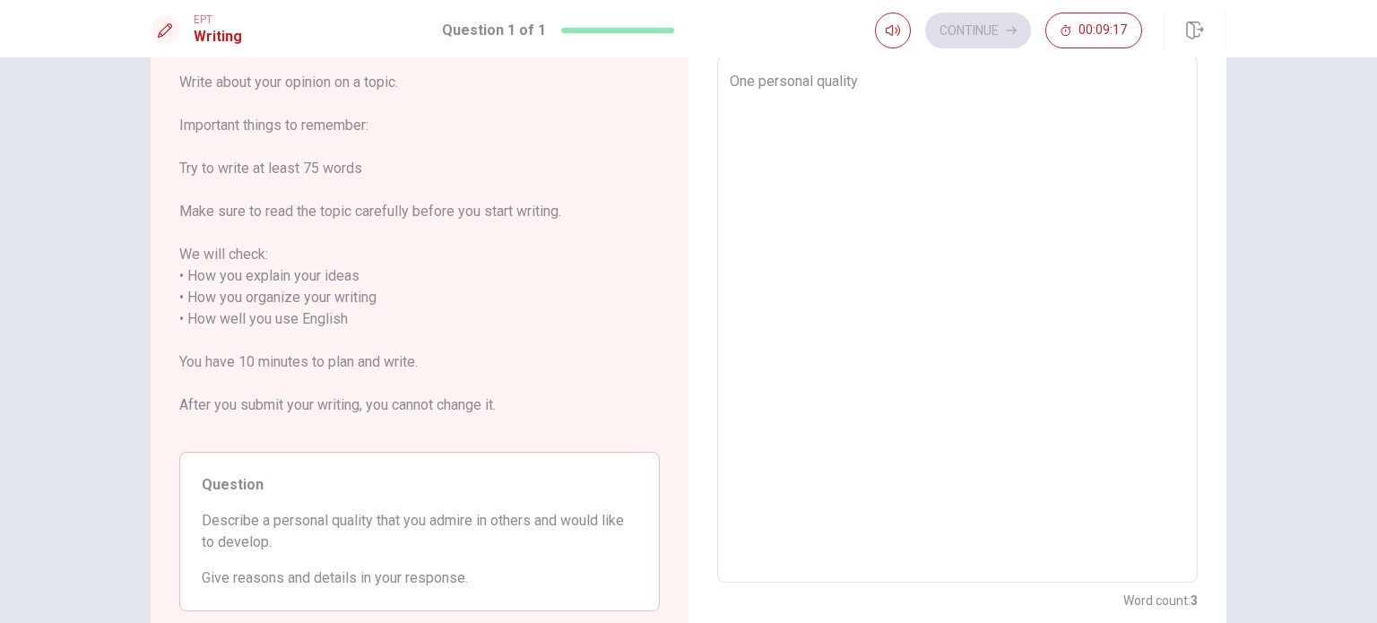
type textarea "One personal quality"
type textarea "x"
type textarea "One personal quality I"
type textarea "x"
type textarea "One personal quality I"
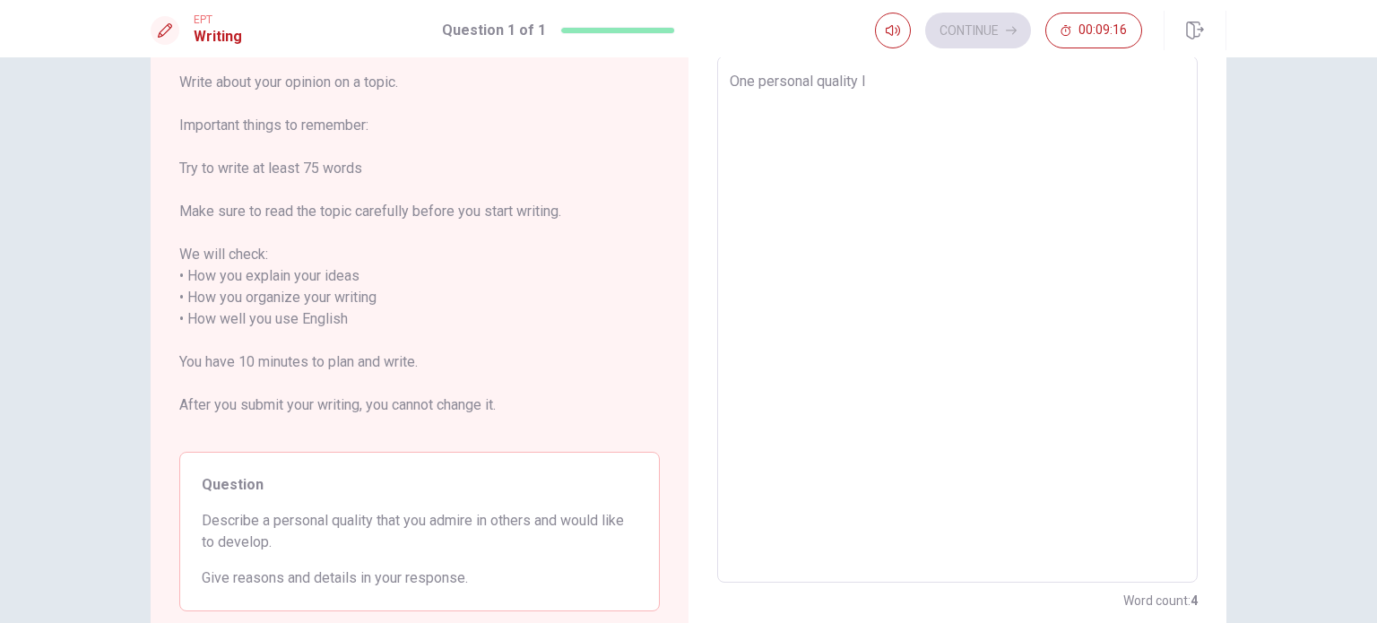
type textarea "x"
type textarea "One personal quality I a"
type textarea "x"
type textarea "One personal quality I ad"
type textarea "x"
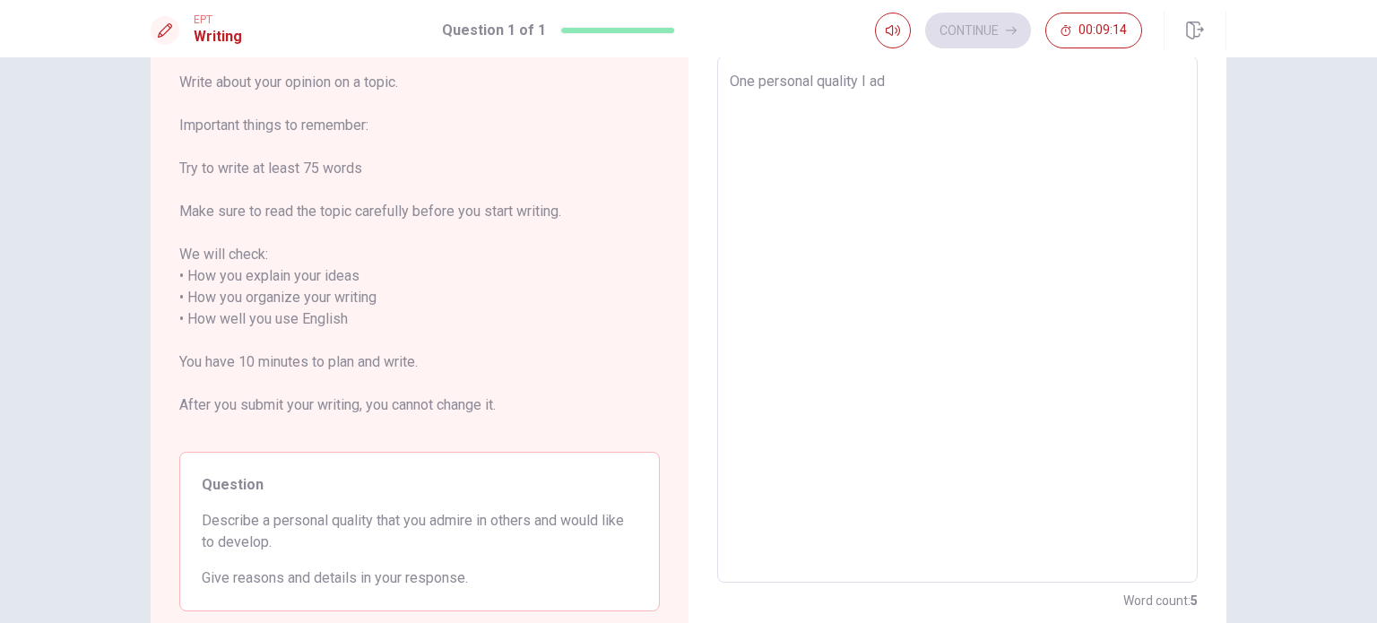
type textarea "One personal quality I adm"
type textarea "x"
type textarea "One personal quality I admi"
type textarea "x"
type textarea "One personal quality I [PERSON_NAME]"
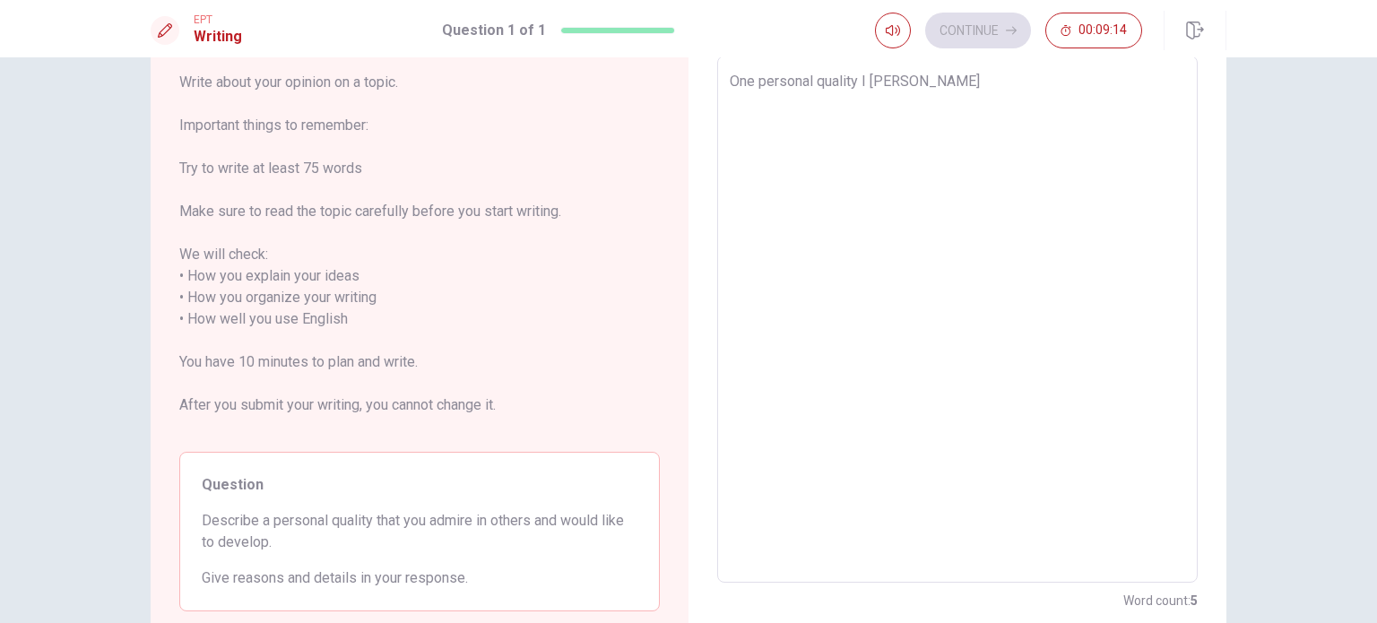
type textarea "x"
type textarea "One personal quality I admire"
type textarea "x"
type textarea "One personal quality I admire"
type textarea "x"
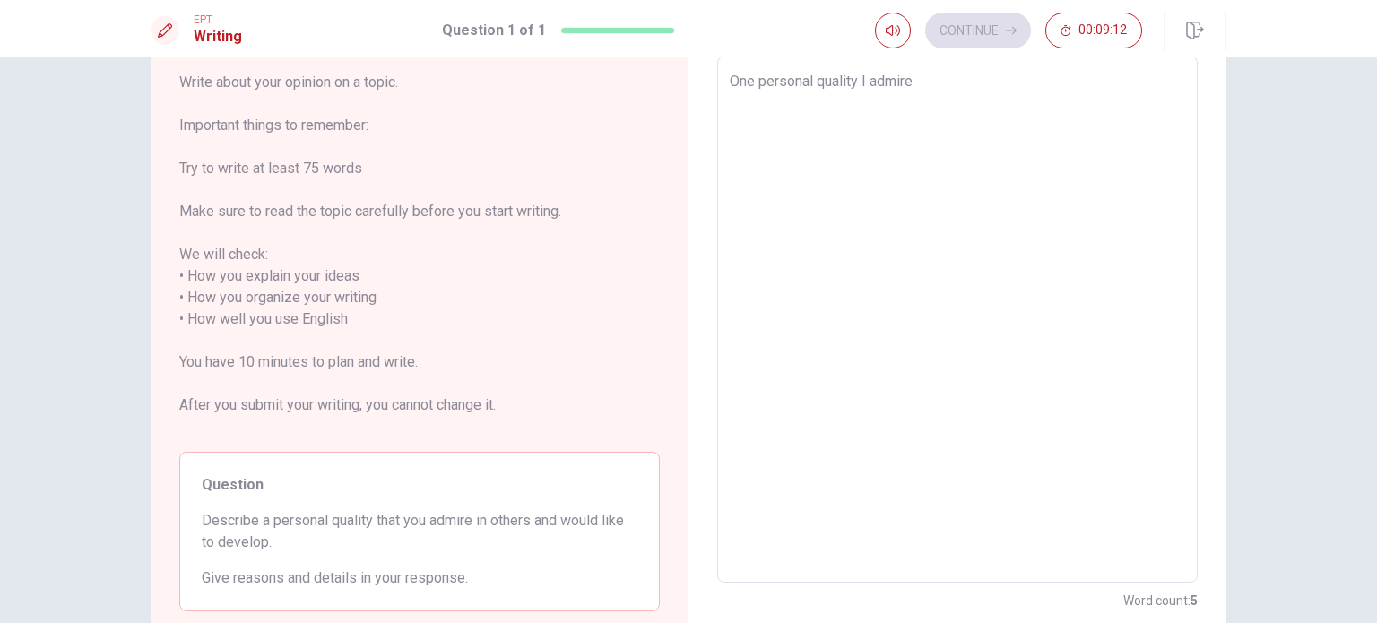
type textarea "One personal quality I admire i"
type textarea "x"
type textarea "One personal quality I admire in"
type textarea "x"
type textarea "One personal quality I admire in"
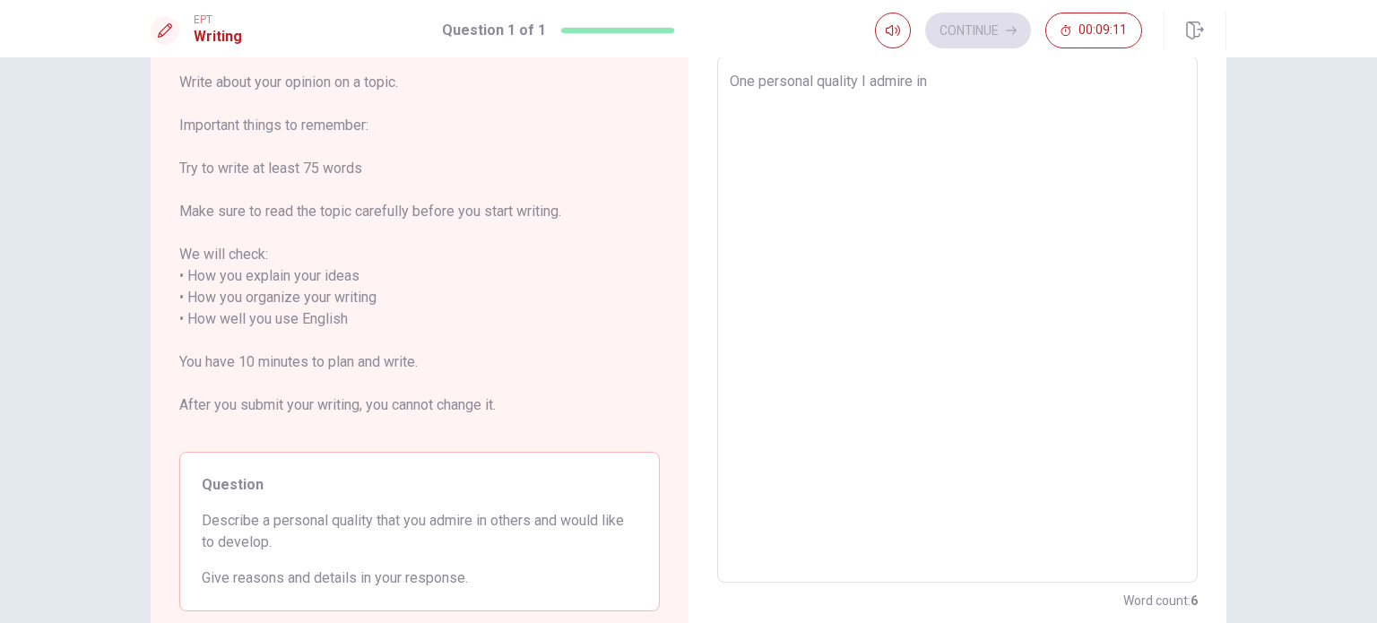
type textarea "x"
type textarea "One personal quality I admire in o"
type textarea "x"
type textarea "One personal quality I admire in ot"
type textarea "x"
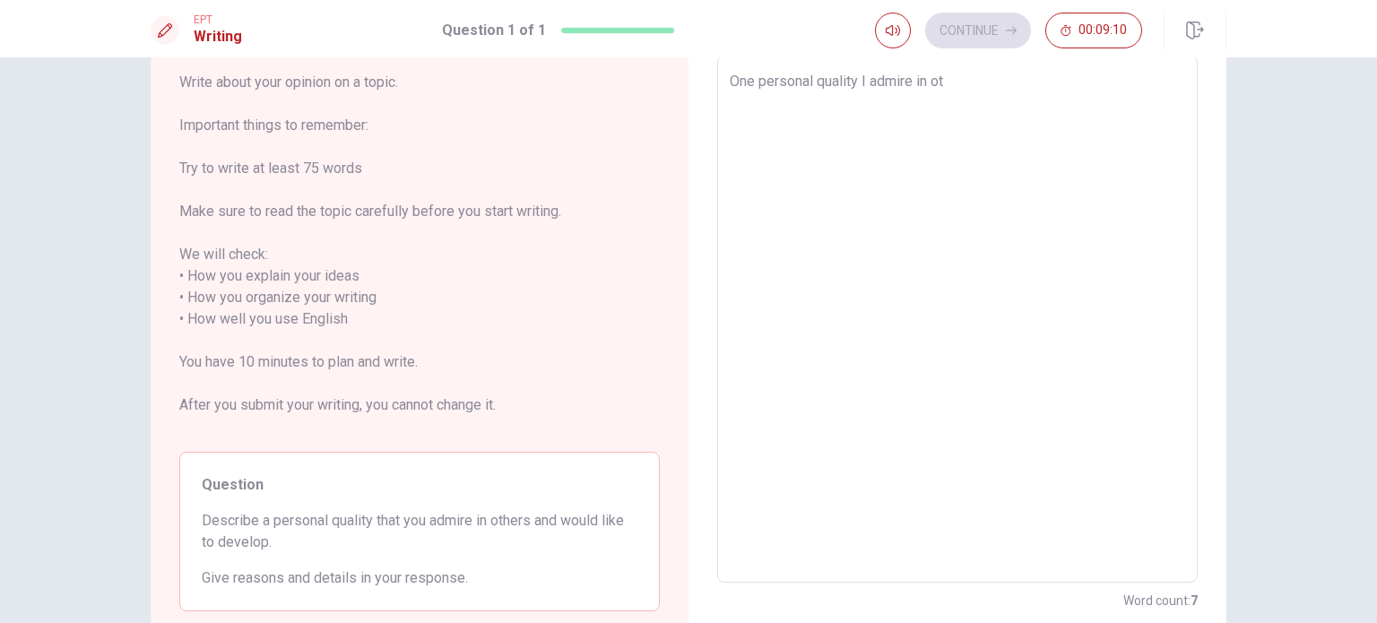
type textarea "One personal quality I admire in oth"
type textarea "x"
type textarea "One personal quality I admire in othe"
type textarea "x"
type textarea "One personal quality I admire in other"
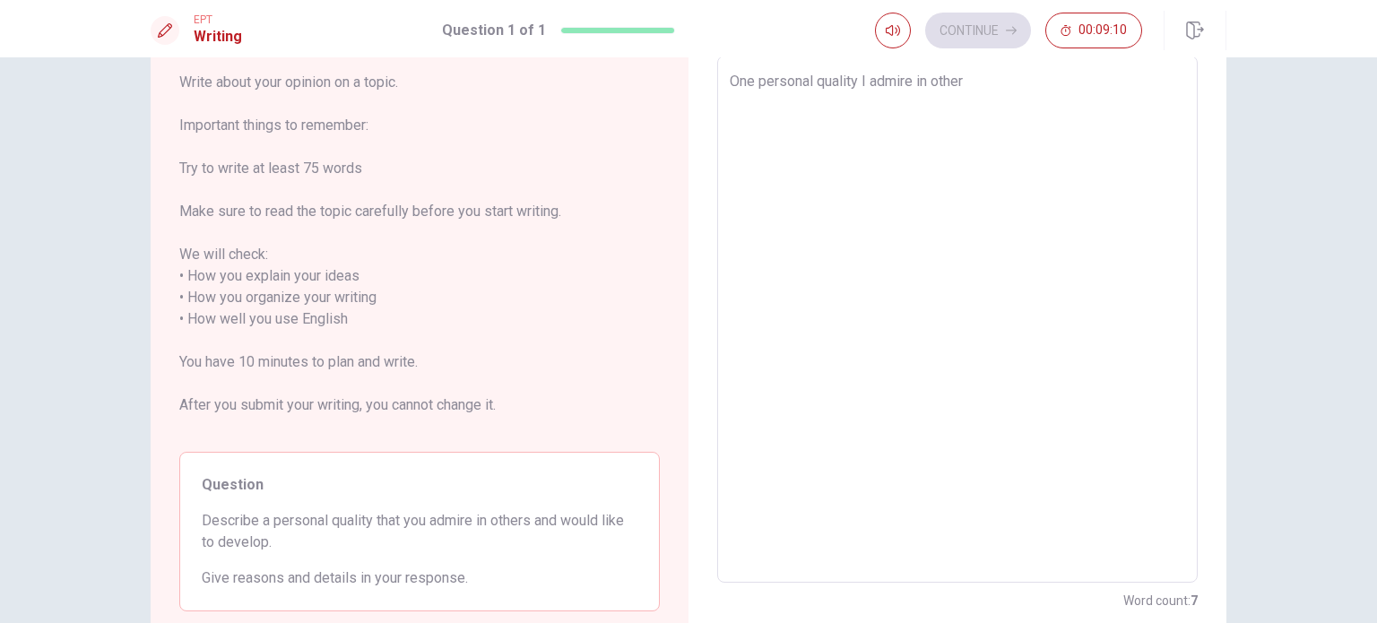
type textarea "x"
type textarea "One personal quality I admire in others"
type textarea "x"
type textarea "One personal quality I admire in others"
type textarea "x"
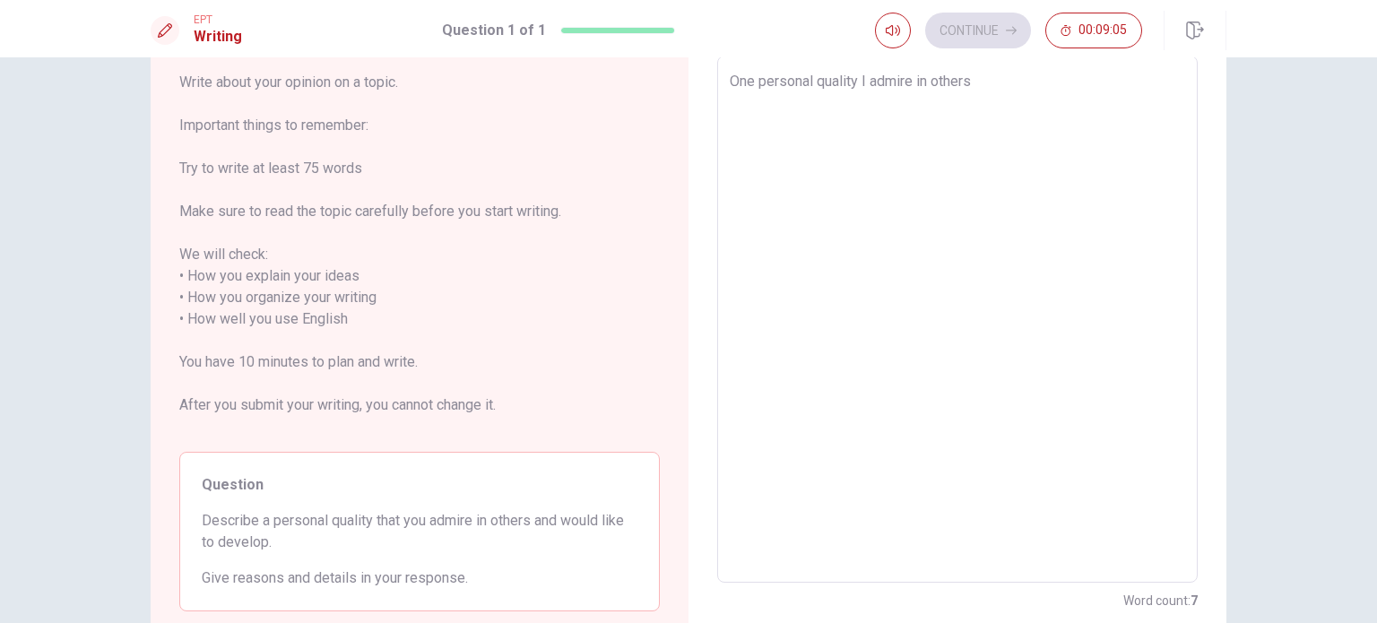
type textarea "One personal quality I admire in others a"
type textarea "x"
type textarea "One personal quality I admire in others an"
type textarea "x"
type textarea "One personal quality I admire in others and"
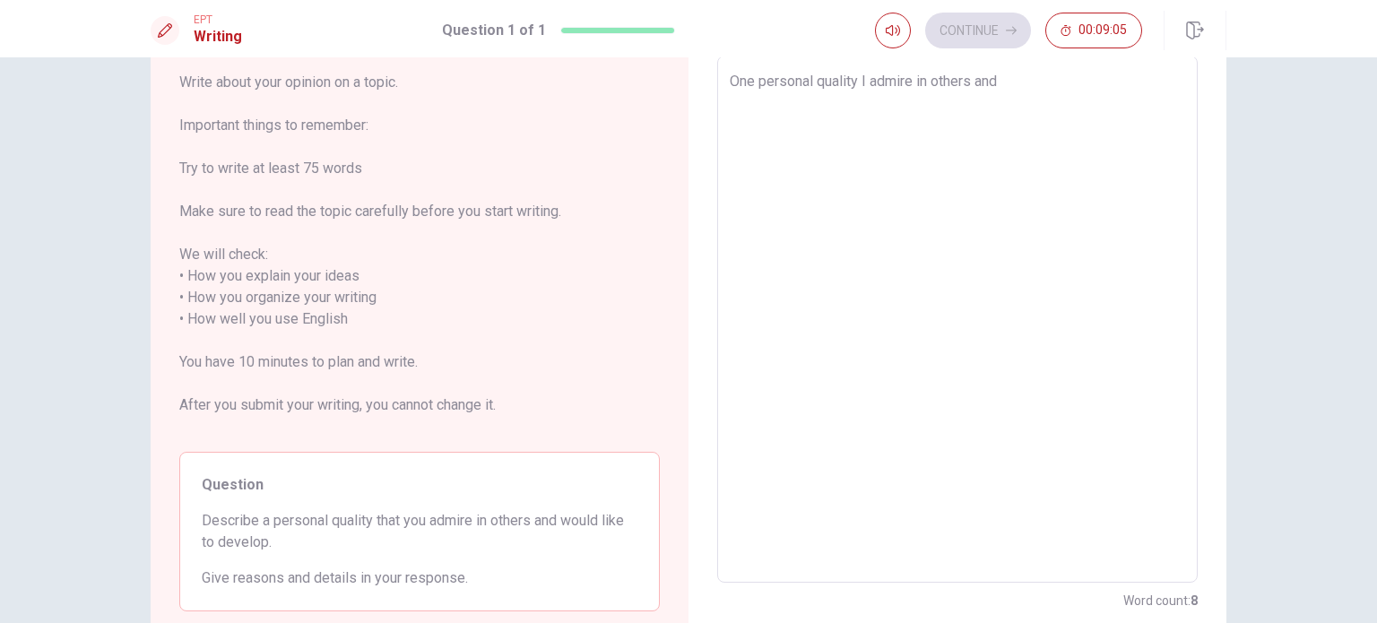
type textarea "x"
type textarea "One personal quality I admire in others and"
type textarea "x"
type textarea "One personal quality I admire in others and w"
type textarea "x"
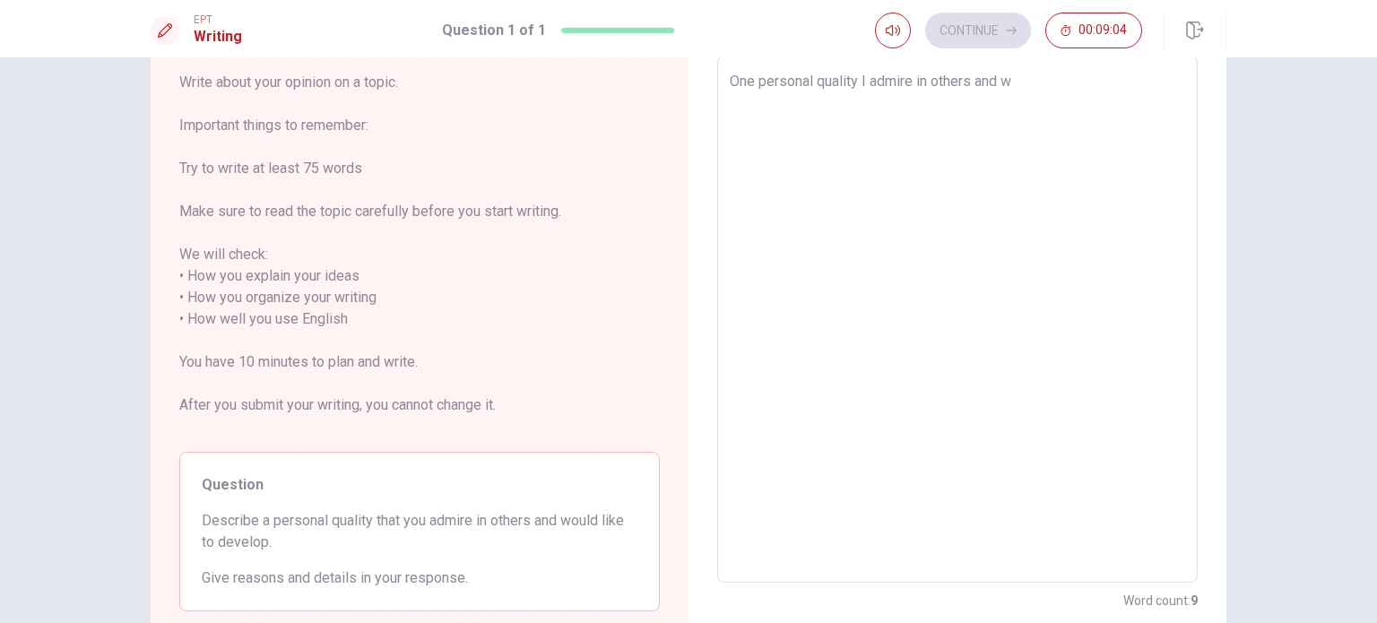
type textarea "One personal quality I admire in others and wo"
type textarea "x"
type textarea "One personal quality I admire in others and wou"
type textarea "x"
type textarea "One personal quality I admire in others and [PERSON_NAME]"
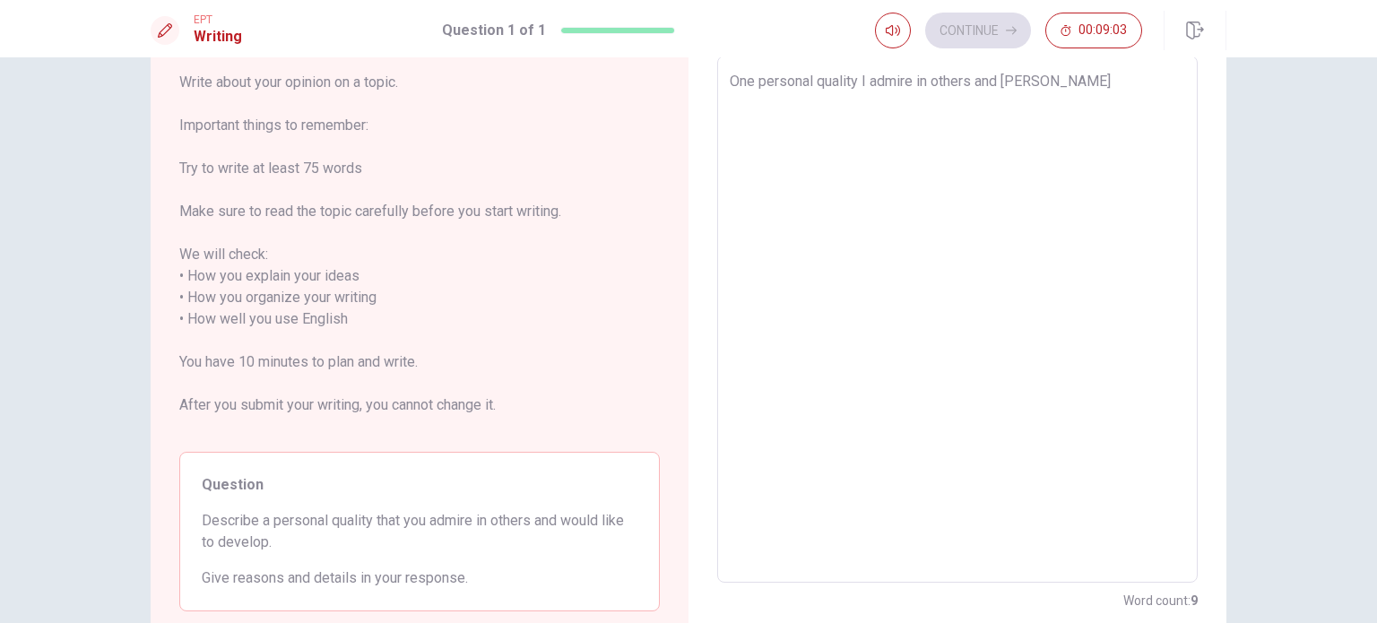
type textarea "x"
type textarea "One personal quality I admire in others and would"
type textarea "x"
type textarea "One personal quality I admire in others and would"
type textarea "x"
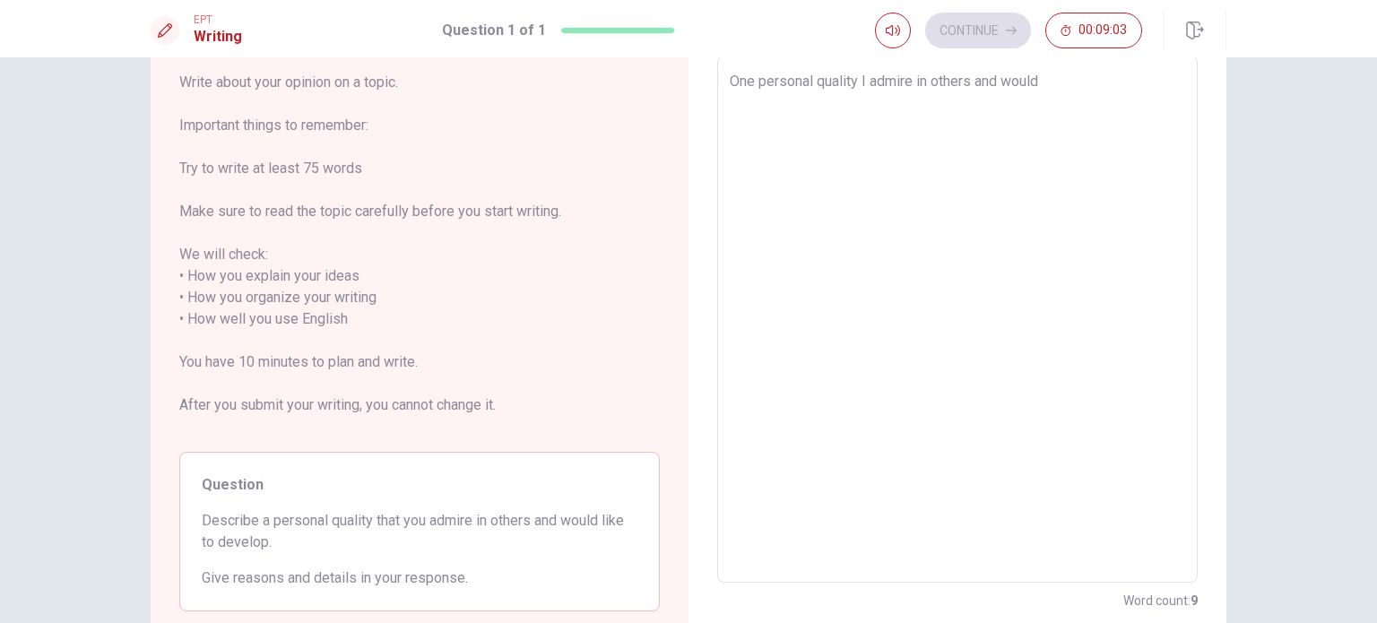
type textarea "One personal quality I admire in others and would l"
type textarea "x"
type textarea "One personal quality I admire in others and would li"
type textarea "x"
type textarea "One personal quality I admire in others and would lik"
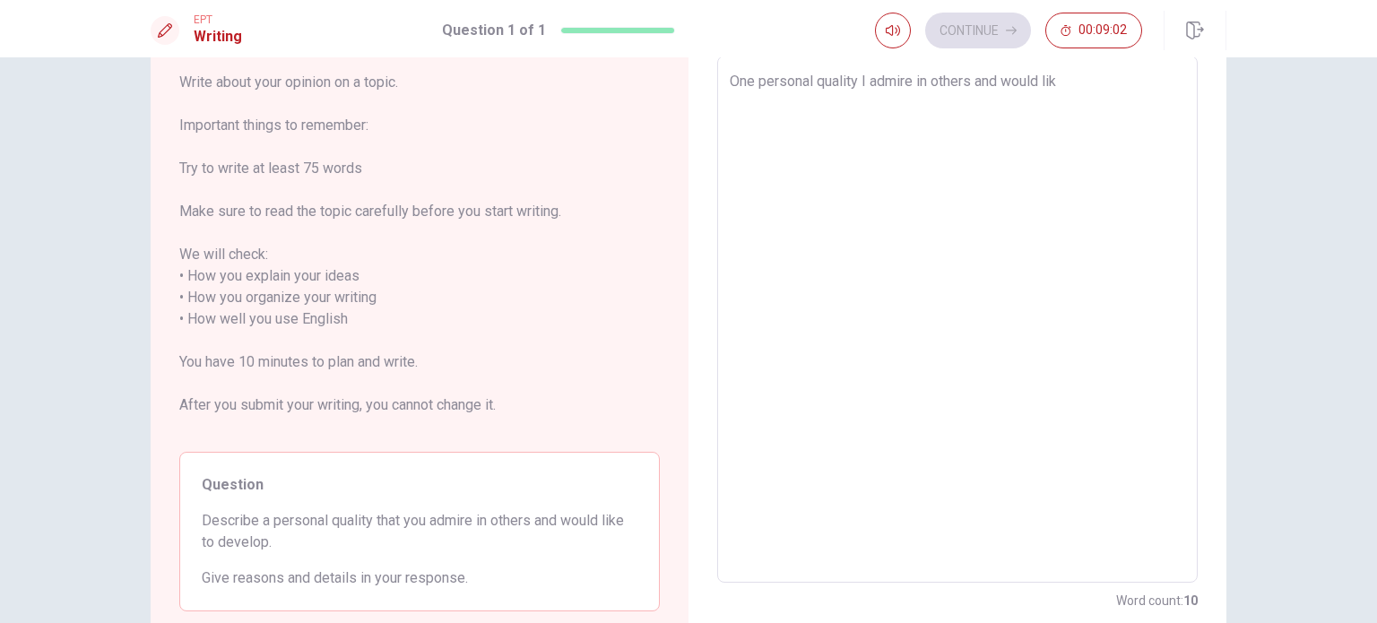
type textarea "x"
type textarea "One personal quality I admire in others and would like"
type textarea "x"
type textarea "One personal quality I admire in others and would like"
type textarea "x"
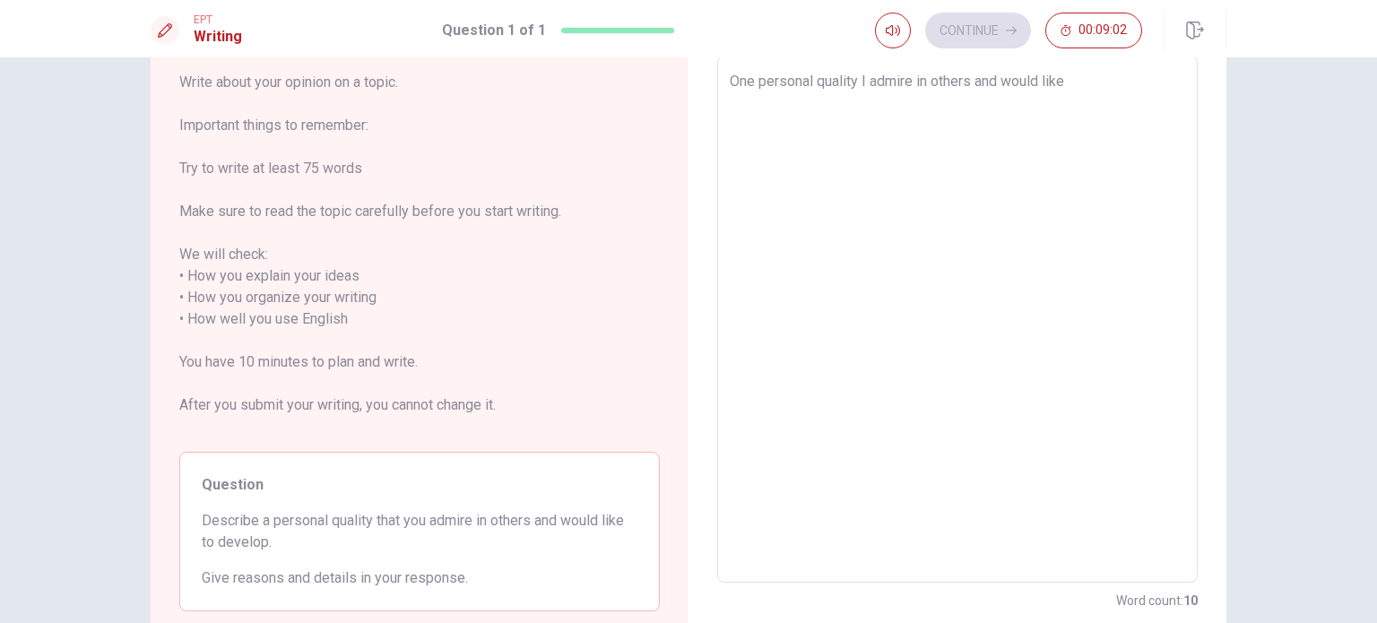
type textarea "One personal quality I admire in others and would like t"
type textarea "x"
type textarea "One personal quality I admire in others and would like to"
type textarea "x"
type textarea "One personal quality I admire in others and would like to"
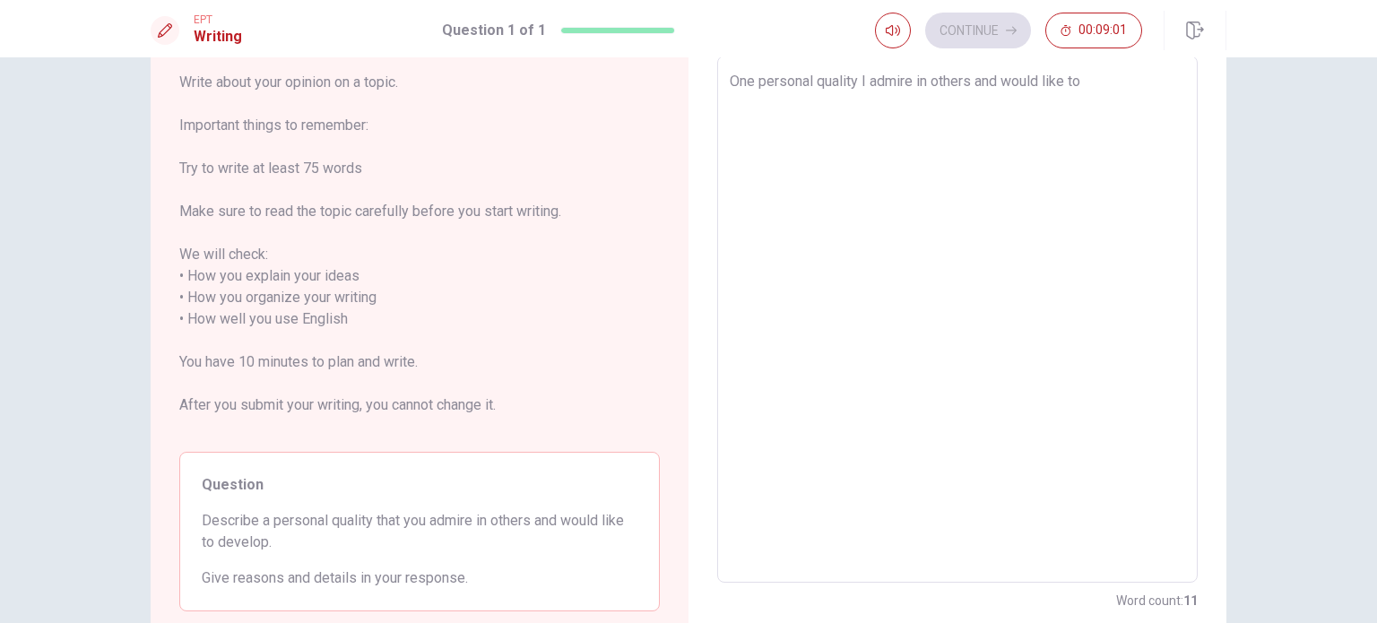
type textarea "x"
type textarea "One personal quality I admire in others and would like to d"
type textarea "x"
type textarea "One personal quality I admire in others and would like to de"
type textarea "x"
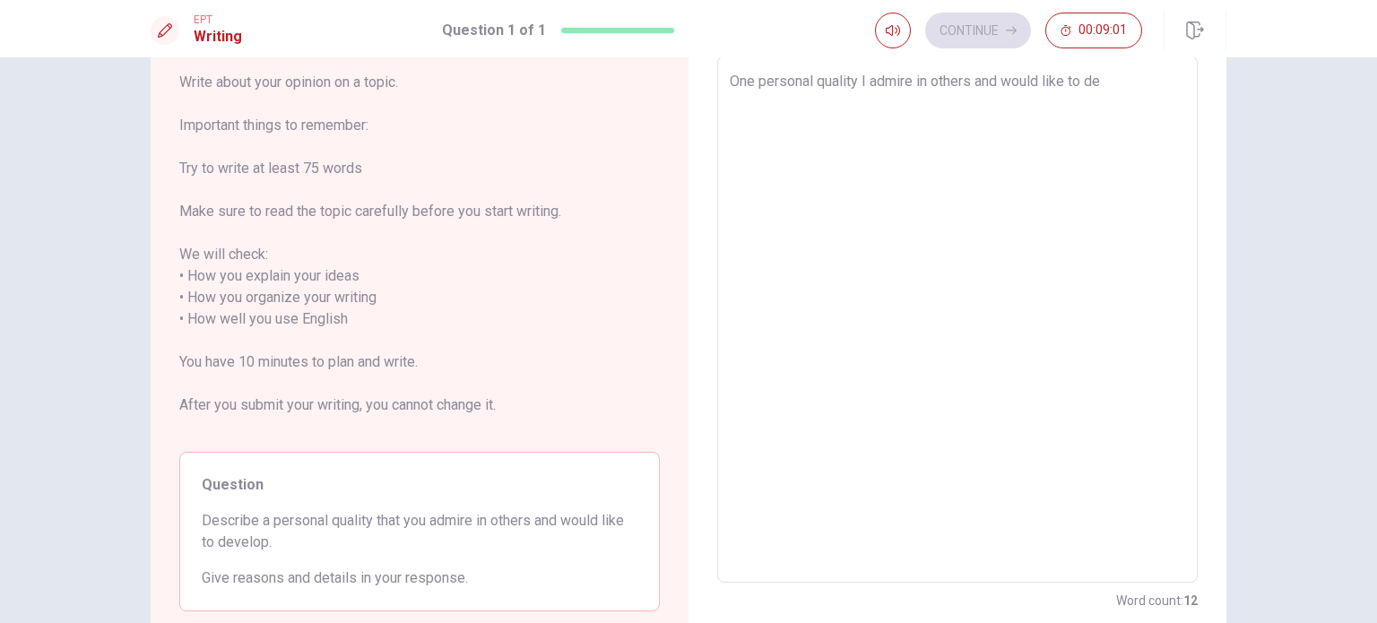
type textarea "One personal quality I admire in others and would like to dev"
type textarea "x"
type textarea "One personal quality I admire in others and would like to deve"
type textarea "x"
type textarea "One personal quality I admire in others and would like to devel"
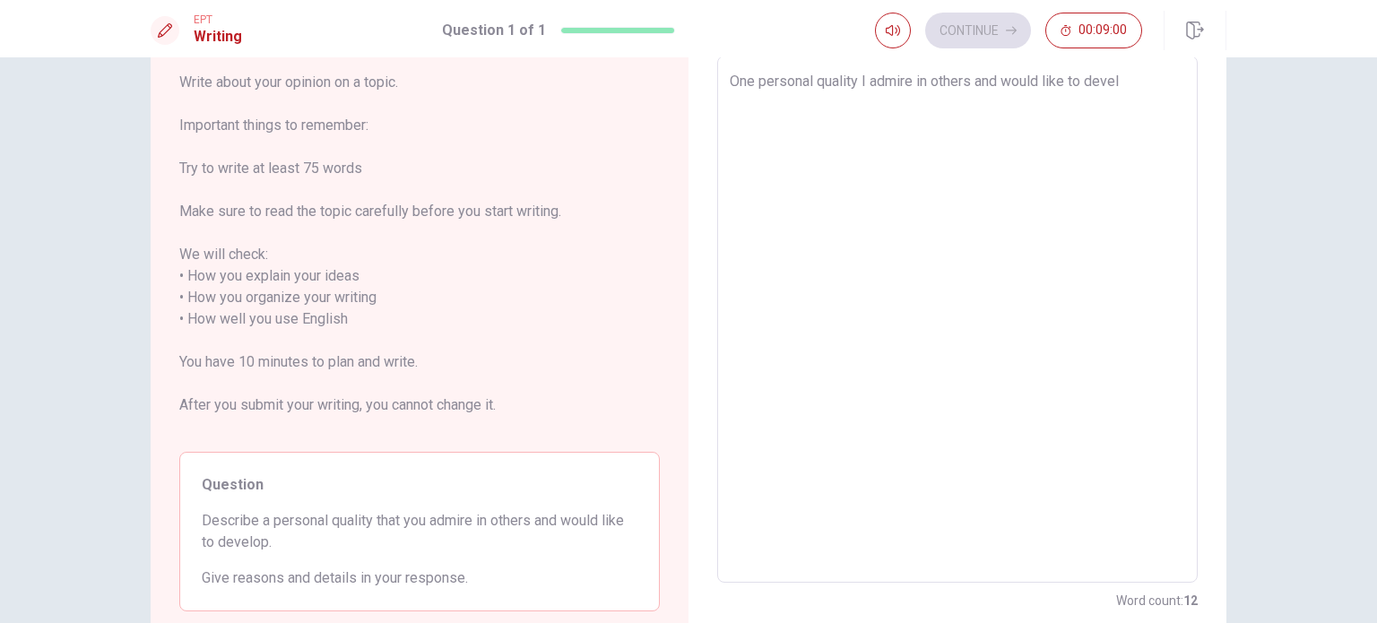
type textarea "x"
type textarea "One personal quality I admire in others and would like to [PERSON_NAME]"
type textarea "x"
type textarea "One personal quality I admire in others and would like to develop"
type textarea "x"
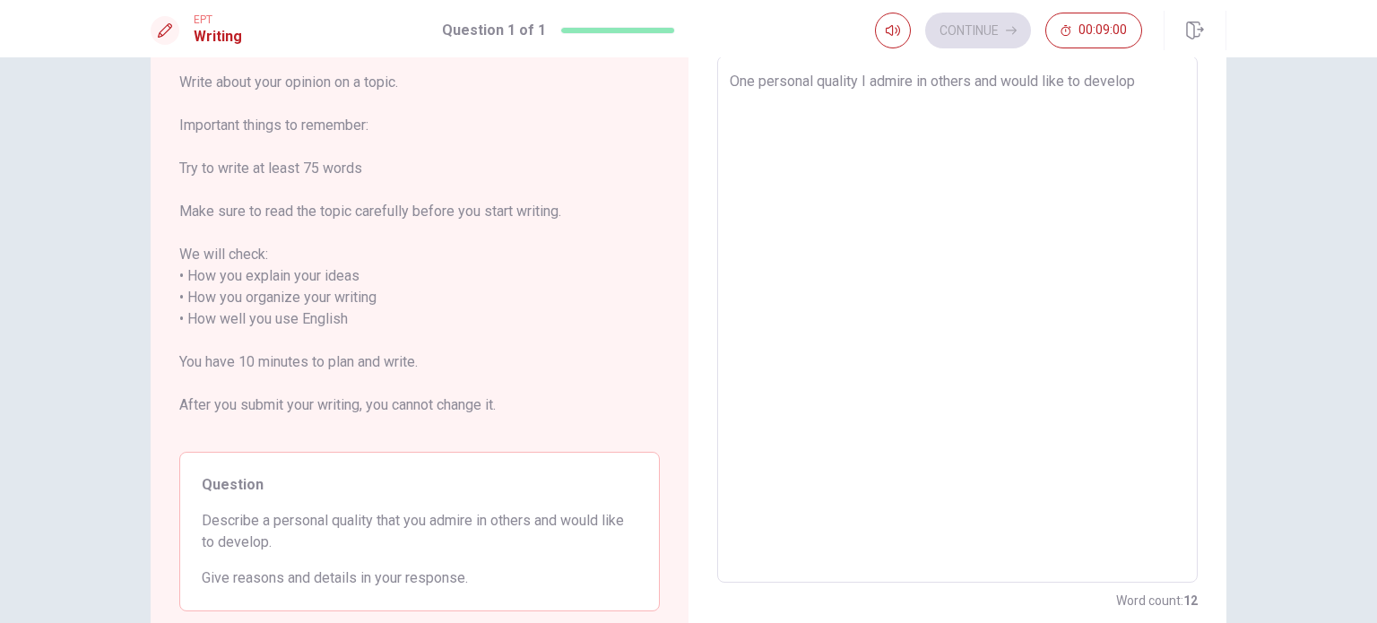
type textarea "One personal quality I admire in others and would like to develop"
type textarea "x"
type textarea "One personal quality I admire in others and would like to develop i"
type textarea "x"
type textarea "One personal quality I admire in others and would like to develop is"
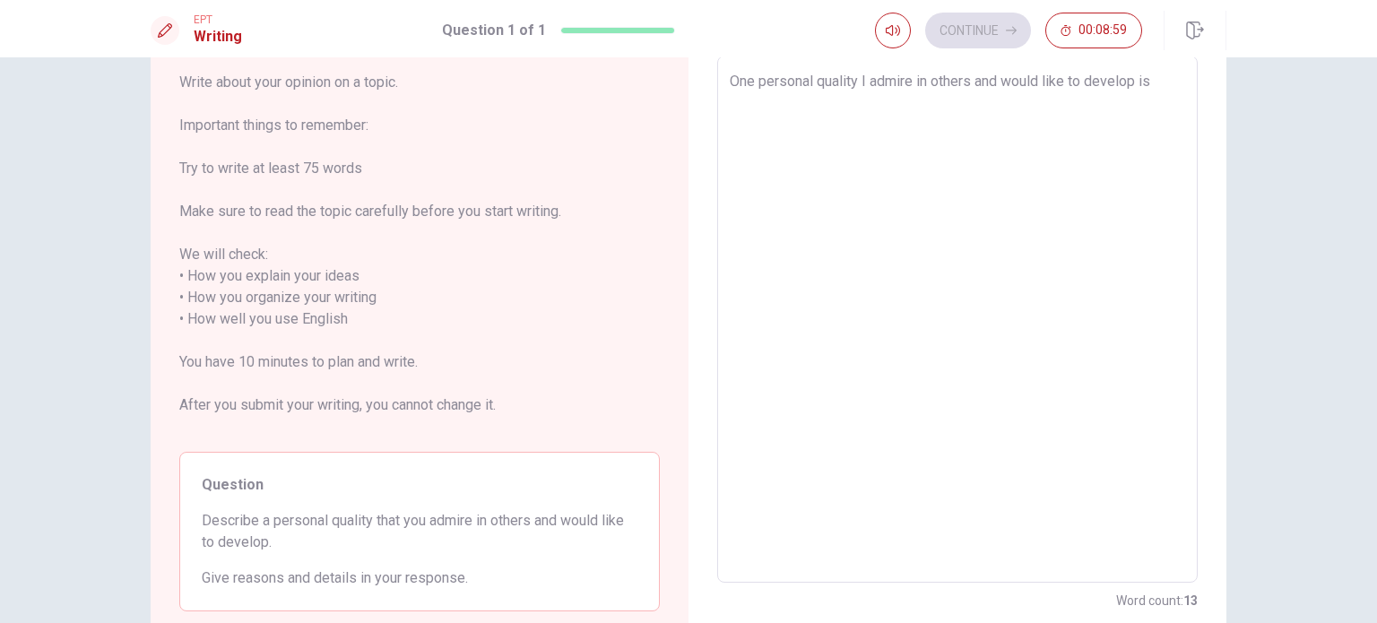
type textarea "x"
type textarea "One personal quality I admire in others and would like to develop is"
type textarea "x"
type textarea "One personal quality I admire in others and would like to develop is p"
type textarea "x"
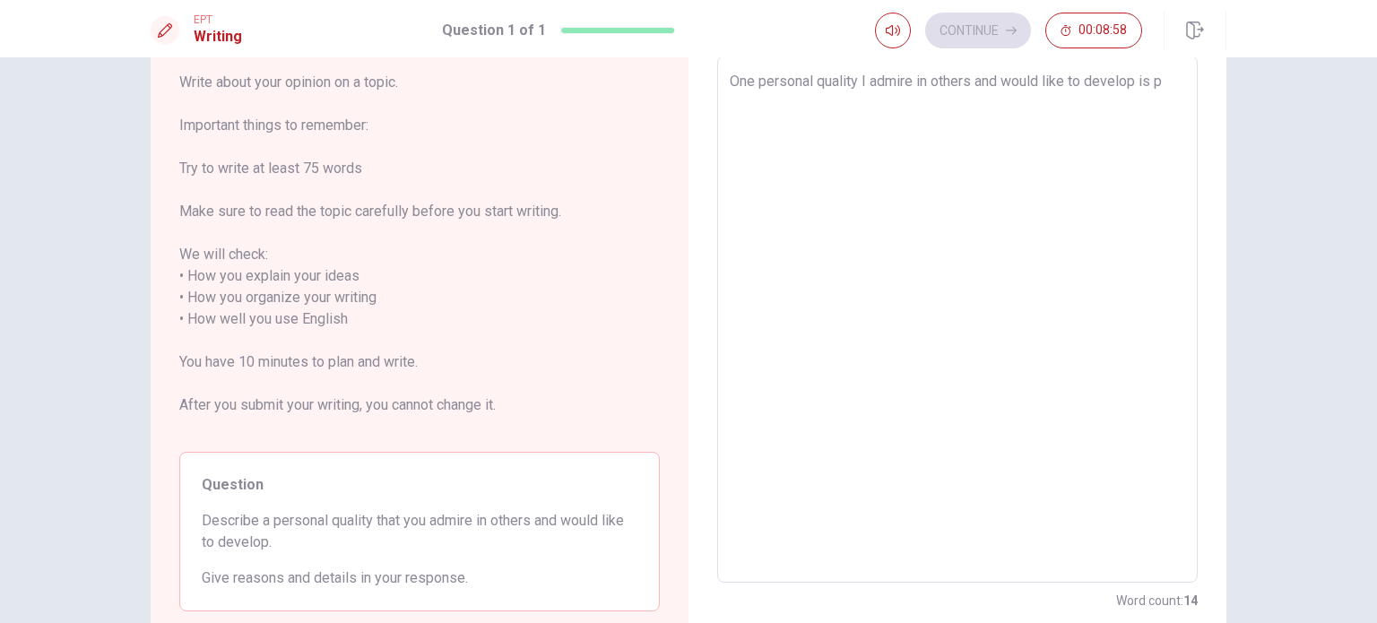
type textarea "One personal quality I admire in others and would like to develop is pa"
type textarea "x"
type textarea "One personal quality I admire in others and would like to develop is pat"
type textarea "x"
type textarea "One personal quality I admire in others and would like to develop is pati"
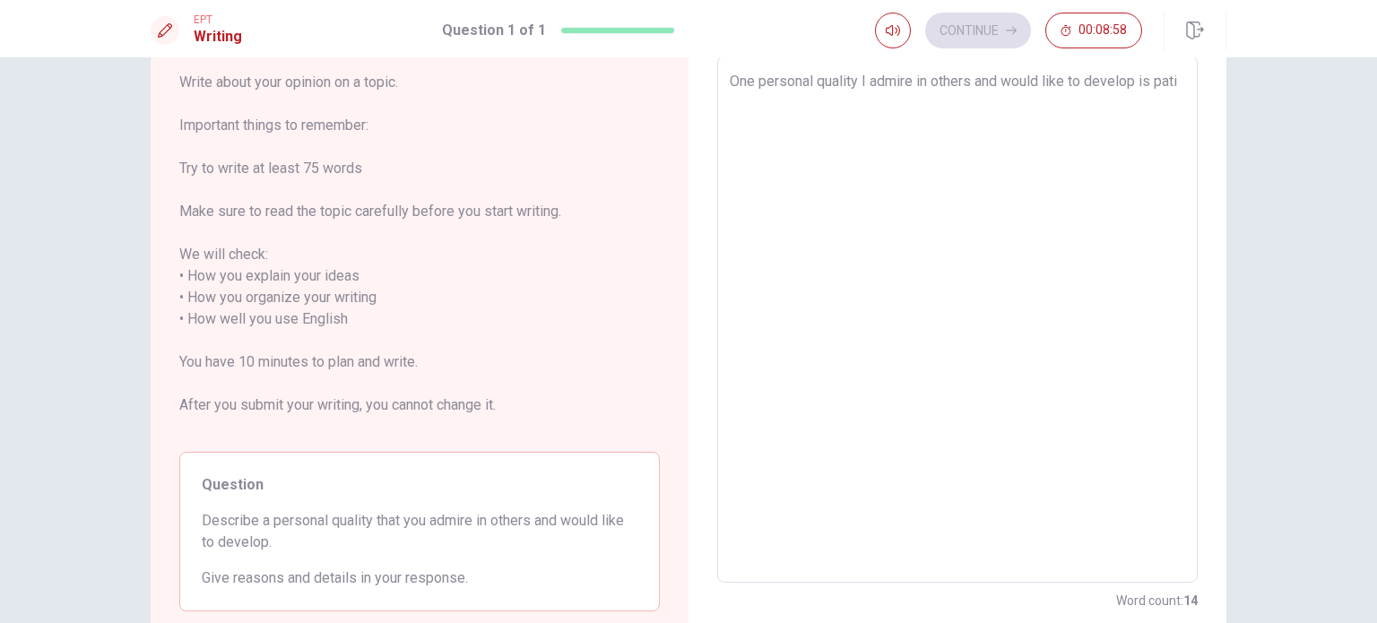
type textarea "x"
type textarea "One personal quality I admire in others and would like to develop is patie"
type textarea "x"
type textarea "One personal quality I admire in others and would like to develop is patien"
type textarea "x"
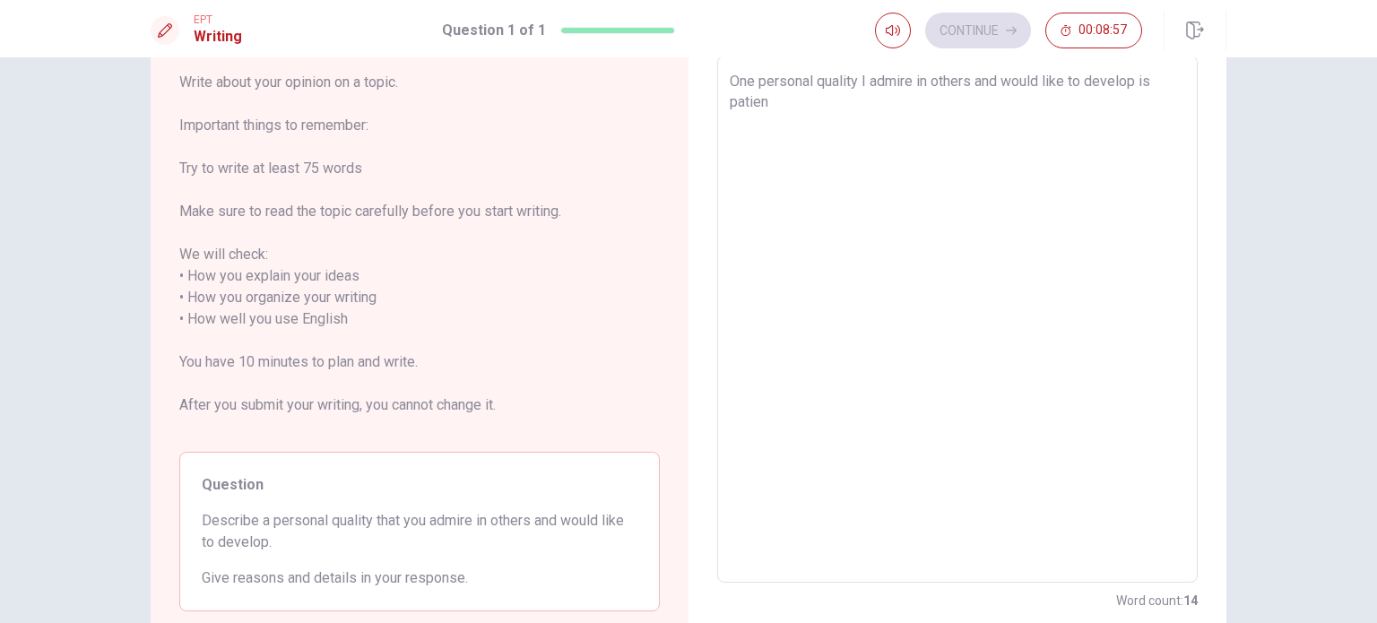
type textarea "One personal quality I admire in others and would like to develop is patienc"
type textarea "x"
type textarea "One personal quality I admire in others and would like to develop is patience"
type textarea "x"
type textarea "One personal quality I admire in others and would like to develop is patience."
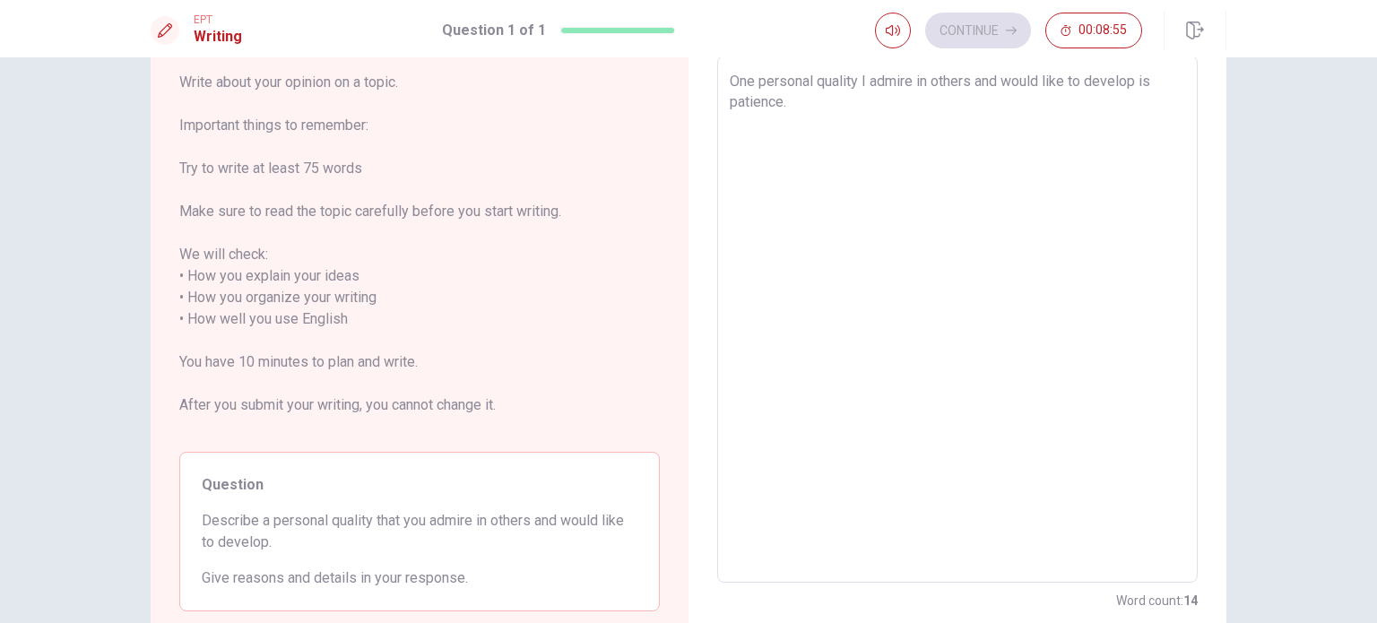
type textarea "x"
type textarea "One personal quality I admire in others and would like to develop is patience."
type textarea "x"
type textarea "One personal quality I admire in others and would like to develop is patience. I"
type textarea "x"
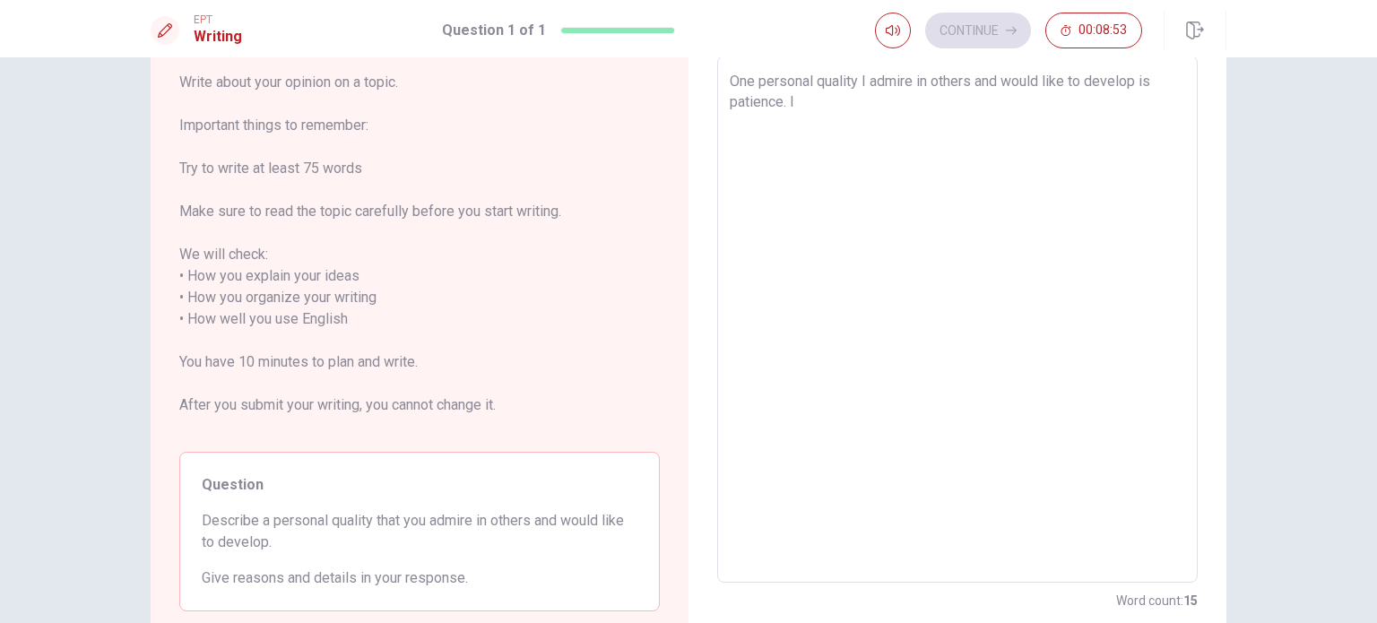
type textarea "One personal quality I admire in others and would like to develop is patience. …"
type textarea "x"
type textarea "One personal quality I admire in others and would like to develop is patience. …"
type textarea "x"
type textarea "One personal quality I admire in others and would like to develop is patience. …"
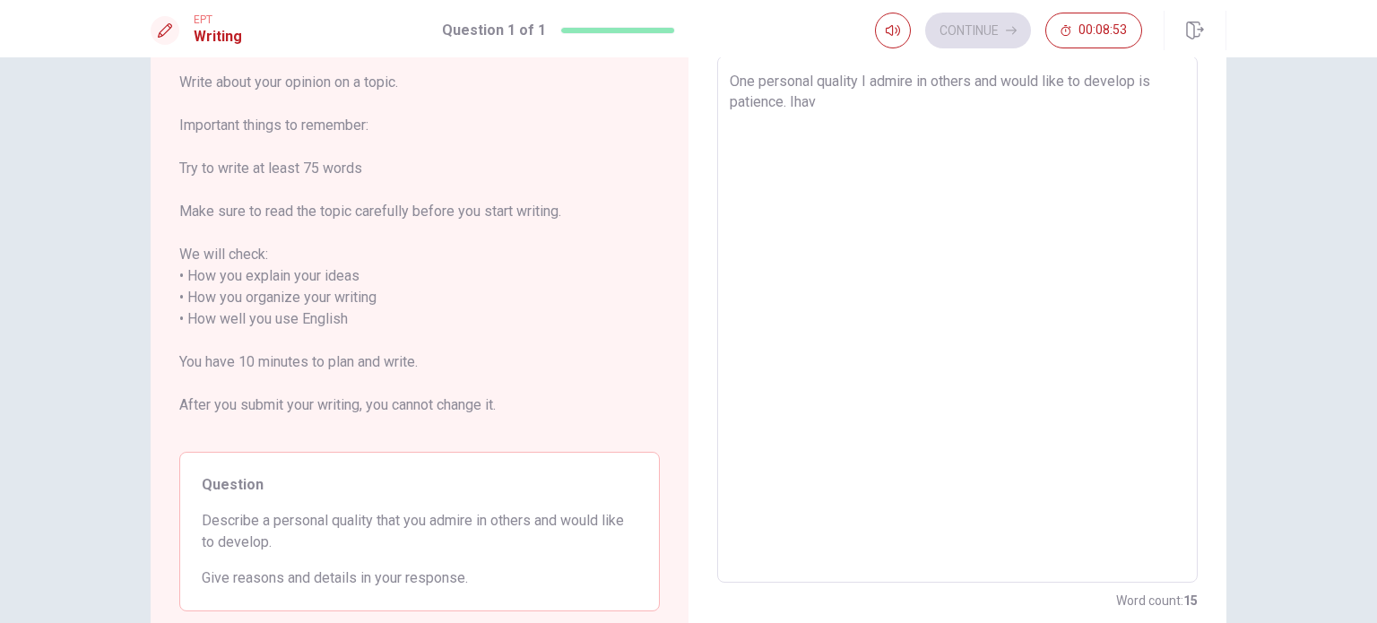
type textarea "x"
type textarea "One personal quality I admire in others and would like to develop is patience. …"
type textarea "x"
type textarea "One personal quality I admire in others and would like to develop is patience. …"
type textarea "x"
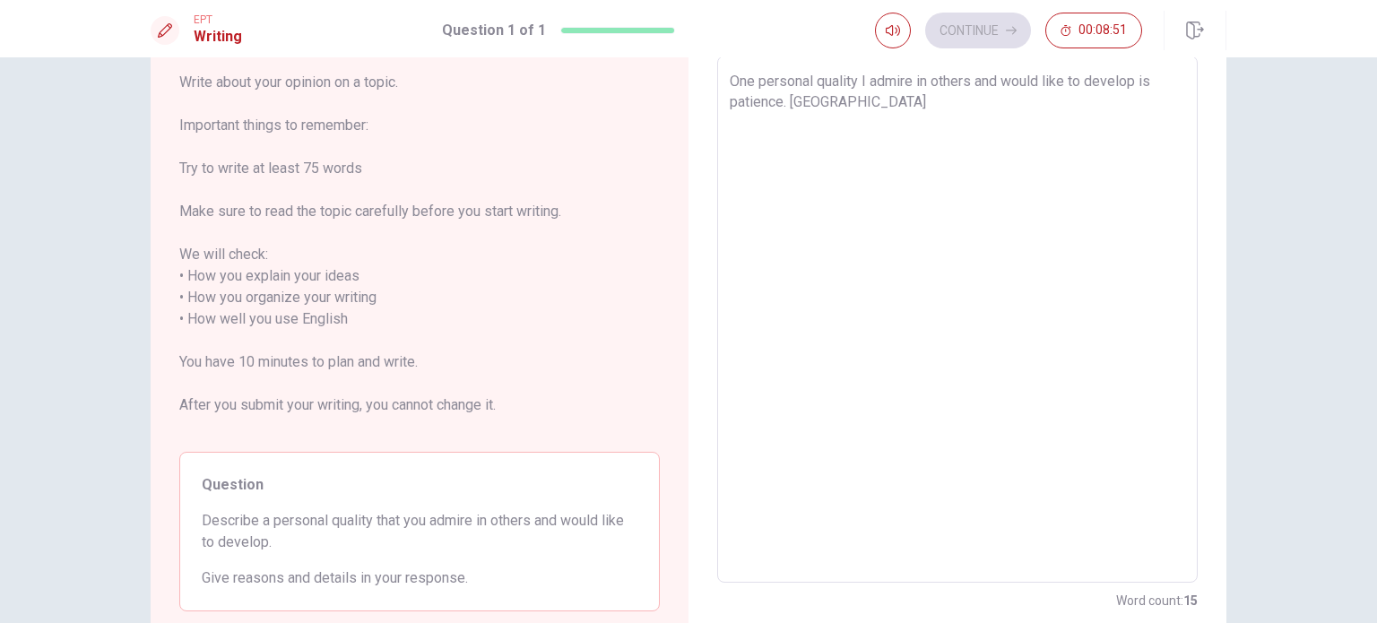
type textarea "One personal quality I admire in others and would like to develop is patience. …"
type textarea "x"
type textarea "One personal quality I admire in others and would like to develop is patience. …"
type textarea "x"
type textarea "One personal quality I admire in others and would like to develop is patience. …"
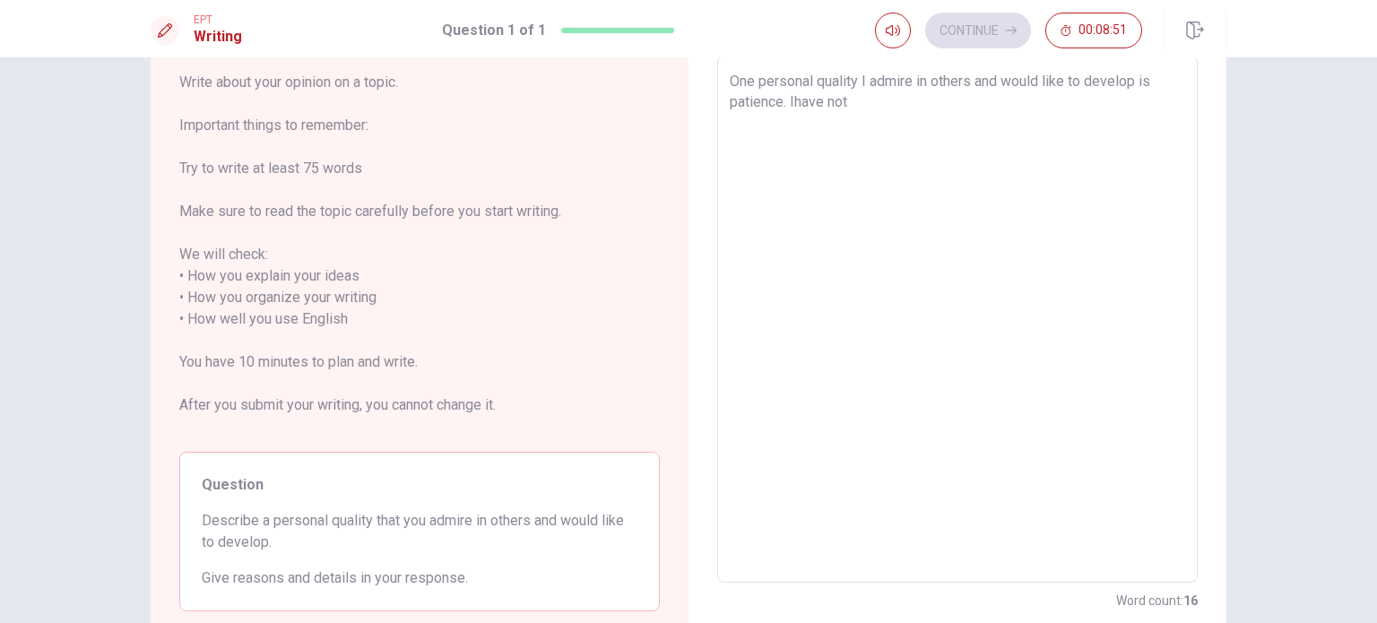
type textarea "x"
type textarea "One personal quality I admire in others and would like to develop is patience. …"
type textarea "x"
type textarea "One personal quality I admire in others and would like to develop is patience. …"
type textarea "x"
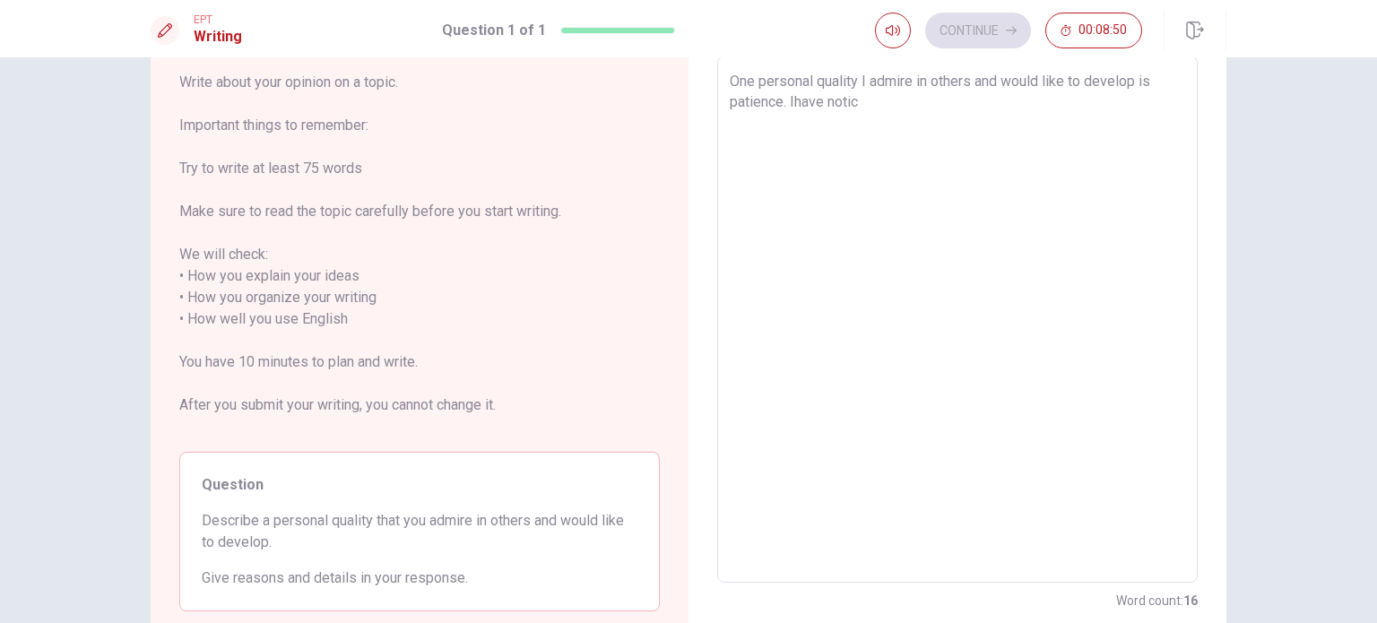
type textarea "One personal quality I admire in others and would like to develop is patience. …"
type textarea "x"
type textarea "One personal quality I admire in others and would like to develop is patience. …"
type textarea "x"
type textarea "One personal quality I admire in others and would like to develop is patience. …"
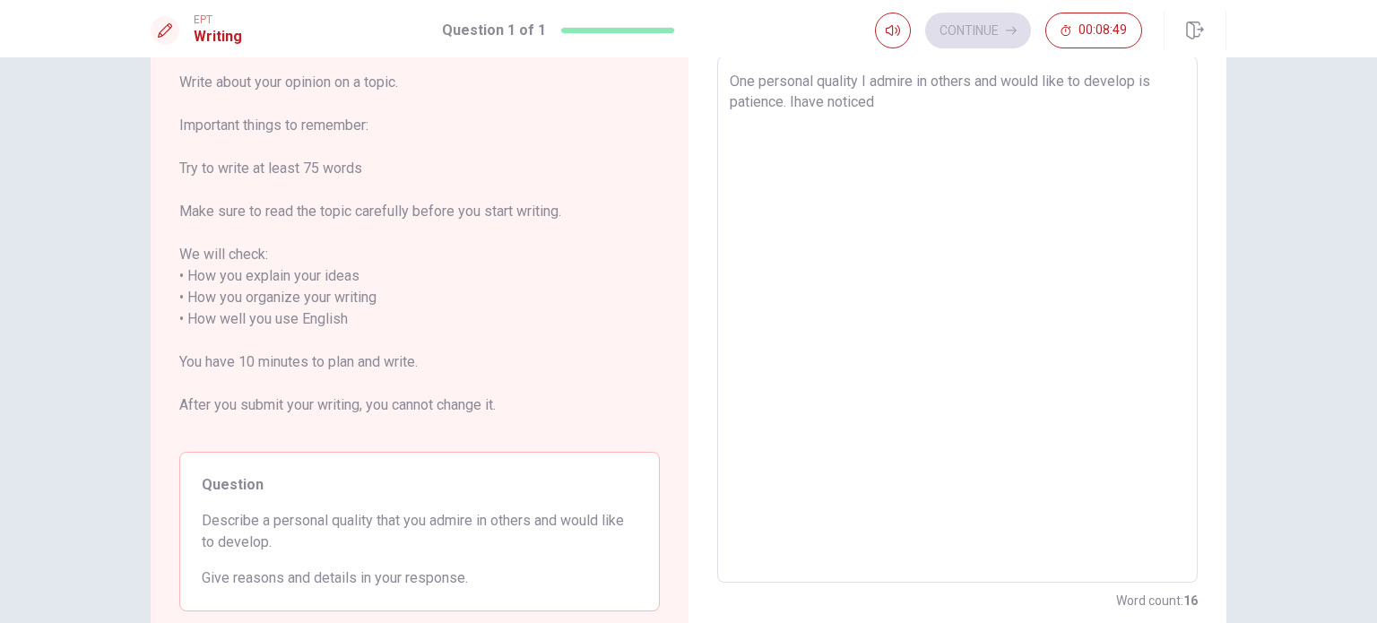
type textarea "x"
type textarea "One personal quality I admire in others and would like to develop is patience. …"
type textarea "x"
type textarea "One personal quality I admire in others and would like to develop is patience. …"
type textarea "x"
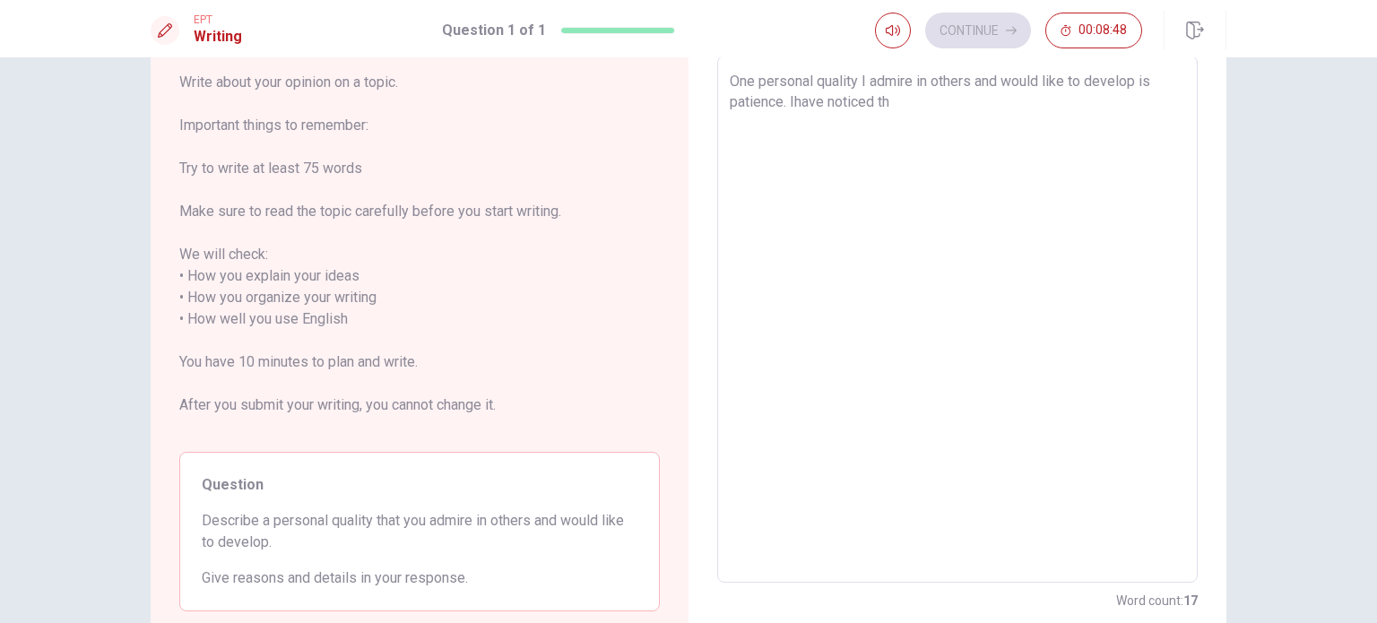
type textarea "One personal quality I admire in others and would like to develop is patience. …"
type textarea "x"
type textarea "One personal quality I admire in others and would like to develop is patience. …"
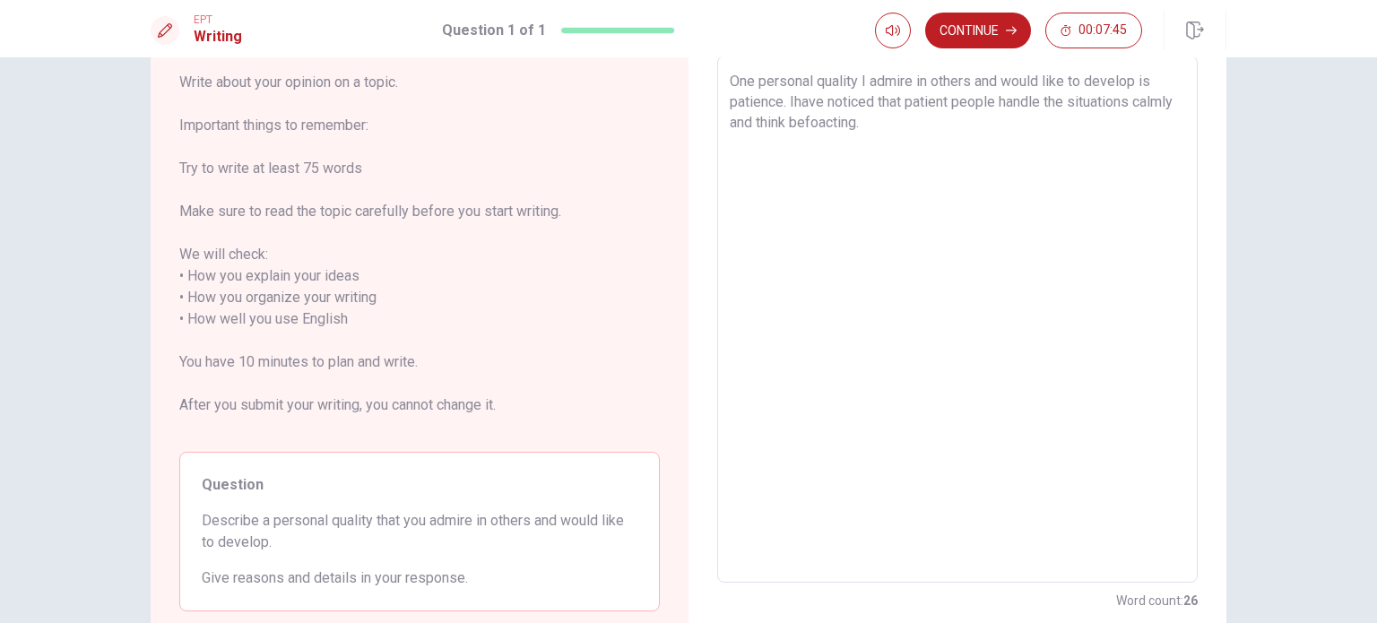
drag, startPoint x: 859, startPoint y: 146, endPoint x: 906, endPoint y: 372, distance: 230.8
drag, startPoint x: 906, startPoint y: 372, endPoint x: 859, endPoint y: 125, distance: 251.7
click at [978, 121] on textarea "One personal quality I admire in others and would like to develop is patience. …" at bounding box center [956, 319] width 455 height 497
drag, startPoint x: 1036, startPoint y: 142, endPoint x: 1045, endPoint y: 123, distance: 21.7
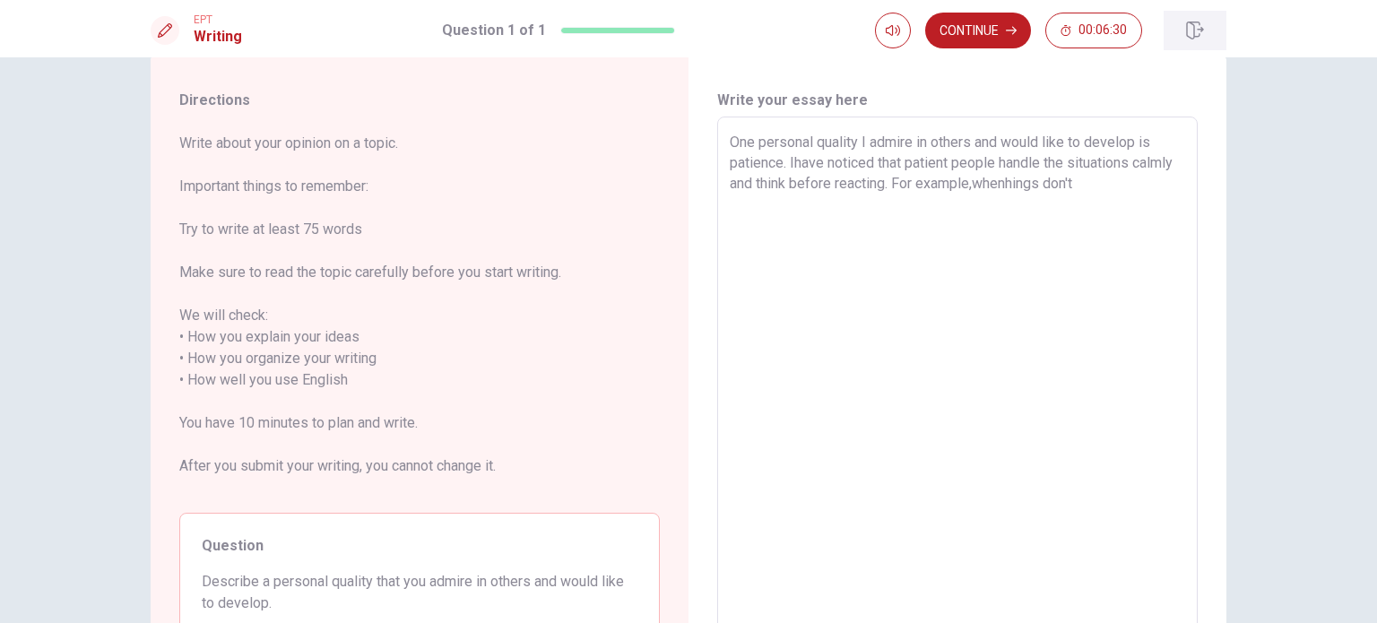
scroll to position [0, 0]
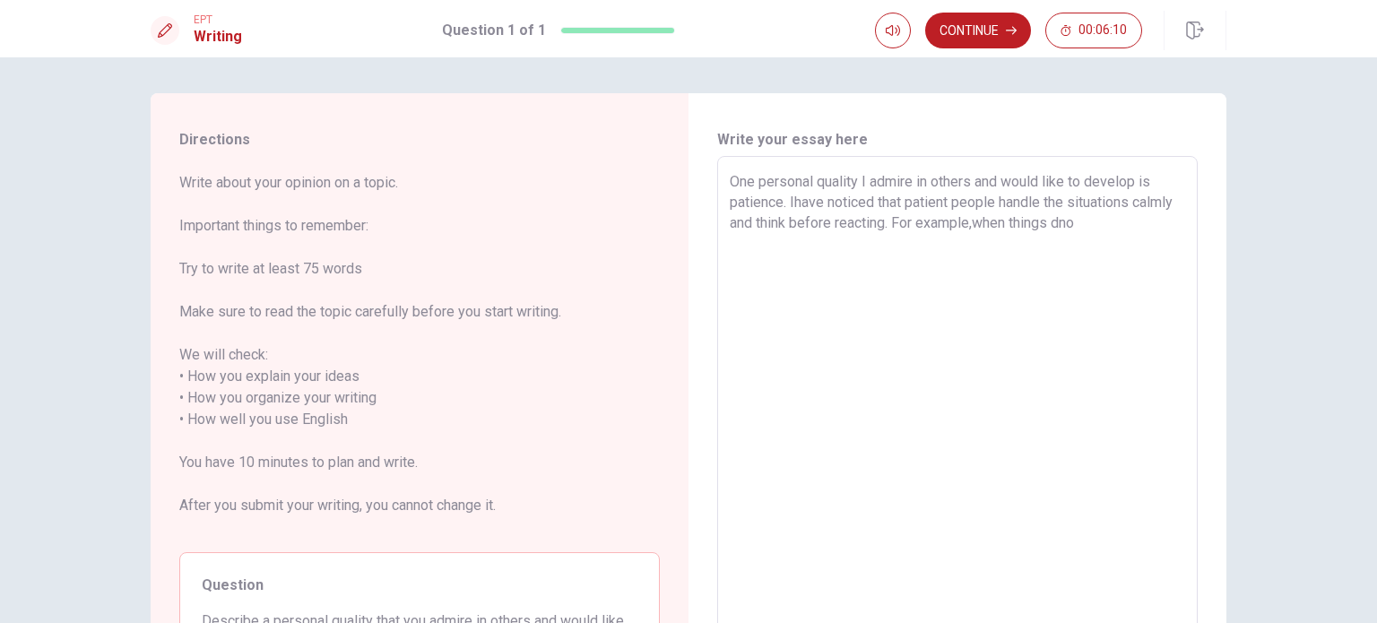
drag, startPoint x: 1051, startPoint y: 124, endPoint x: 1106, endPoint y: 219, distance: 109.6
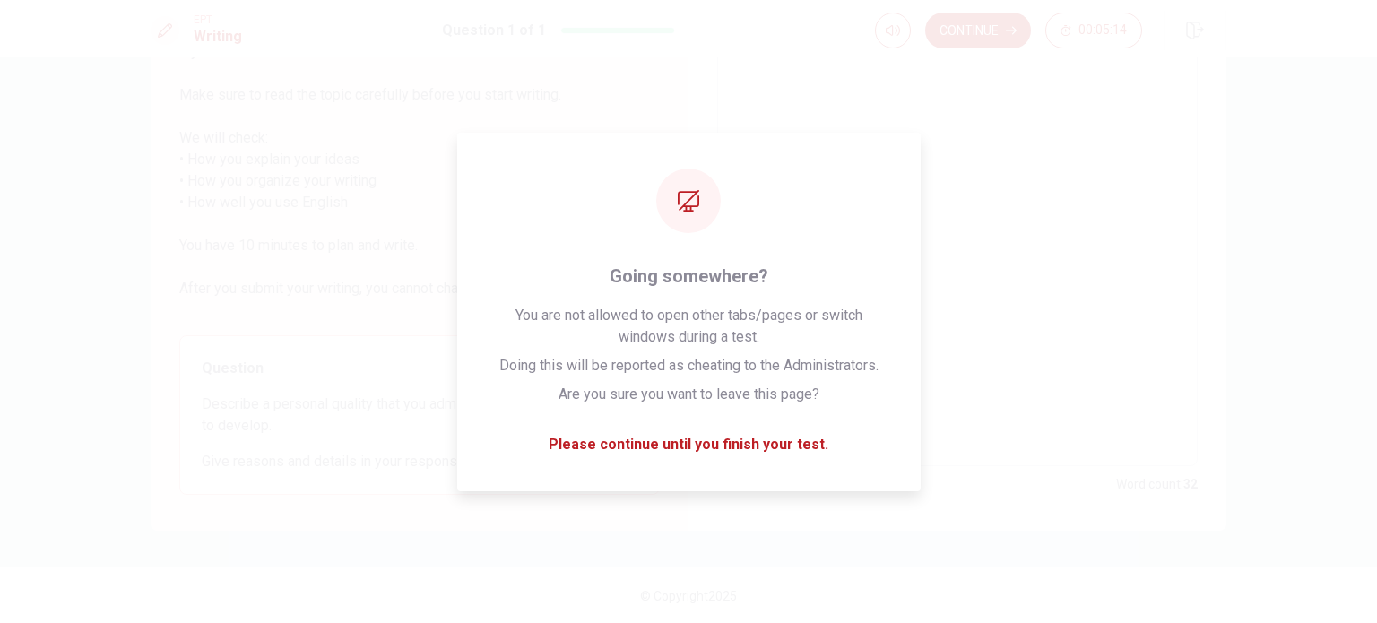
scroll to position [117, 0]
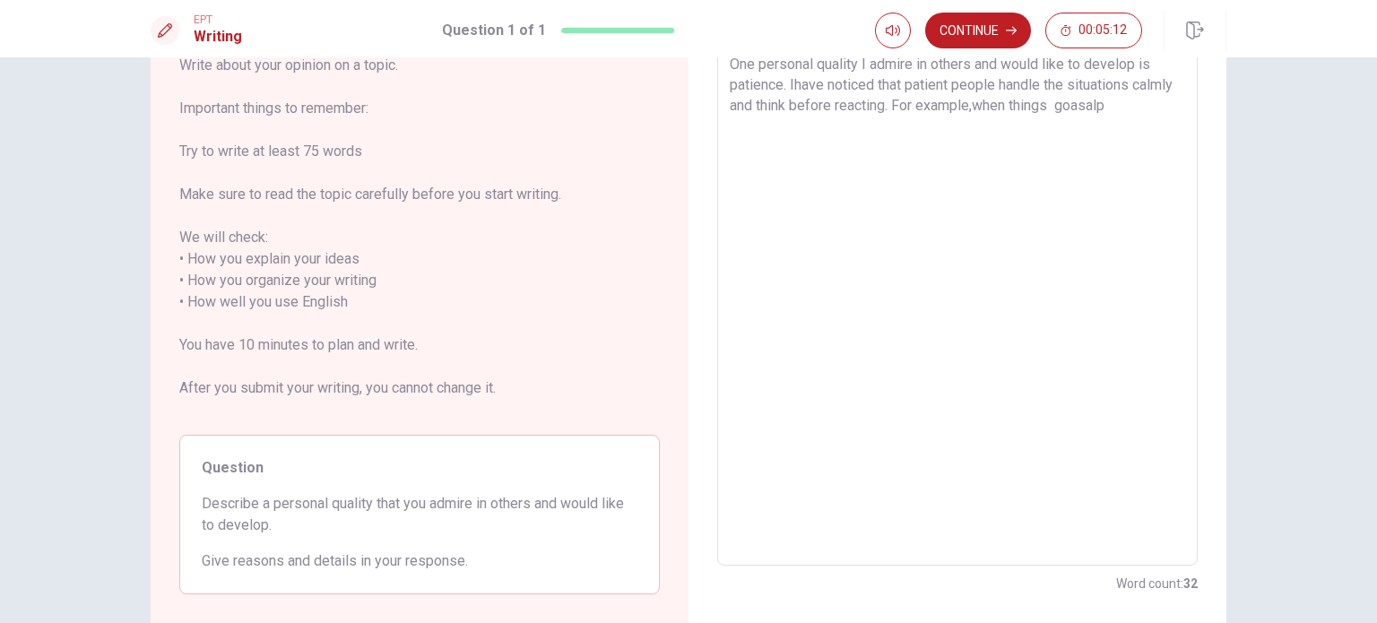
drag, startPoint x: 1106, startPoint y: 219, endPoint x: 1049, endPoint y: 255, distance: 68.1
click at [1148, 99] on textarea "One personal quality I admire in others and would like to develop is patience. …" at bounding box center [956, 302] width 455 height 497
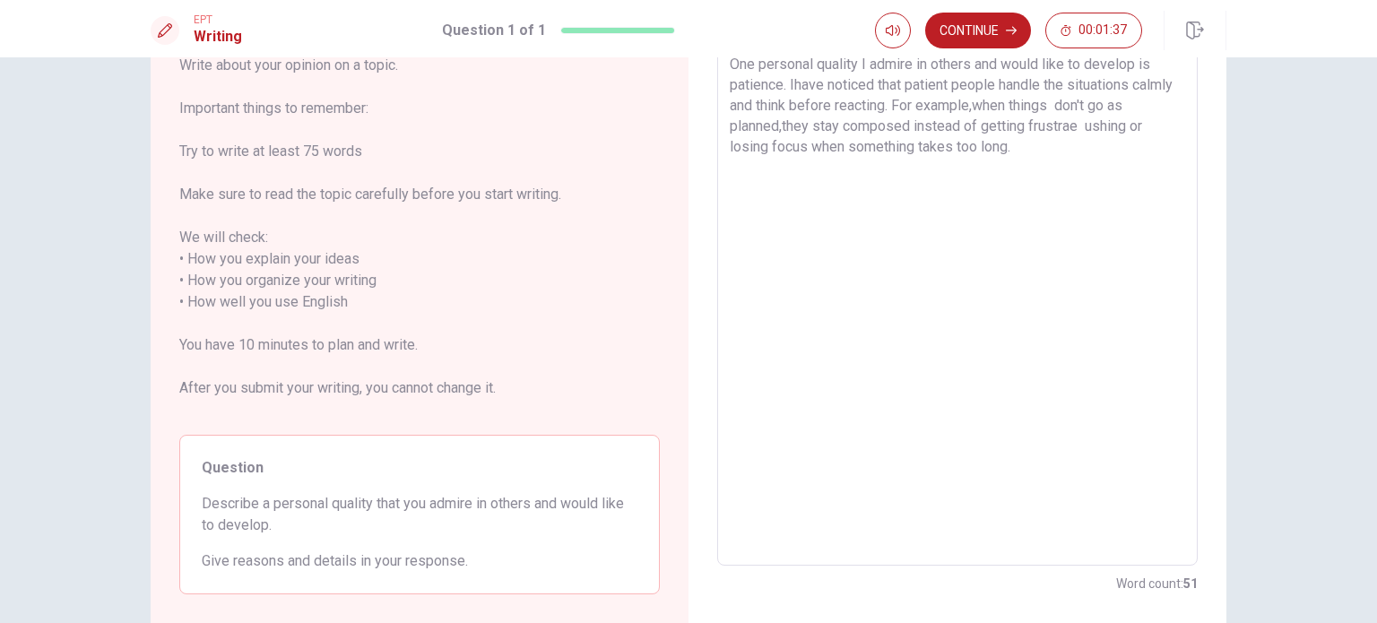
scroll to position [111, 0]
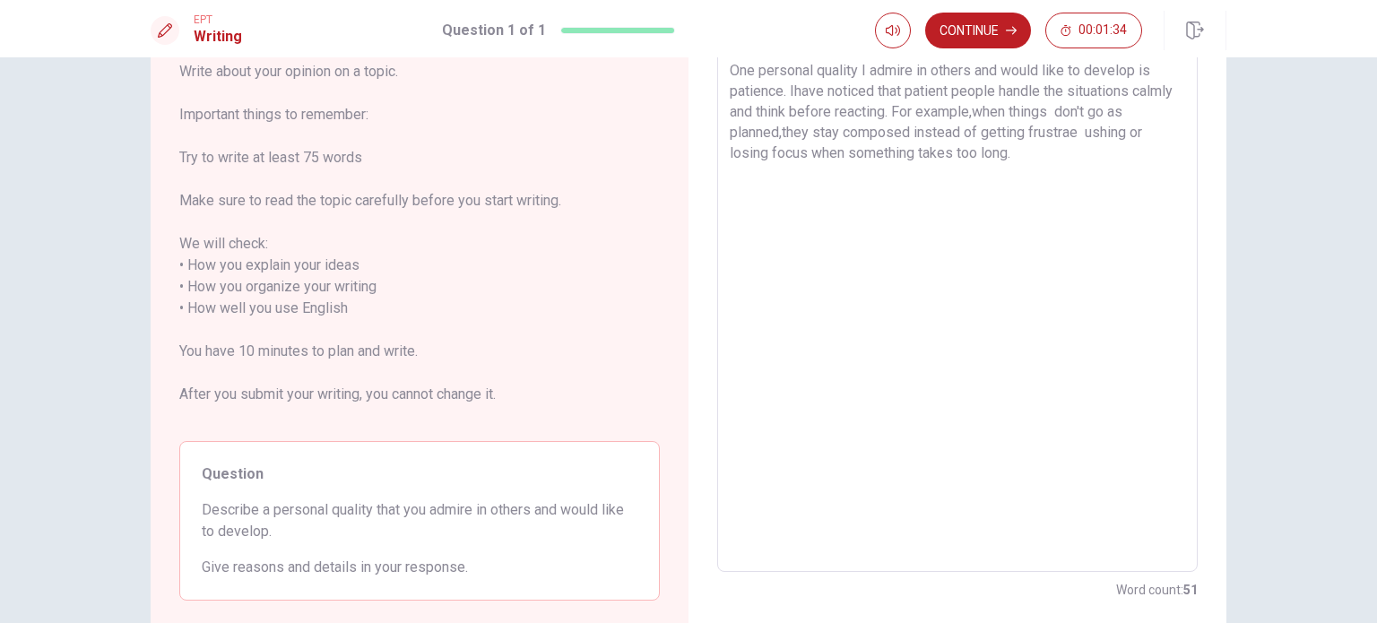
drag, startPoint x: 1071, startPoint y: 220, endPoint x: 1214, endPoint y: 390, distance: 222.6
click at [1075, 133] on textarea "One personal quality I admire in others and would like to develop is patience. …" at bounding box center [956, 308] width 455 height 497
click at [964, 35] on button "Continue" at bounding box center [978, 31] width 106 height 36
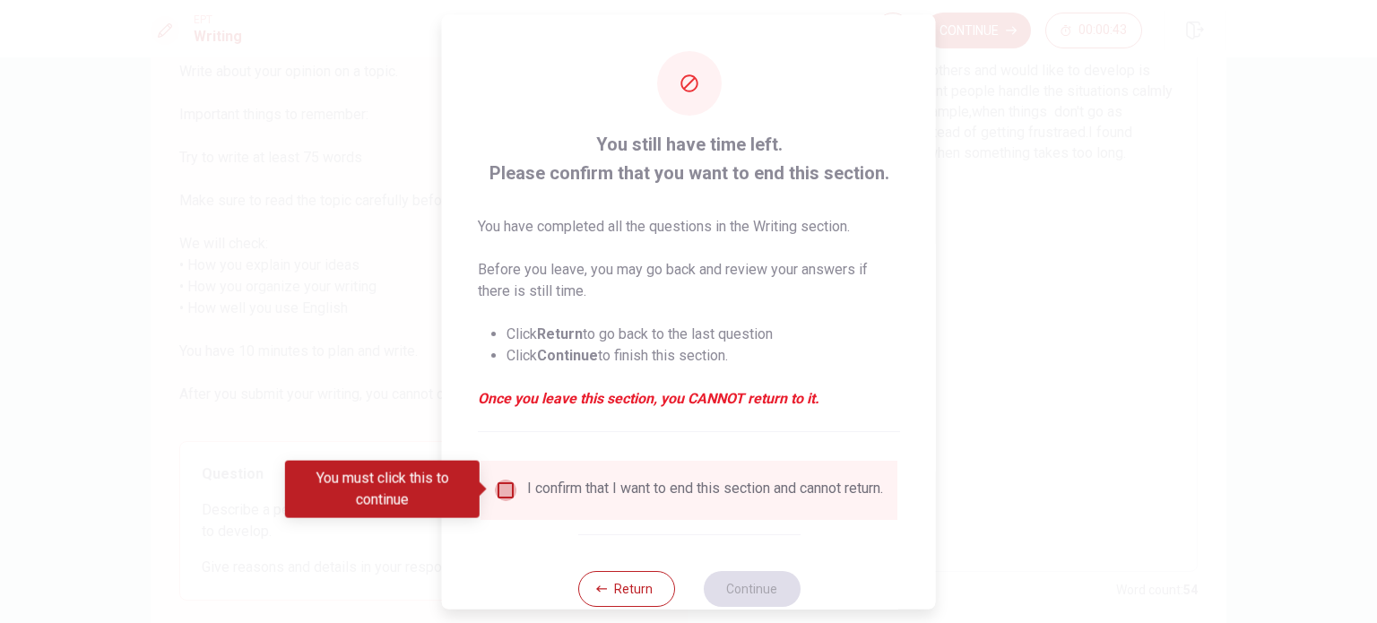
click at [498, 488] on input "You must click this to continue" at bounding box center [506, 490] width 22 height 22
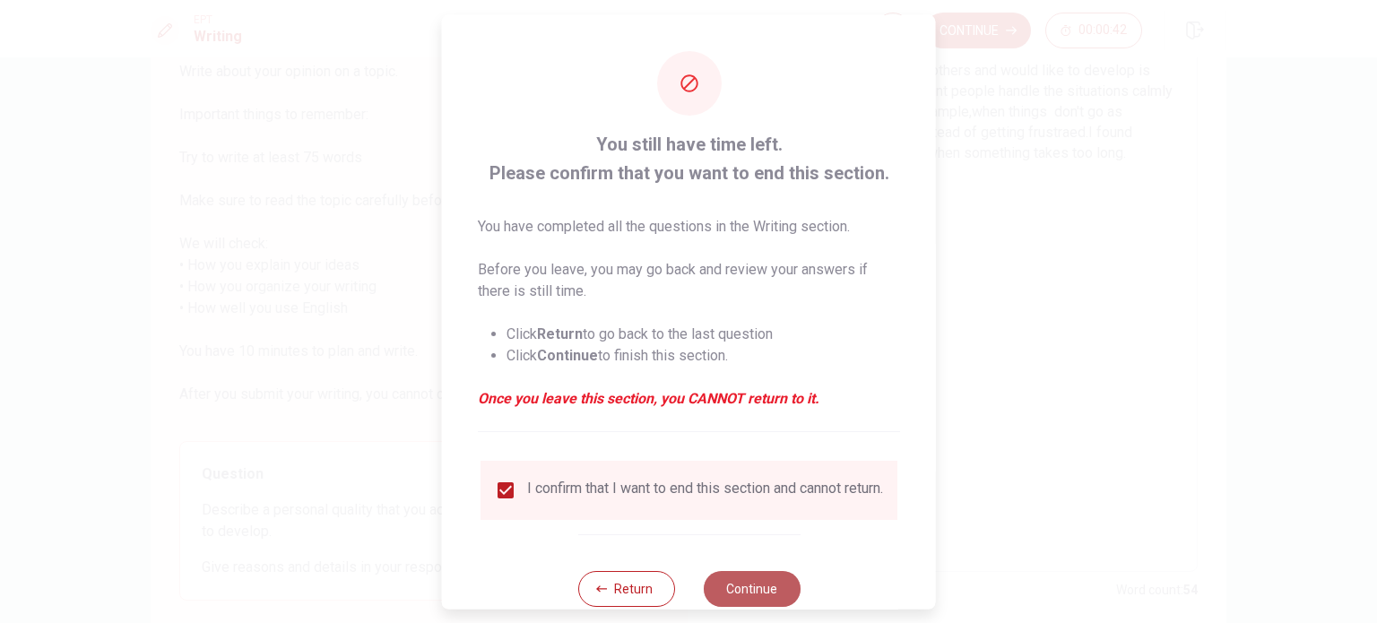
click at [745, 592] on button "Continue" at bounding box center [751, 588] width 97 height 36
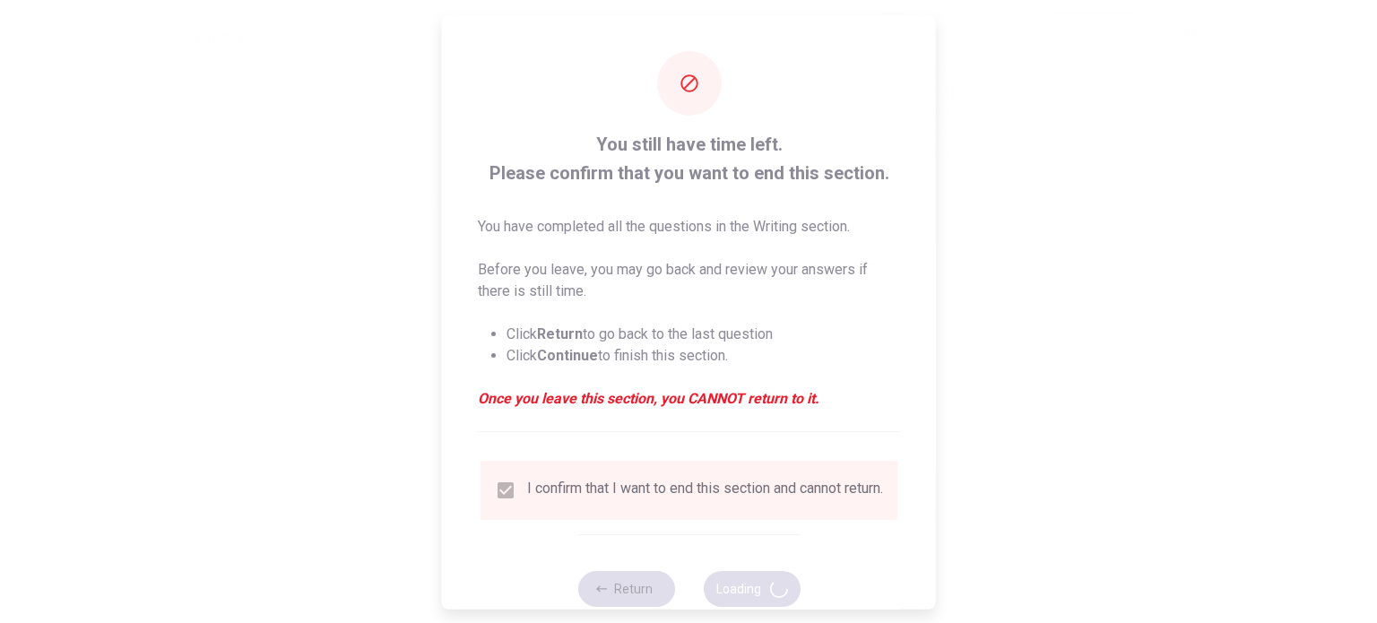
scroll to position [0, 0]
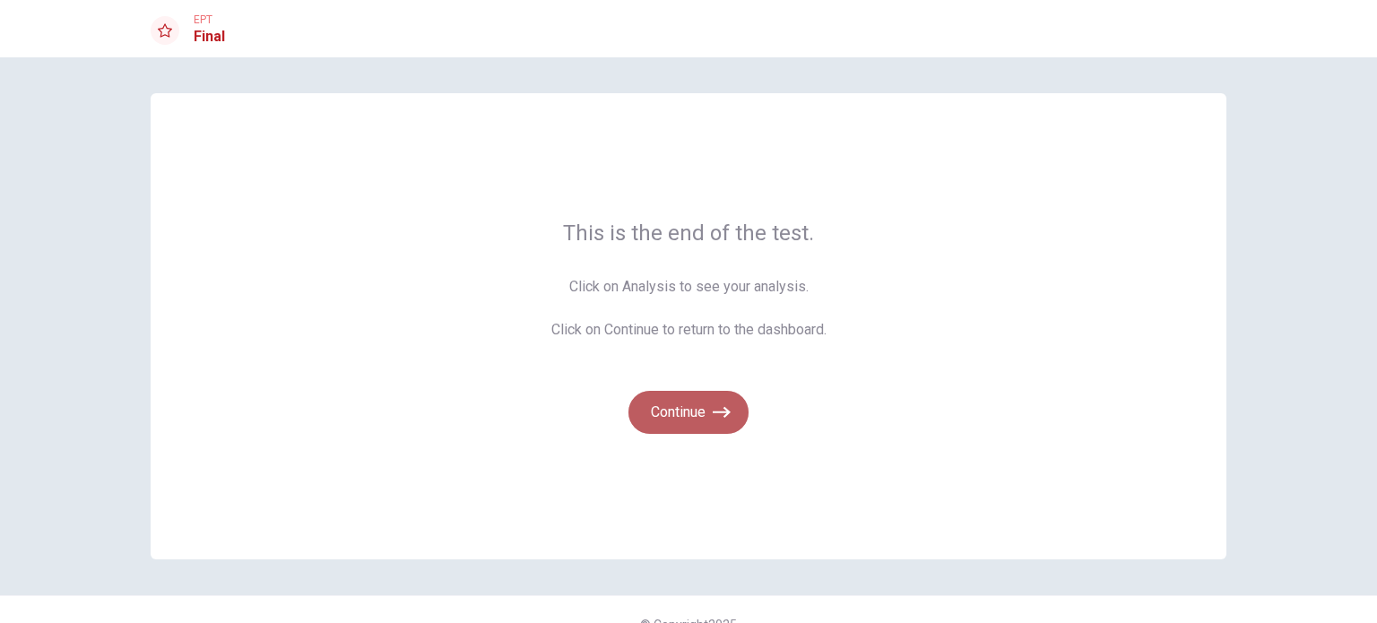
click at [699, 403] on button "Continue" at bounding box center [688, 412] width 120 height 43
